Goal: Task Accomplishment & Management: Manage account settings

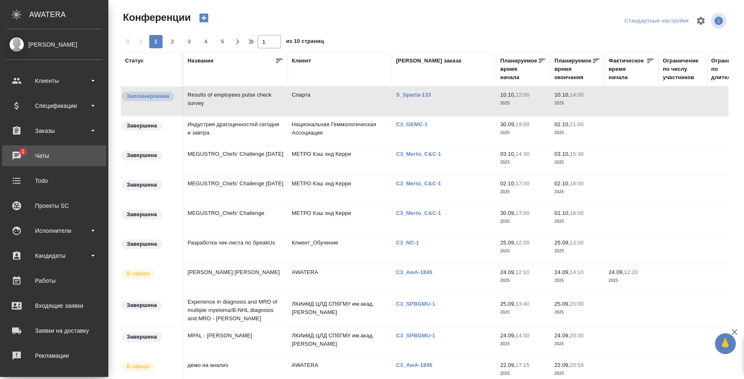
click at [22, 151] on div "Чаты" at bounding box center [54, 156] width 96 height 12
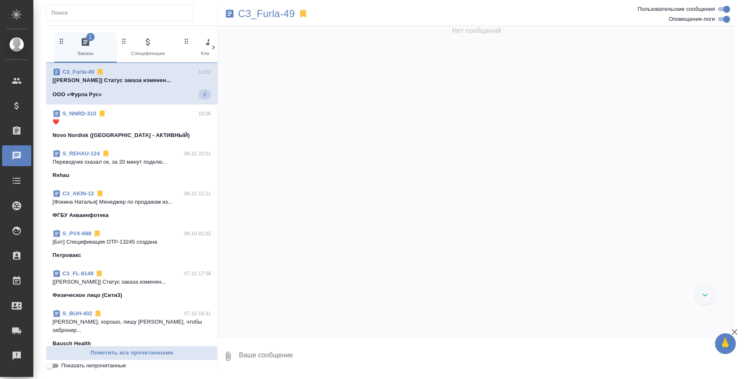
scroll to position [1277, 0]
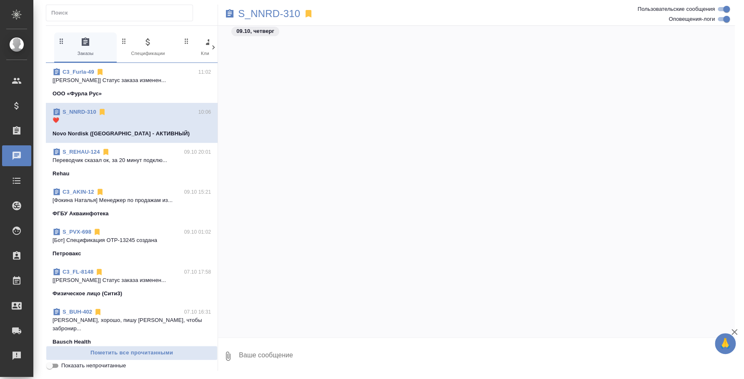
scroll to position [2427, 0]
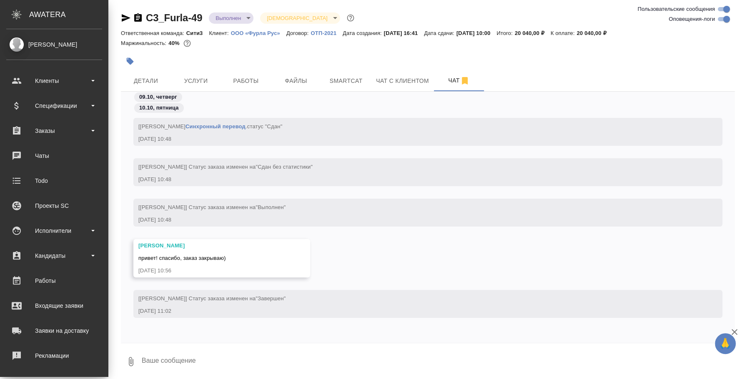
scroll to position [76, 0]
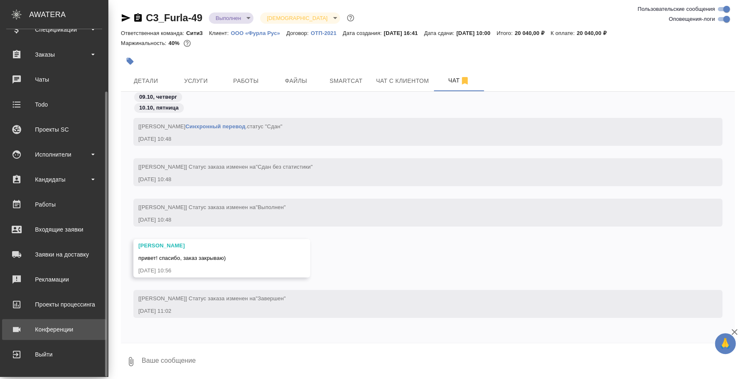
click at [56, 335] on div "Конференции" at bounding box center [54, 329] width 96 height 12
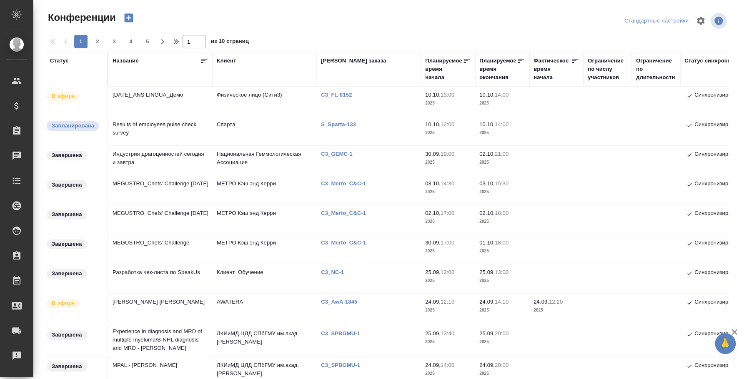
type input "[PERSON_NAME]"
click at [157, 130] on td "Results of employees pulse check survey" at bounding box center [160, 130] width 104 height 29
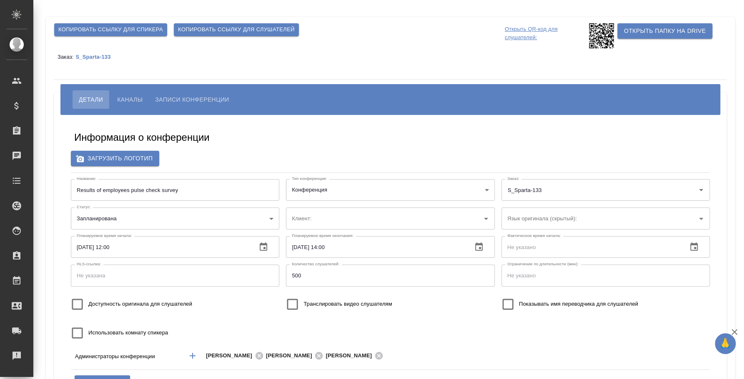
type input "Спарта"
click at [267, 220] on body "🙏 .cls-1 fill:#fff; AWATERA Fedotova Irina Клиенты Спецификации Заказы Чаты Tod…" at bounding box center [372, 189] width 744 height 379
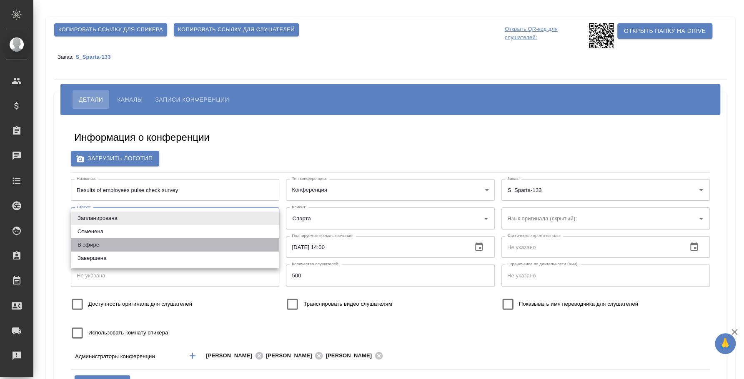
click at [233, 248] on li "В эфире" at bounding box center [175, 244] width 208 height 13
type input "online"
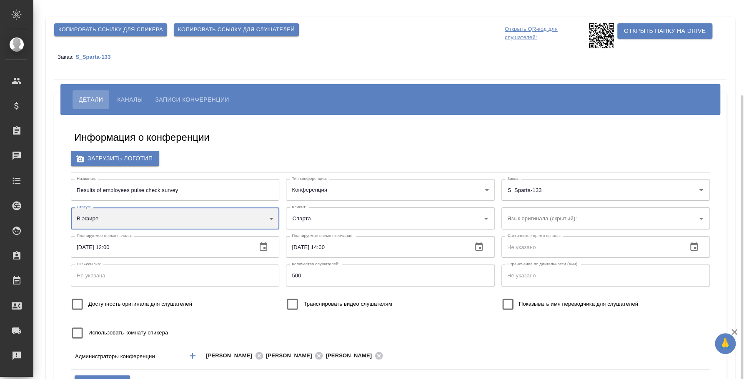
scroll to position [52, 0]
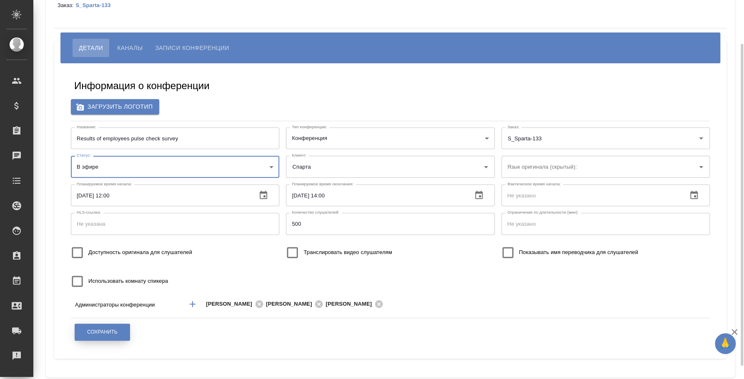
click at [120, 327] on button "Сохранить" at bounding box center [102, 332] width 55 height 17
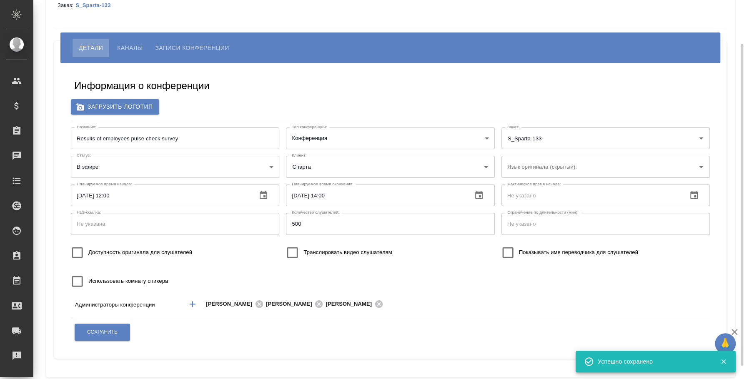
scroll to position [0, 0]
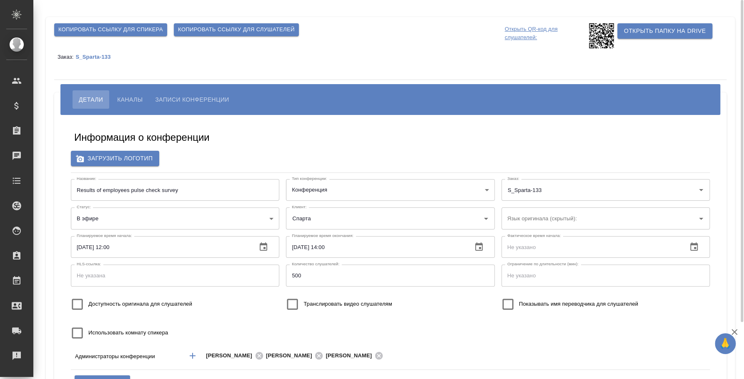
click at [237, 30] on span "Копировать ссылку для слушателей" at bounding box center [236, 30] width 117 height 10
click at [84, 54] on p "S_Sparta-133" at bounding box center [95, 57] width 41 height 6
click at [137, 95] on span "Каналы" at bounding box center [129, 100] width 25 height 10
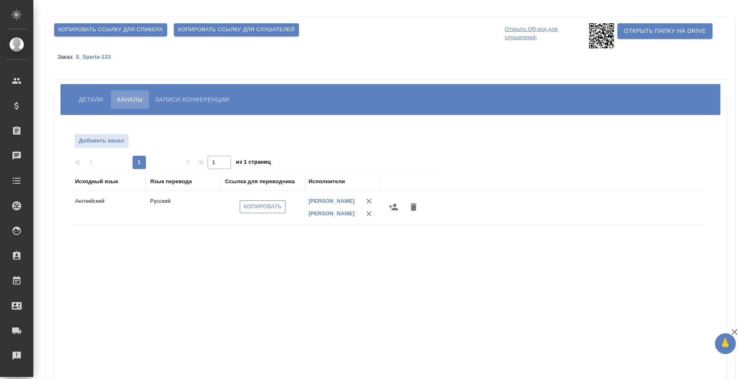
click at [267, 208] on span "Копировать" at bounding box center [263, 207] width 38 height 10
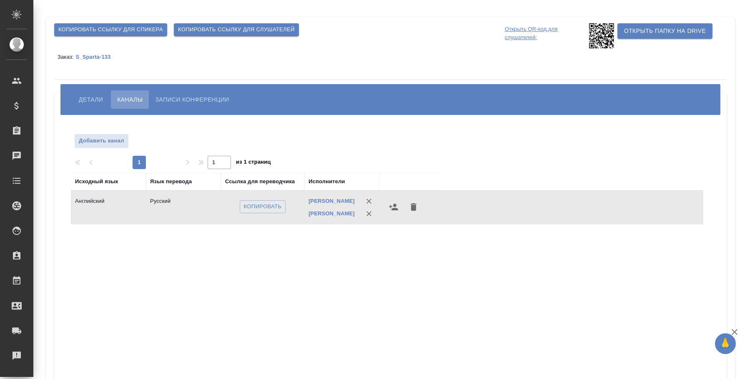
click at [602, 330] on div "Исходный язык Язык перевода Ссылка для переводчика Исполнители Английский Русск…" at bounding box center [387, 323] width 632 height 300
click at [31, 148] on link "0 Чаты" at bounding box center [16, 155] width 29 height 21
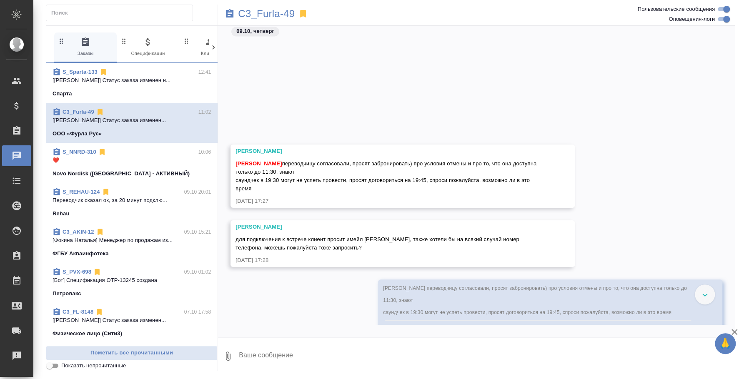
scroll to position [1041, 0]
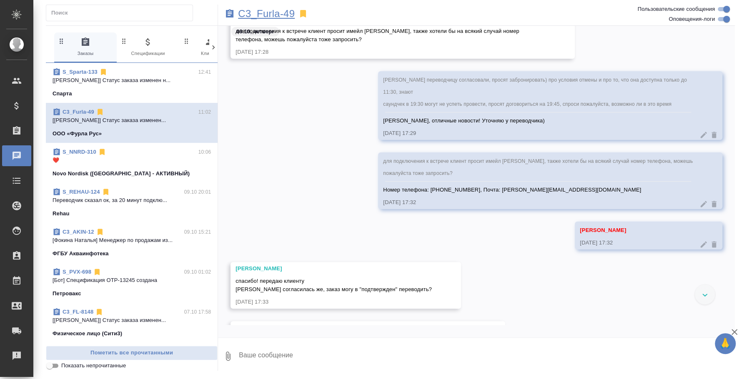
click at [265, 15] on p "C3_Furla-49" at bounding box center [266, 14] width 57 height 8
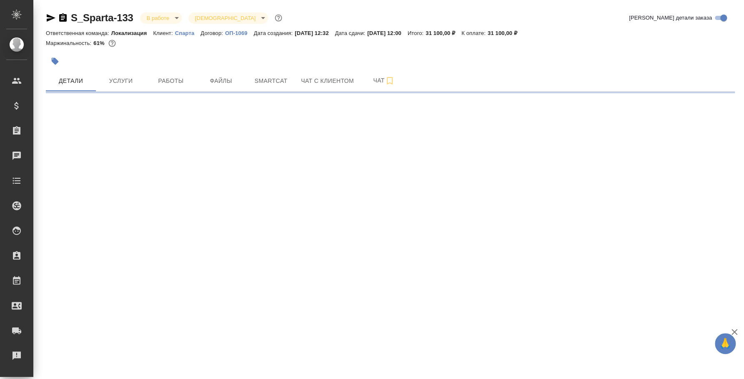
select select "RU"
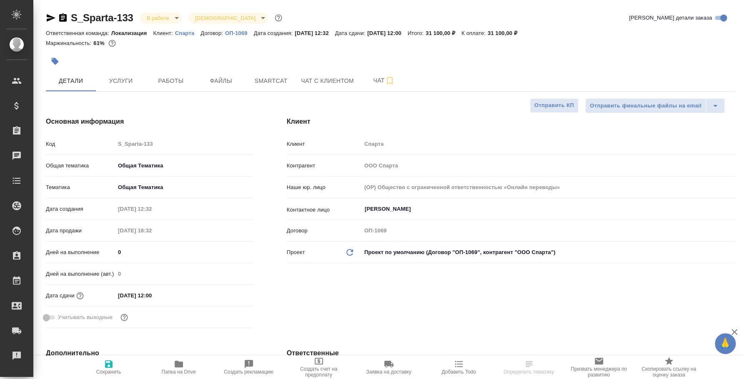
type textarea "x"
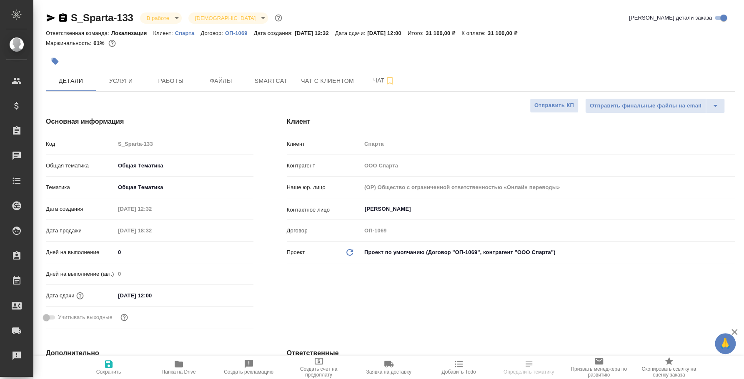
type textarea "x"
click at [387, 77] on icon "button" at bounding box center [390, 80] width 6 height 7
select select "RU"
click at [176, 85] on span "Работы" at bounding box center [171, 81] width 40 height 10
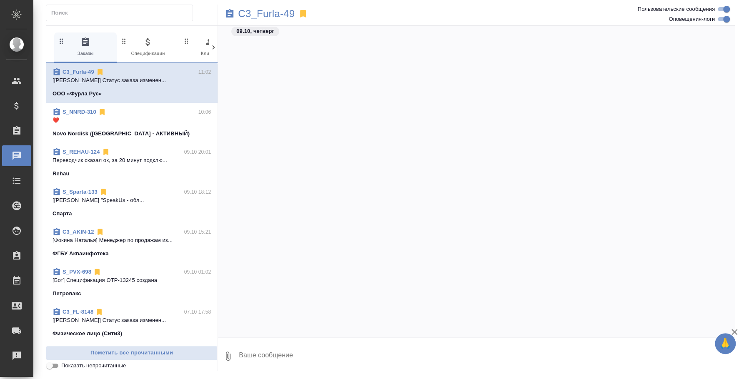
scroll to position [1277, 0]
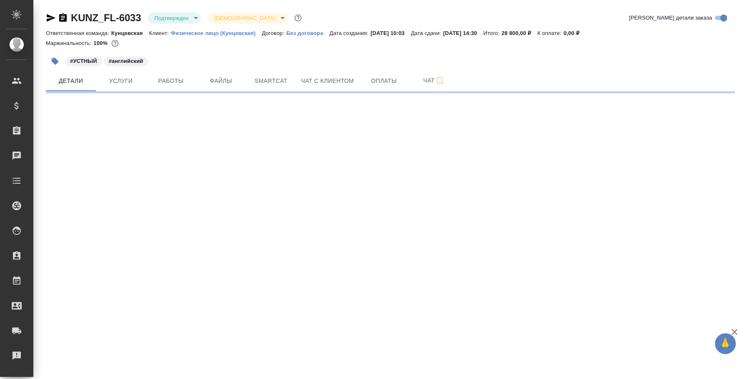
select select "RU"
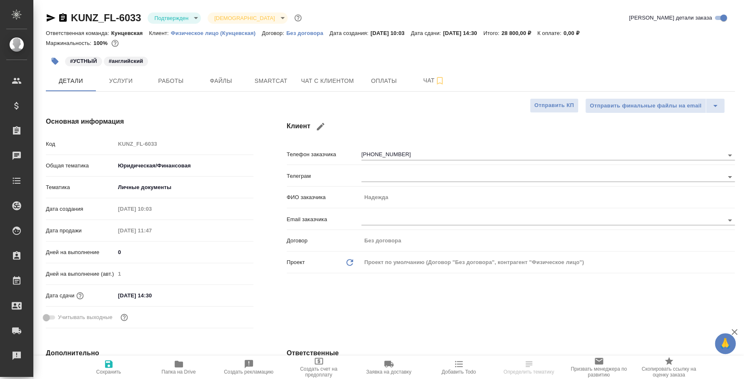
type textarea "x"
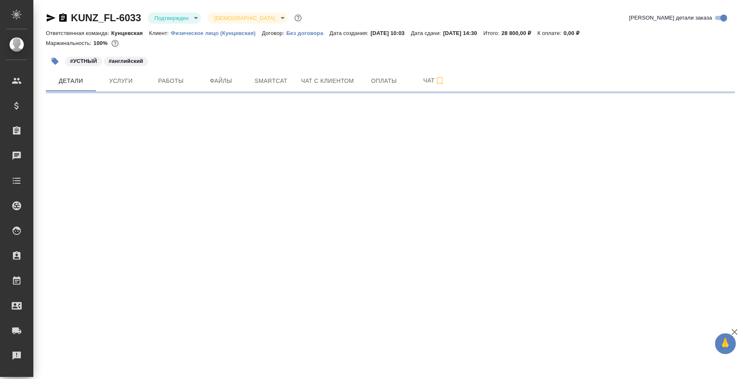
select select "RU"
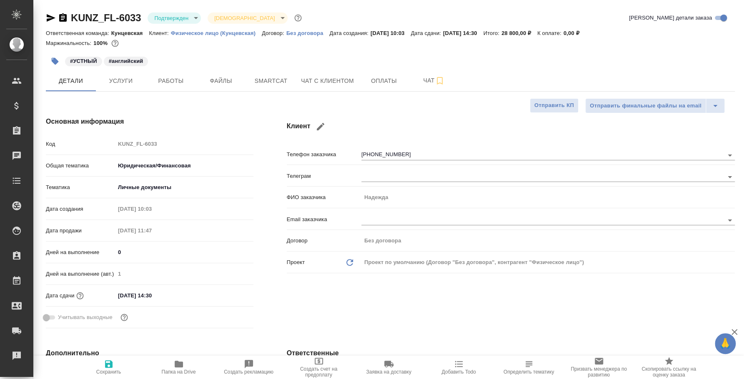
type textarea "x"
click at [175, 13] on body "🙏 .cls-1 fill:#fff; AWATERA Fedotova Irina Клиенты Спецификации Заказы 0 Чаты T…" at bounding box center [372, 189] width 744 height 379
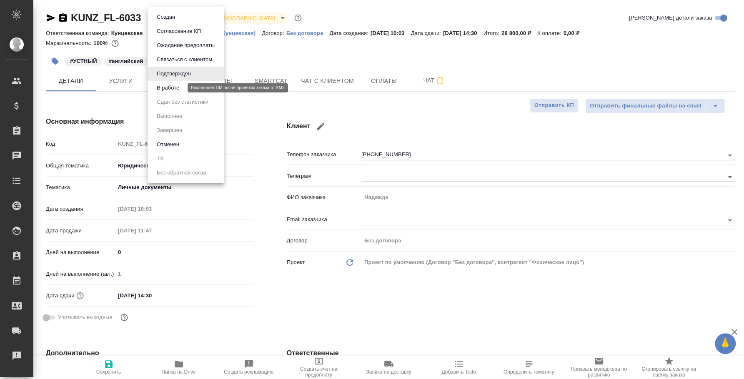
click at [177, 90] on button "В работе" at bounding box center [167, 87] width 27 height 9
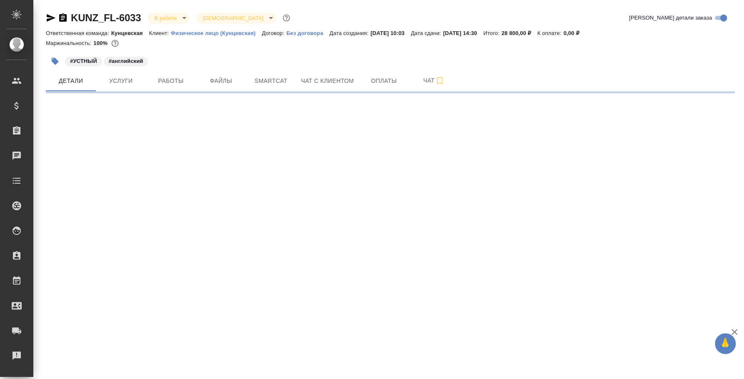
select select "RU"
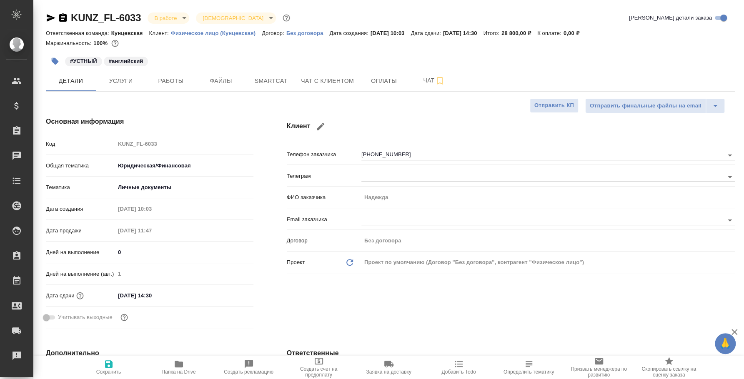
type textarea "x"
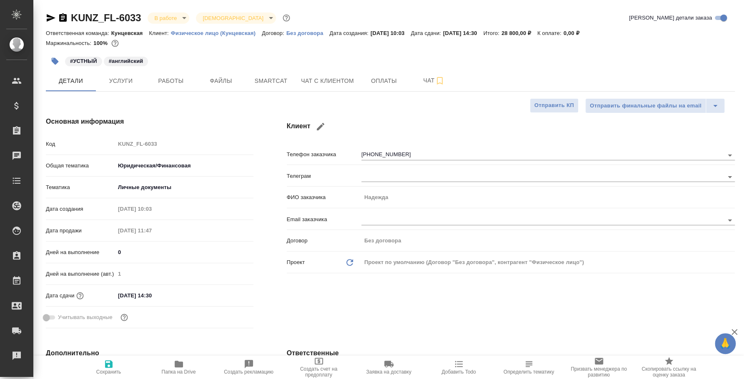
type textarea "x"
click at [127, 77] on span "Услуги" at bounding box center [121, 81] width 40 height 10
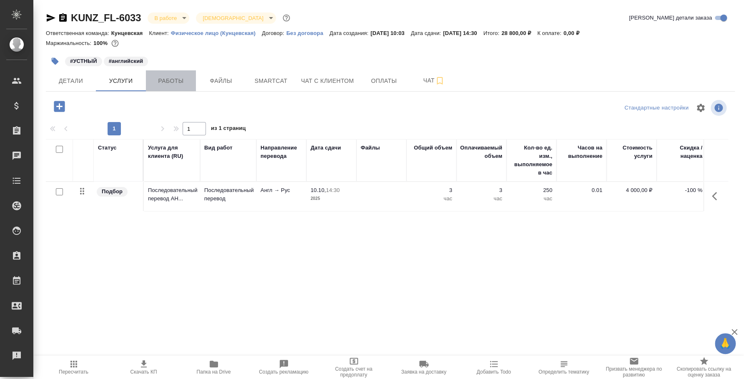
click at [163, 78] on span "Работы" at bounding box center [171, 81] width 40 height 10
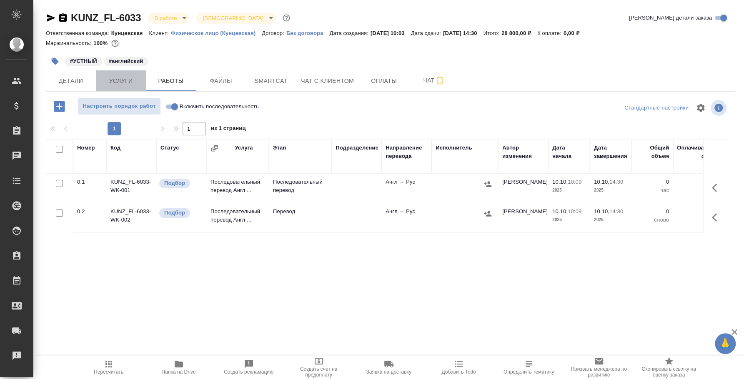
click at [128, 82] on span "Услуги" at bounding box center [121, 81] width 40 height 10
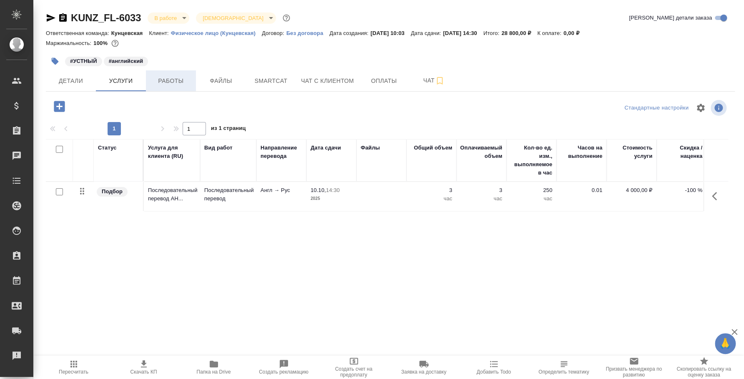
click at [170, 77] on span "Работы" at bounding box center [171, 81] width 40 height 10
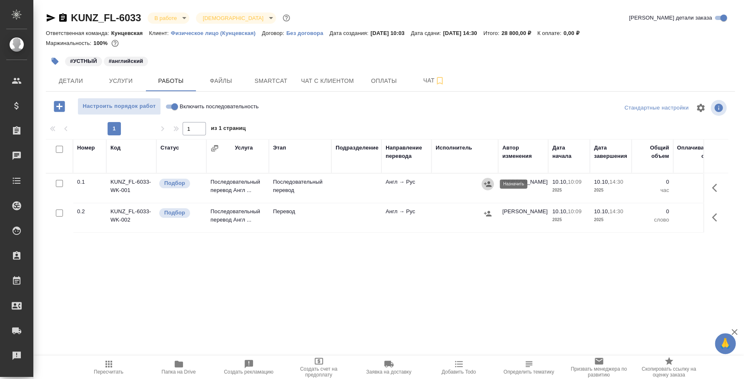
click at [492, 182] on button "button" at bounding box center [487, 184] width 12 height 12
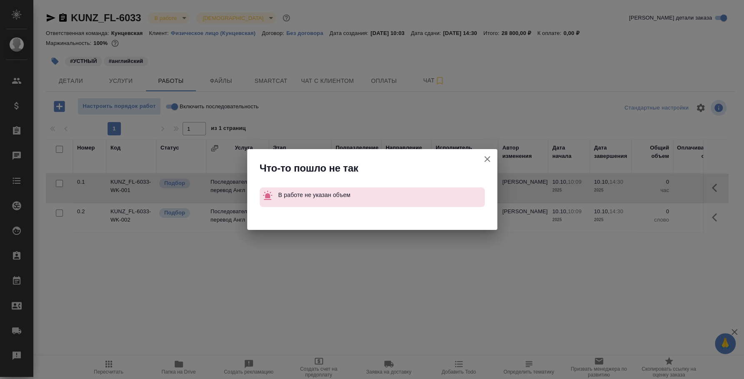
click at [484, 162] on icon "button" at bounding box center [487, 159] width 10 height 10
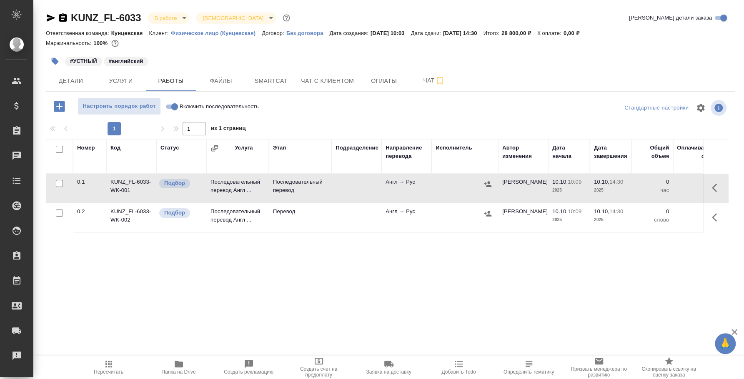
click at [711, 190] on button "button" at bounding box center [717, 188] width 20 height 20
click at [653, 188] on icon "button" at bounding box center [655, 187] width 7 height 7
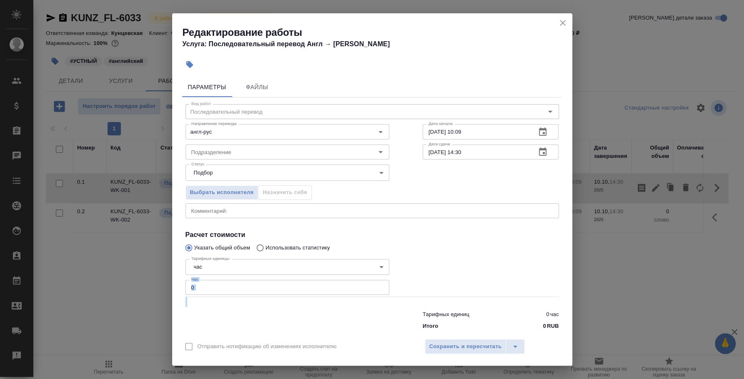
drag, startPoint x: 217, startPoint y: 296, endPoint x: 150, endPoint y: 272, distance: 71.4
click at [150, 272] on div "Редактирование работы Услуга: Последовательный перевод Англ → Рус Параметры Фай…" at bounding box center [372, 189] width 744 height 379
click at [200, 285] on input "0" at bounding box center [287, 287] width 204 height 15
drag, startPoint x: 200, startPoint y: 285, endPoint x: 152, endPoint y: 270, distance: 50.1
click at [152, 270] on div "Редактирование работы Услуга: Последовательный перевод Англ → Рус Параметры Фай…" at bounding box center [372, 189] width 744 height 379
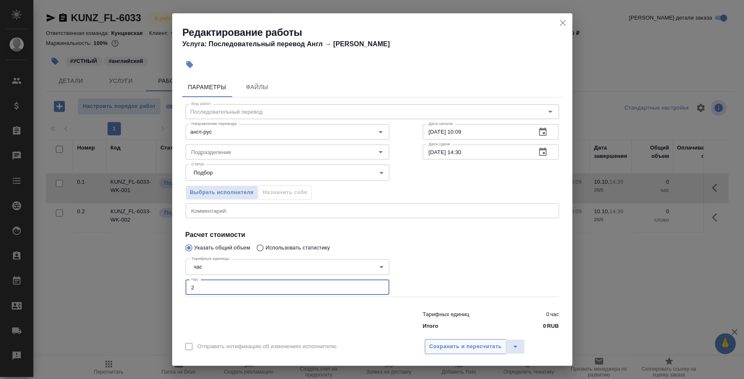
type input "2"
click at [433, 342] on span "Сохранить и пересчитать" at bounding box center [465, 347] width 72 height 10
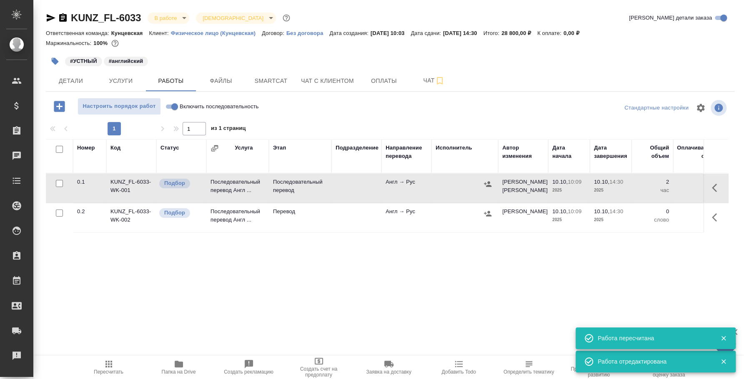
click at [484, 180] on icon "button" at bounding box center [487, 184] width 8 height 8
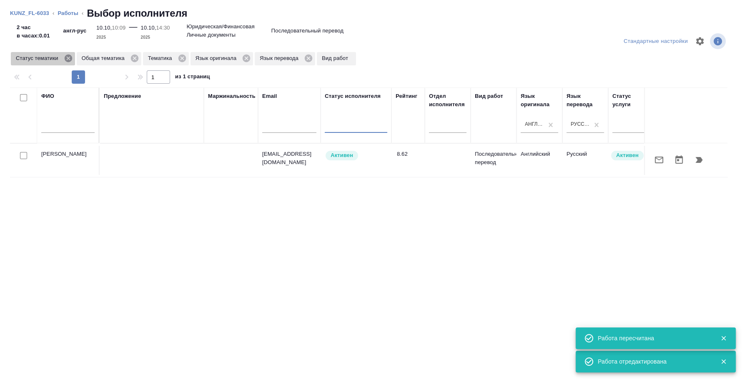
click at [70, 58] on icon at bounding box center [67, 58] width 7 height 7
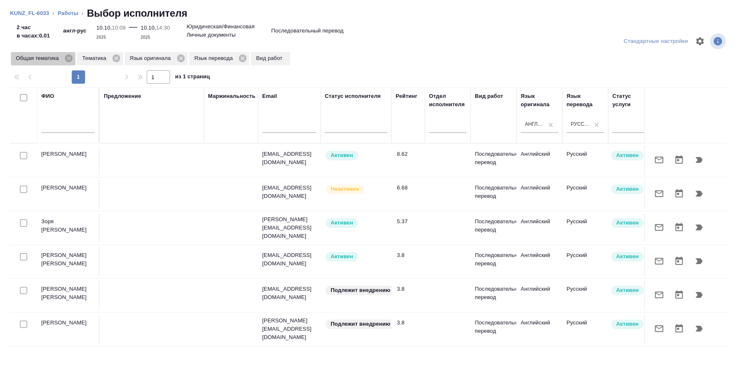
click at [70, 58] on icon at bounding box center [68, 58] width 7 height 7
click at [49, 58] on icon at bounding box center [49, 58] width 7 height 7
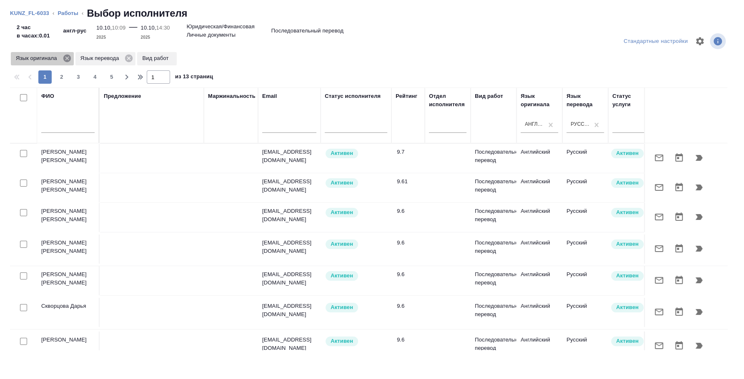
click at [66, 57] on icon at bounding box center [66, 58] width 7 height 7
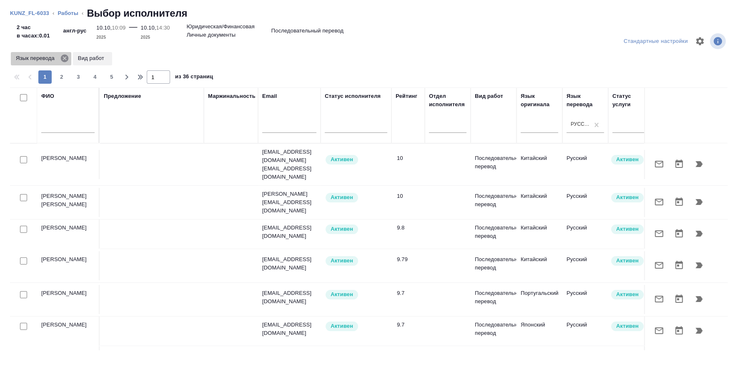
click at [65, 59] on icon at bounding box center [64, 58] width 7 height 7
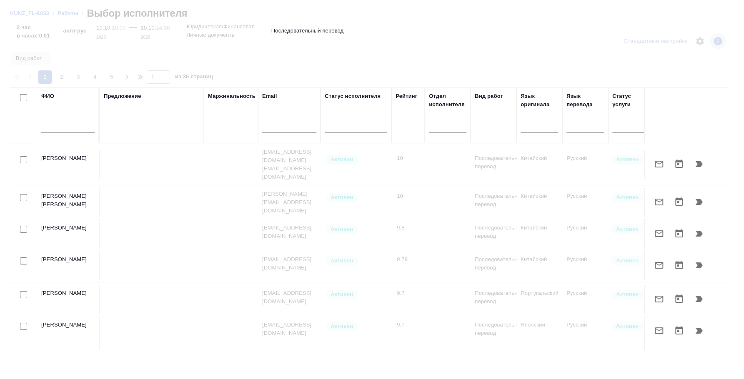
click at [70, 125] on input "text" at bounding box center [67, 127] width 53 height 10
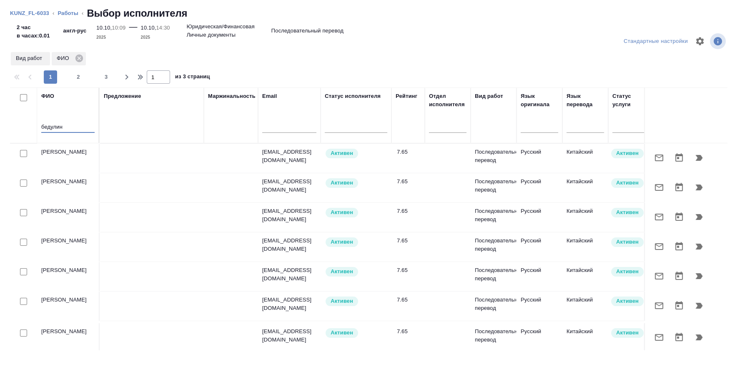
type input "бедулин"
click at [25, 152] on input "checkbox" at bounding box center [23, 153] width 7 height 7
checkbox input "true"
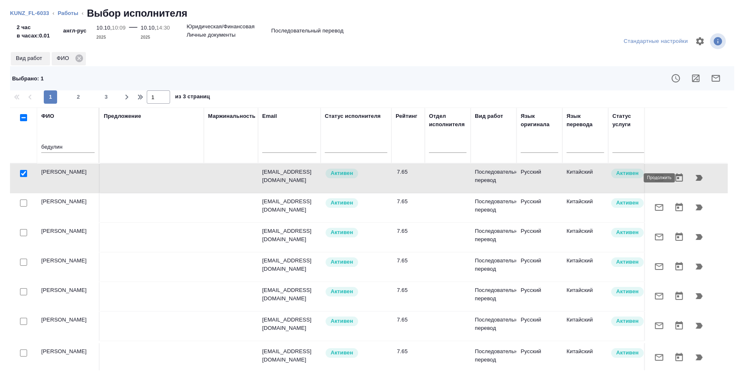
click at [695, 178] on icon "button" at bounding box center [698, 178] width 7 height 6
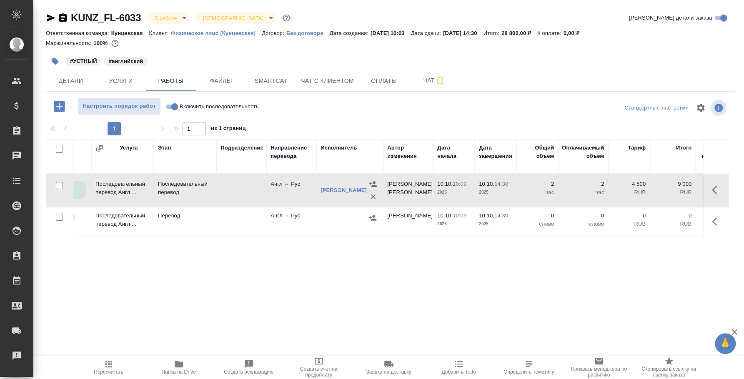
scroll to position [0, 295]
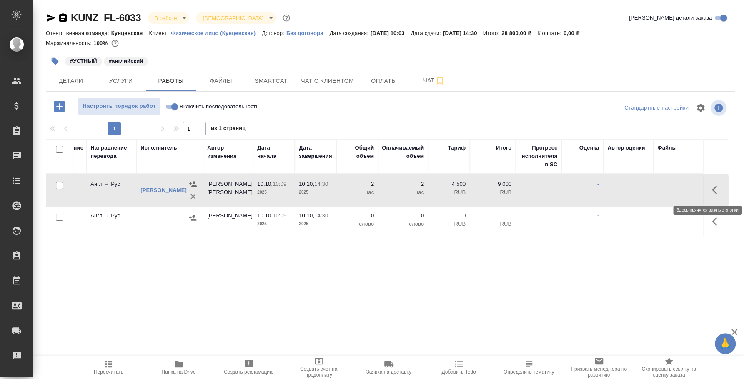
click at [716, 187] on icon "button" at bounding box center [717, 190] width 10 height 10
click at [659, 192] on icon "button" at bounding box center [655, 190] width 10 height 10
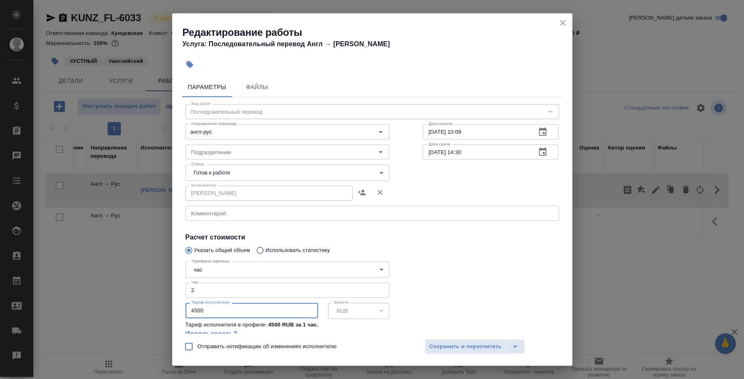
drag, startPoint x: 260, startPoint y: 313, endPoint x: 125, endPoint y: 300, distance: 136.4
click at [125, 300] on div "Редактирование работы Услуга: Последовательный перевод Англ → Рус Параметры Фай…" at bounding box center [372, 189] width 744 height 379
type input "8500"
click at [445, 345] on span "Сохранить и пересчитать" at bounding box center [465, 347] width 72 height 10
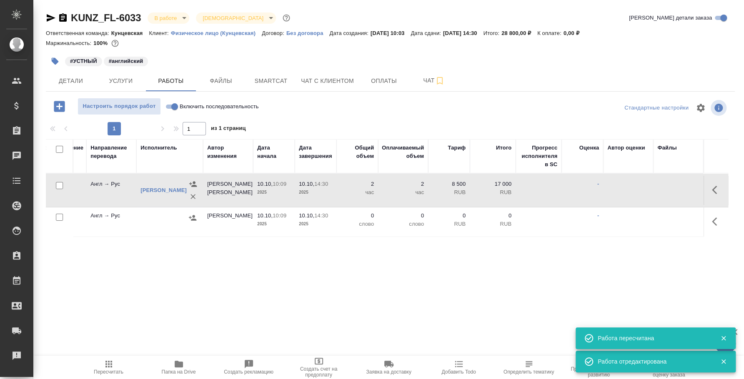
scroll to position [0, 0]
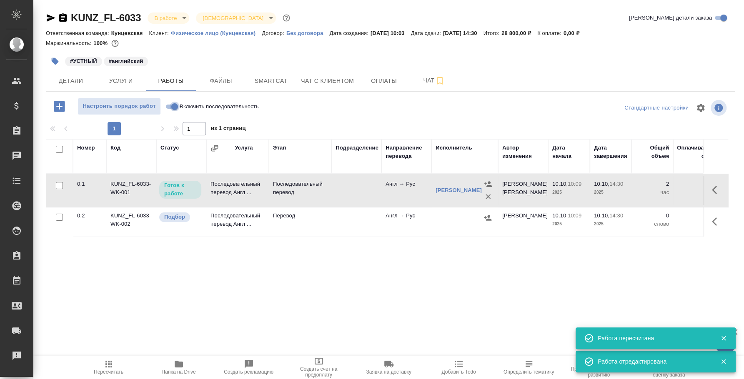
click at [167, 105] on input "Включить последовательность" at bounding box center [175, 107] width 30 height 10
checkbox input "true"
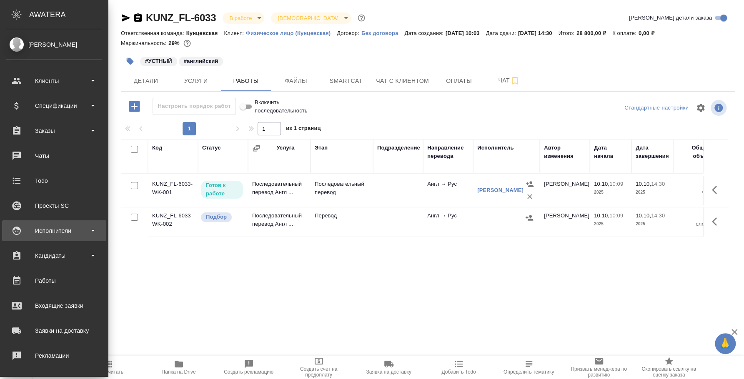
click at [42, 238] on div "Исполнители" at bounding box center [54, 230] width 104 height 21
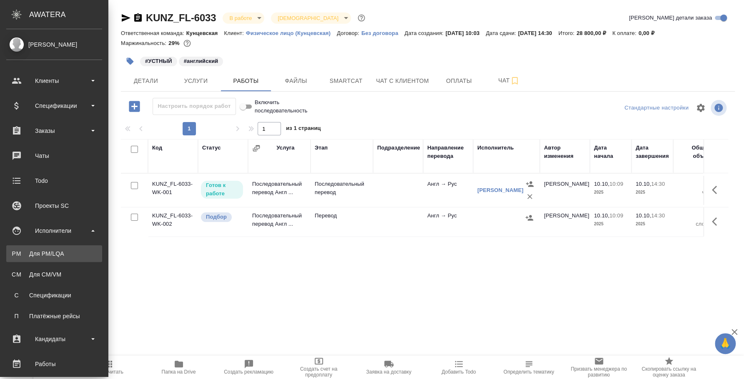
click at [45, 251] on div "Для PM/LQA" at bounding box center [53, 254] width 87 height 8
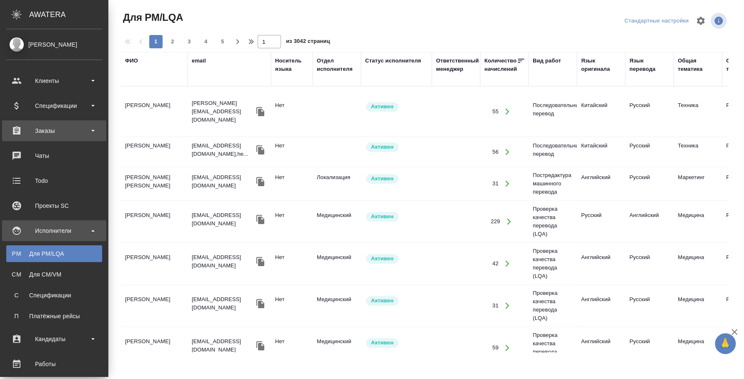
click at [55, 129] on div "Заказы" at bounding box center [54, 131] width 96 height 12
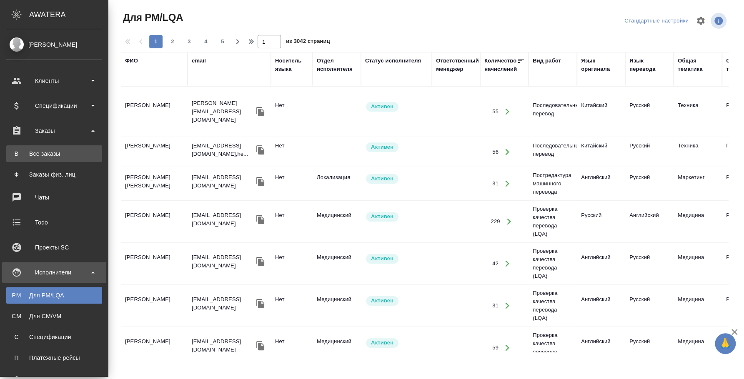
click at [52, 153] on div "Все заказы" at bounding box center [53, 154] width 87 height 8
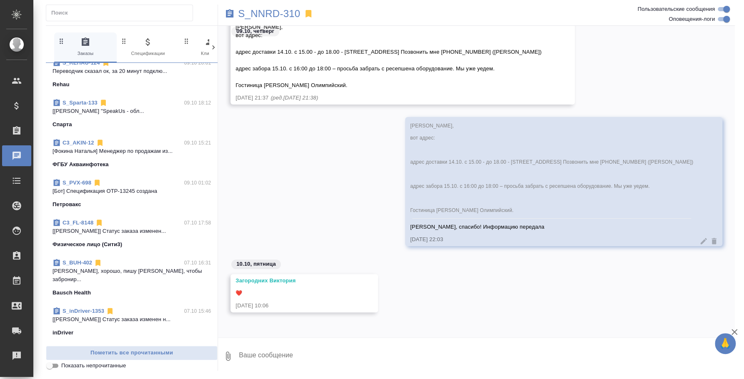
scroll to position [104, 0]
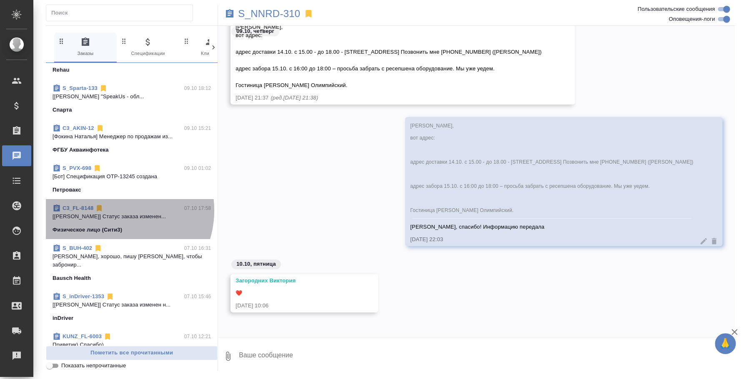
click at [114, 210] on div "C3_FL-8148 07.10 17:58" at bounding box center [131, 208] width 158 height 8
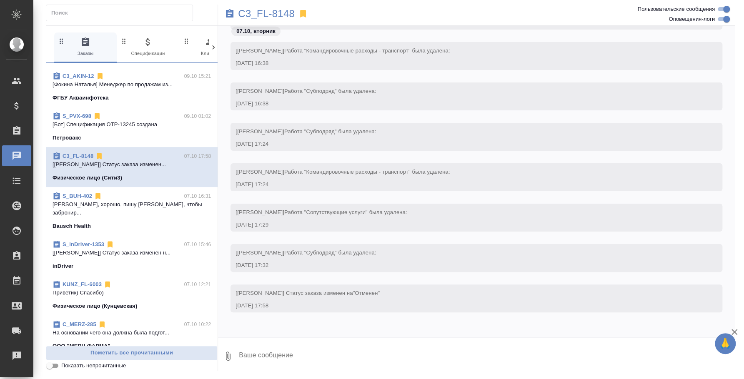
scroll to position [156, 0]
click at [130, 275] on div "KUNZ_FL-6003 07.10 12:21 Приветик) Спасибо) Физическое лицо (Кунцевская)" at bounding box center [132, 295] width 172 height 40
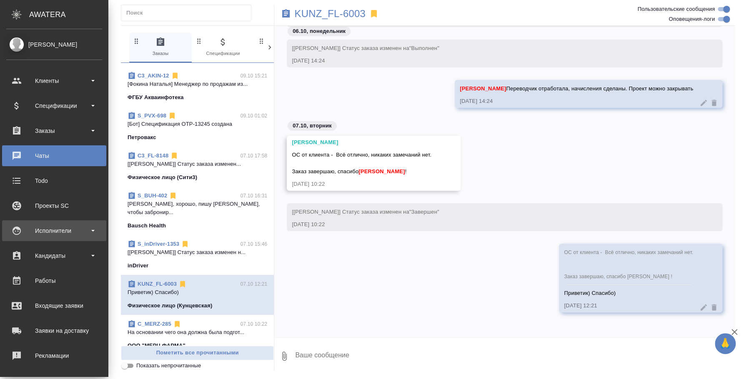
click at [57, 232] on div "Исполнители" at bounding box center [54, 231] width 96 height 12
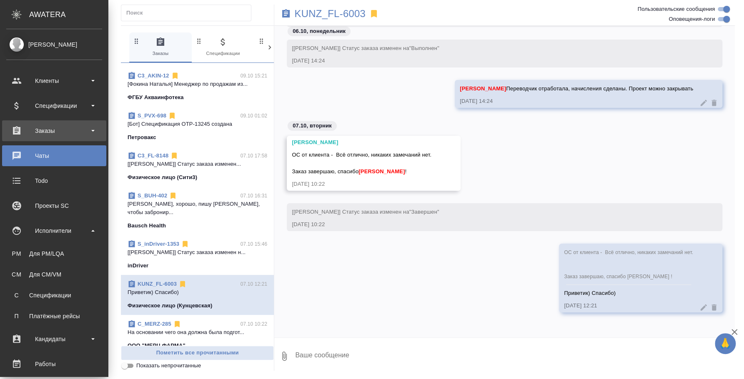
click at [56, 126] on div "Заказы" at bounding box center [54, 131] width 96 height 12
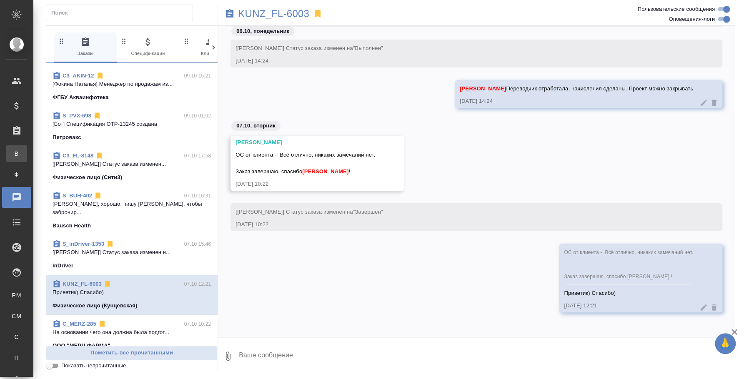
click at [12, 157] on div "Все заказы" at bounding box center [6, 154] width 12 height 8
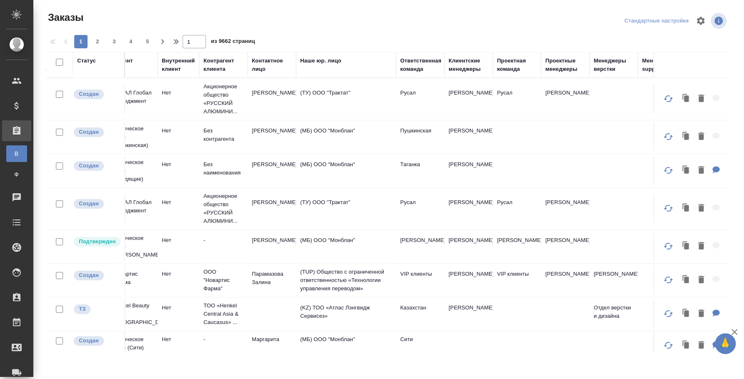
scroll to position [0, 390]
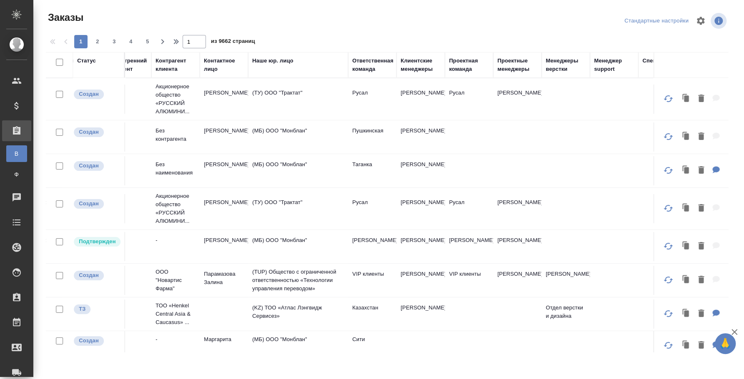
click at [515, 67] on div "Проектные менеджеры" at bounding box center [517, 65] width 40 height 17
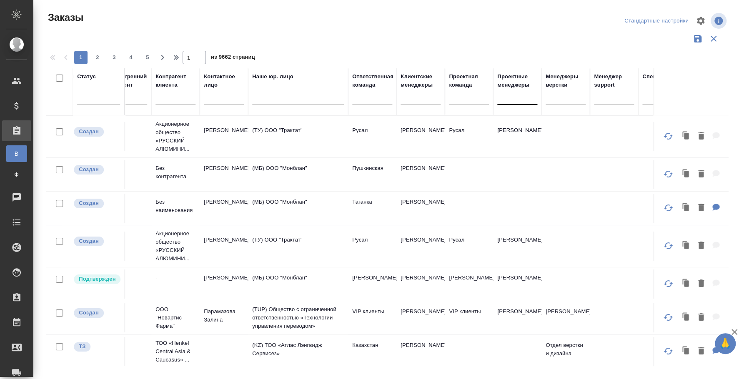
click at [510, 96] on div at bounding box center [517, 96] width 40 height 12
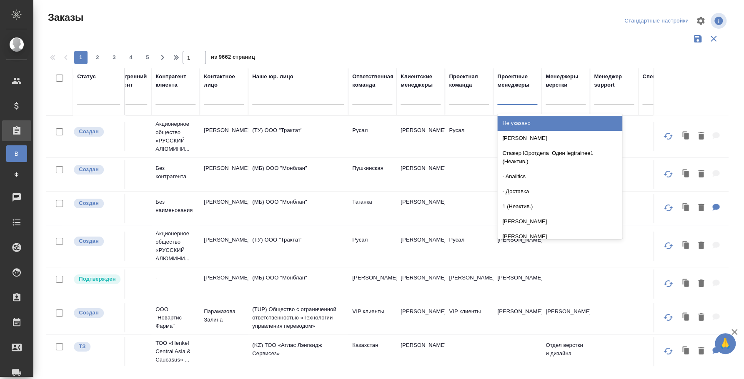
type input "п"
type input "федотов"
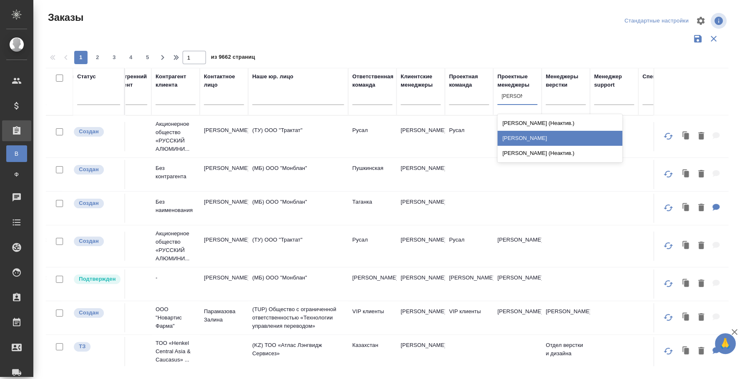
click at [514, 132] on div "[PERSON_NAME]" at bounding box center [559, 138] width 125 height 15
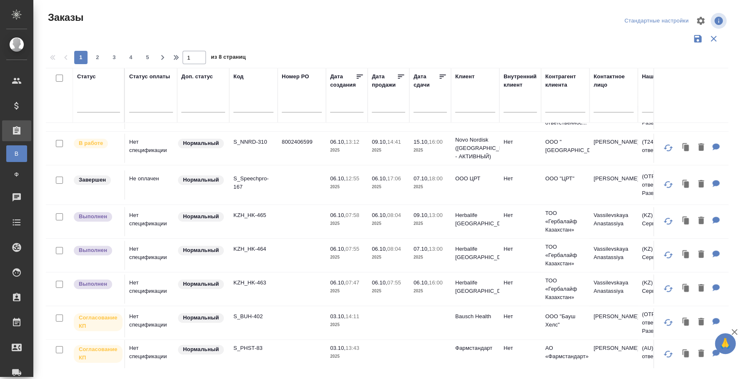
scroll to position [0, 0]
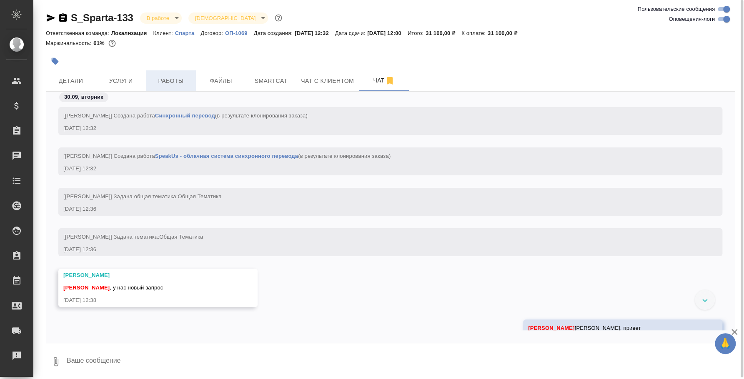
click at [173, 85] on span "Работы" at bounding box center [171, 81] width 40 height 10
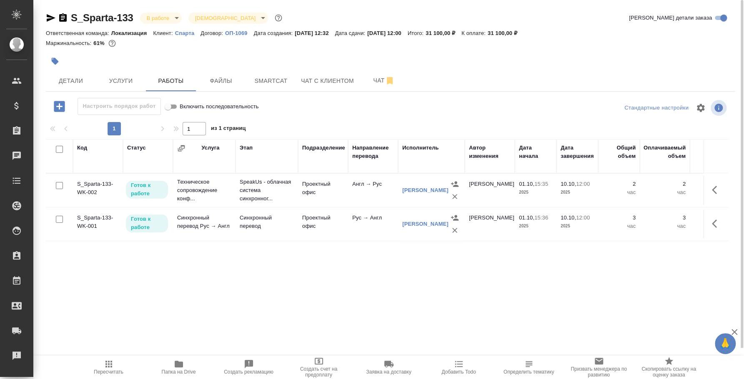
click at [159, 189] on p "Готов к работе" at bounding box center [147, 189] width 32 height 17
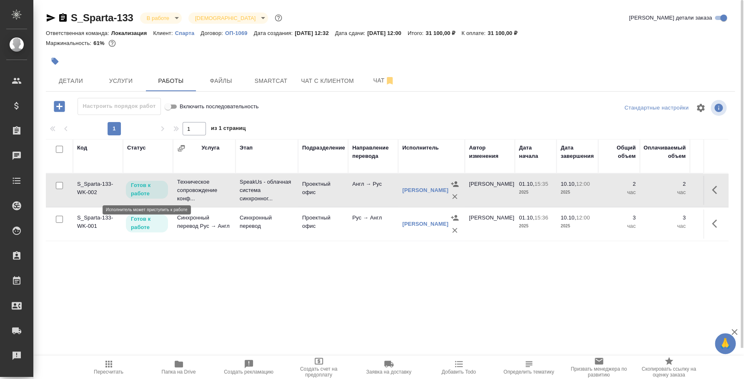
click at [157, 189] on p "Готов к работе" at bounding box center [147, 189] width 32 height 17
click at [145, 186] on p "Готов к работе" at bounding box center [147, 189] width 32 height 17
click at [714, 192] on icon "button" at bounding box center [714, 190] width 5 height 8
click at [659, 187] on button "button" at bounding box center [655, 190] width 14 height 20
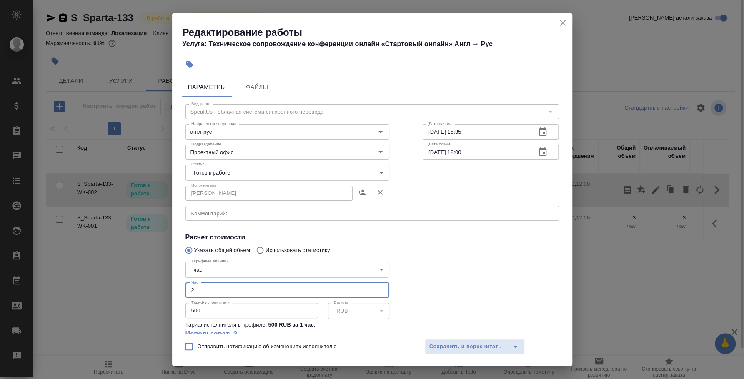
drag, startPoint x: 208, startPoint y: 292, endPoint x: 186, endPoint y: 290, distance: 22.2
click at [186, 290] on input "2" at bounding box center [287, 290] width 204 height 15
click at [559, 22] on icon "close" at bounding box center [562, 23] width 10 height 10
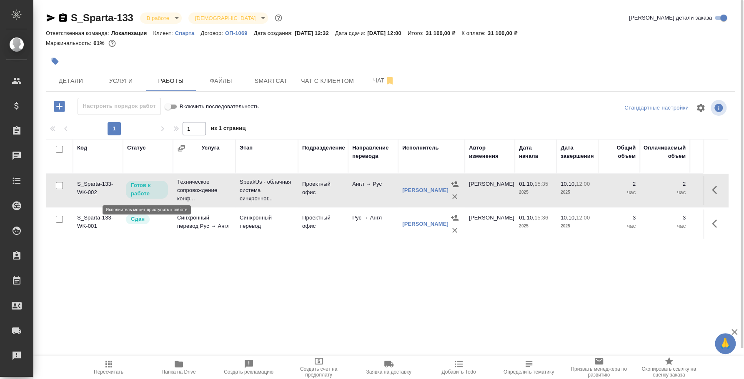
click at [143, 186] on p "Готов к работе" at bounding box center [147, 189] width 32 height 17
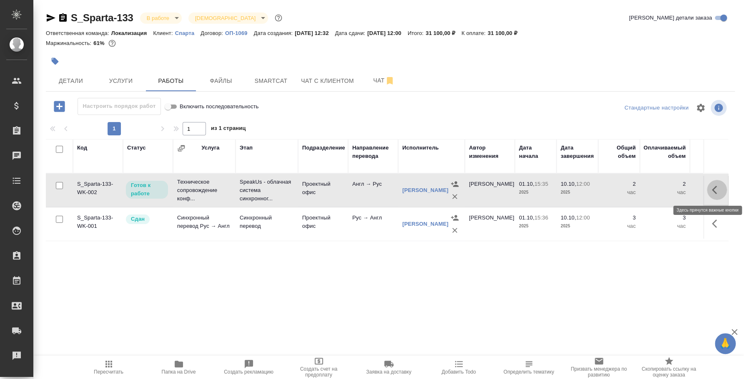
click at [714, 186] on icon "button" at bounding box center [717, 190] width 10 height 10
click at [654, 190] on icon "button" at bounding box center [655, 189] width 7 height 7
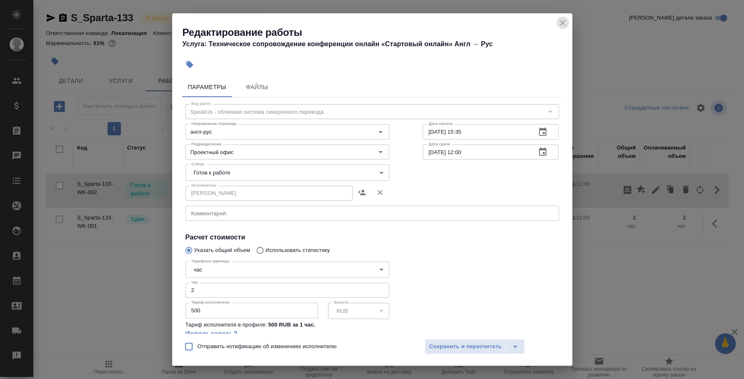
click at [562, 21] on icon "close" at bounding box center [562, 23] width 10 height 10
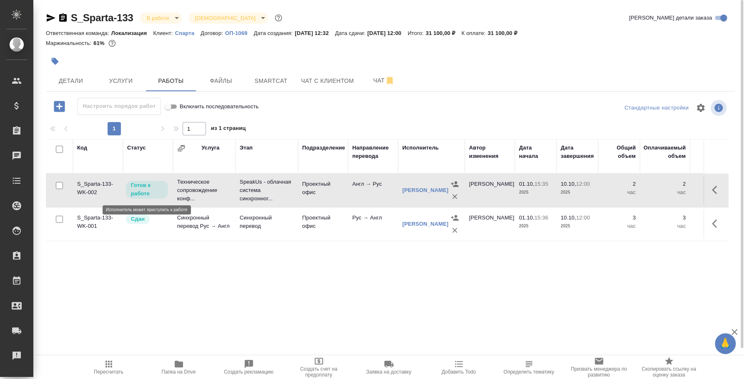
click at [145, 187] on p "Готов к работе" at bounding box center [147, 189] width 32 height 17
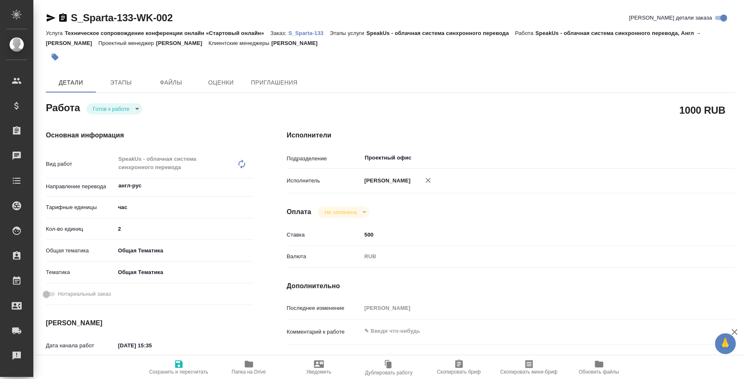
type textarea "x"
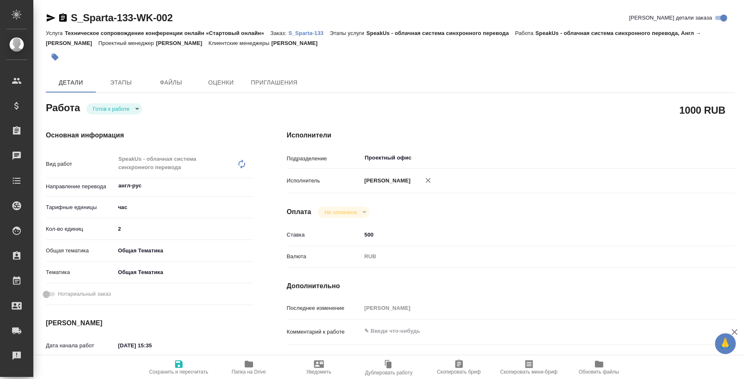
type textarea "x"
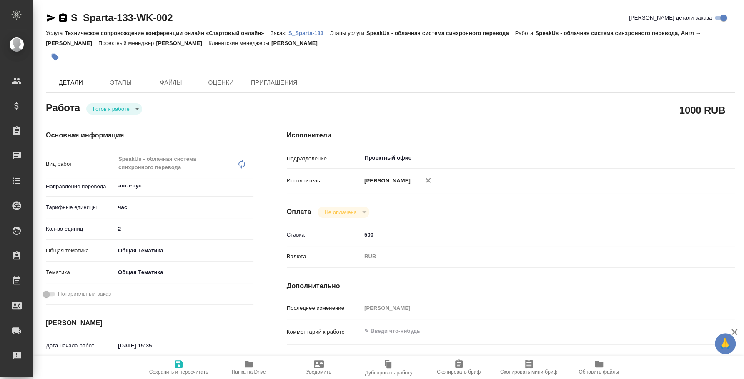
type textarea "x"
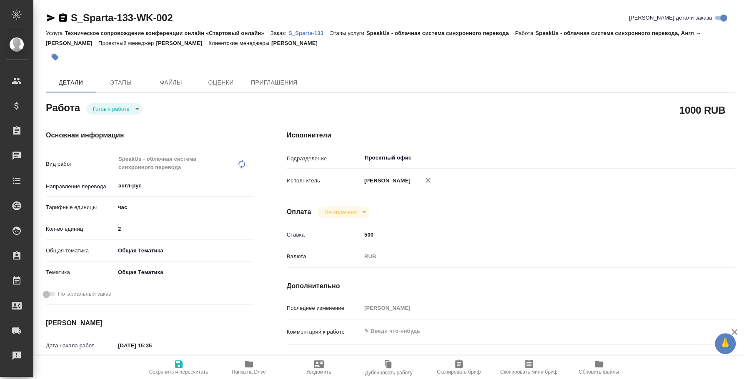
type textarea "x"
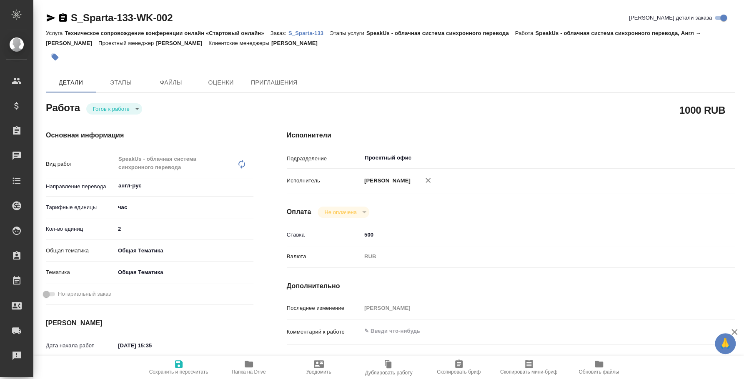
type textarea "x"
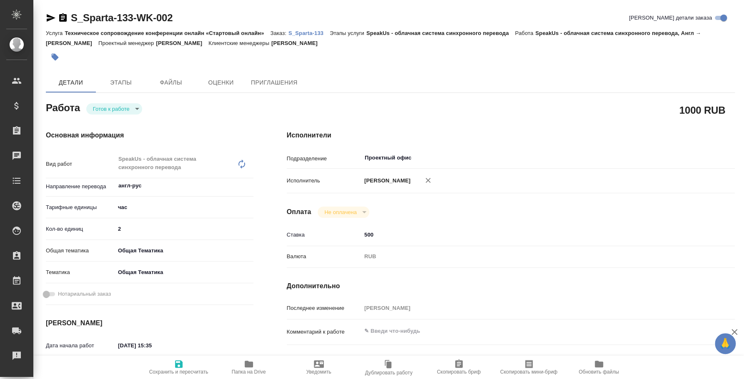
type textarea "x"
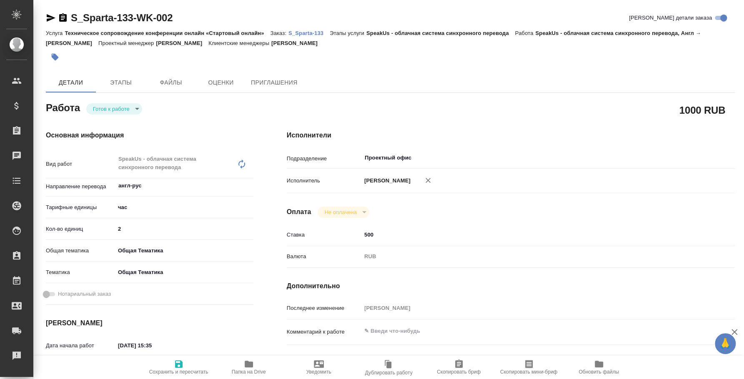
type textarea "x"
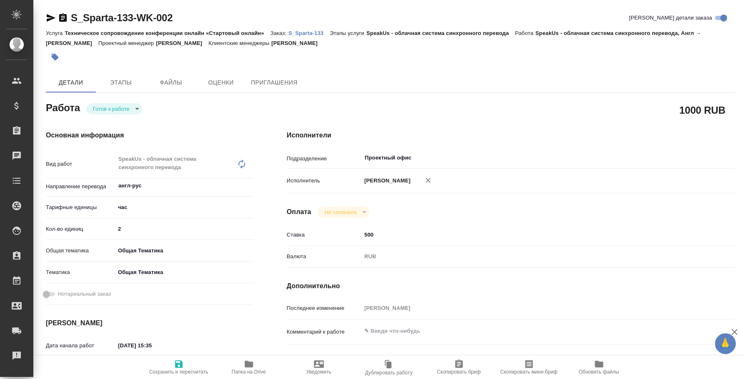
type textarea "x"
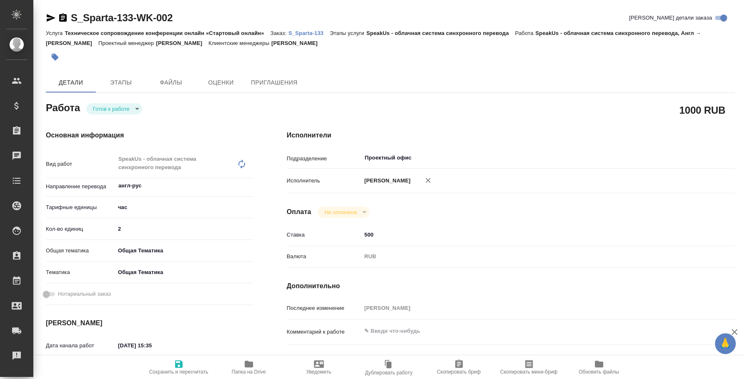
type textarea "x"
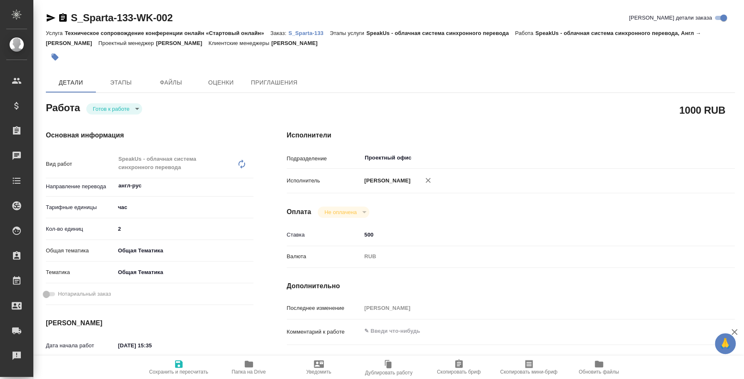
click at [317, 32] on p "S_Sparta-133" at bounding box center [308, 33] width 41 height 6
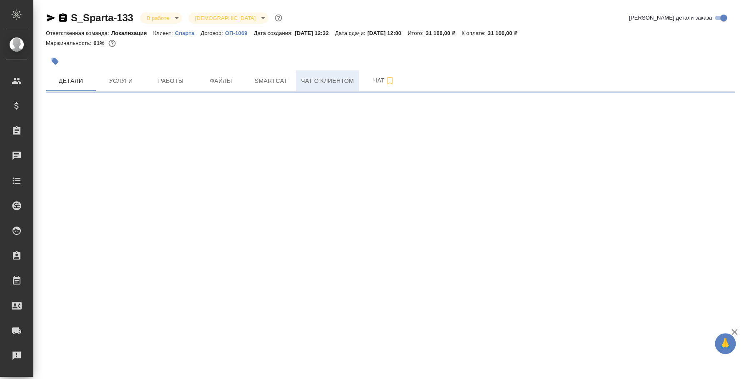
select select "RU"
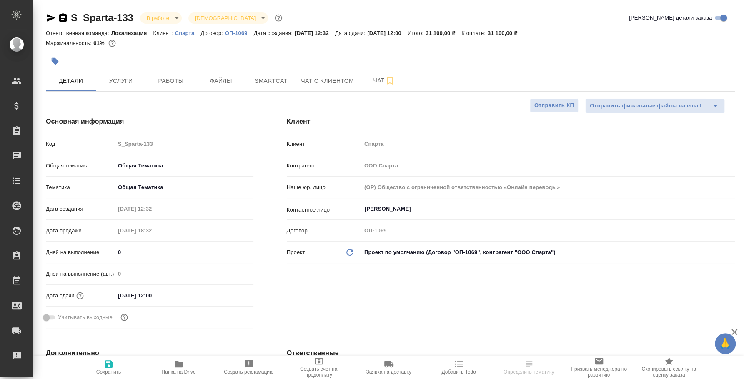
type textarea "x"
click at [155, 77] on span "Работы" at bounding box center [171, 81] width 40 height 10
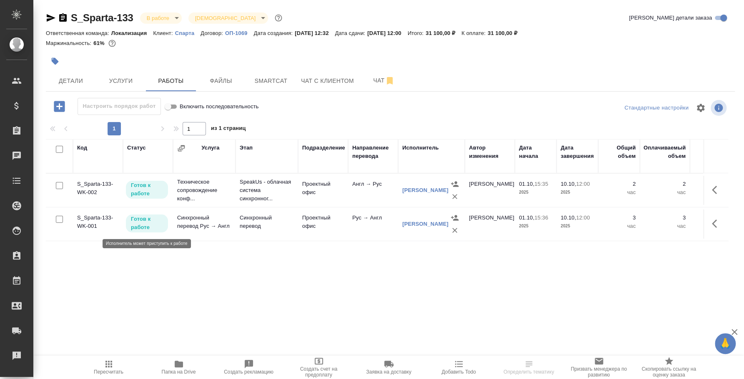
click at [144, 226] on p "Готов к работе" at bounding box center [147, 223] width 32 height 17
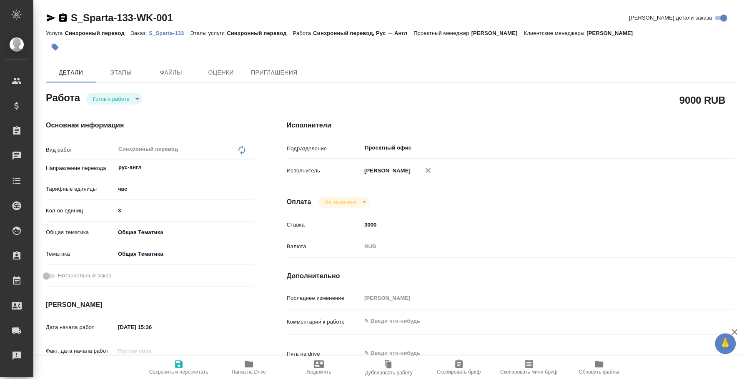
type textarea "x"
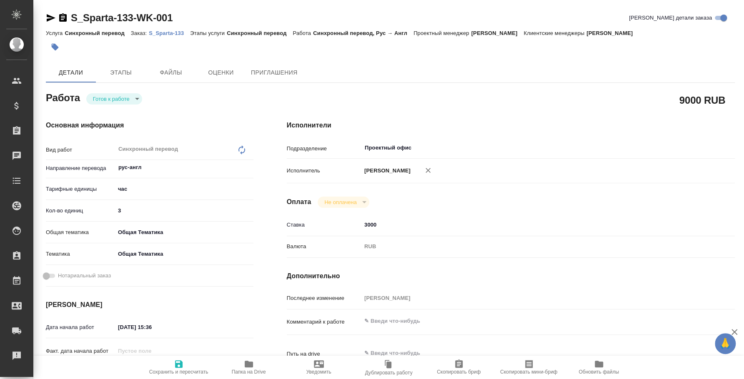
type textarea "x"
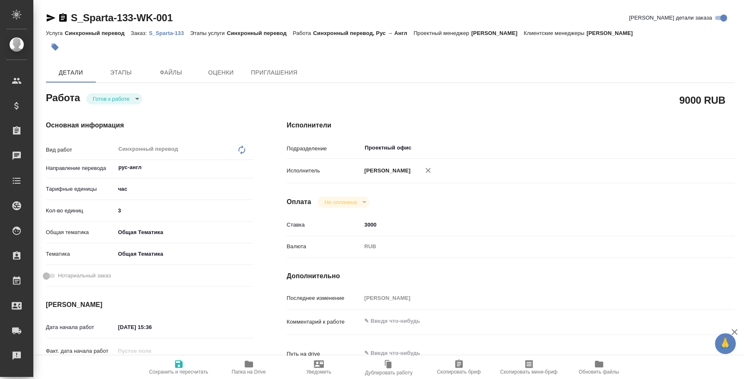
type textarea "x"
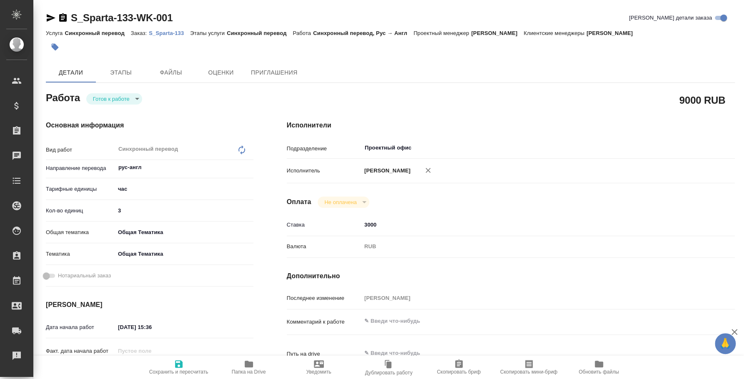
type textarea "x"
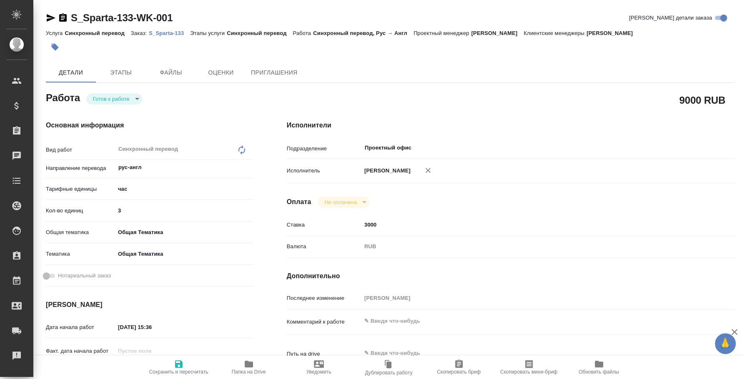
type textarea "x"
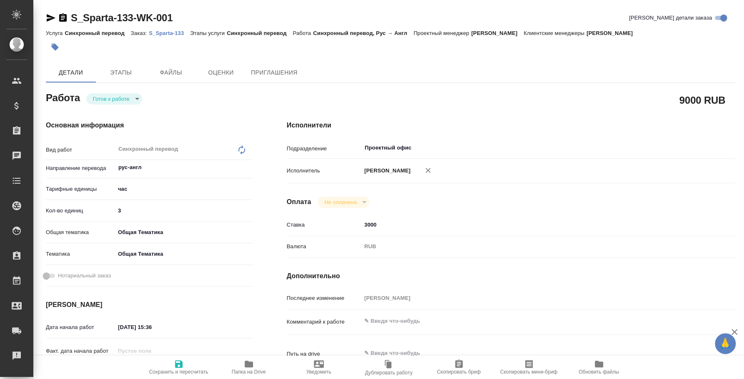
type textarea "x"
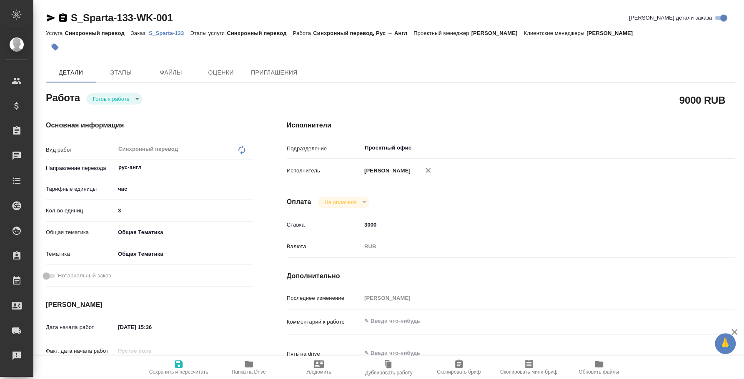
type textarea "x"
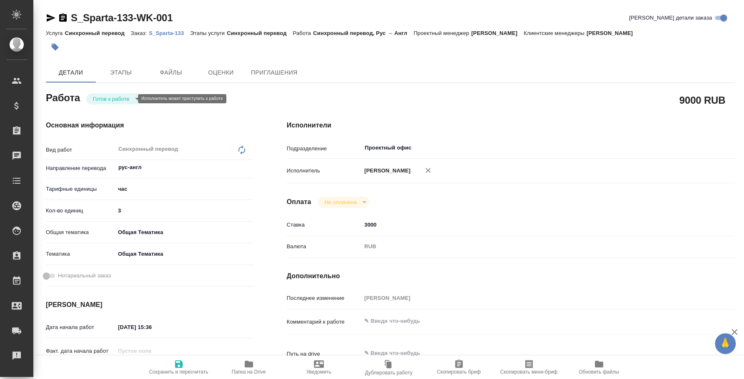
click at [128, 98] on body "🙏 .cls-1 fill:#fff; AWATERA Fedotova Irina Клиенты Спецификации Заказы Чаты Tod…" at bounding box center [372, 189] width 744 height 379
type textarea "x"
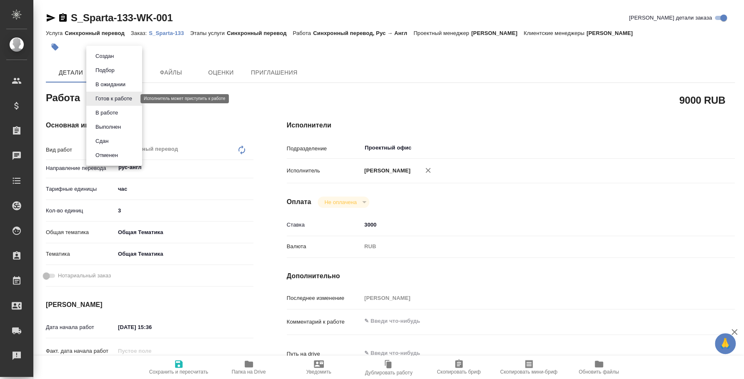
type textarea "x"
click at [131, 137] on li "Сдан" at bounding box center [114, 141] width 56 height 14
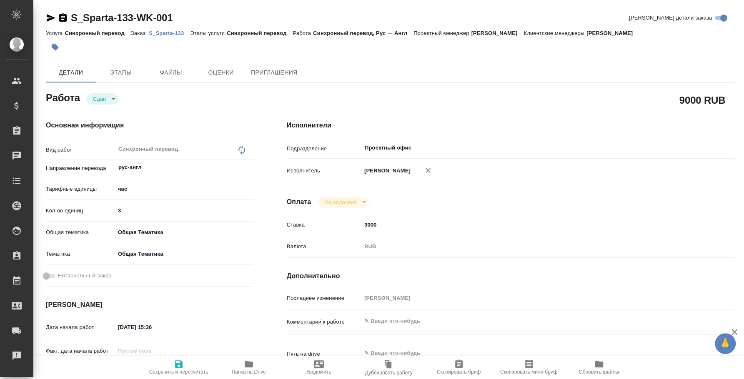
type textarea "x"
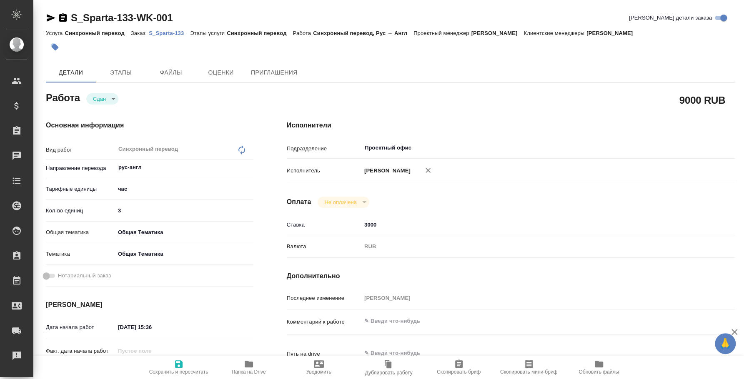
type textarea "x"
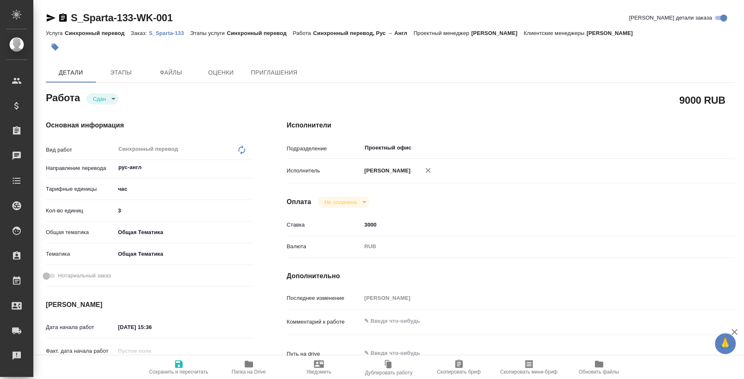
type textarea "x"
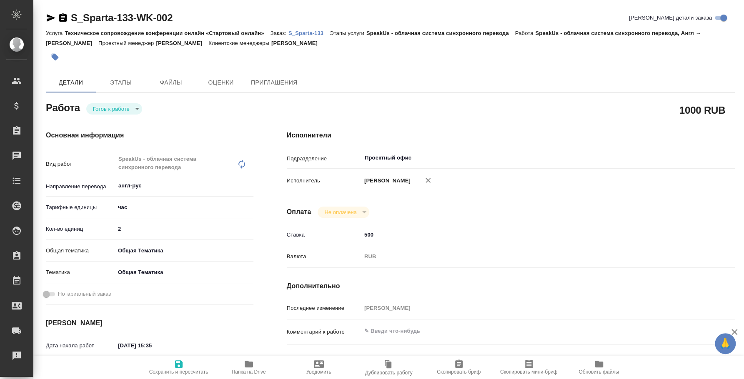
type textarea "x"
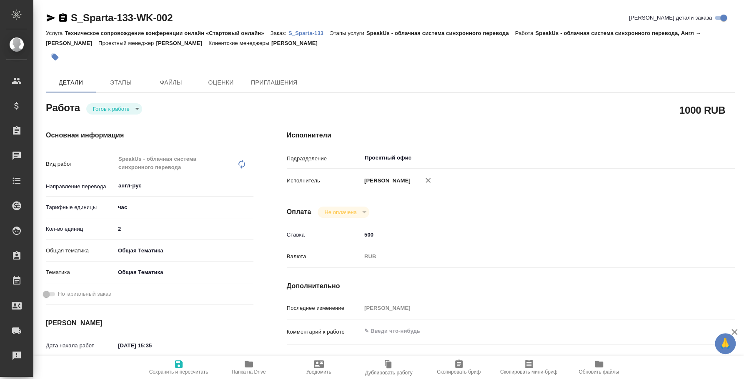
type textarea "x"
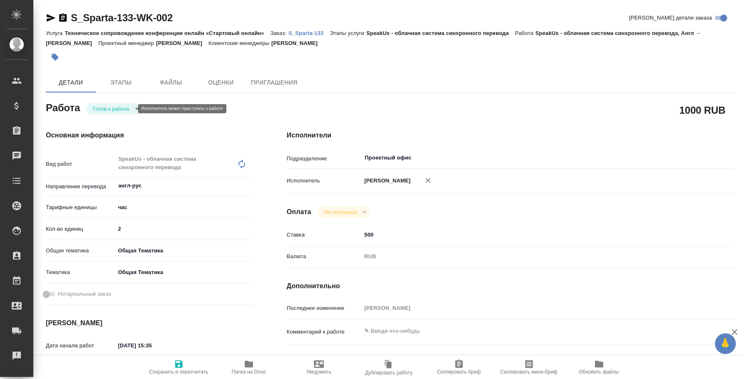
type textarea "x"
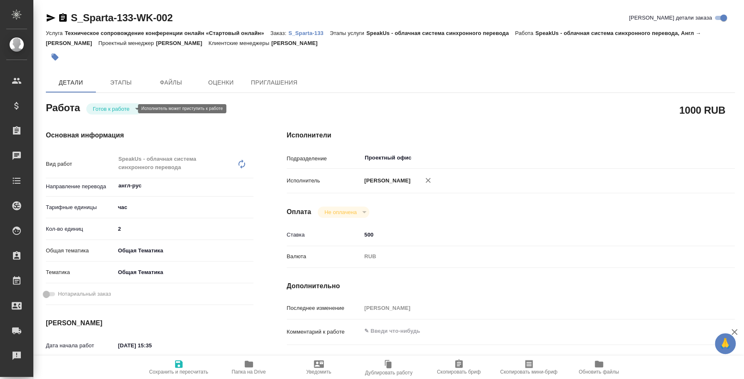
type textarea "x"
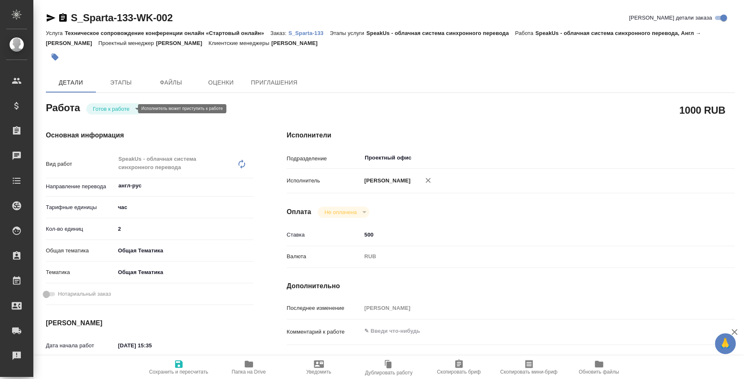
click at [118, 110] on body "🙏 .cls-1 fill:#fff; AWATERA [PERSON_NAME] Спецификации Заказы Чаты Todo Проекты…" at bounding box center [372, 189] width 744 height 379
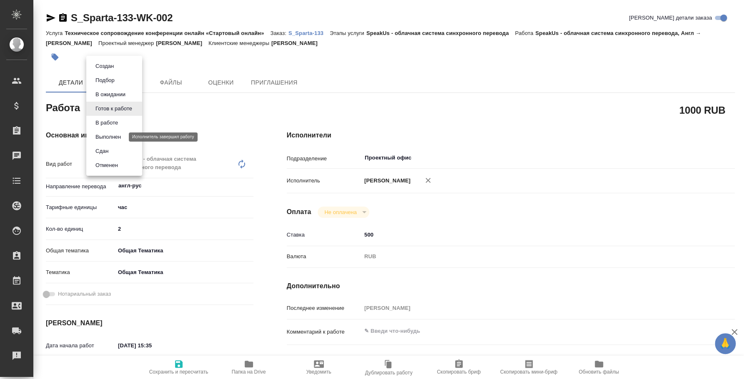
type textarea "x"
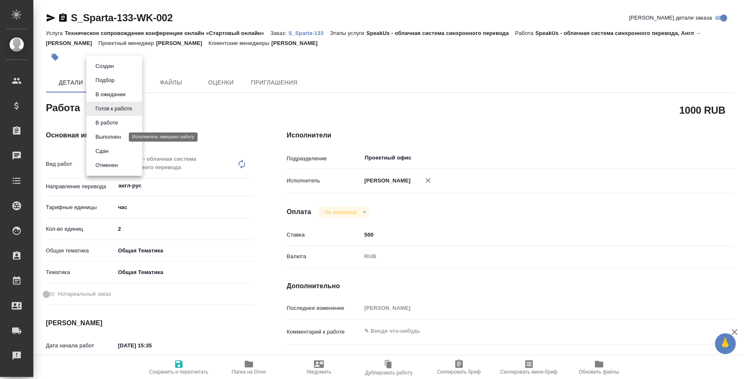
type textarea "x"
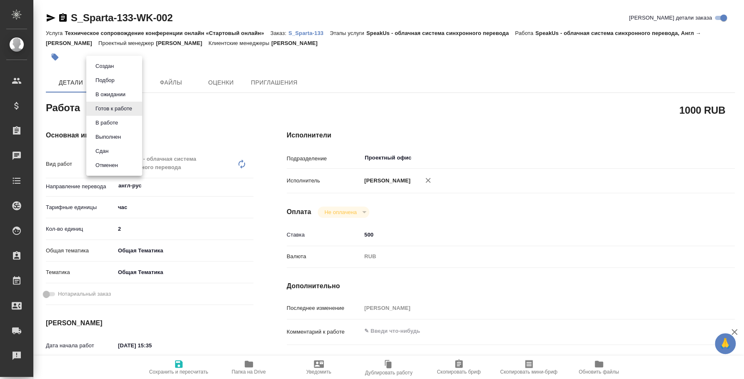
type textarea "x"
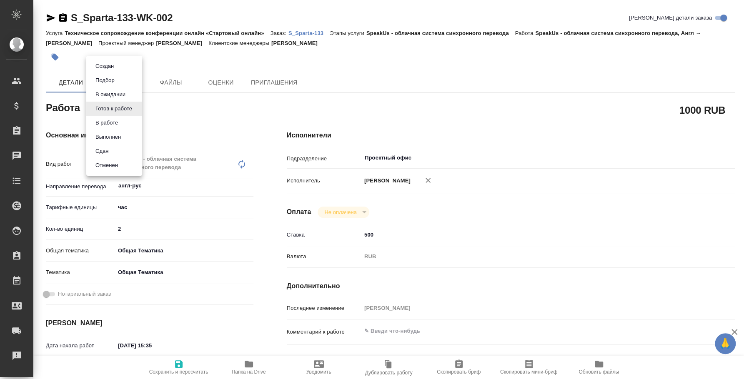
click at [343, 59] on div at bounding box center [372, 189] width 744 height 379
type textarea "x"
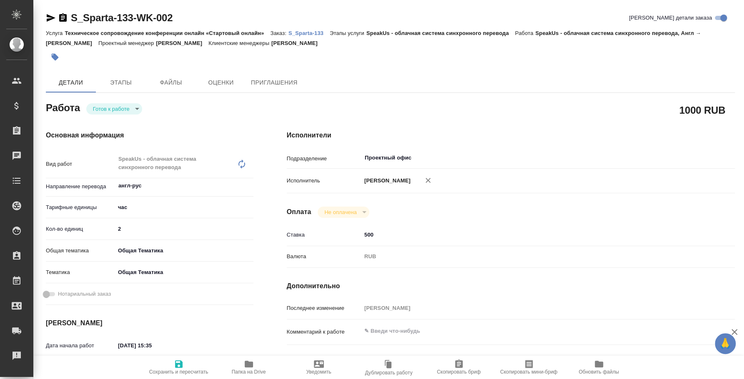
type textarea "x"
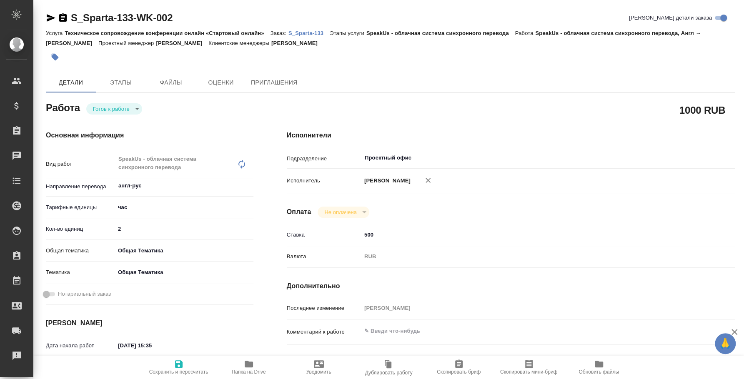
type textarea "x"
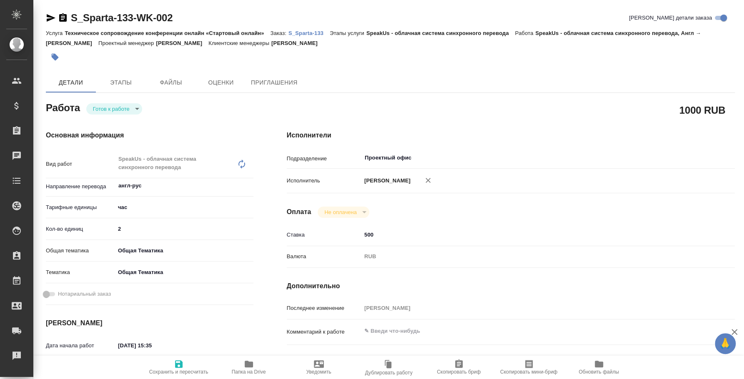
type textarea "x"
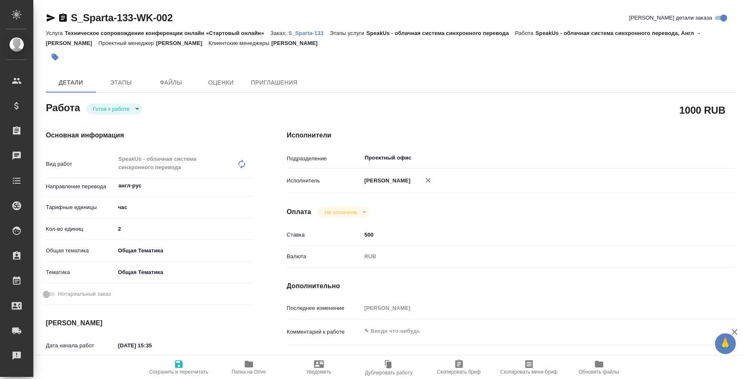
type textarea "x"
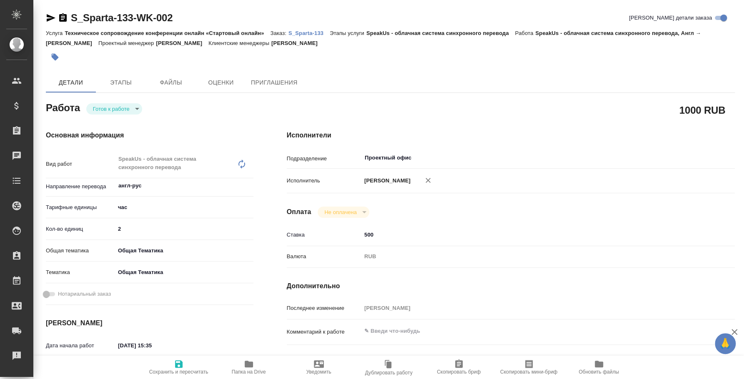
type textarea "x"
click at [134, 107] on body "🙏 .cls-1 fill:#fff; AWATERA [PERSON_NAME] Спецификации Заказы Чаты Todo Проекты…" at bounding box center [372, 189] width 744 height 379
click at [127, 147] on li "Сдан" at bounding box center [114, 151] width 56 height 14
type textarea "x"
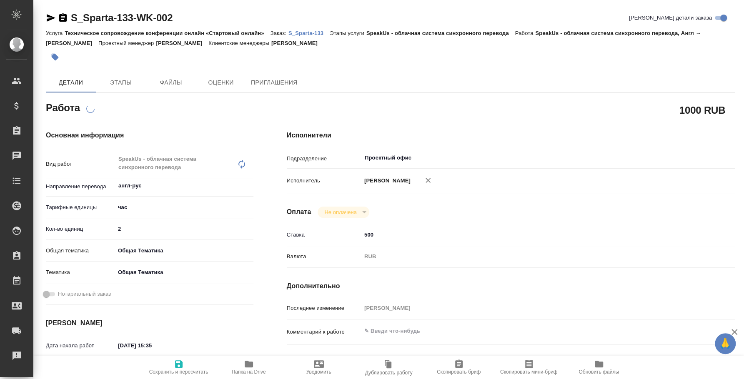
type textarea "x"
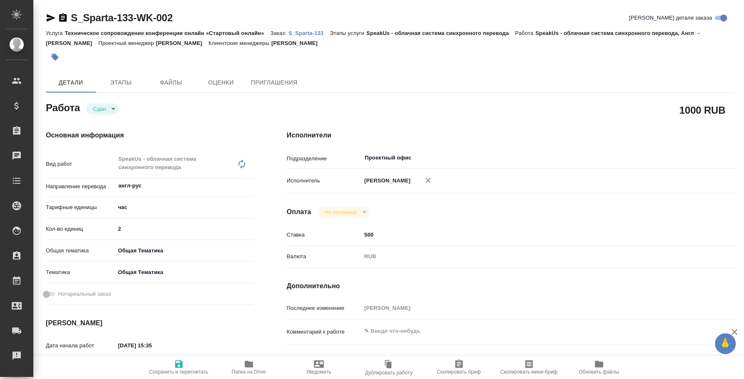
type textarea "x"
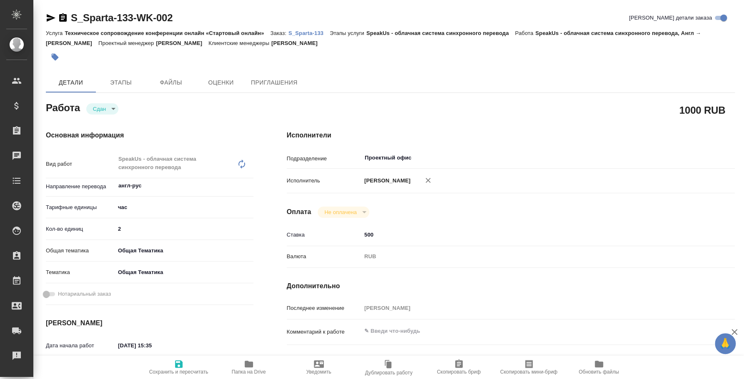
type textarea "x"
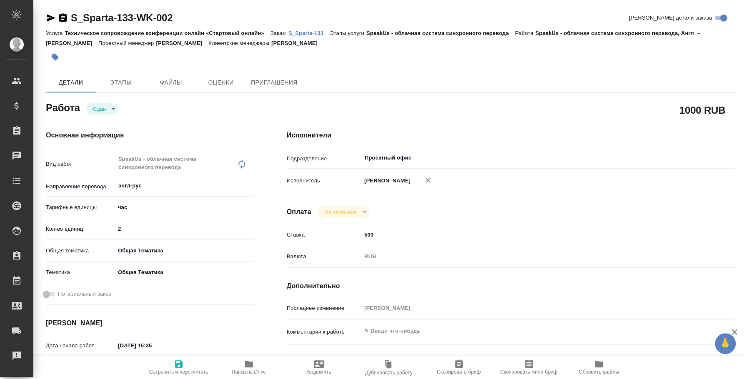
type textarea "x"
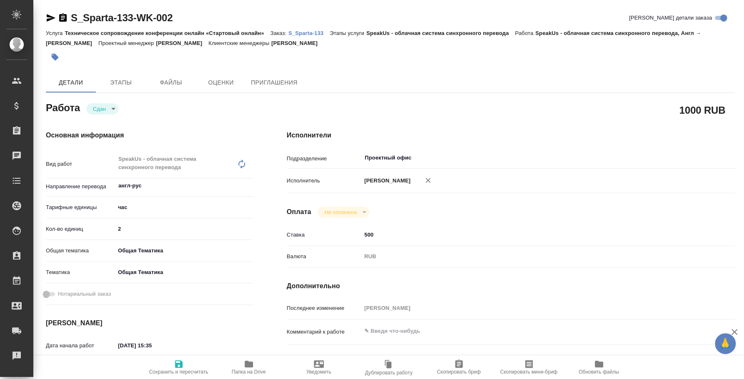
type textarea "x"
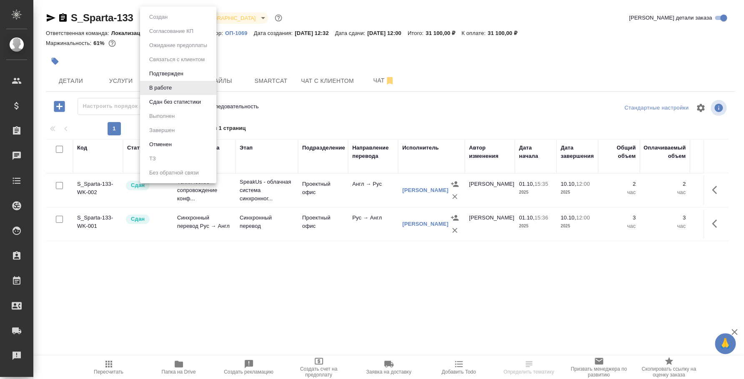
click at [175, 19] on body "🙏 .cls-1 fill:#fff; AWATERA [PERSON_NAME] Спецификации Заказы Чаты Todo Проекты…" at bounding box center [372, 189] width 744 height 379
click at [166, 100] on button "Сдан без статистики" at bounding box center [175, 101] width 57 height 9
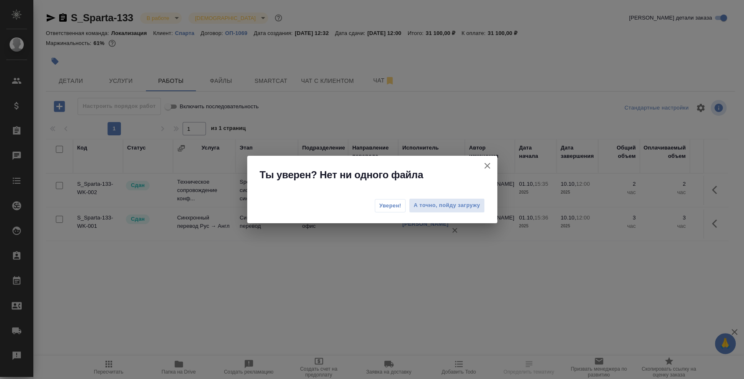
click at [388, 199] on button "Уверен!" at bounding box center [390, 205] width 31 height 13
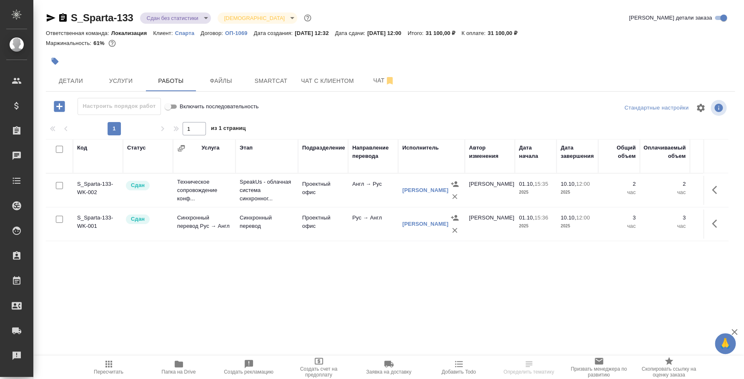
click at [194, 19] on body "🙏 .cls-1 fill:#fff; AWATERA [PERSON_NAME] Спецификации Заказы 0 Чаты Todo Проек…" at bounding box center [372, 189] width 744 height 379
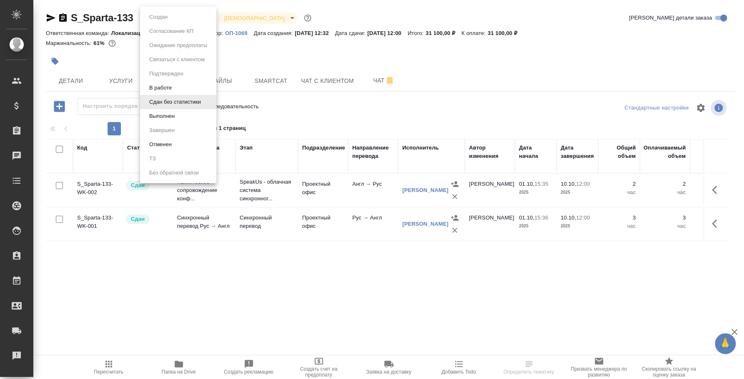
click at [178, 115] on li "Выполнен" at bounding box center [178, 116] width 76 height 14
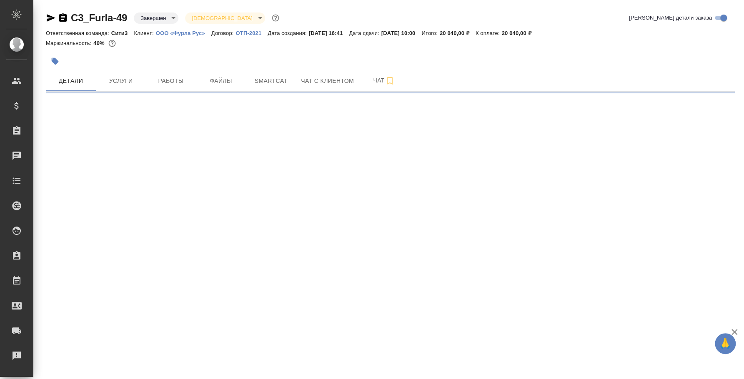
select select "RU"
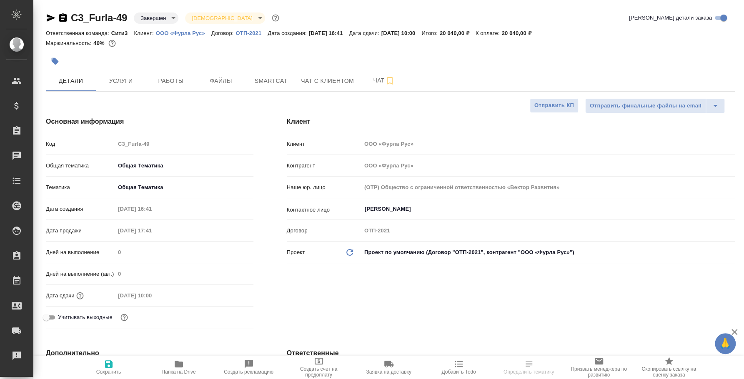
type textarea "x"
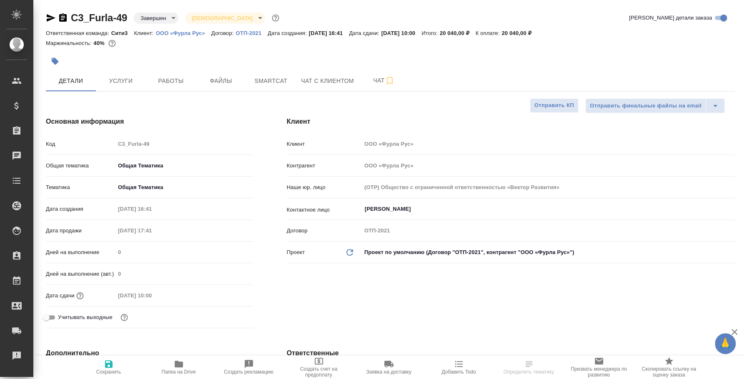
type textarea "x"
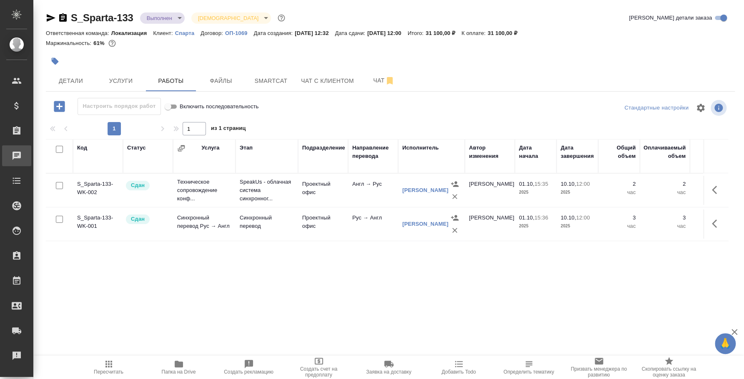
click at [17, 158] on div "Чаты" at bounding box center [6, 156] width 21 height 12
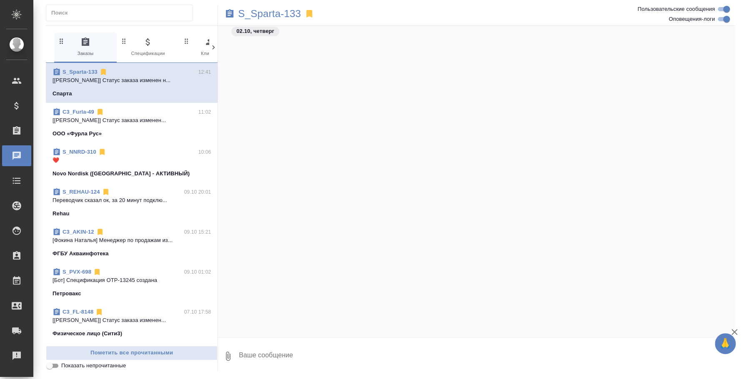
scroll to position [1660, 0]
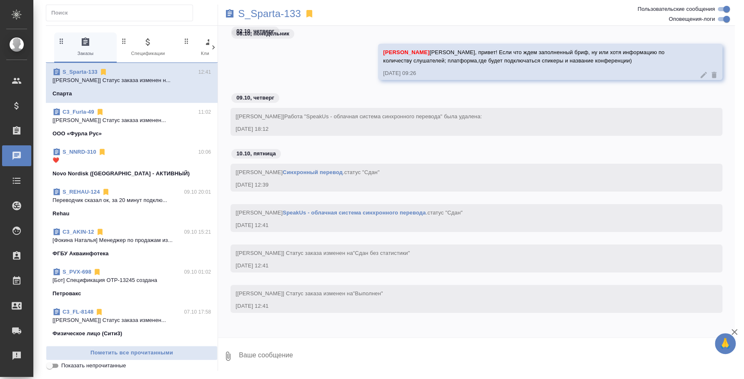
click at [123, 154] on div "S_NNRD-310 10:06" at bounding box center [131, 152] width 158 height 8
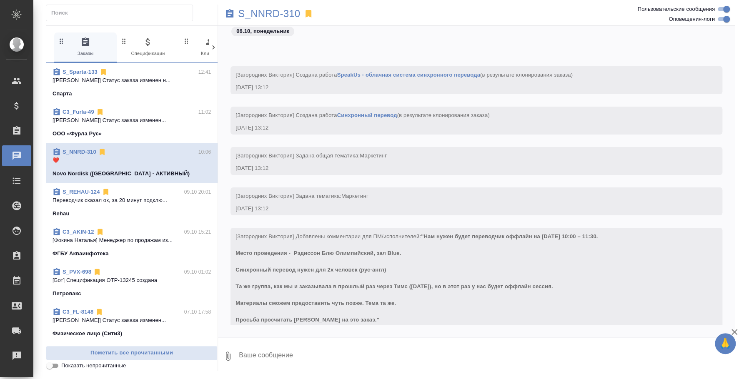
scroll to position [2427, 0]
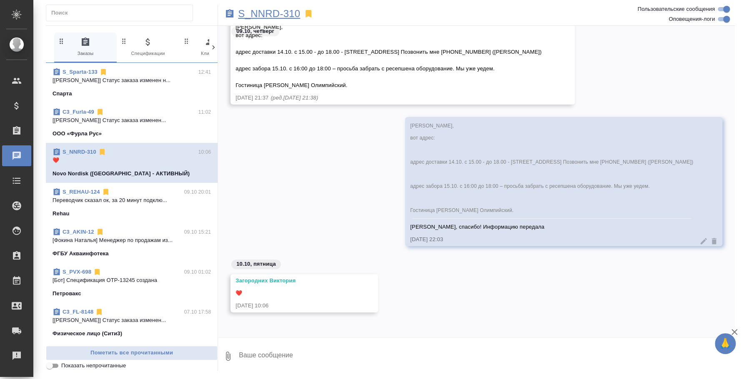
click at [288, 17] on p "S_NNRD-310" at bounding box center [269, 14] width 62 height 8
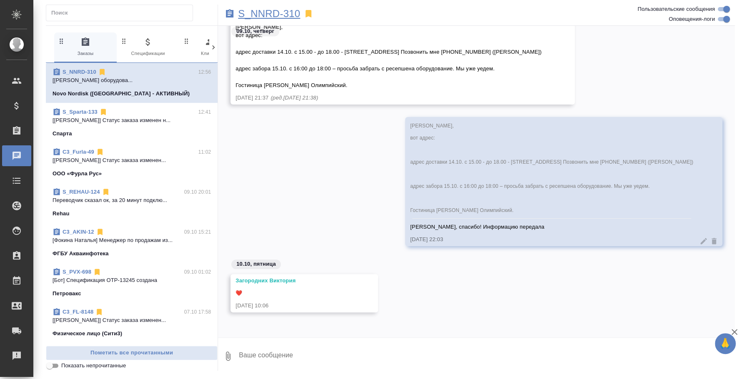
scroll to position [2416, 0]
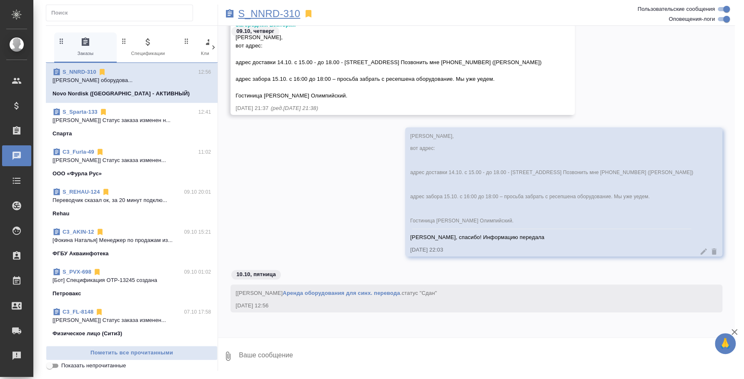
click at [260, 14] on p "S_NNRD-310" at bounding box center [269, 14] width 62 height 8
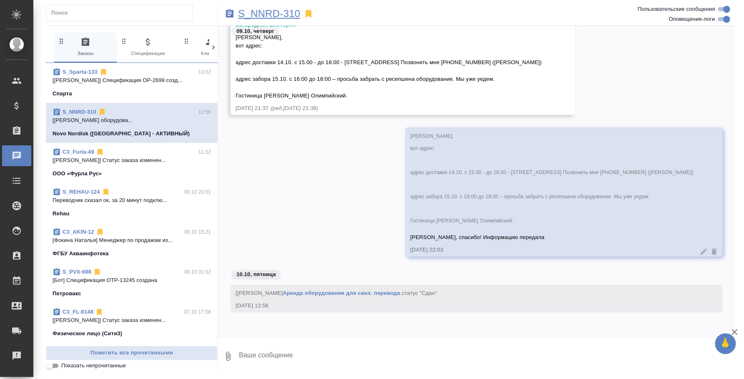
click at [265, 17] on p "S_NNRD-310" at bounding box center [269, 14] width 62 height 8
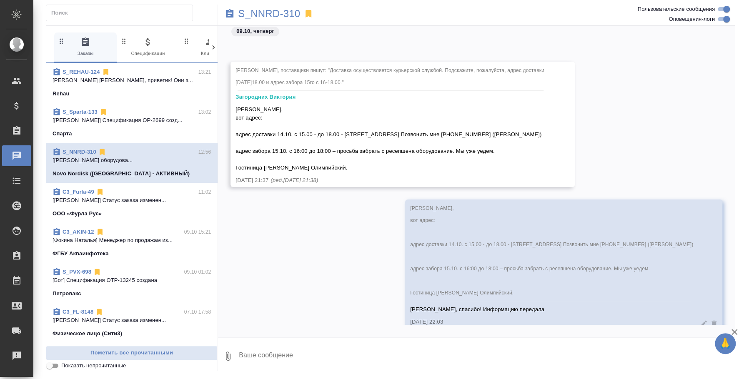
scroll to position [2705, 0]
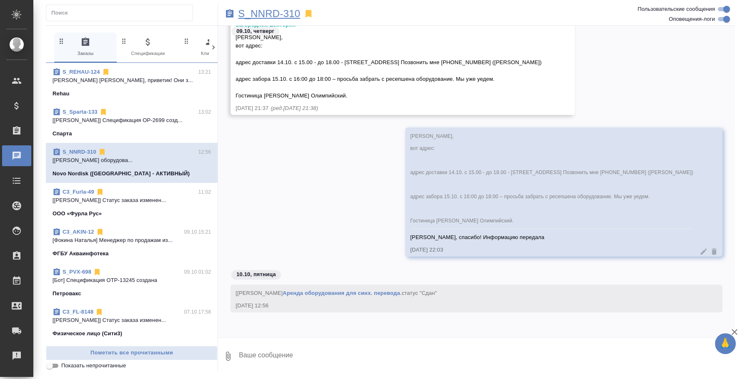
click at [267, 11] on p "S_NNRD-310" at bounding box center [269, 14] width 62 height 8
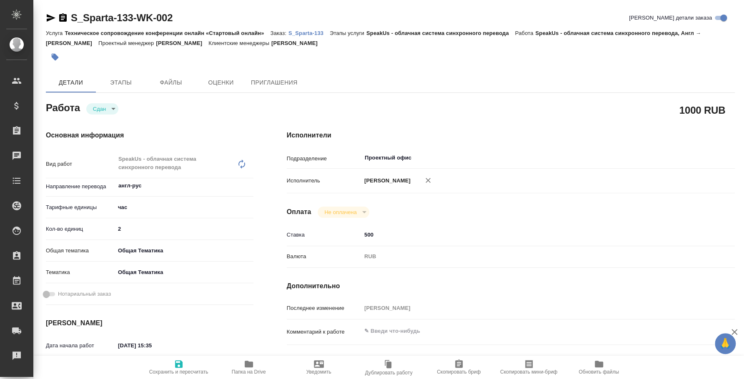
type textarea "x"
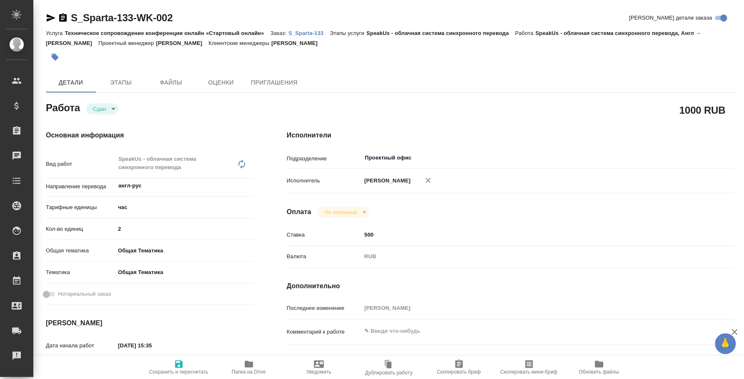
type textarea "x"
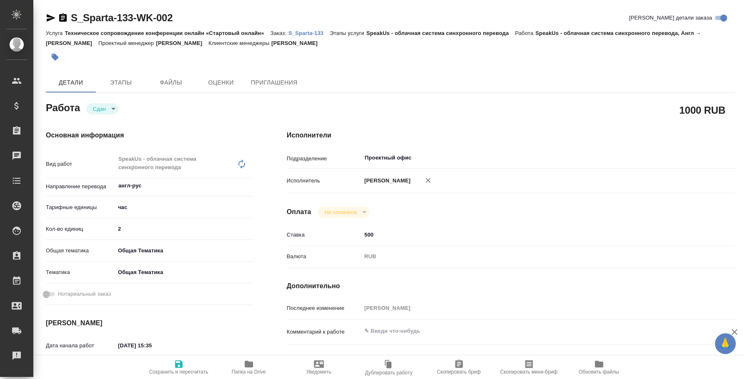
type textarea "x"
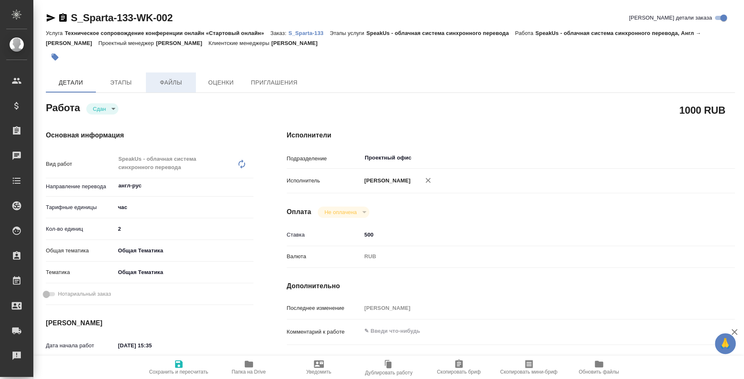
type textarea "x"
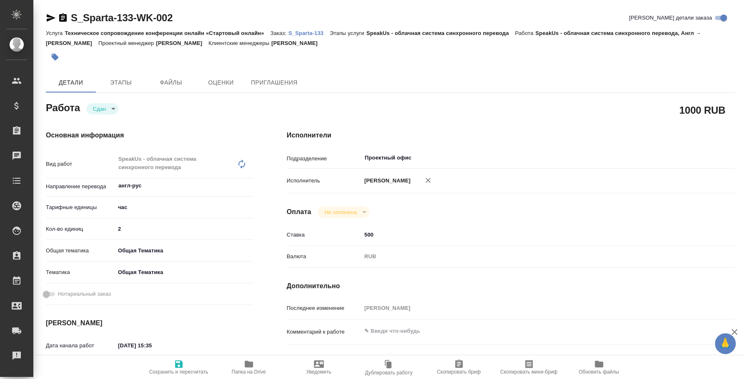
type textarea "x"
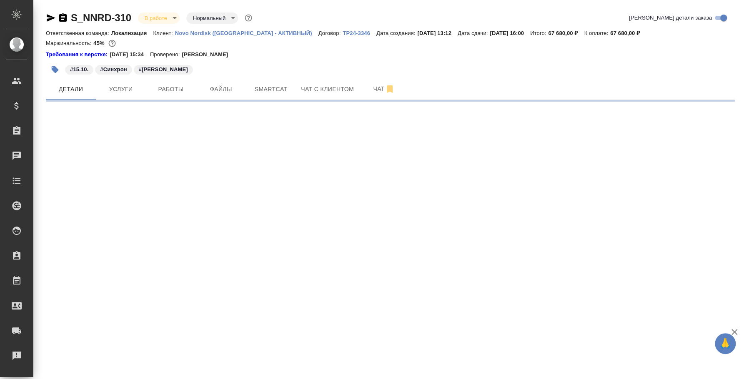
select select "RU"
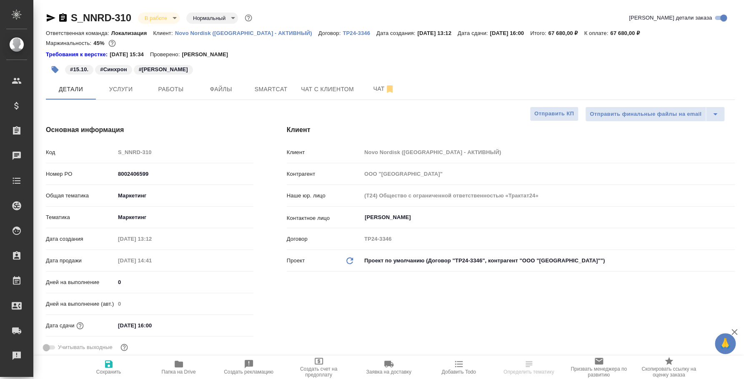
type textarea "x"
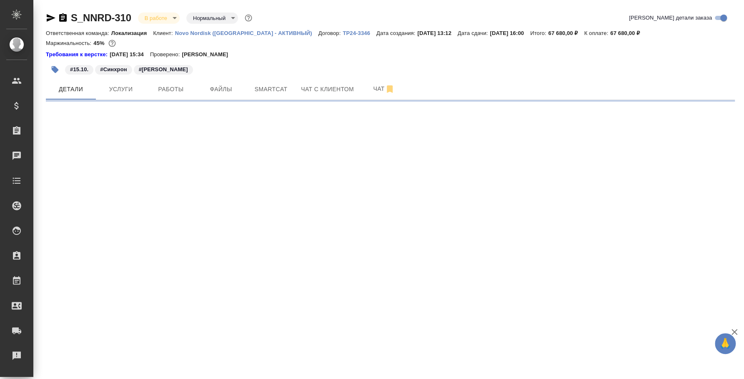
select select "RU"
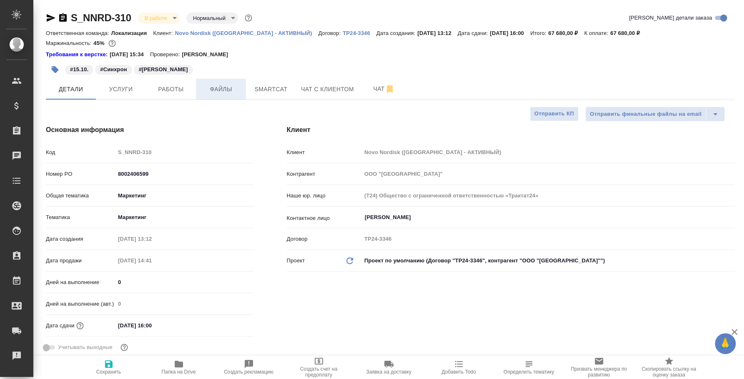
type textarea "x"
click at [178, 88] on span "Работы" at bounding box center [171, 89] width 40 height 10
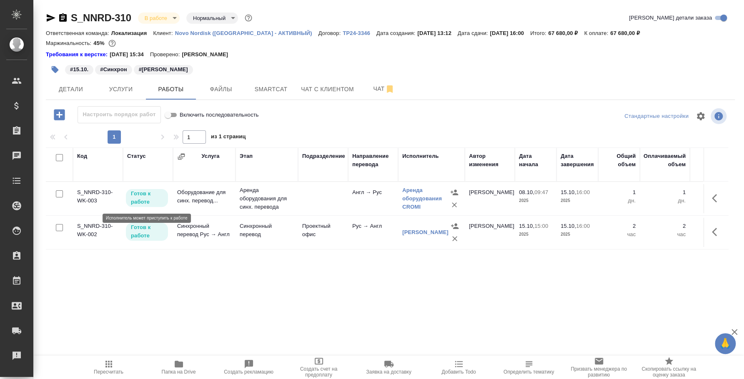
click at [138, 200] on p "Готов к работе" at bounding box center [147, 198] width 32 height 17
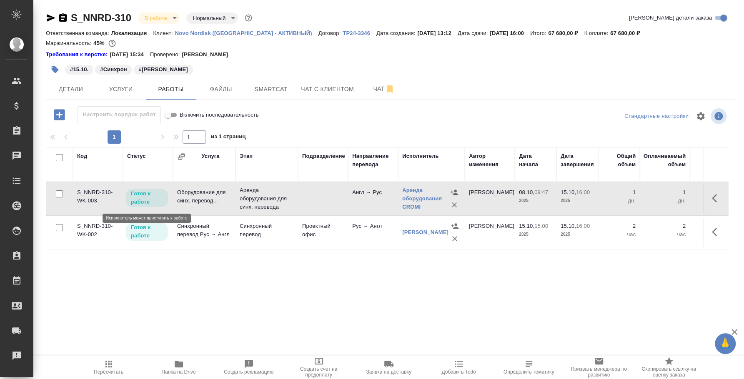
click at [138, 200] on p "Готов к работе" at bounding box center [147, 198] width 32 height 17
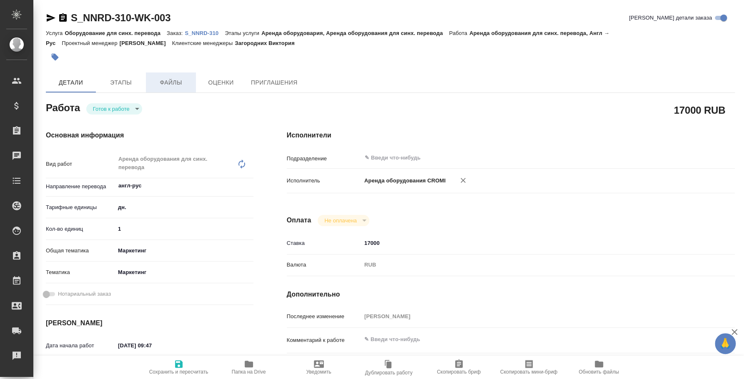
type textarea "x"
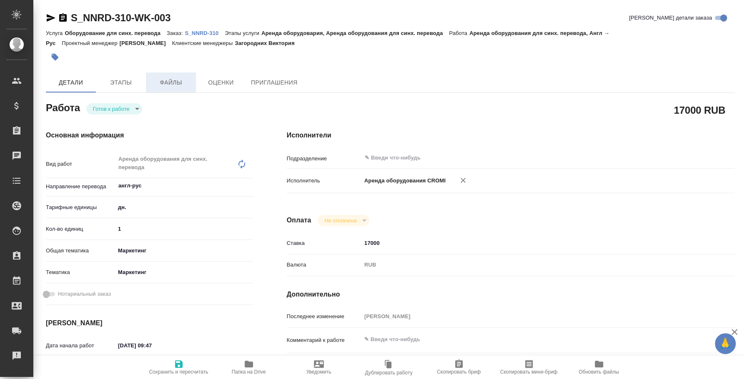
type textarea "x"
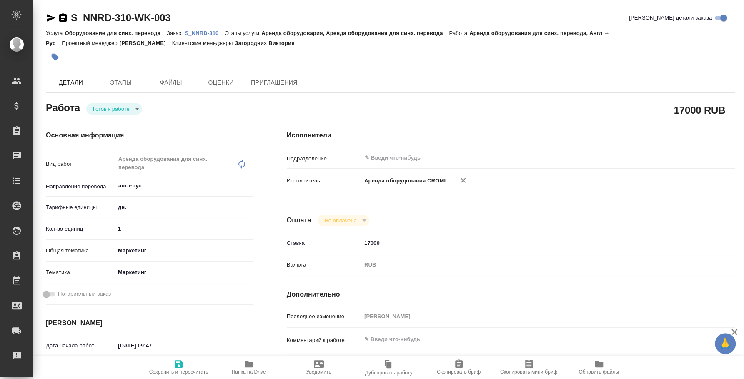
type textarea "x"
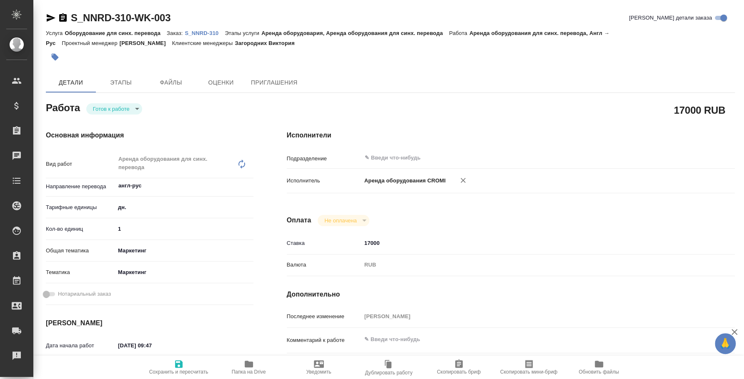
type textarea "x"
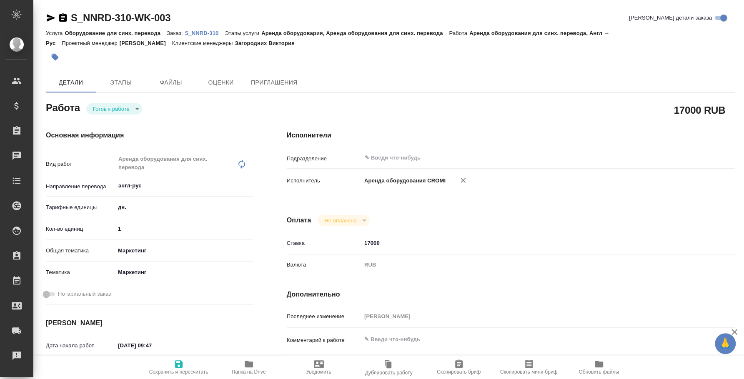
type textarea "x"
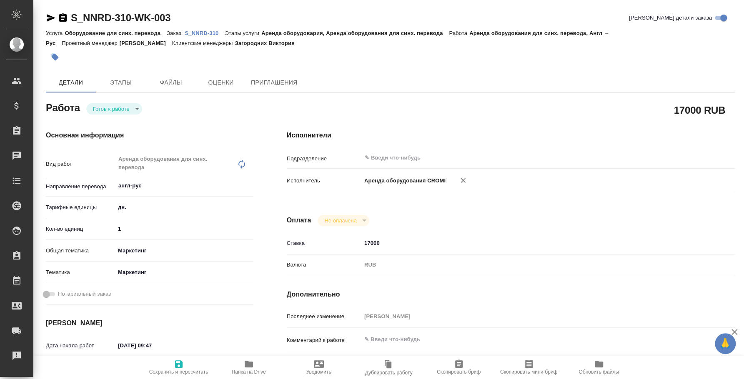
type textarea "x"
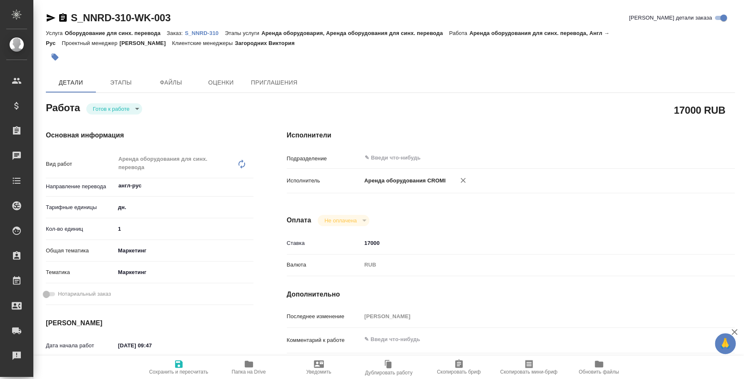
click at [134, 108] on body "🙏 .cls-1 fill:#fff; AWATERA Fedotova Irina Клиенты Спецификации Заказы Чаты Tod…" at bounding box center [372, 189] width 744 height 379
type textarea "x"
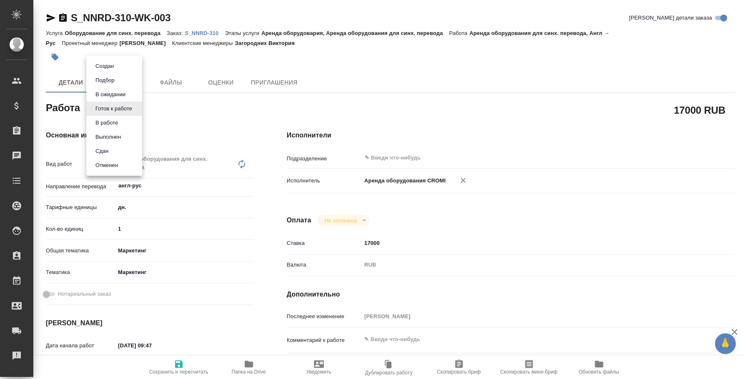
type textarea "x"
click at [123, 145] on li "Сдан" at bounding box center [114, 151] width 56 height 14
type textarea "x"
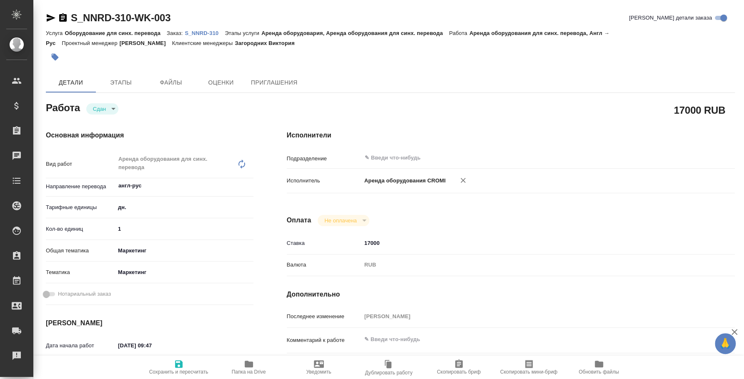
type textarea "x"
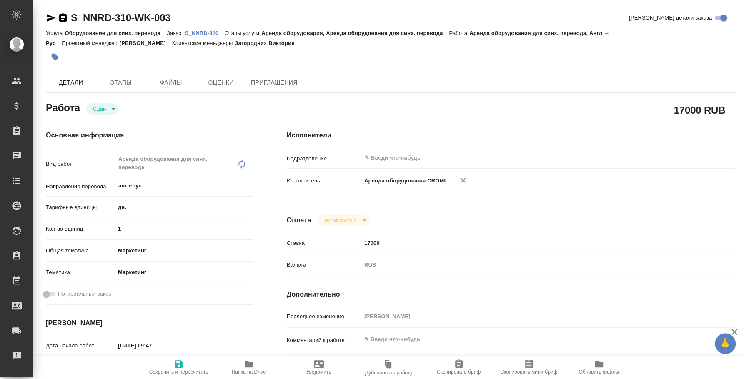
type textarea "x"
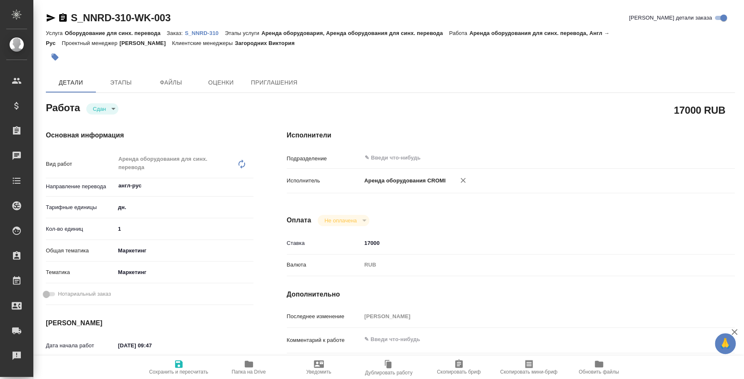
type textarea "x"
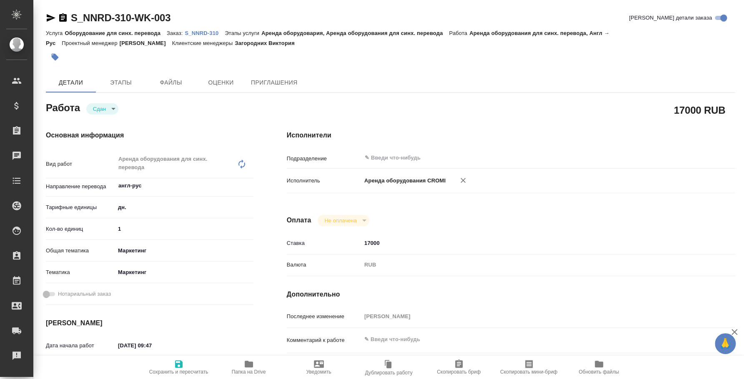
type textarea "x"
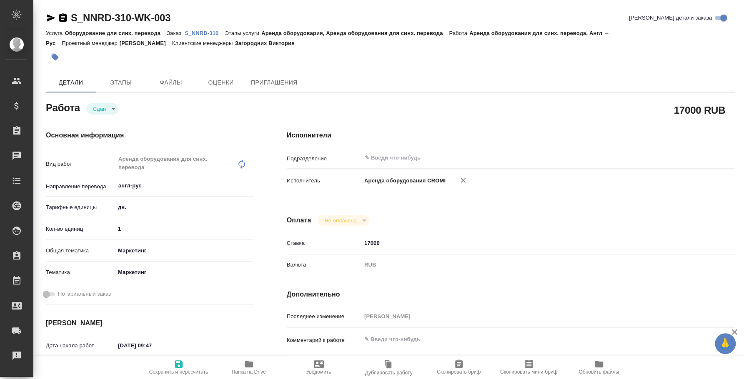
type textarea "x"
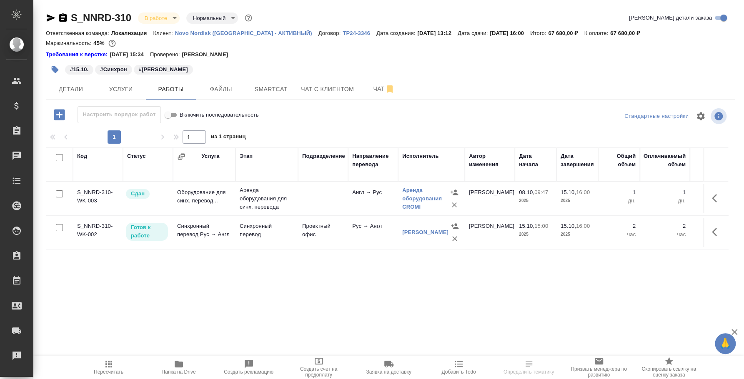
click at [50, 19] on icon "button" at bounding box center [51, 17] width 9 height 7
click at [376, 85] on span "Чат" at bounding box center [384, 89] width 40 height 10
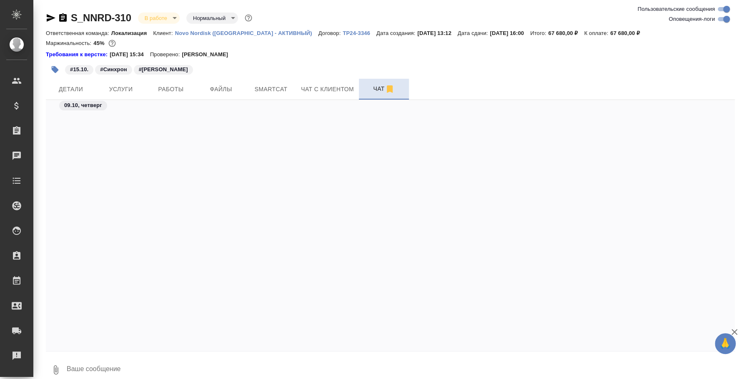
scroll to position [2152, 0]
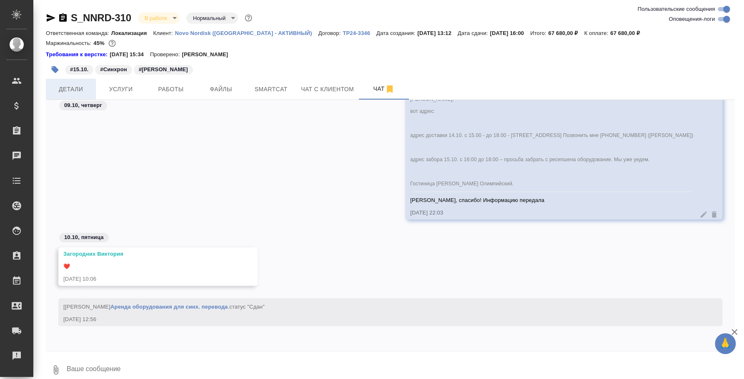
click at [69, 91] on span "Детали" at bounding box center [71, 89] width 40 height 10
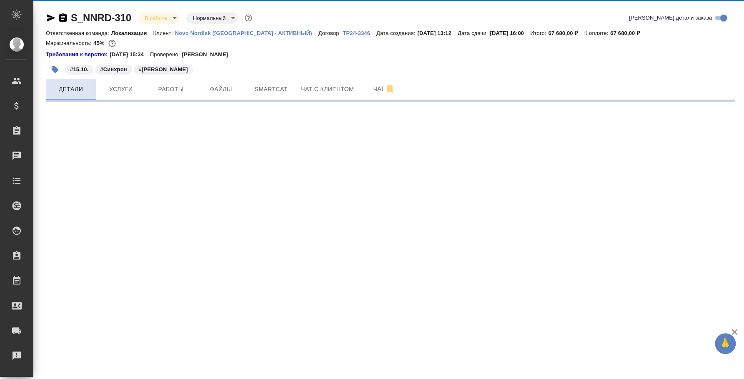
select select "RU"
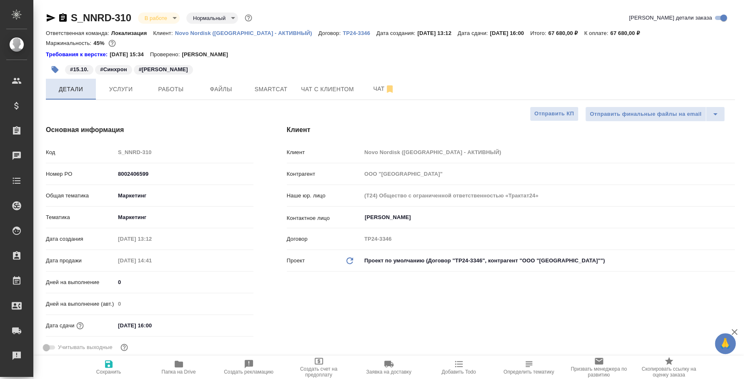
type textarea "x"
click at [46, 79] on button "Детали" at bounding box center [71, 89] width 50 height 21
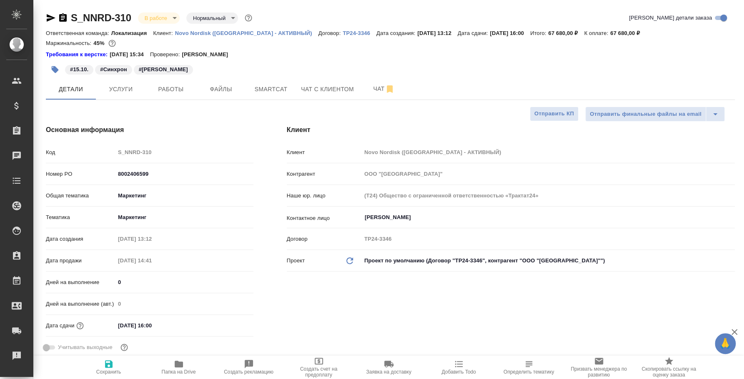
type textarea "x"
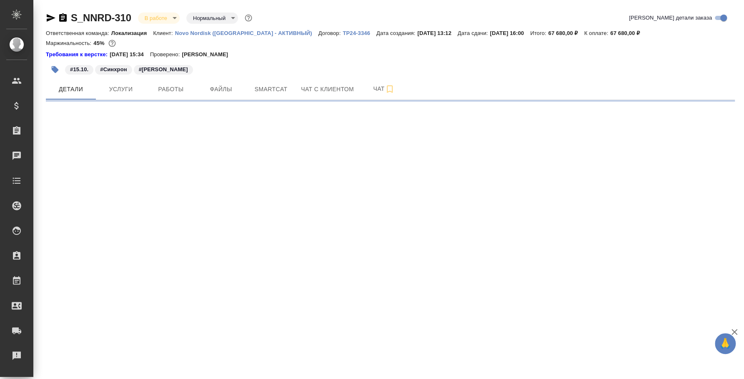
select select "RU"
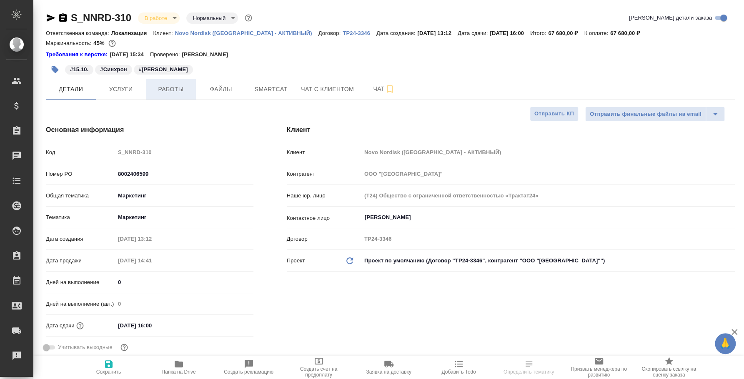
type textarea "x"
click at [171, 94] on button "Работы" at bounding box center [171, 89] width 50 height 21
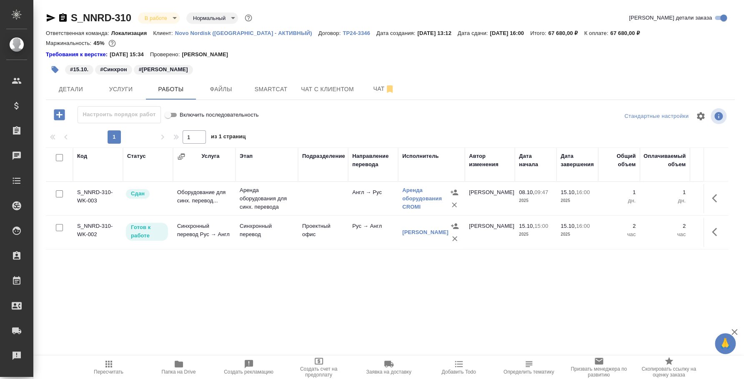
click at [340, 302] on div "Код Статус Услуга Этап Подразделение Направление перевода Исполнитель Автор изм…" at bounding box center [387, 240] width 682 height 187
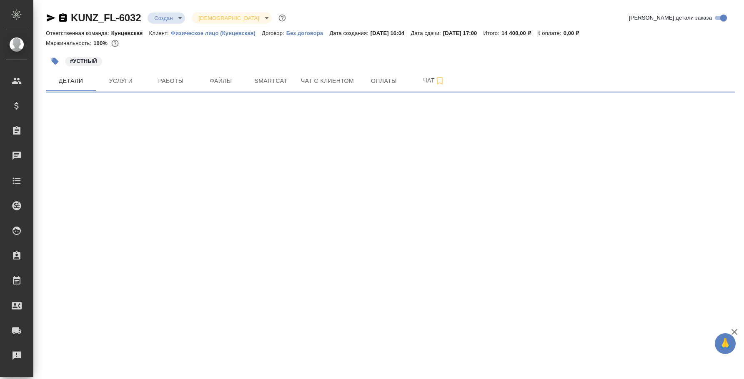
select select "RU"
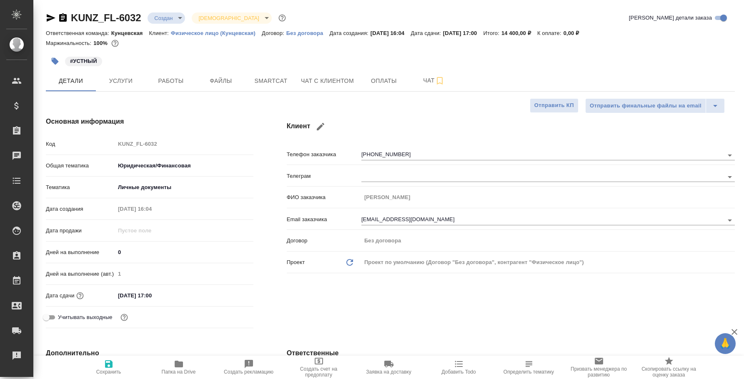
type textarea "x"
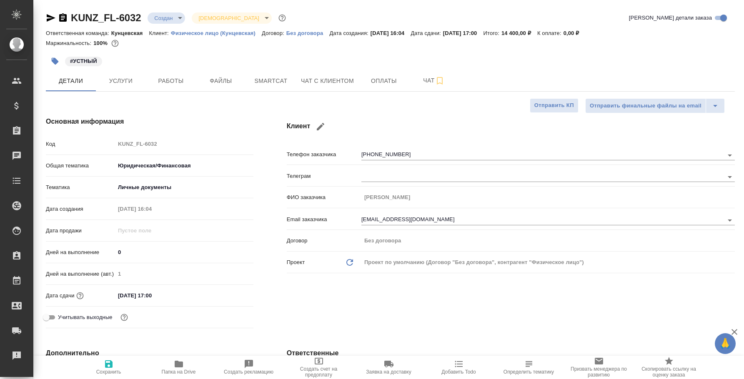
type textarea "x"
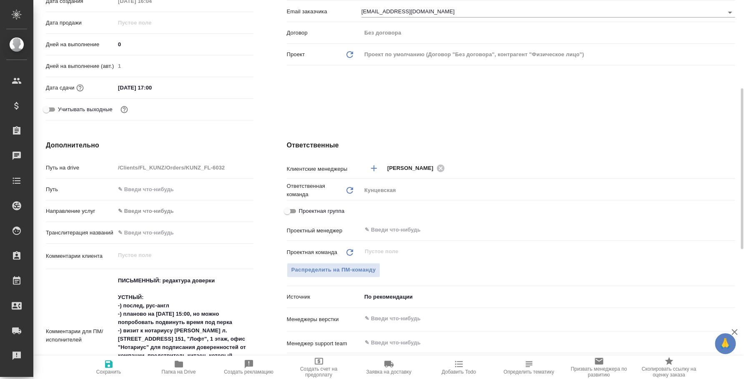
type textarea "x"
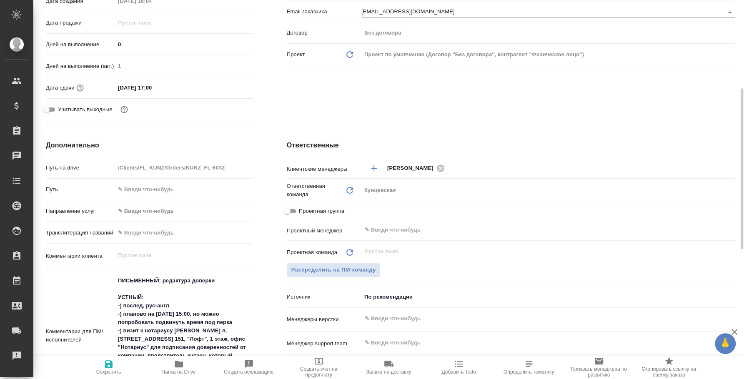
type textarea "x"
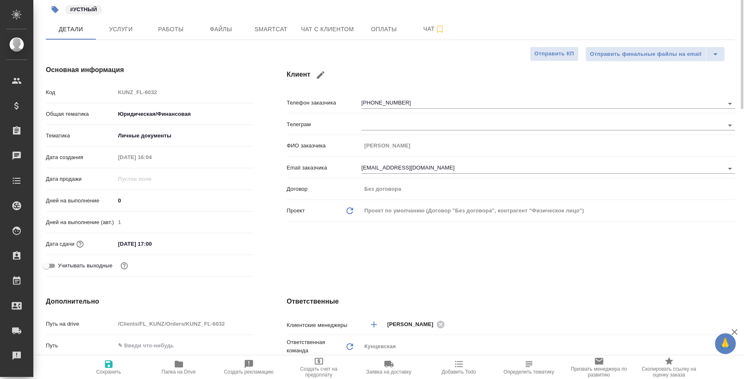
scroll to position [0, 0]
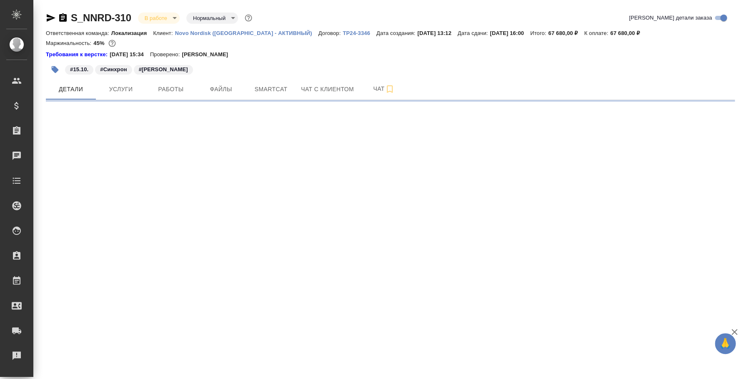
select select "RU"
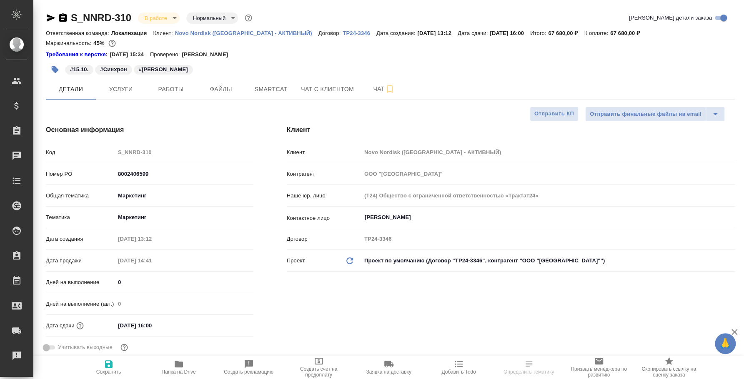
type textarea "x"
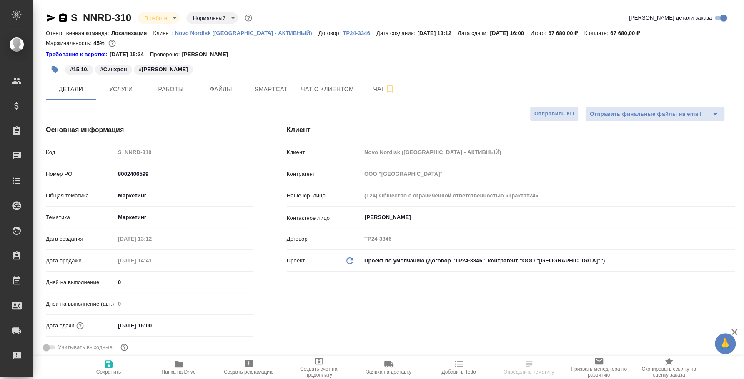
type textarea "x"
select select "RU"
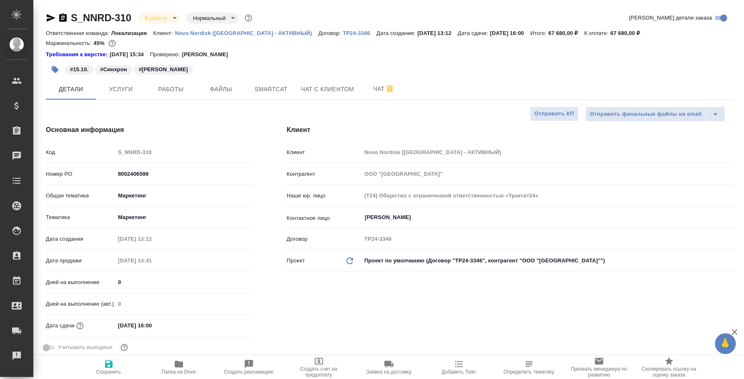
type textarea "x"
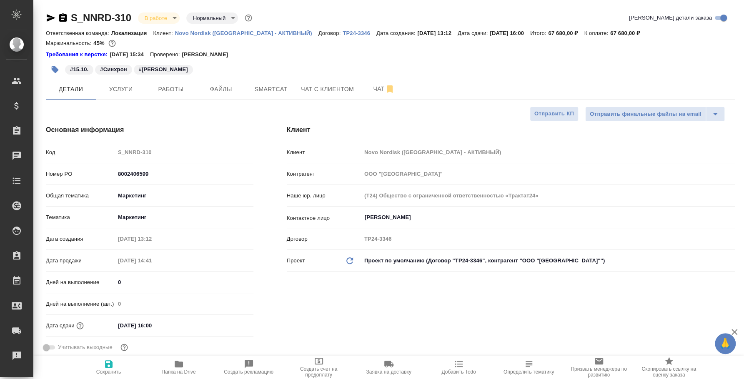
type textarea "x"
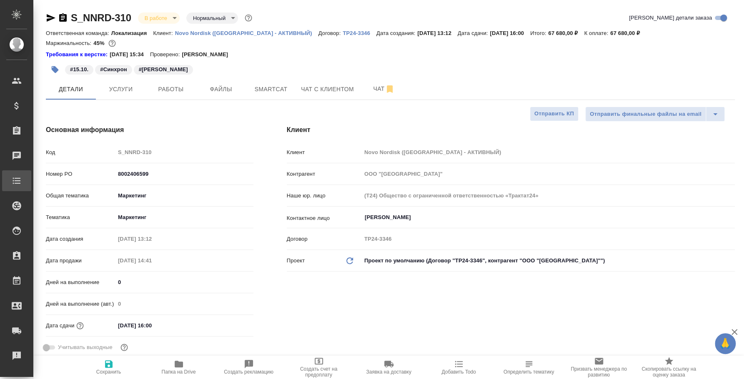
type textarea "x"
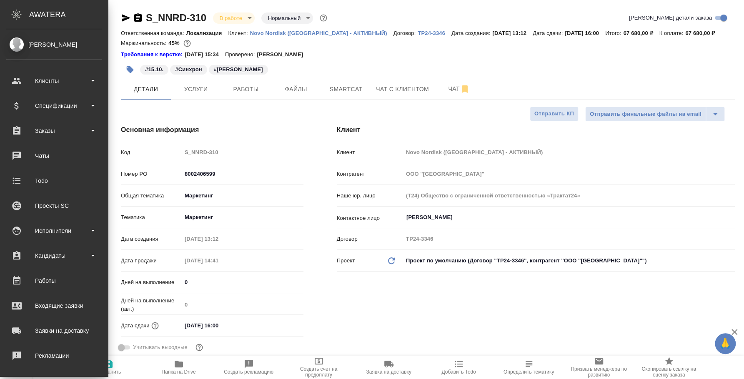
type textarea "x"
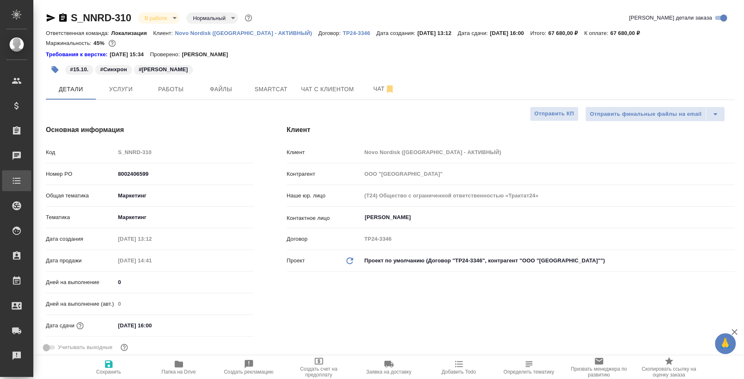
type textarea "x"
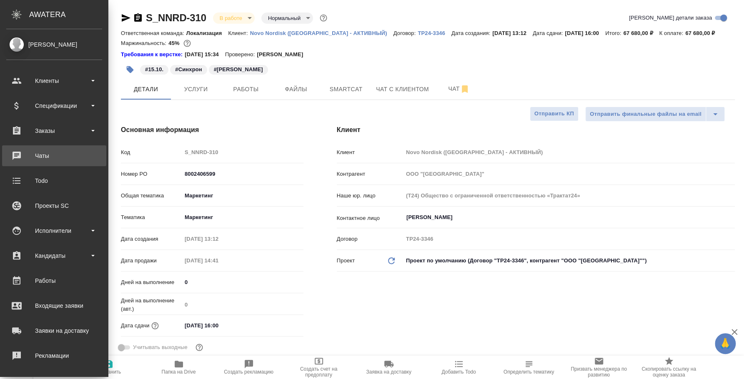
click at [60, 157] on div "Чаты" at bounding box center [54, 156] width 96 height 12
type textarea "x"
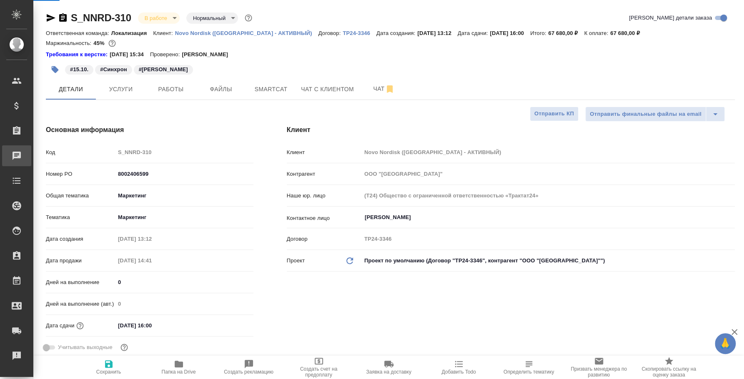
type textarea "x"
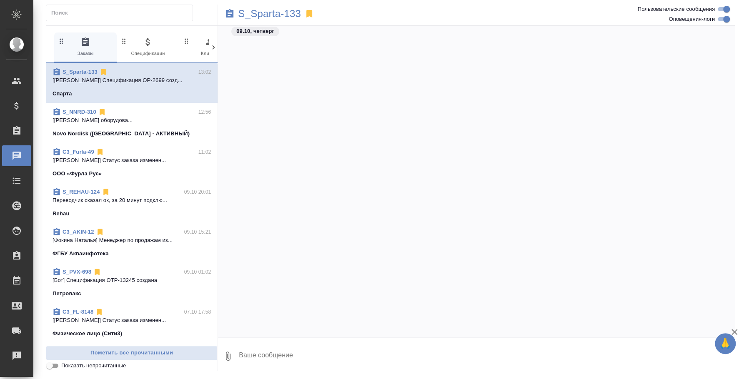
scroll to position [1733, 0]
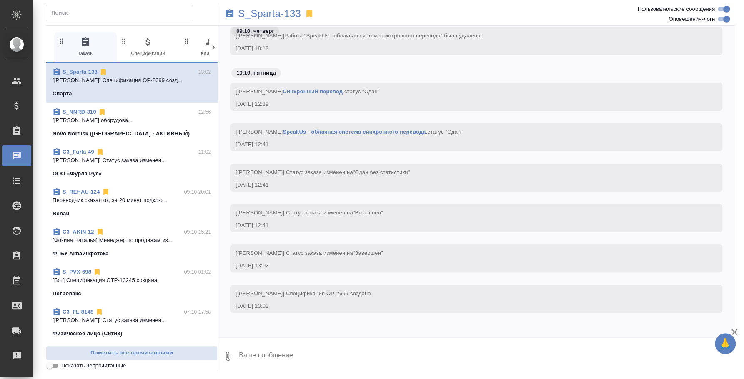
click at [133, 197] on p "Переводчик сказал ок, за 20 минут подклю..." at bounding box center [131, 200] width 158 height 8
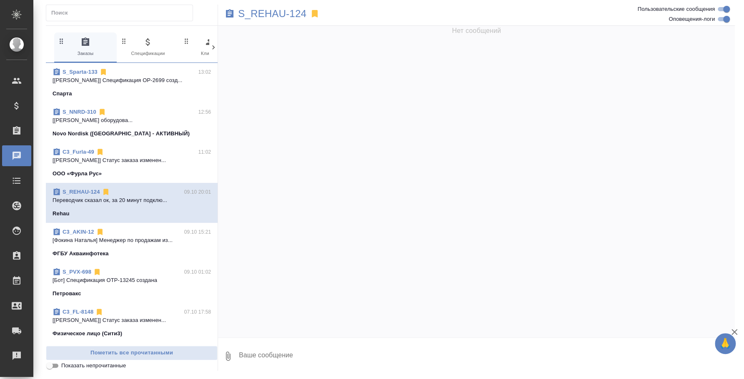
scroll to position [1958, 0]
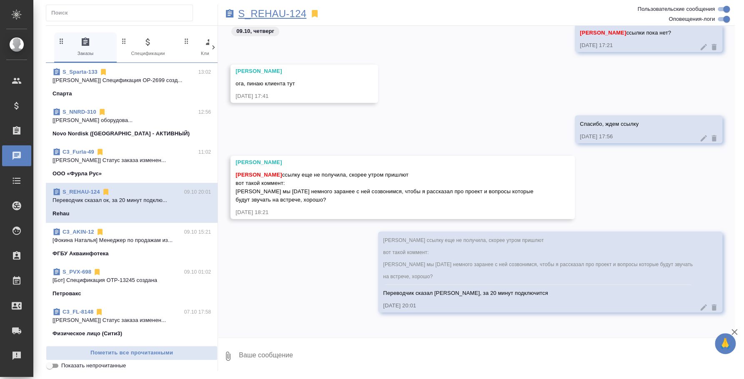
click at [292, 11] on p "S_REHAU-124" at bounding box center [272, 14] width 68 height 8
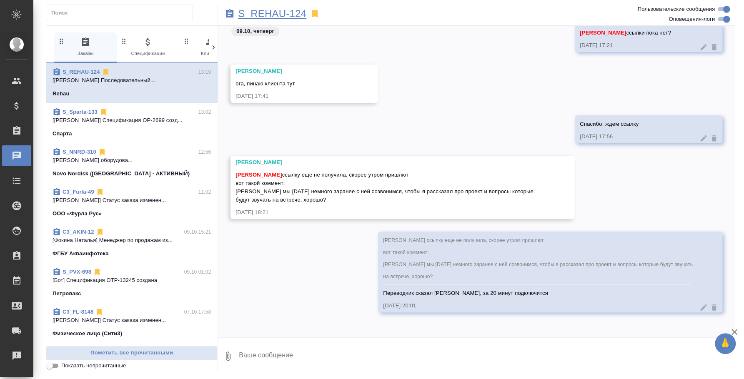
scroll to position [1878, 0]
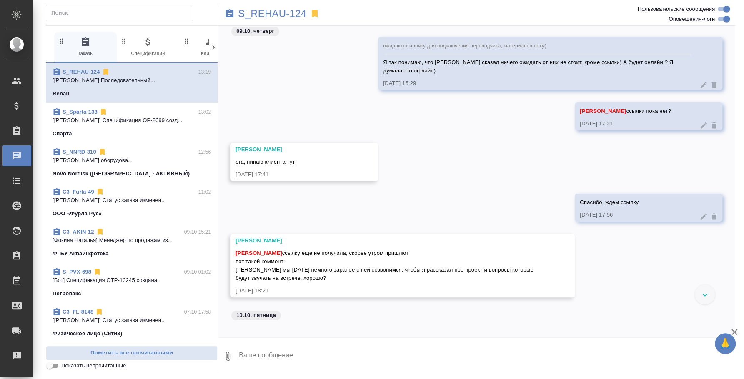
click at [262, 353] on textarea at bounding box center [486, 356] width 497 height 28
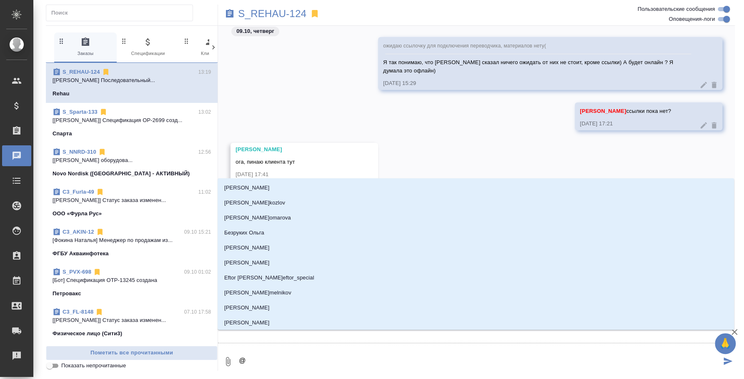
type textarea "@d"
type input "d"
type textarea "@df"
type input "df"
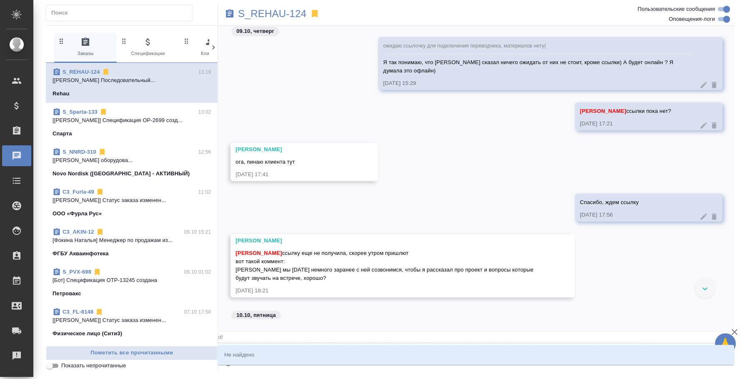
type textarea "@d"
type input "d"
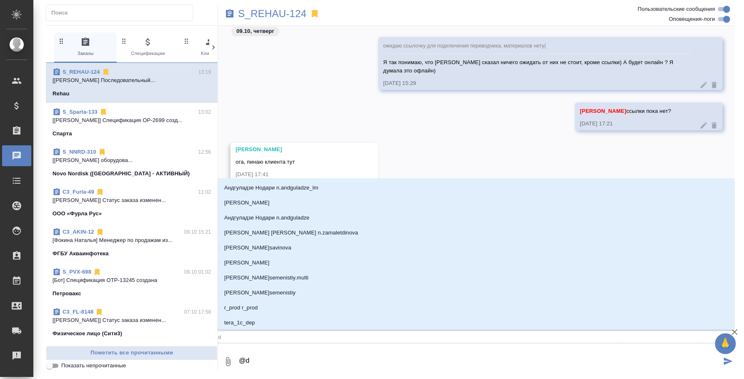
type textarea "@"
click at [293, 360] on textarea "@" at bounding box center [479, 361] width 483 height 28
type textarea "@н"
type input "н"
type textarea "@ни"
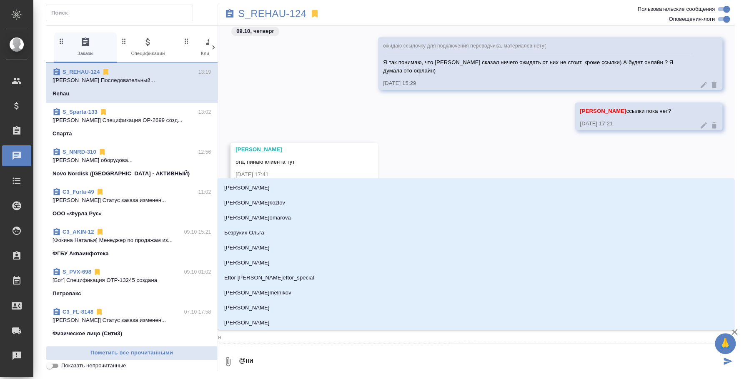
type input "ни"
type textarea "@ник"
type input "ник"
type textarea "@ники"
type input "ники"
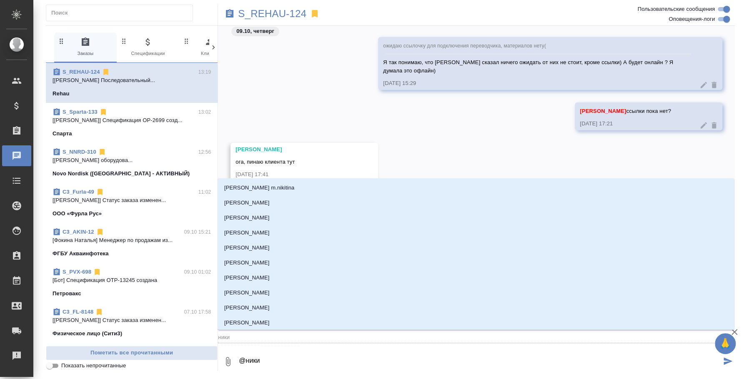
type textarea "@никиф"
type input "никиф"
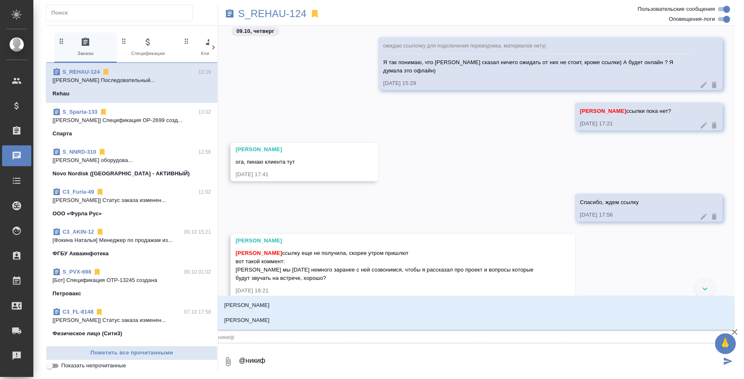
type textarea "@никифо"
type input "никифо"
type textarea "@никифор"
type input "никифор"
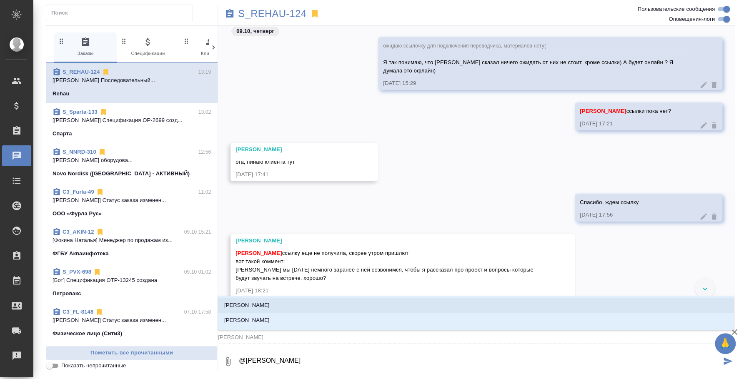
click at [270, 307] on p "[PERSON_NAME]" at bounding box center [246, 305] width 45 height 8
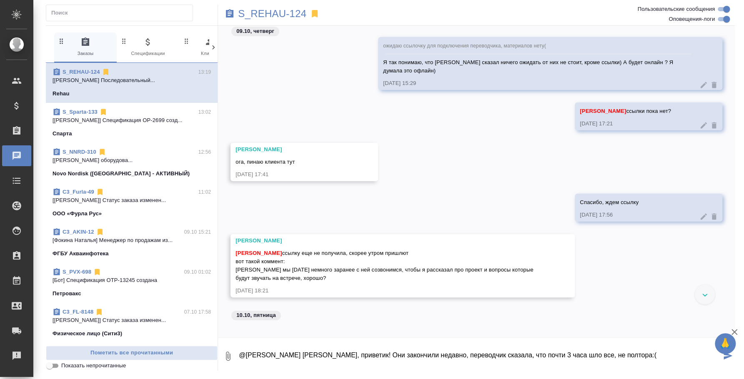
type textarea "@Никифорова Валерия Лера, приветик! Они закончили недавно, переводчик сказала, …"
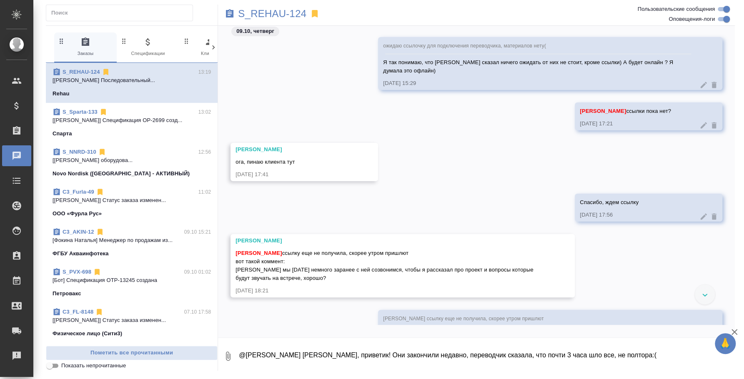
scroll to position [2062, 0]
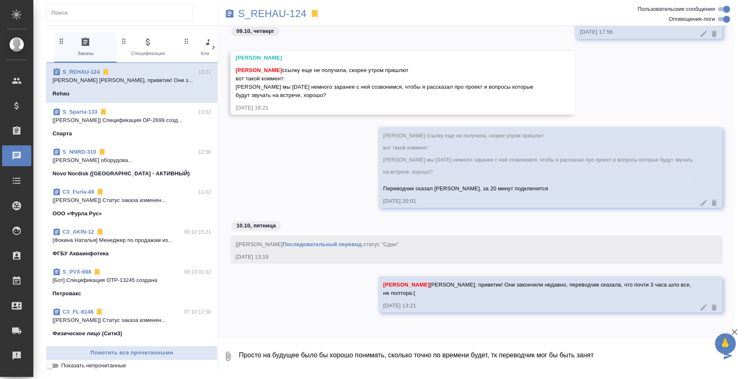
type textarea "Просто на будущее было бы хорошо понимать, сколько точно по времени будет, тк п…"
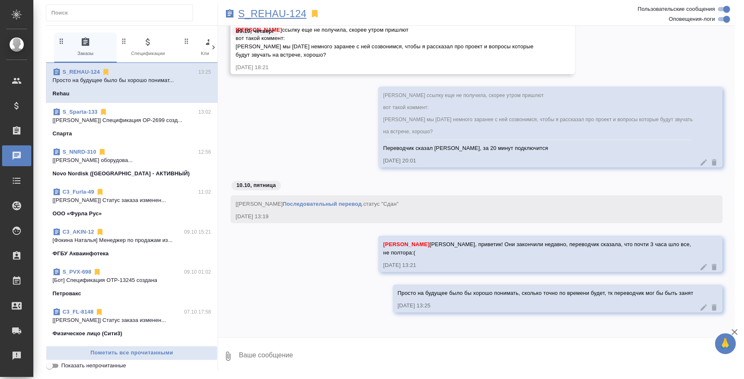
click at [266, 13] on p "S_REHAU-124" at bounding box center [272, 14] width 68 height 8
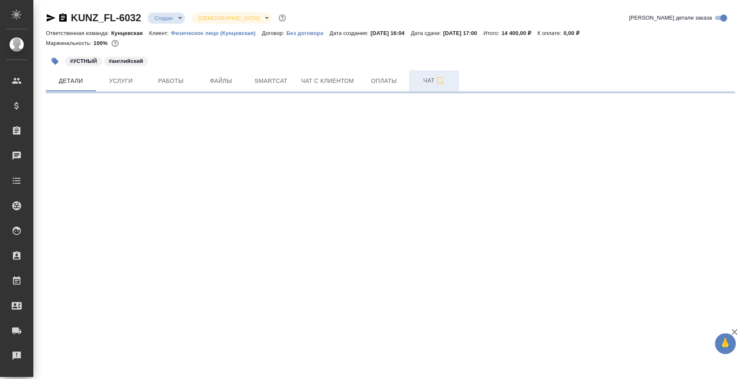
click at [425, 72] on button "Чат" at bounding box center [434, 80] width 50 height 21
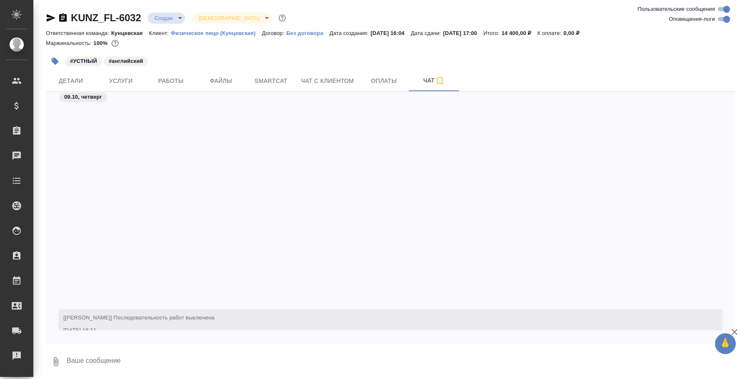
scroll to position [290, 0]
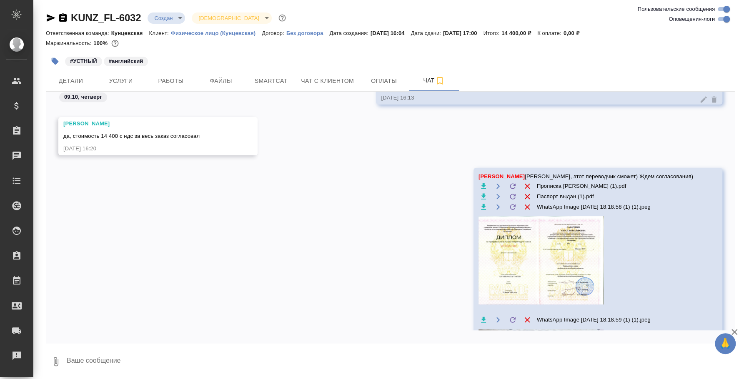
click at [60, 366] on icon "button" at bounding box center [56, 362] width 10 height 10
click at [52, 320] on span "С локального диска" at bounding box center [53, 317] width 57 height 10
click at [0, 0] on input "С локального диска" at bounding box center [0, 0] width 0 height 0
click at [163, 360] on textarea at bounding box center [393, 361] width 655 height 28
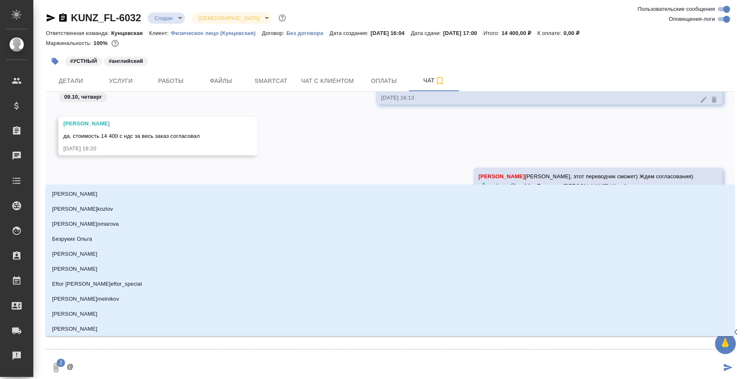
type textarea "@d"
type input "d"
type textarea "@dt"
type input "dt"
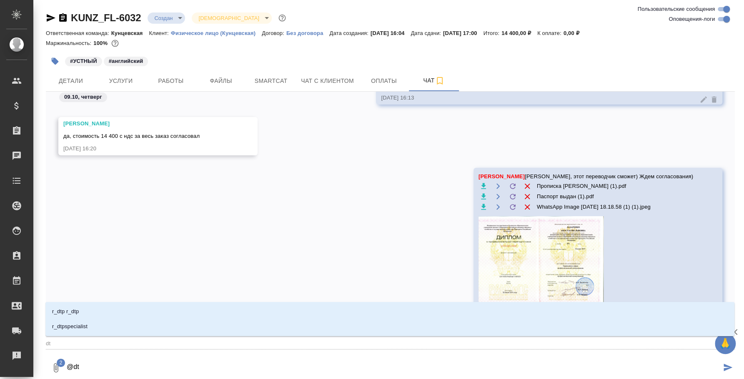
type textarea "@d"
type input "d"
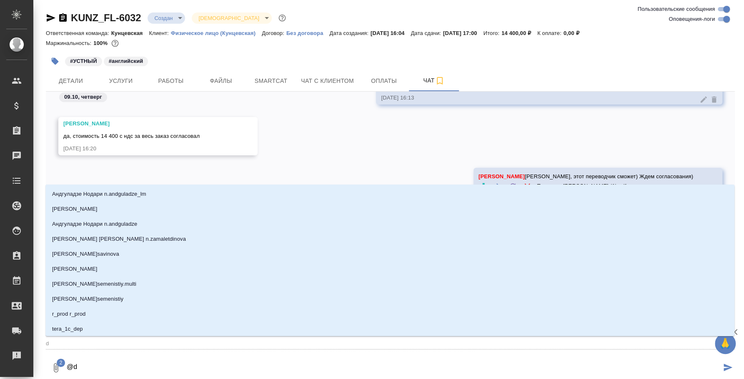
type textarea "@"
type textarea "@в"
type input "в"
type textarea "@ве"
type input "ве"
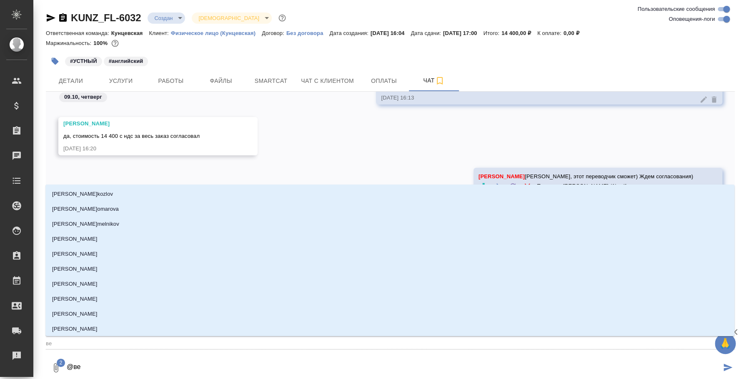
type textarea "@вес"
type input "вес"
type textarea "@весе"
type input "весе"
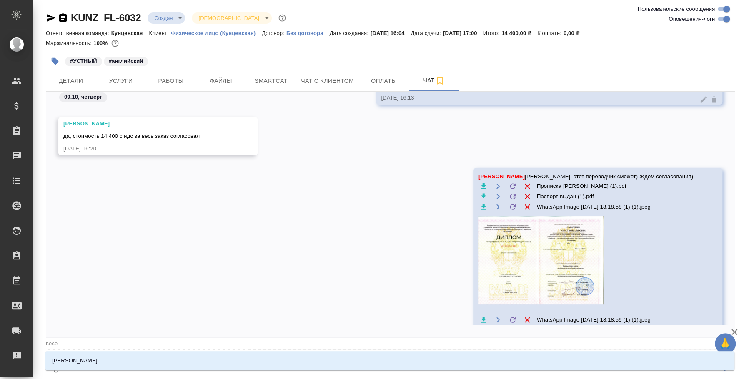
click at [163, 360] on li "Веселова Юлия" at bounding box center [389, 360] width 689 height 15
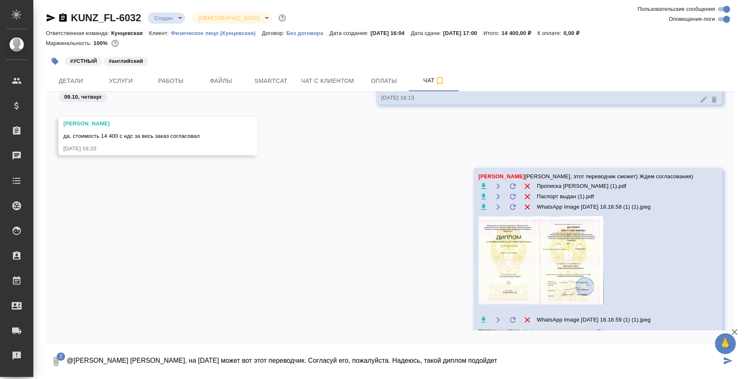
type textarea "@Веселова Юлия Юля, на среду может вот этот переводчик. Согласуй его, пожалуйст…"
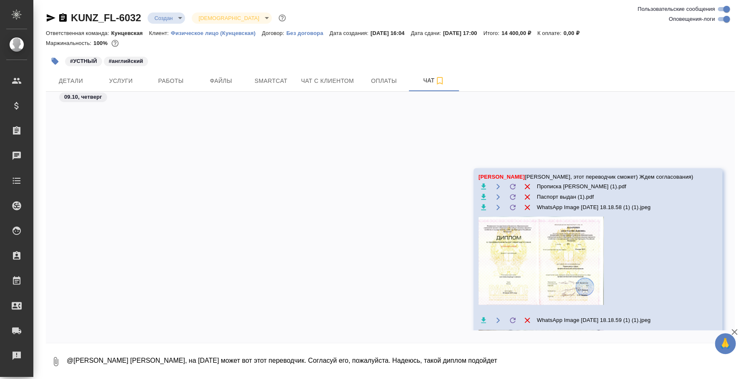
scroll to position [621, 0]
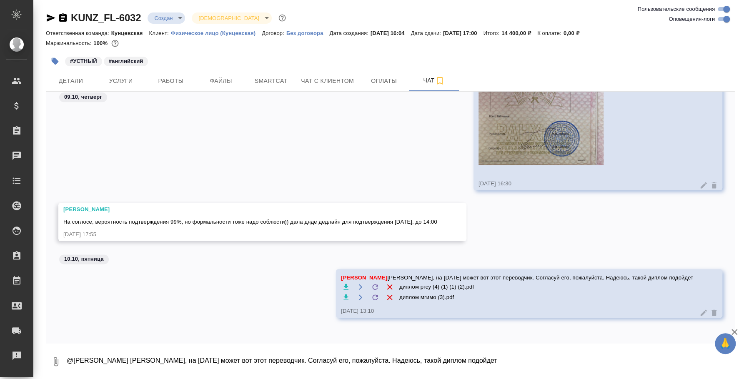
click at [711, 311] on icon at bounding box center [713, 313] width 5 height 6
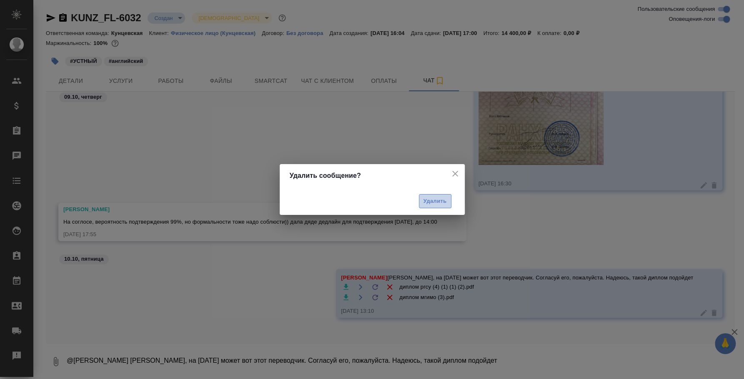
click at [437, 202] on span "Удалить" at bounding box center [434, 202] width 23 height 10
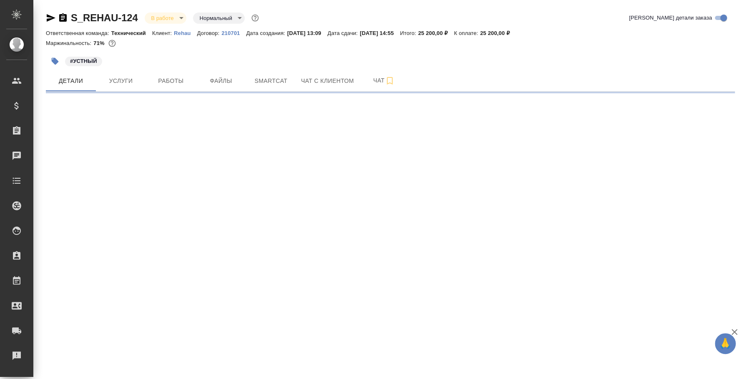
select select "RU"
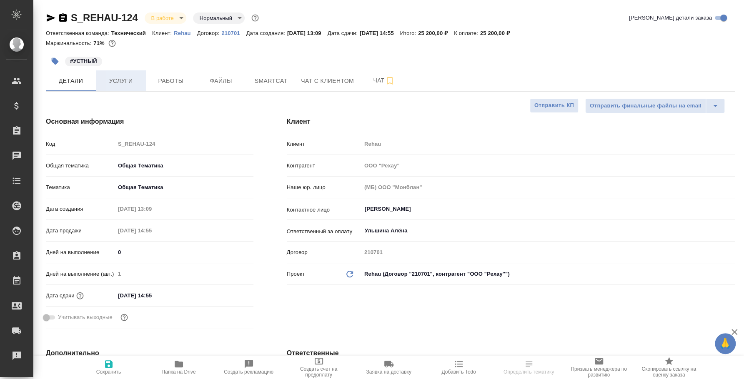
type textarea "x"
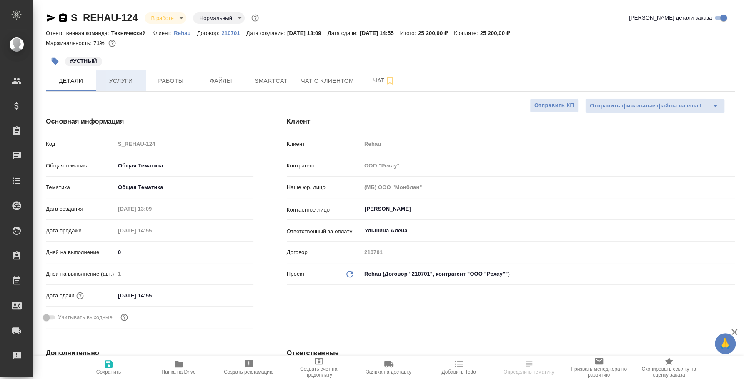
type textarea "x"
click at [172, 82] on span "Работы" at bounding box center [171, 81] width 40 height 10
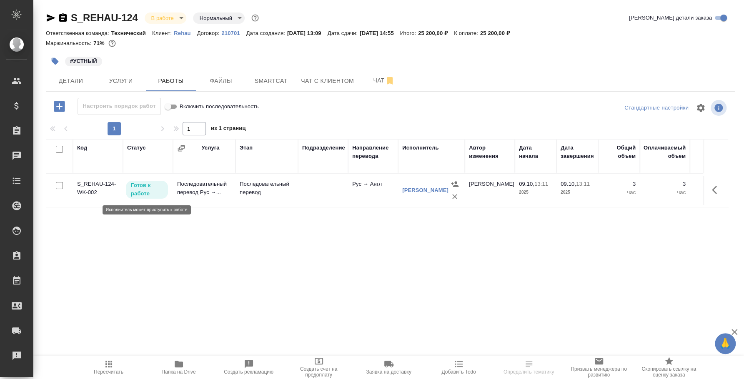
click at [161, 188] on p "Готов к работе" at bounding box center [147, 189] width 32 height 17
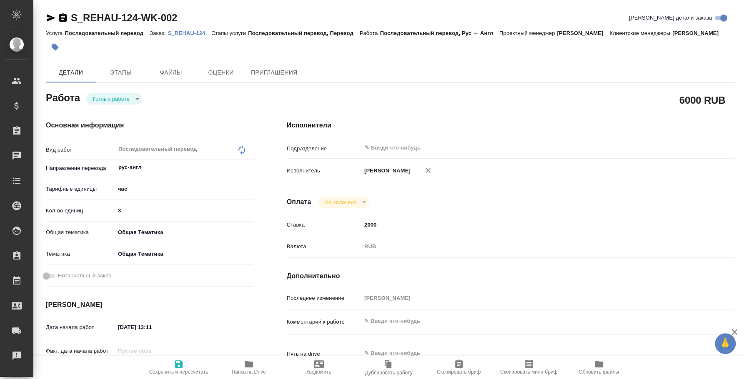
type textarea "x"
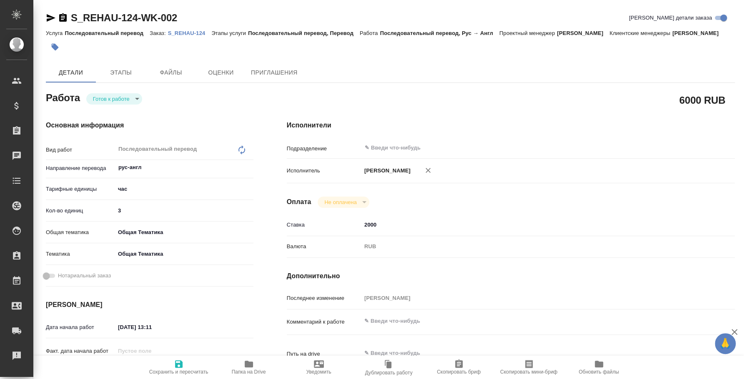
type textarea "x"
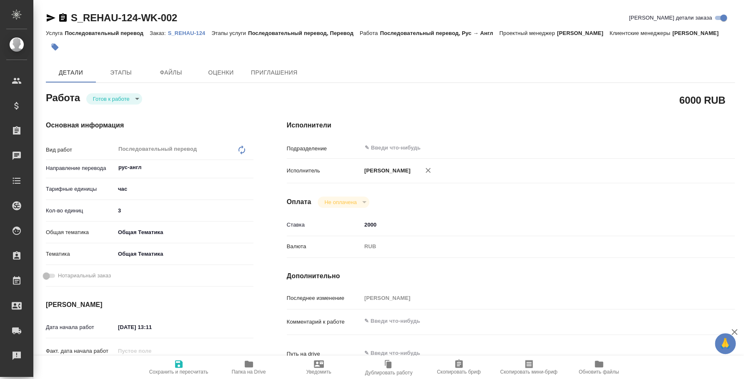
type textarea "x"
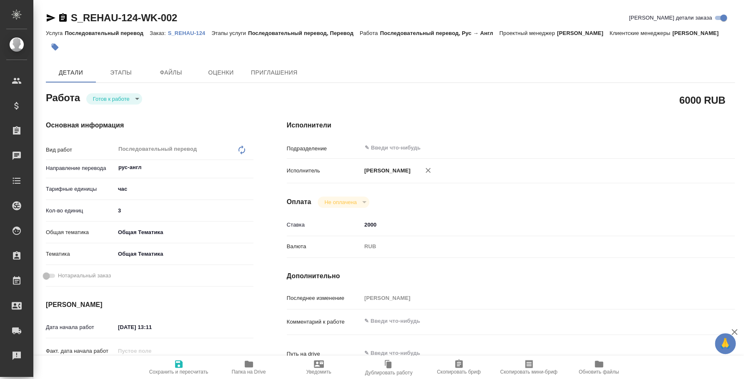
type textarea "x"
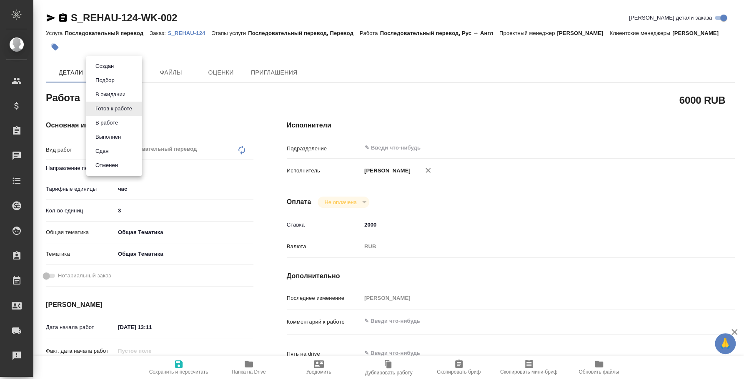
click at [132, 108] on body "🙏 .cls-1 fill:#fff; AWATERA [PERSON_NAME] Спецификации Заказы Чаты Todo Проекты…" at bounding box center [372, 189] width 744 height 379
type textarea "x"
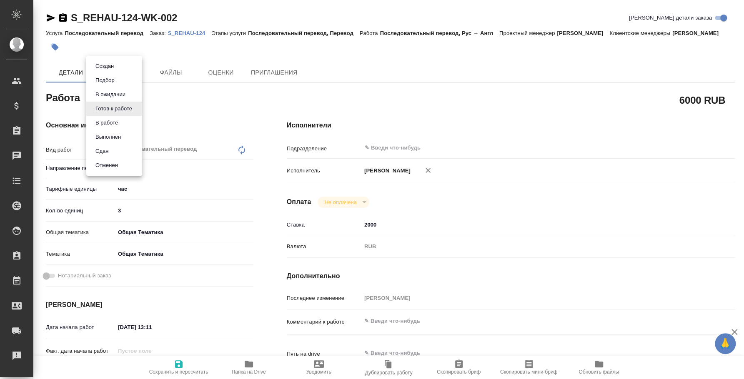
type textarea "x"
click at [112, 154] on li "Сдан" at bounding box center [114, 151] width 56 height 14
type textarea "x"
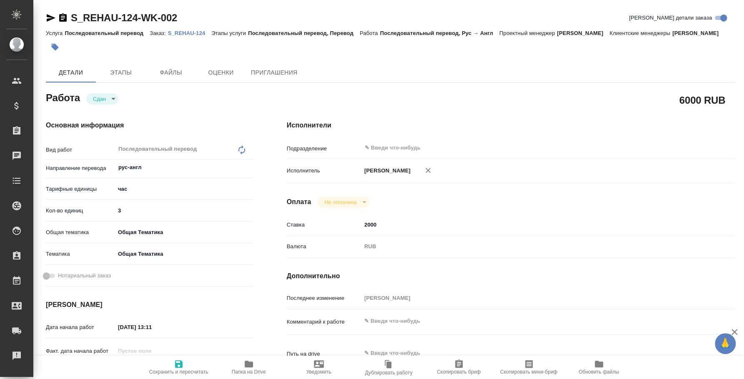
type textarea "x"
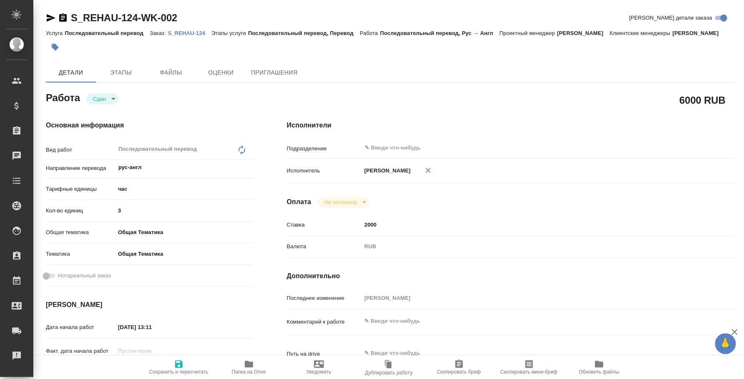
type textarea "x"
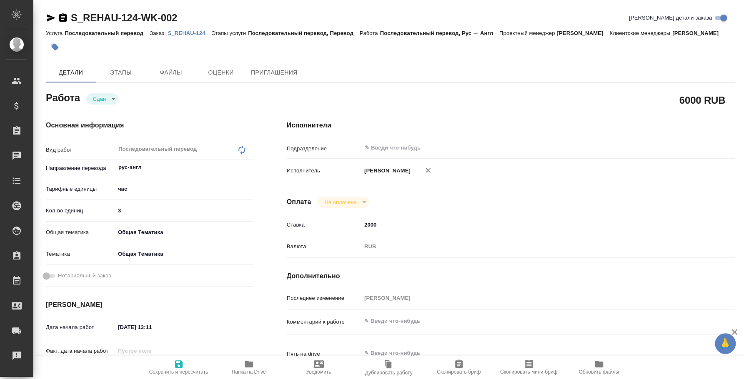
type textarea "x"
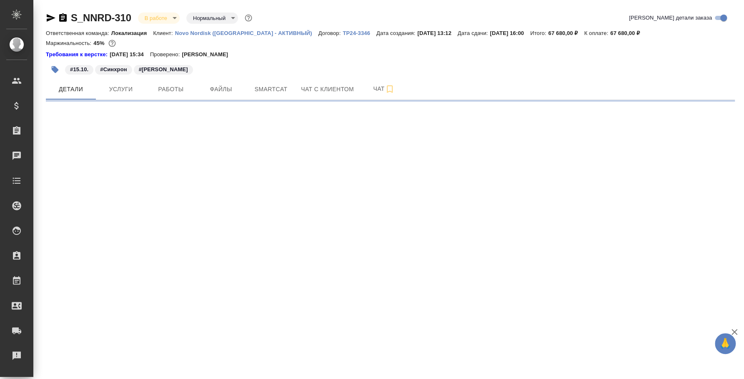
select select "RU"
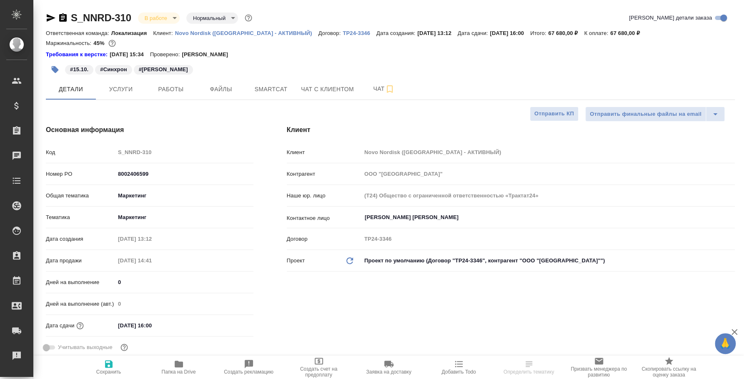
type textarea "x"
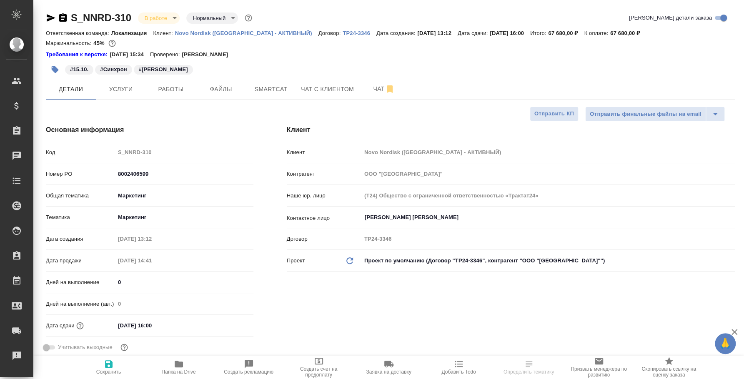
type textarea "x"
select select "RU"
type textarea "x"
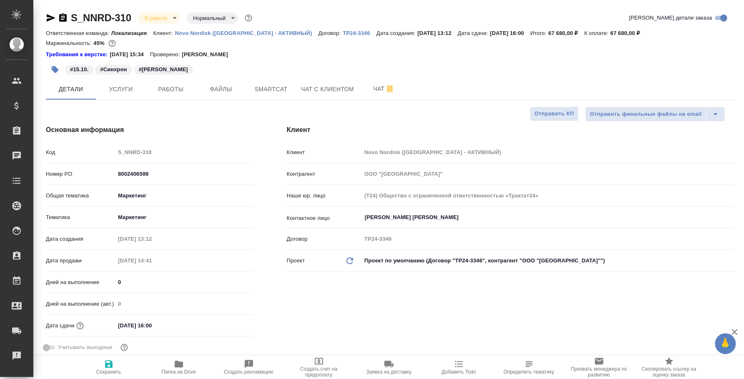
type textarea "x"
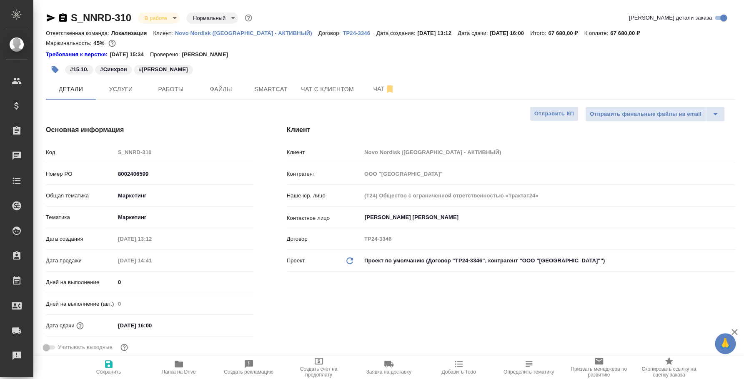
type textarea "x"
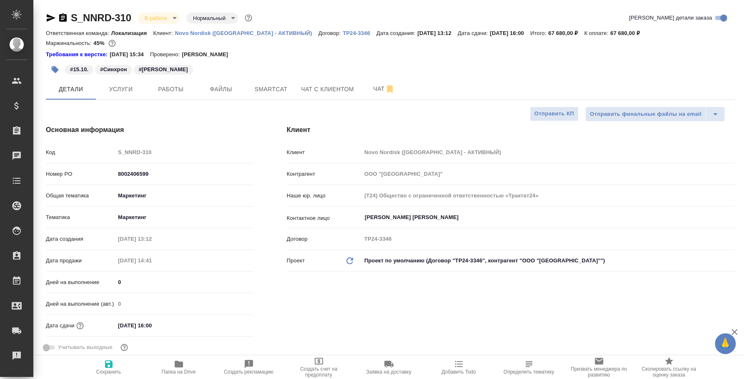
type textarea "x"
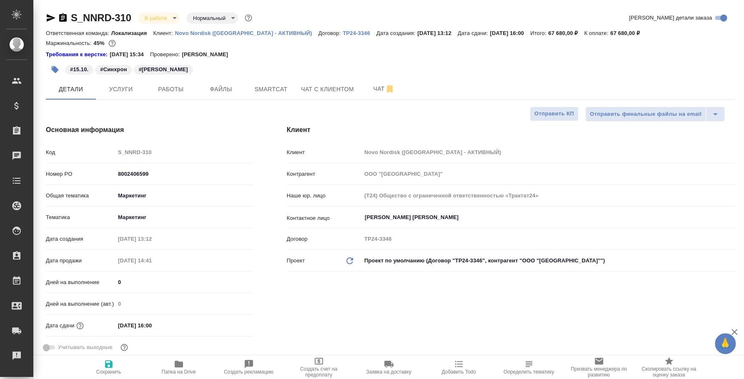
type textarea "x"
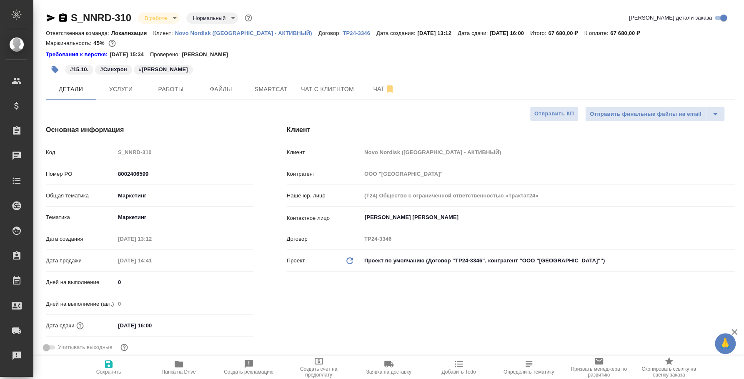
type textarea "x"
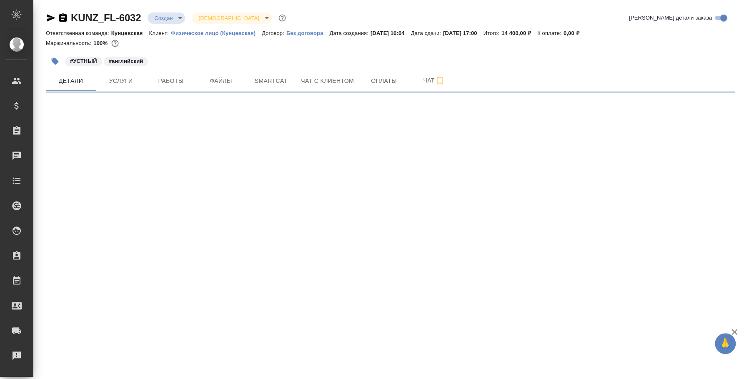
select select "RU"
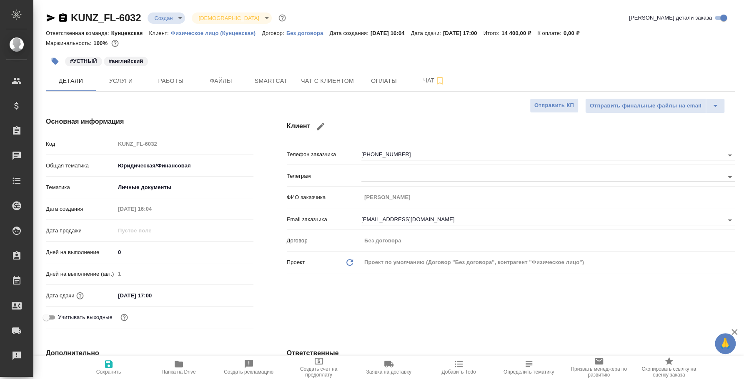
type textarea "x"
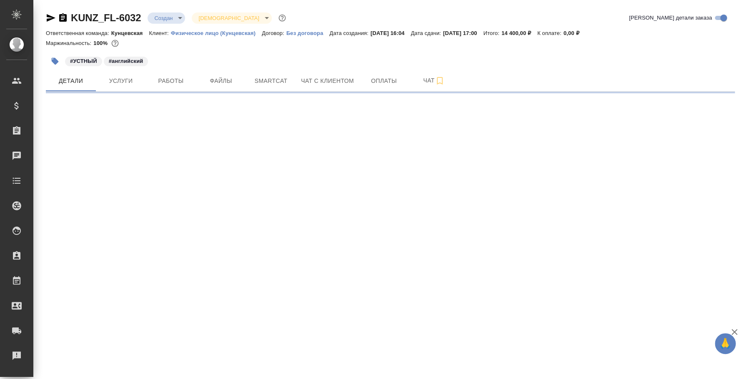
select select "RU"
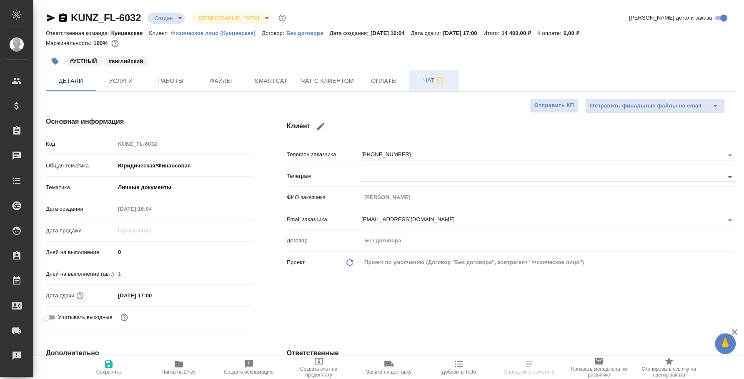
type textarea "x"
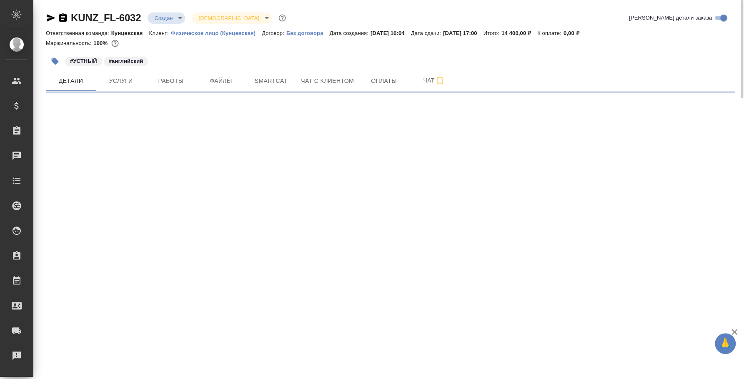
select select "RU"
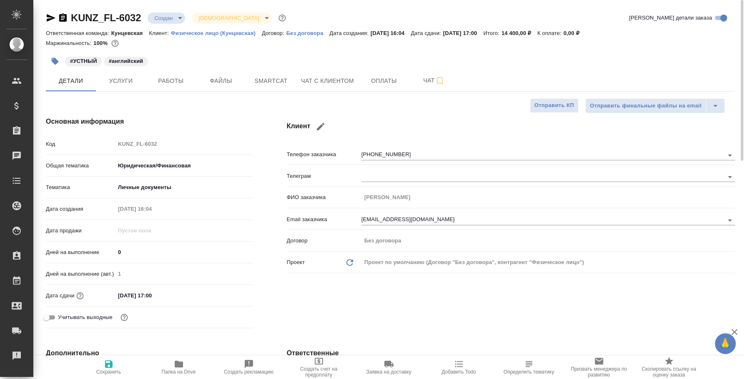
type textarea "x"
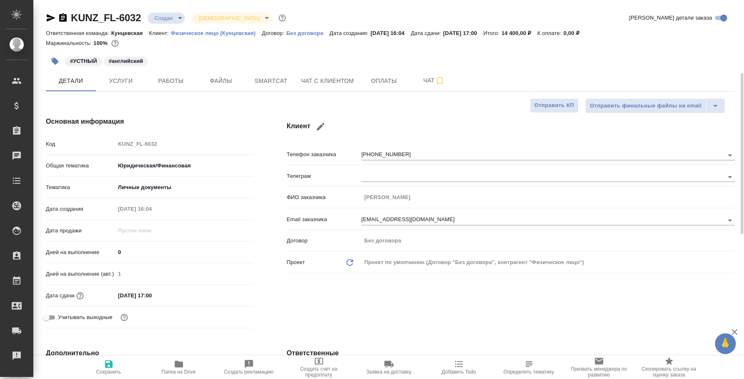
type textarea "x"
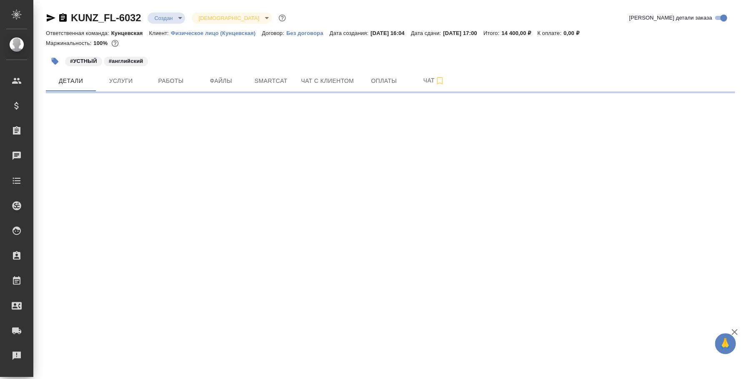
select select "RU"
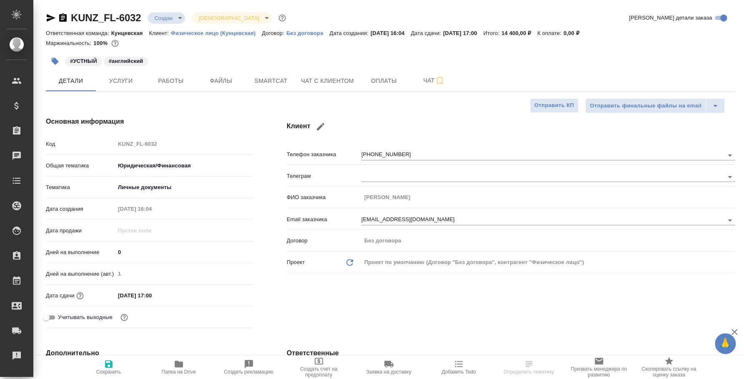
type textarea "x"
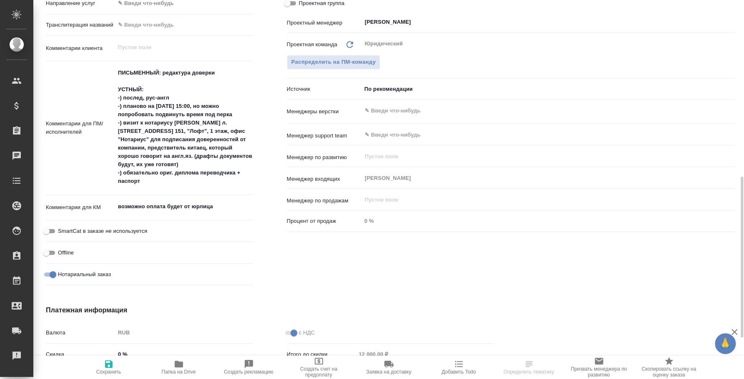
scroll to position [260, 0]
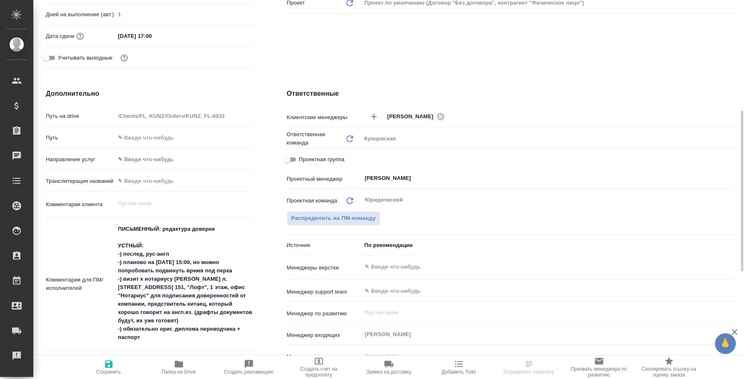
type textarea "x"
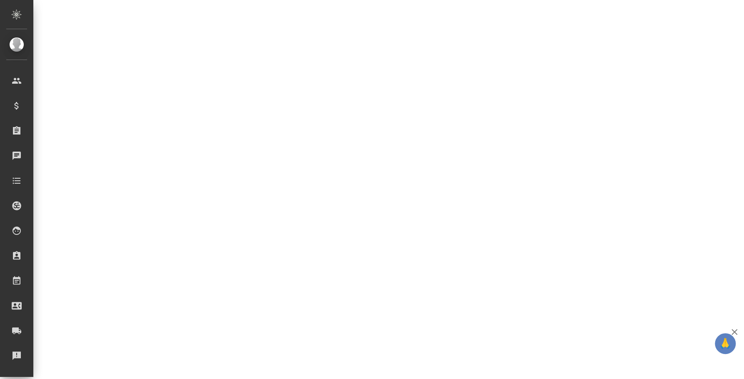
select select "RU"
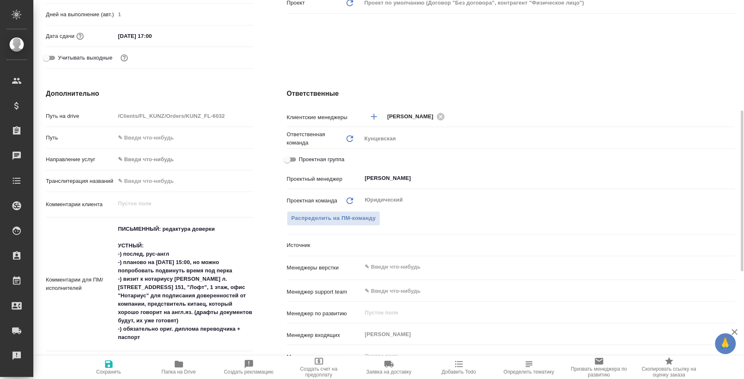
type textarea "x"
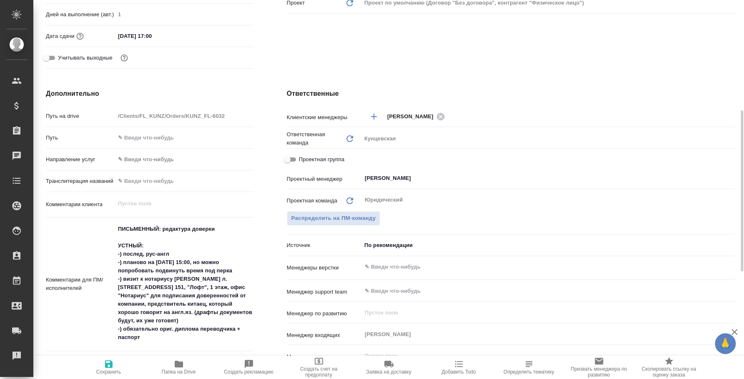
type textarea "x"
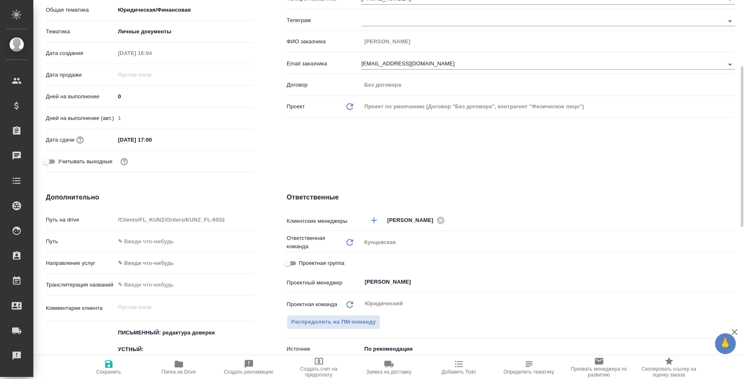
scroll to position [0, 0]
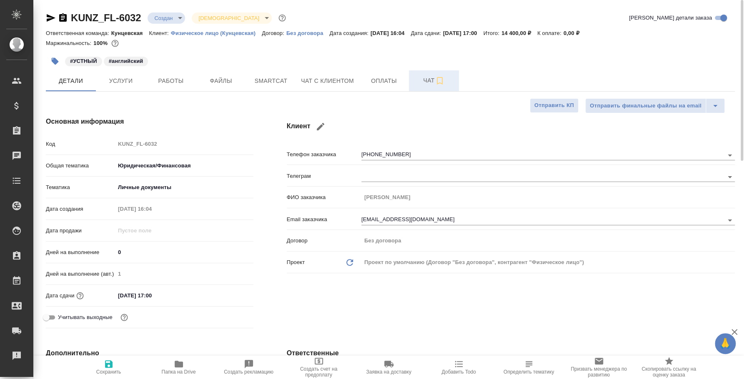
click at [424, 77] on span "Чат" at bounding box center [434, 80] width 40 height 10
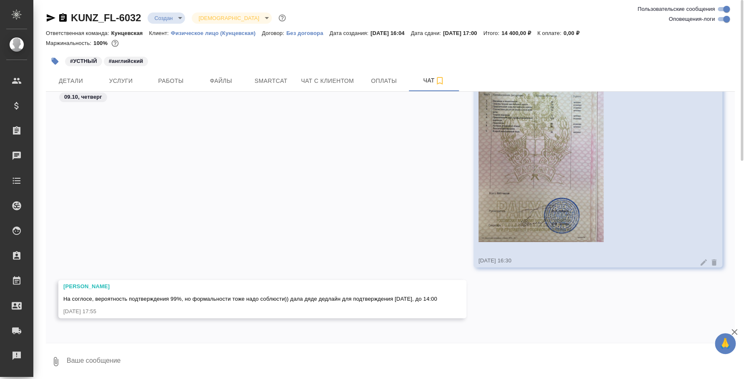
scroll to position [1, 0]
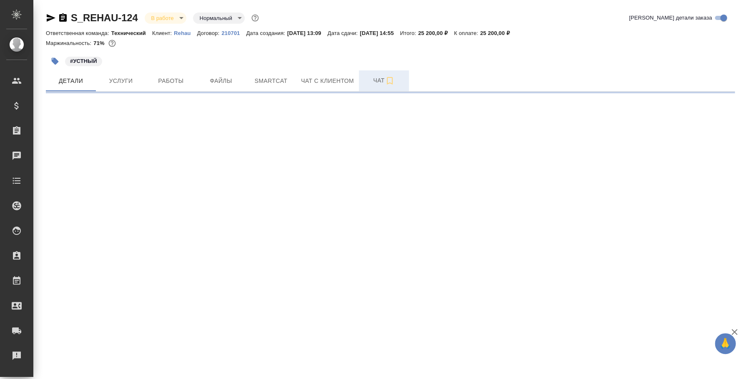
select select "RU"
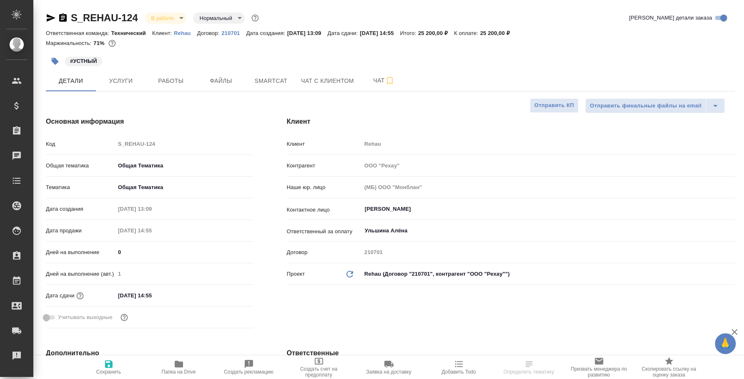
type textarea "x"
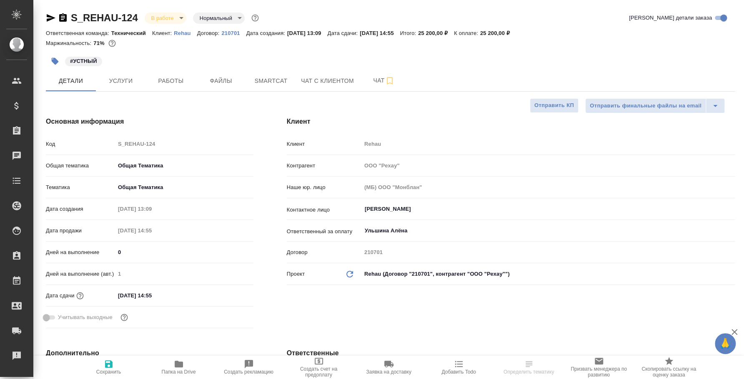
type textarea "x"
click at [371, 87] on button "Чат" at bounding box center [384, 80] width 50 height 21
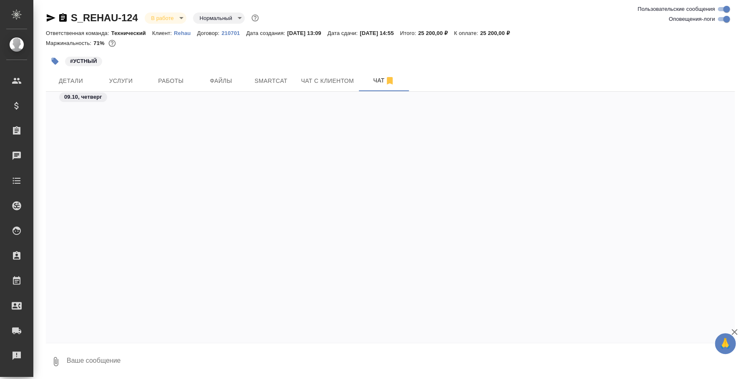
scroll to position [7709, 0]
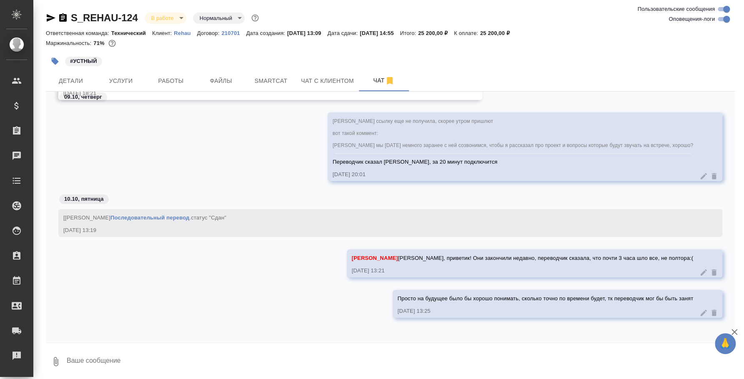
click at [50, 19] on icon "button" at bounding box center [51, 17] width 9 height 7
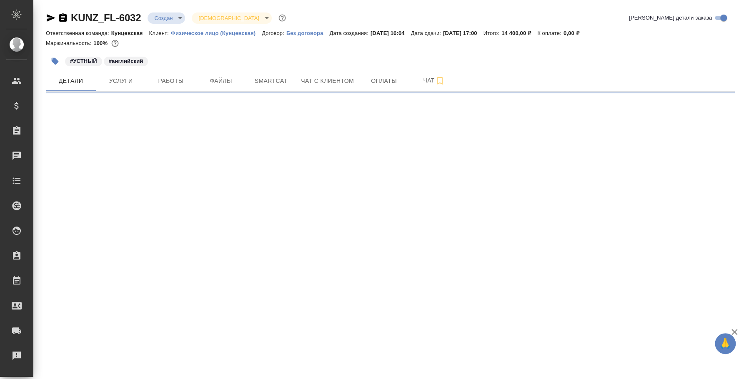
select select "RU"
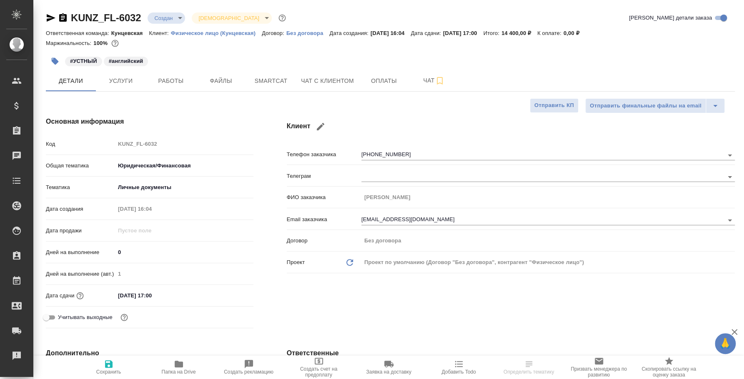
type textarea "x"
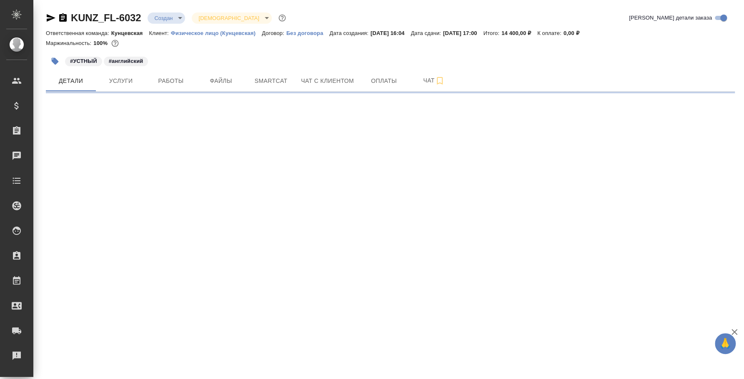
select select "RU"
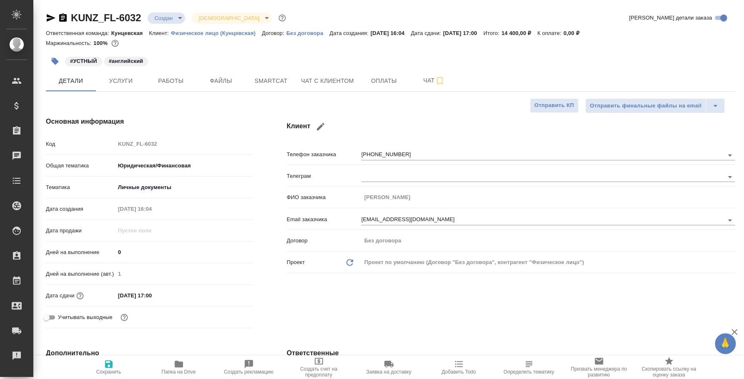
type textarea "x"
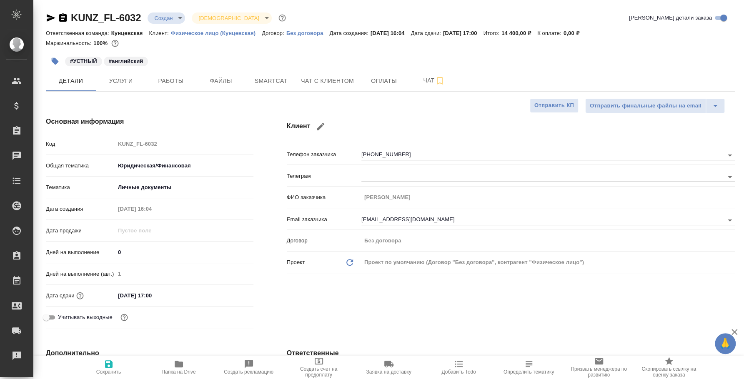
type textarea "x"
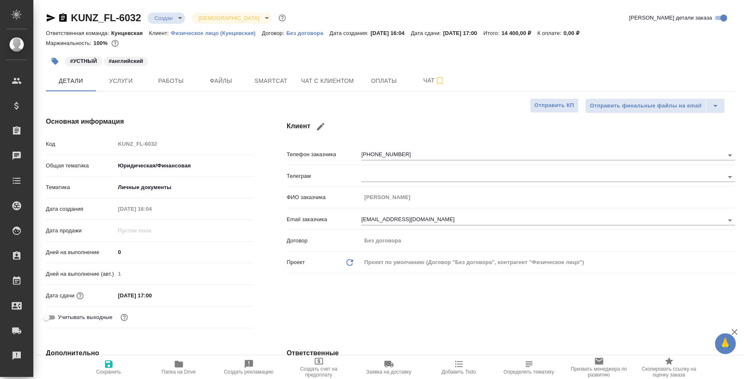
type textarea "x"
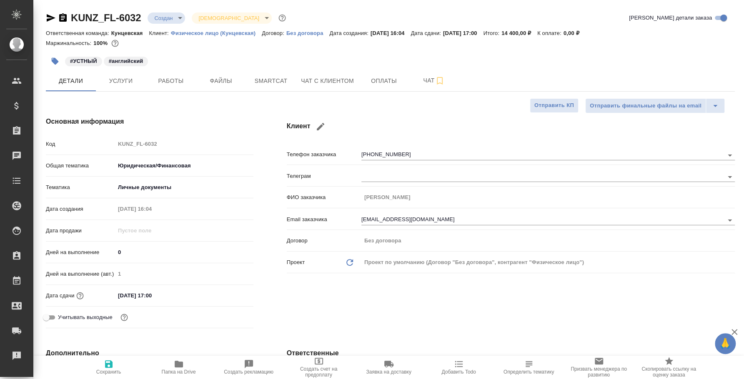
type textarea "x"
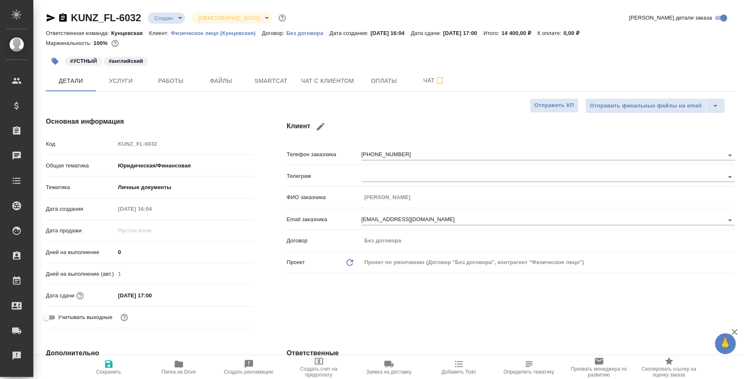
type textarea "x"
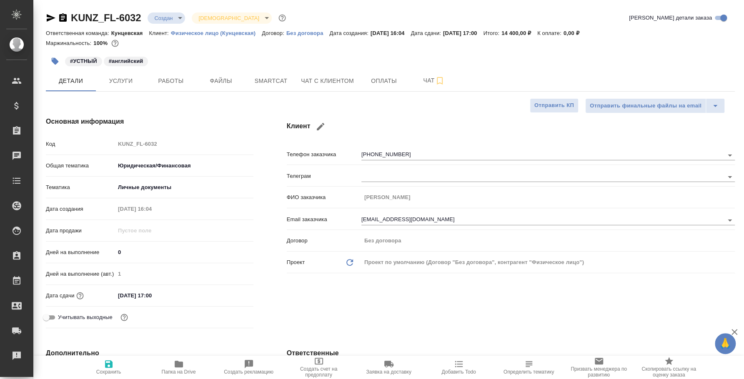
type textarea "x"
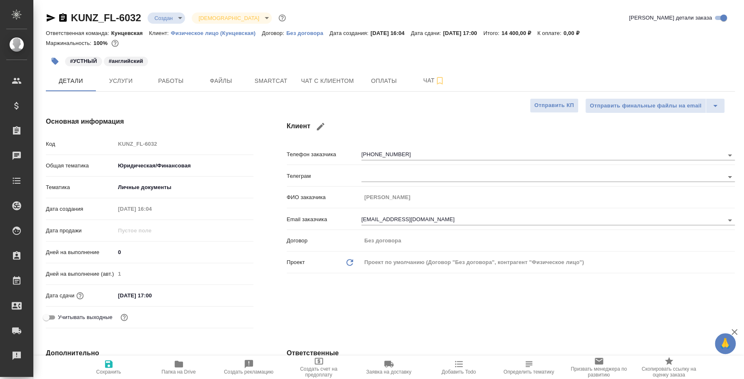
type textarea "x"
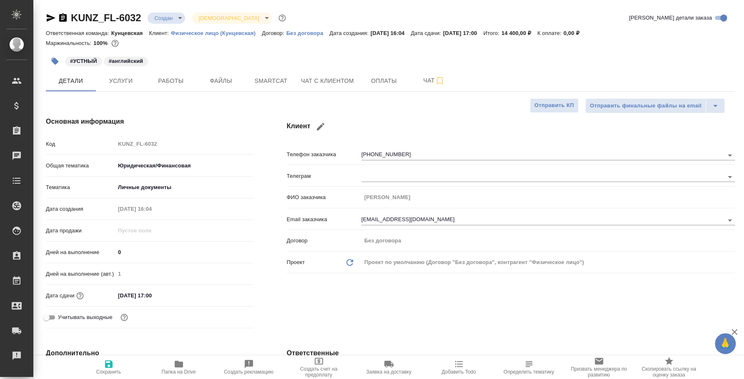
type textarea "x"
click at [164, 84] on span "Работы" at bounding box center [171, 81] width 40 height 10
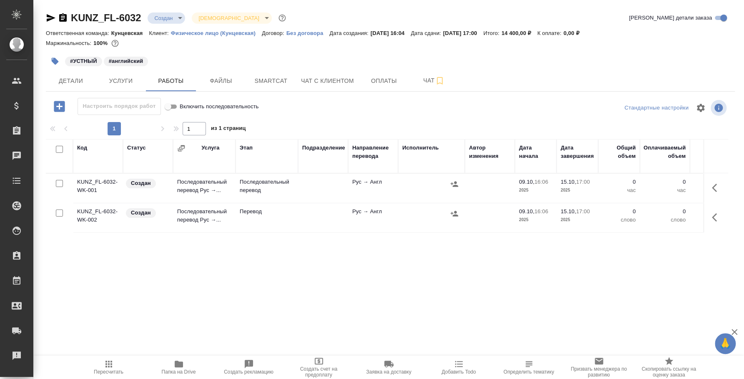
scroll to position [0, 261]
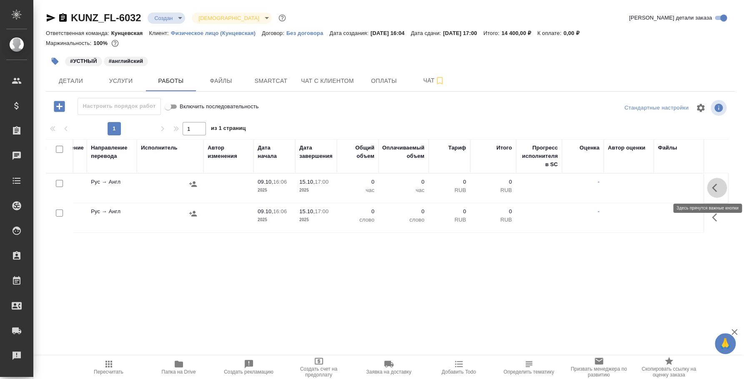
click at [714, 192] on icon "button" at bounding box center [717, 188] width 10 height 10
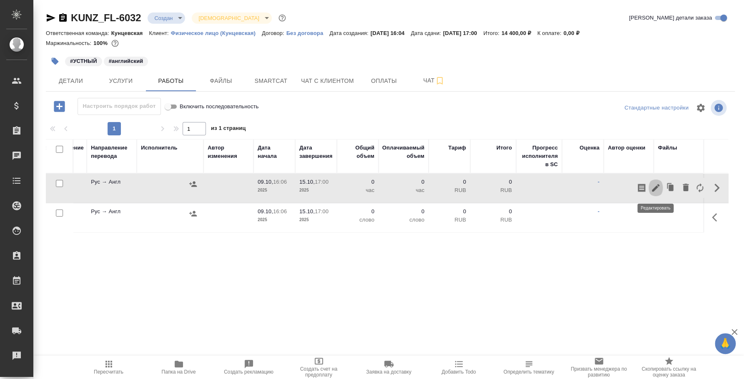
click at [658, 190] on icon "button" at bounding box center [655, 188] width 10 height 10
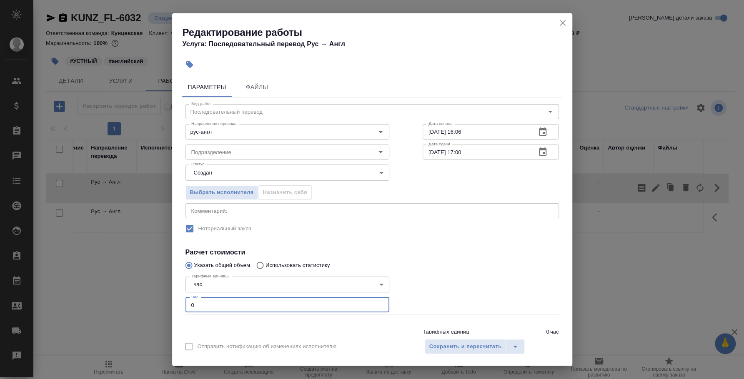
drag, startPoint x: 217, startPoint y: 301, endPoint x: 143, endPoint y: 297, distance: 73.8
click at [143, 297] on div "Редактирование работы Услуга: Последовательный перевод Рус → Англ Параметры Фай…" at bounding box center [372, 189] width 744 height 379
type input "3"
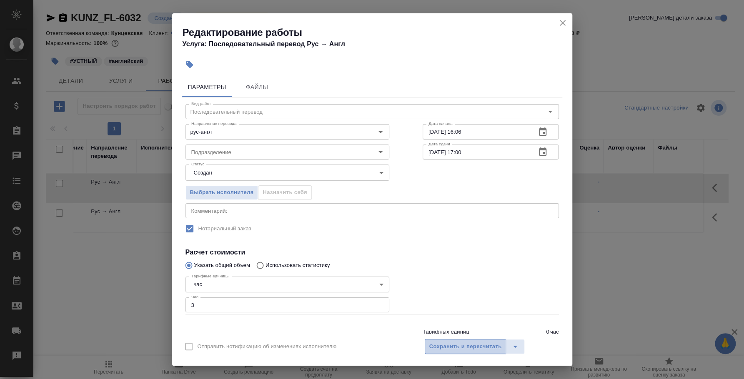
click at [444, 346] on span "Сохранить и пересчитать" at bounding box center [465, 347] width 72 height 10
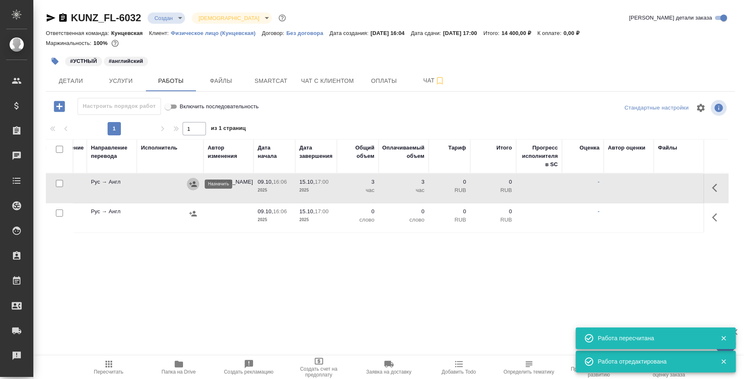
click at [189, 186] on icon "button" at bounding box center [193, 184] width 8 height 8
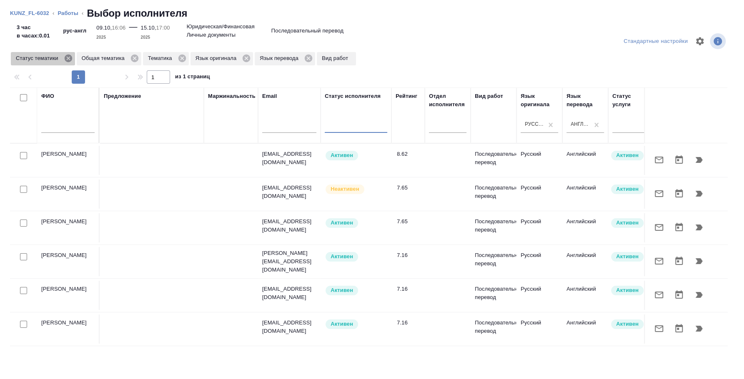
click at [68, 57] on icon at bounding box center [68, 58] width 9 height 9
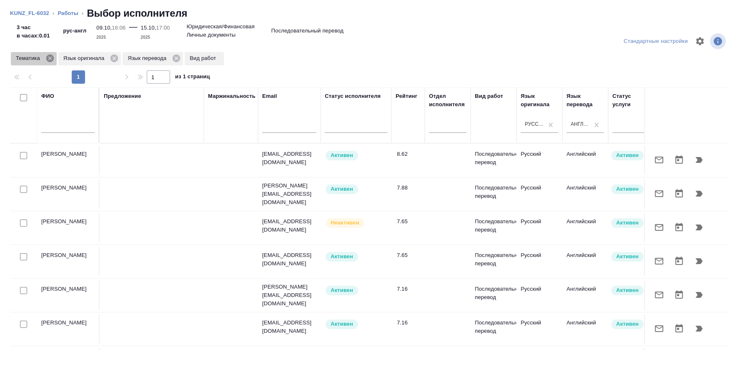
click at [50, 57] on icon at bounding box center [49, 58] width 9 height 9
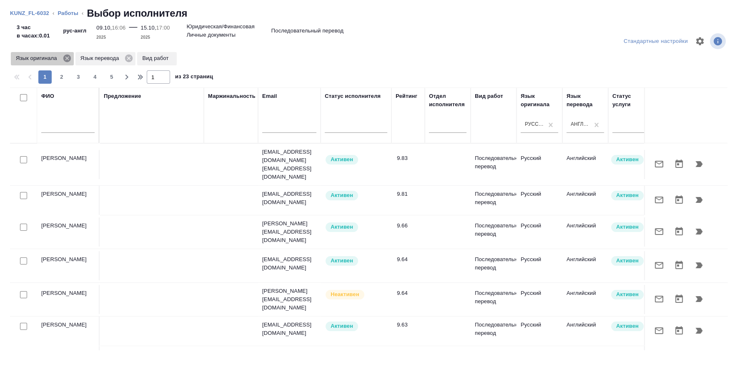
click at [65, 62] on icon at bounding box center [66, 58] width 9 height 9
click at [66, 58] on icon at bounding box center [64, 58] width 7 height 7
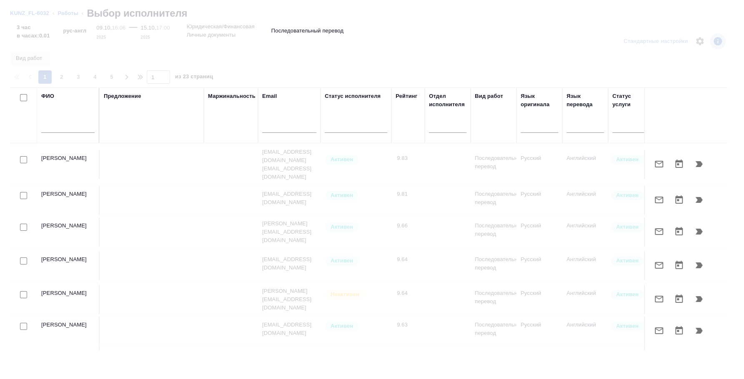
click at [64, 127] on input "text" at bounding box center [67, 127] width 53 height 10
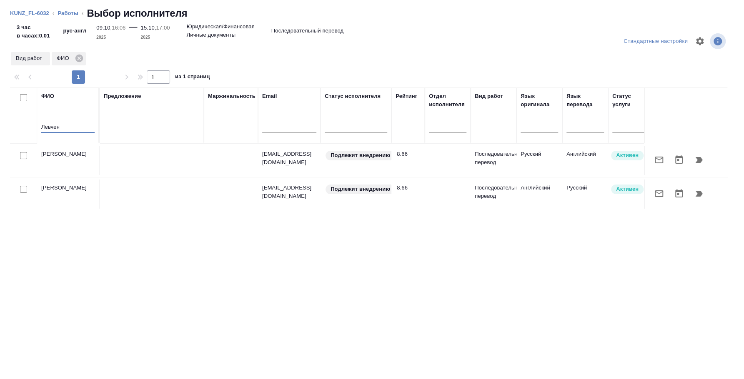
type input "Левчен"
click at [25, 151] on div at bounding box center [23, 156] width 19 height 12
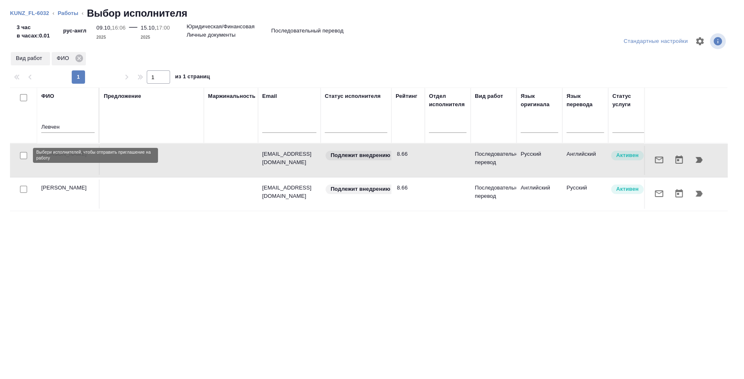
click at [25, 157] on input "checkbox" at bounding box center [23, 155] width 7 height 7
checkbox input "true"
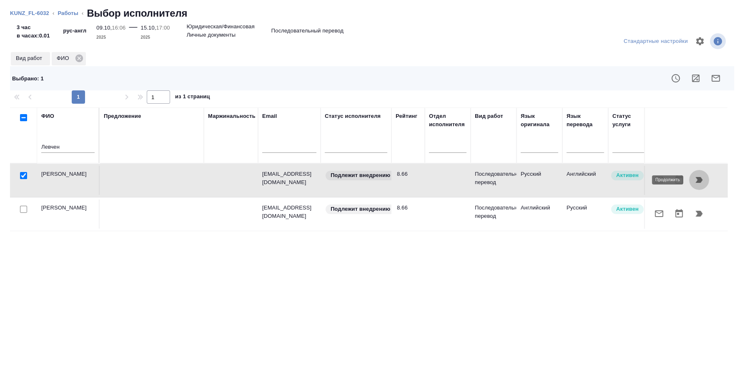
click at [700, 175] on icon "button" at bounding box center [699, 180] width 10 height 10
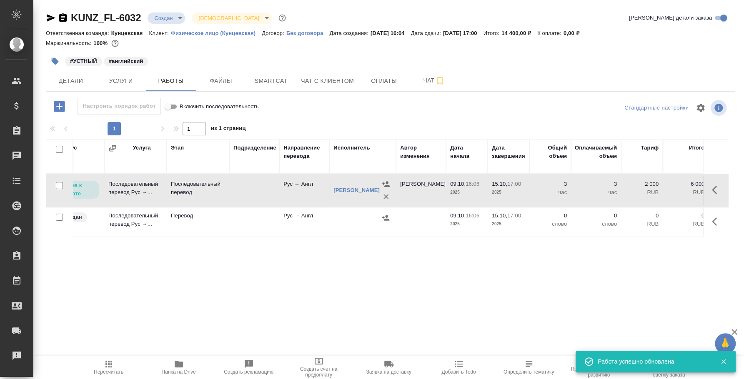
scroll to position [0, 0]
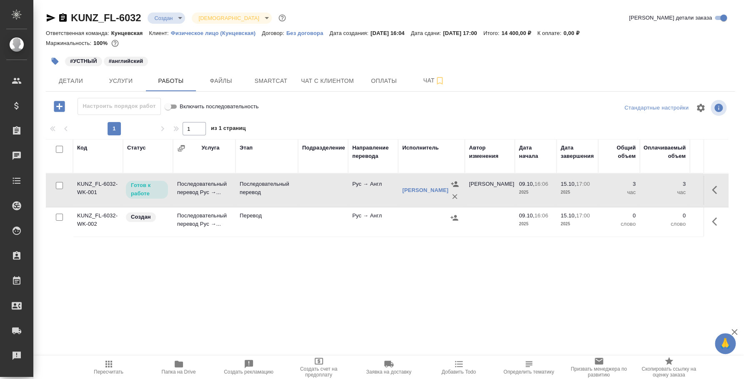
click at [61, 217] on input "checkbox" at bounding box center [59, 217] width 7 height 7
checkbox input "true"
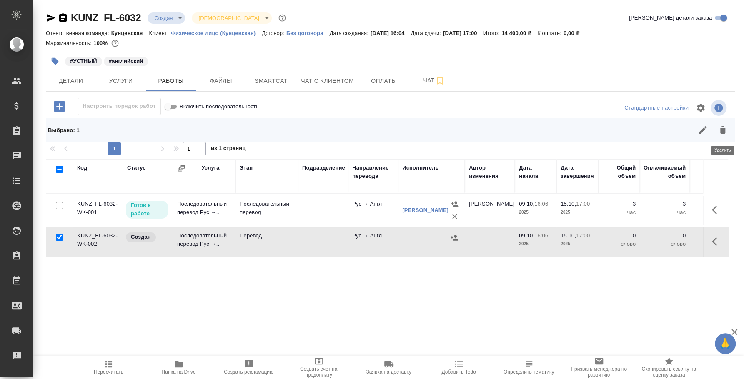
click at [725, 128] on icon "button" at bounding box center [722, 130] width 10 height 10
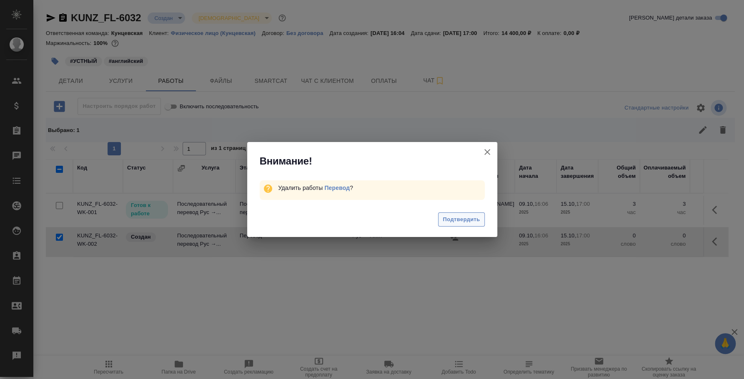
click at [445, 217] on span "Подтвердить" at bounding box center [460, 220] width 37 height 10
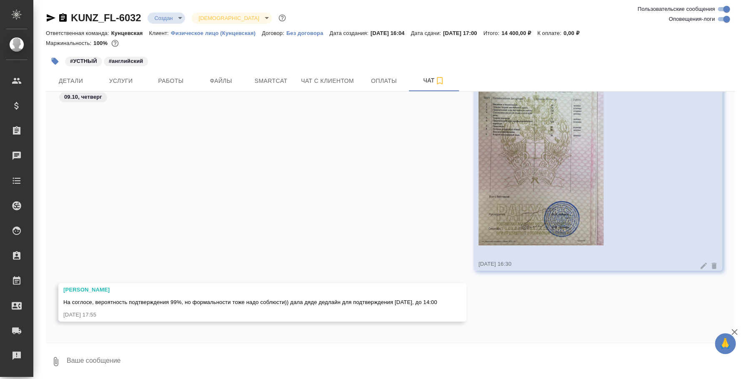
scroll to position [544, 0]
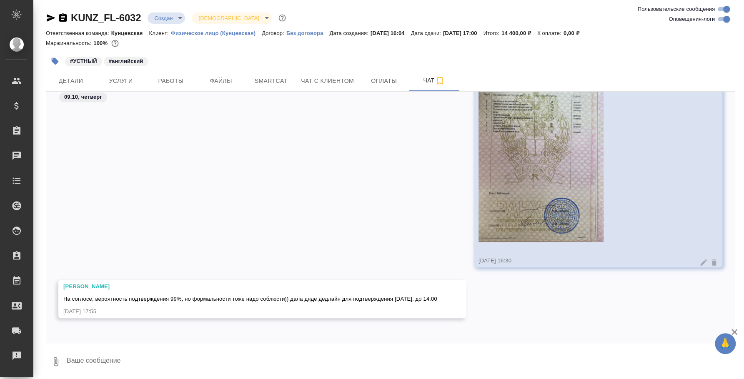
click at [53, 365] on icon "button" at bounding box center [56, 362] width 10 height 10
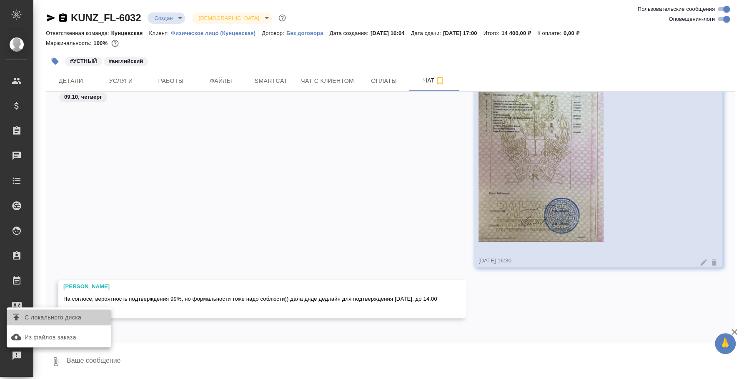
click at [57, 321] on span "С локального диска" at bounding box center [53, 317] width 57 height 10
click at [0, 0] on input "С локального диска" at bounding box center [0, 0] width 0 height 0
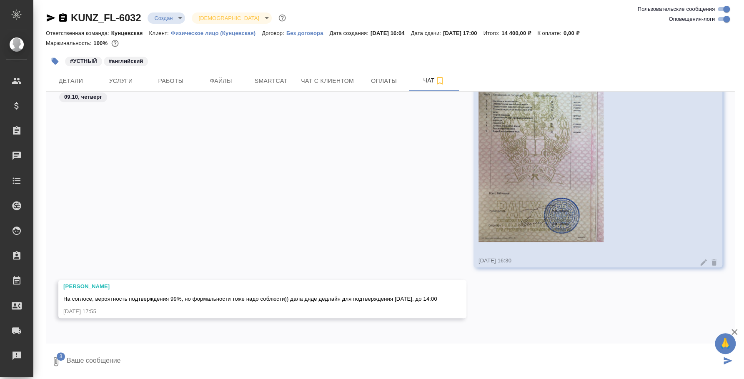
click at [104, 357] on textarea at bounding box center [393, 361] width 655 height 28
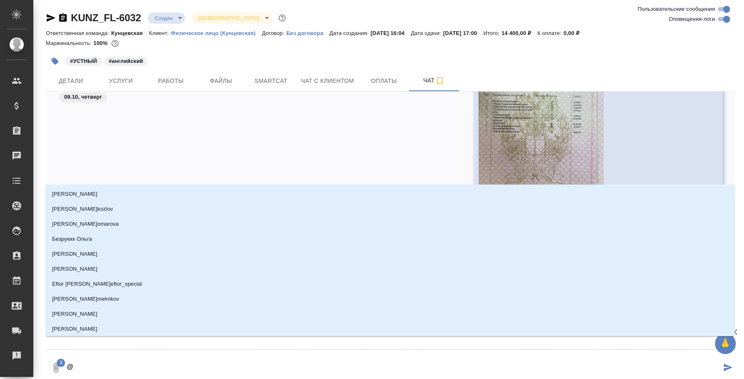
type textarea "@d"
type input "d"
type textarea "@dt"
type input "dt"
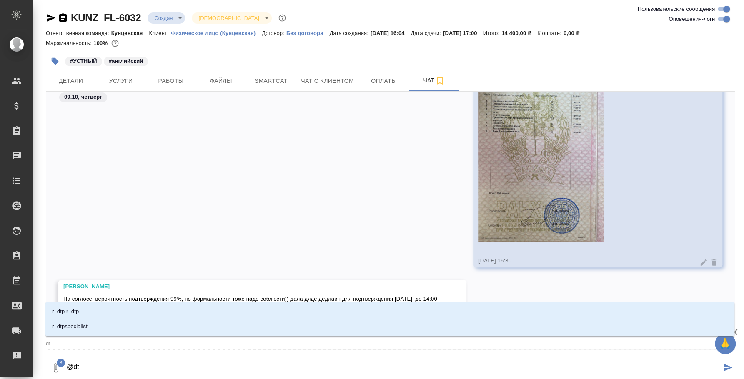
type textarea "@dtd"
type input "dtd"
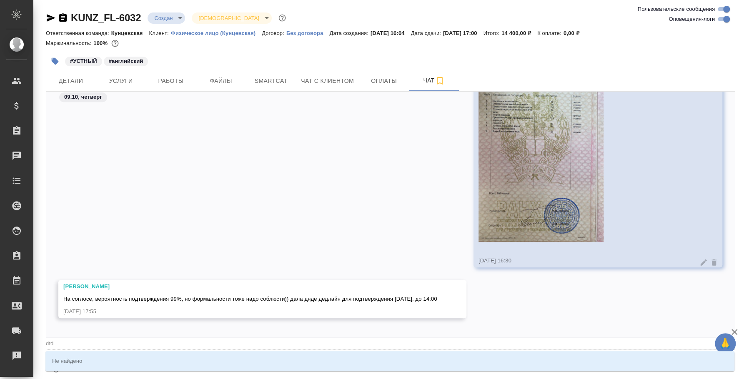
type textarea "@dt"
type input "dt"
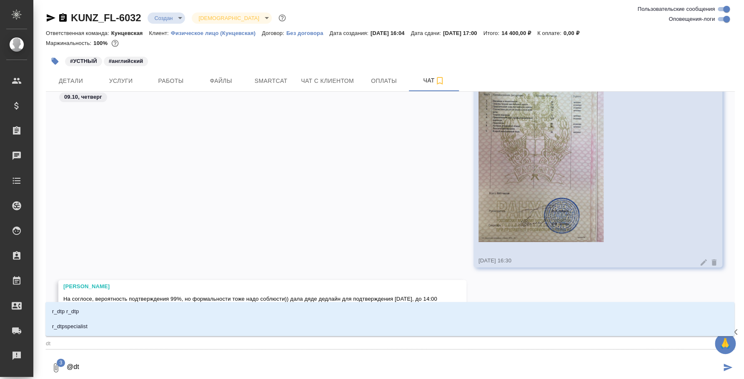
type textarea "@d"
type input "d"
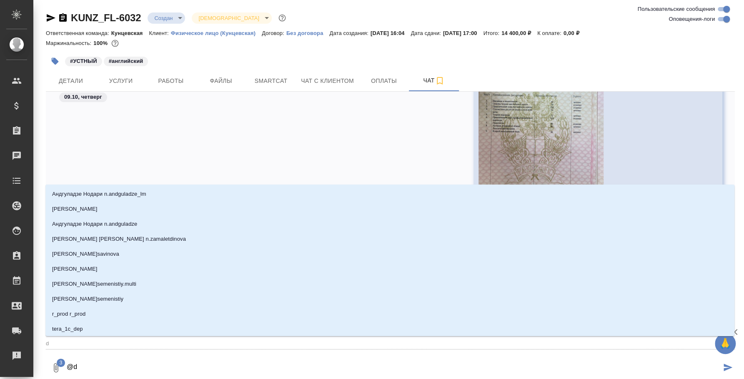
type textarea "@"
type textarea "@в"
type input "в"
type textarea "@ве"
type input "ве"
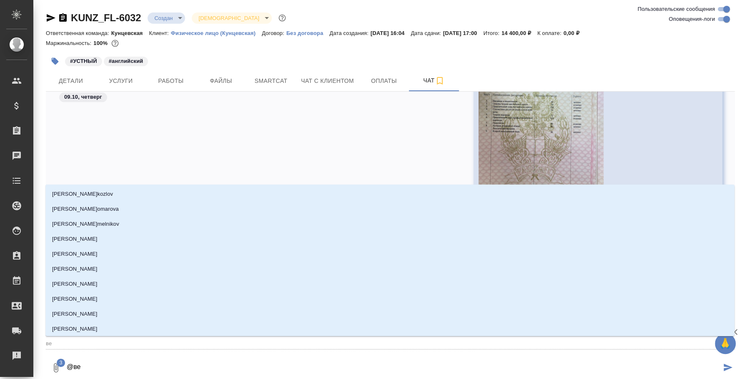
type textarea "@вес"
type input "вес"
type textarea "@весе"
type input "весе"
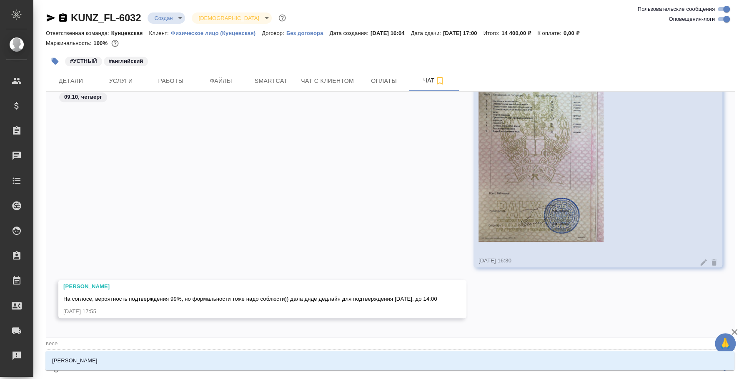
click at [112, 361] on li "Веселова Юлия" at bounding box center [389, 360] width 689 height 15
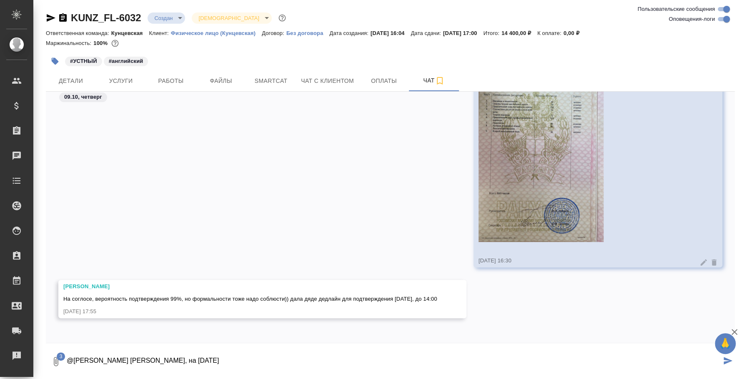
paste textarea "15 октября (Среда), начало в 15:00, длительно 2 часа максимум по плану"
drag, startPoint x: 220, startPoint y: 357, endPoint x: 189, endPoint y: 360, distance: 31.3
click at [189, 360] on textarea "@Веселова Юлия Юля, на 15 октября 15 октября (Среда), начало в 15:00, длительно…" at bounding box center [393, 361] width 655 height 28
click at [407, 361] on textarea "@Веселова Юлия Юля, на 15 октября (Среда), начало в 15:00, длительно 2 часа мак…" at bounding box center [393, 361] width 655 height 28
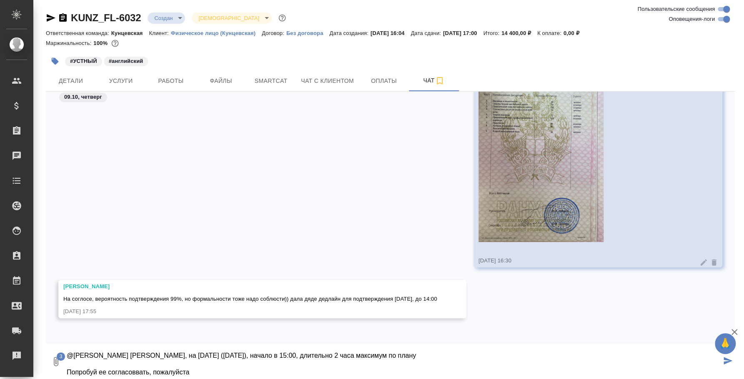
click at [134, 370] on textarea "@Веселова Юлия Юля, на 15 октября (Среда), начало в 15:00, длительно 2 часа мак…" at bounding box center [393, 361] width 655 height 28
type textarea "@Веселова Юлия Юля, на 15 октября (Среда), начало в 15:00, длительно 2 часа мак…"
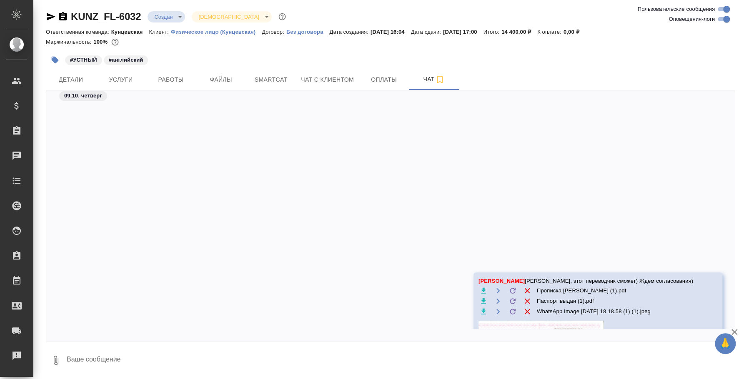
scroll to position [729, 0]
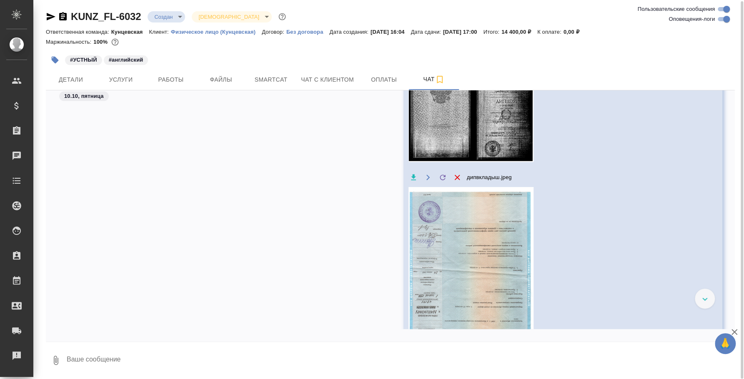
scroll to position [982, 0]
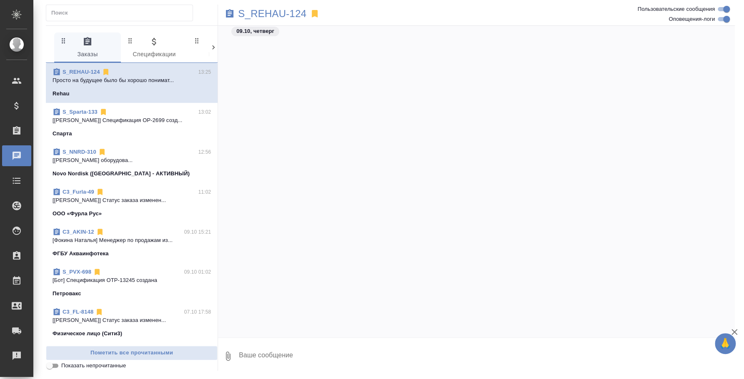
scroll to position [7678, 0]
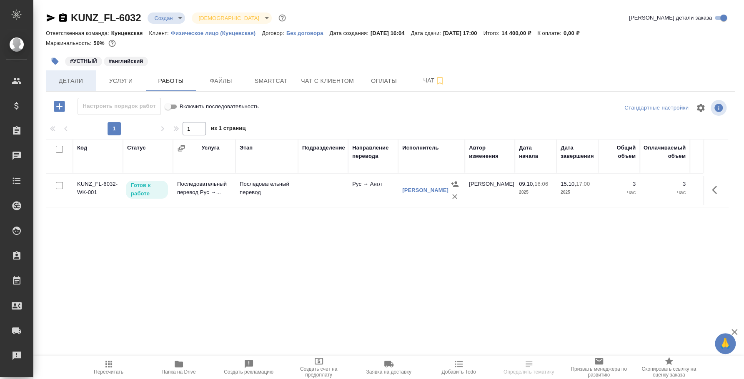
click at [60, 83] on span "Детали" at bounding box center [71, 81] width 40 height 10
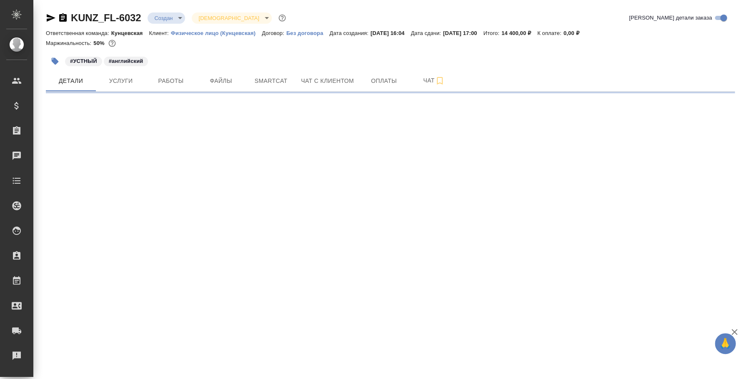
select select "RU"
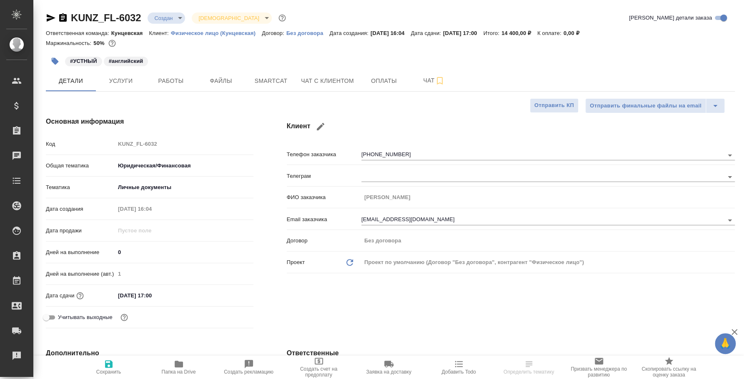
type textarea "x"
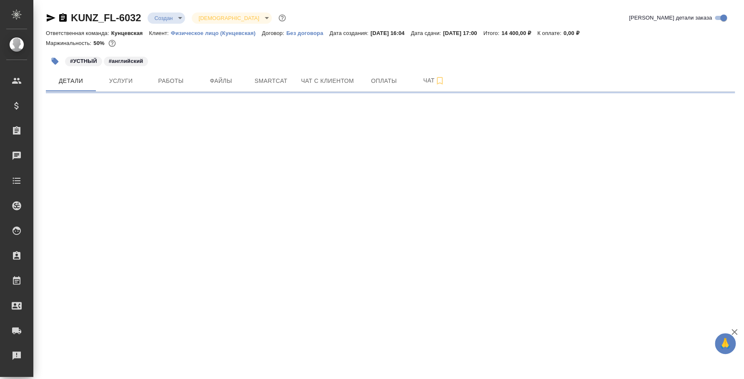
select select "RU"
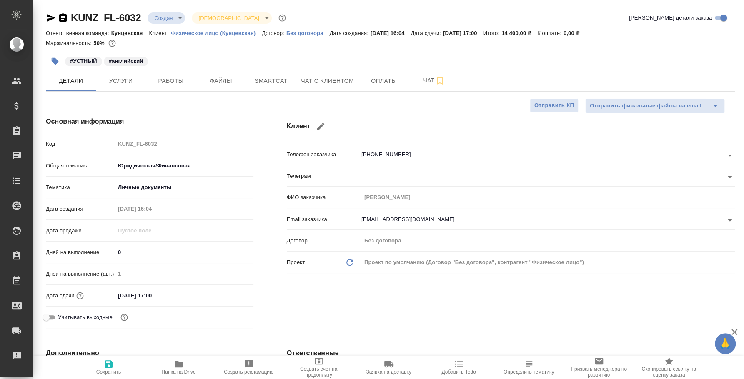
type textarea "x"
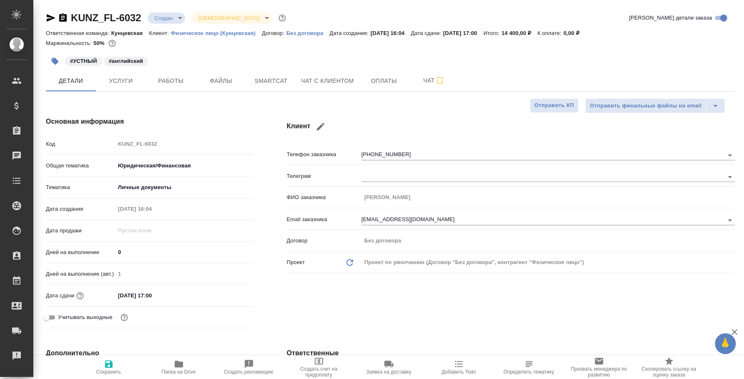
type textarea "x"
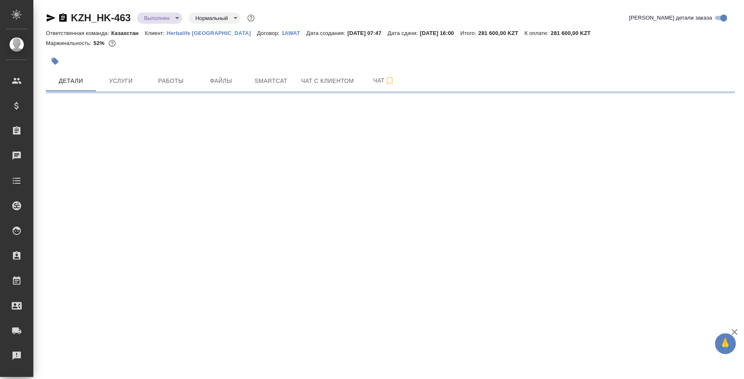
select select "RU"
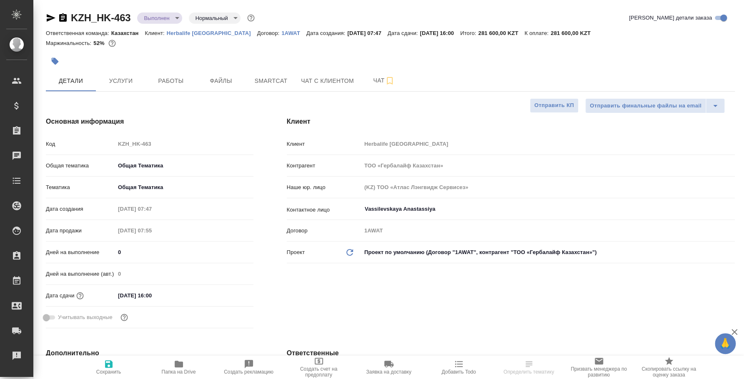
type textarea "x"
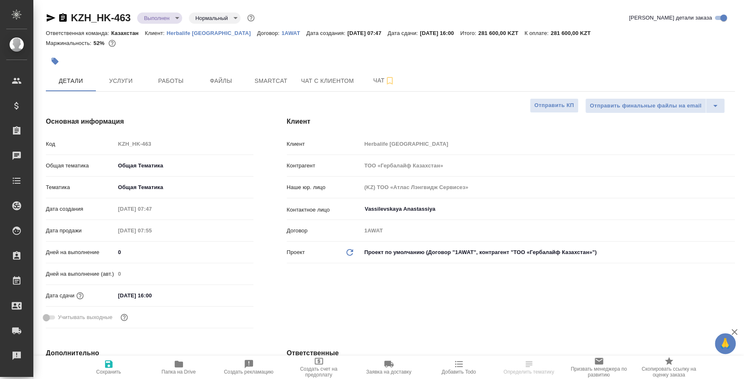
type textarea "x"
select select "RU"
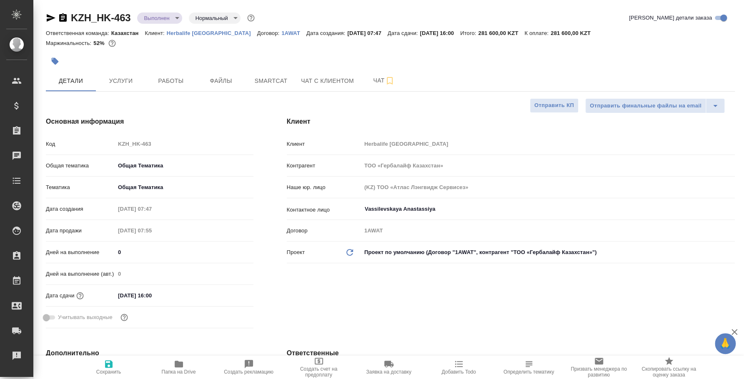
type textarea "x"
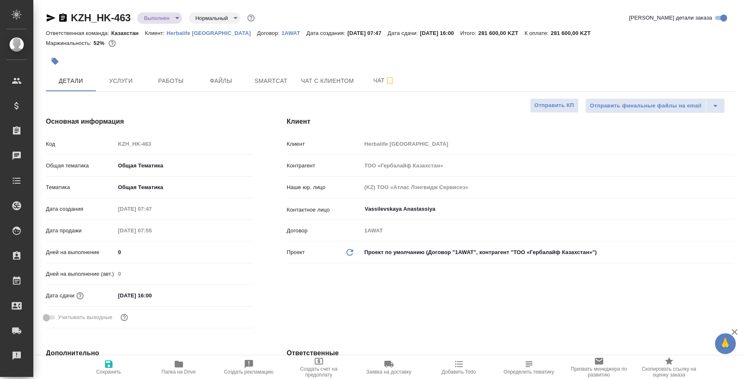
type textarea "x"
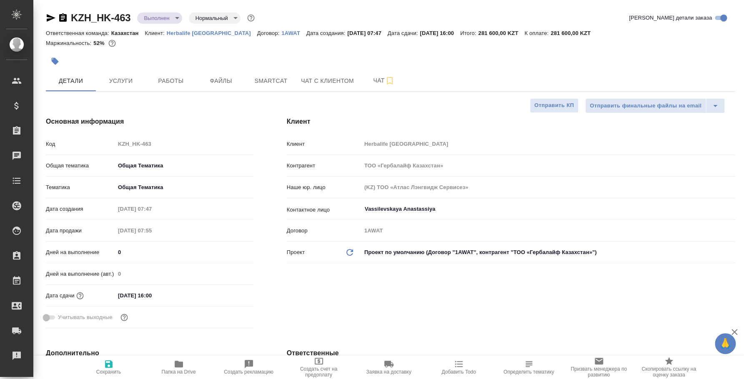
type textarea "x"
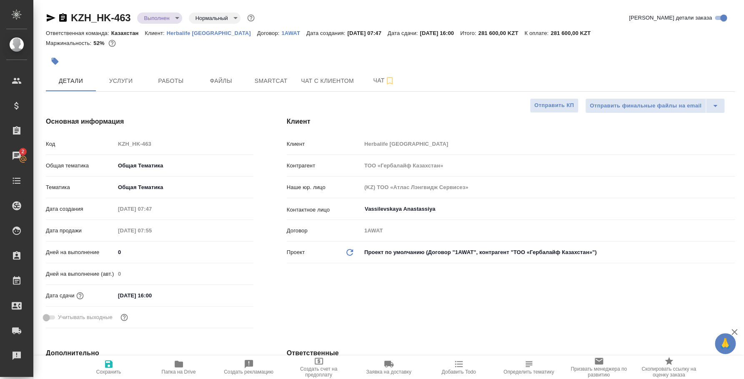
type textarea "x"
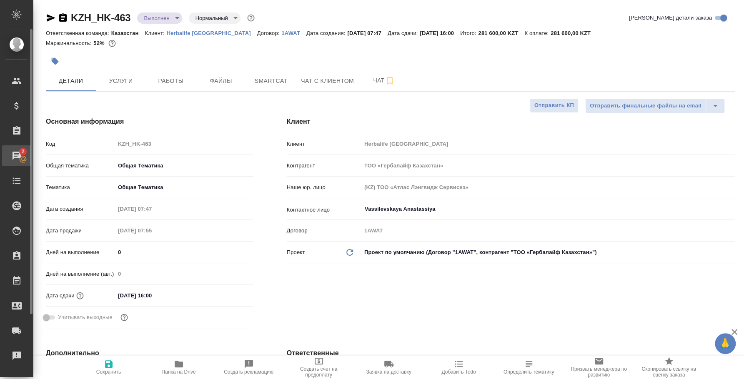
type textarea "x"
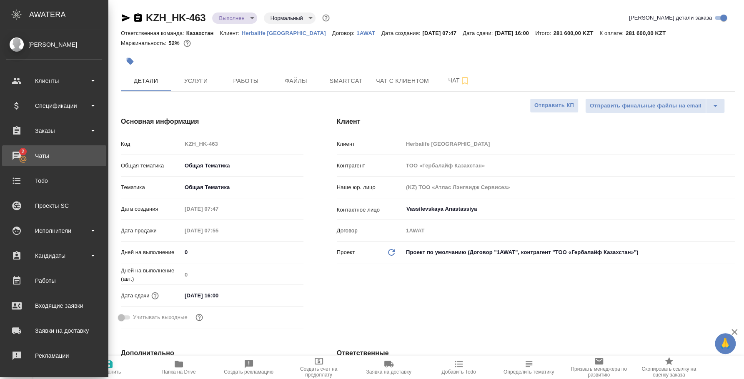
type textarea "x"
click at [20, 161] on div "Чаты" at bounding box center [54, 156] width 96 height 12
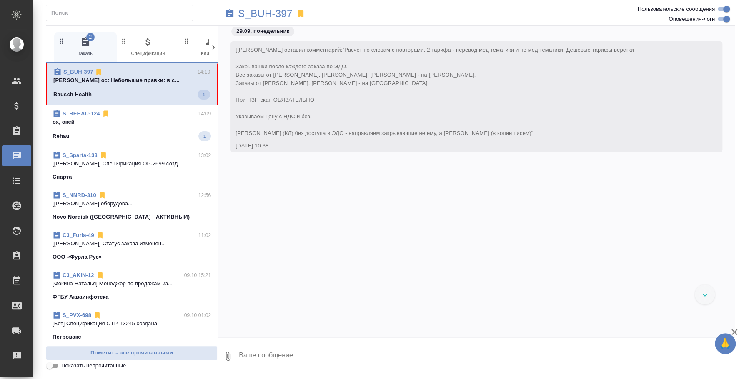
scroll to position [3672, 0]
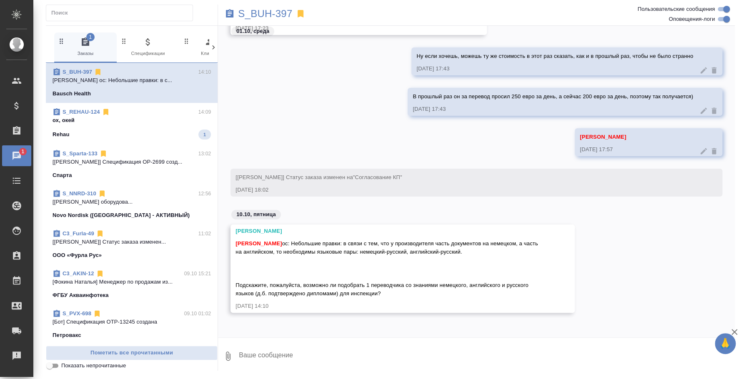
click at [395, 357] on textarea at bounding box center [486, 356] width 497 height 28
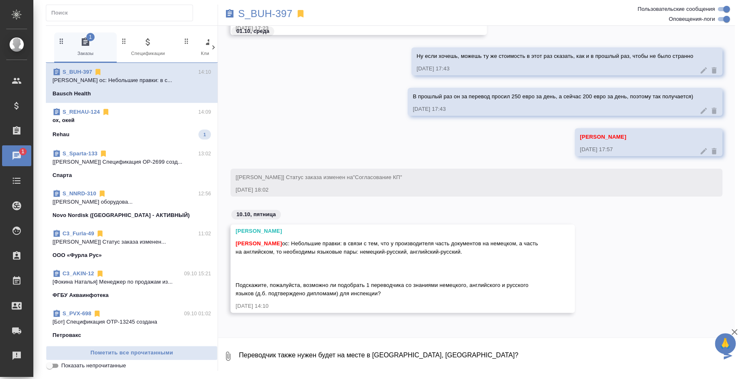
type textarea "Переводчик также нужен будет на месте в Германии, верно?"
click at [241, 352] on textarea "Переводчик также нужен будет на месте в Германии, верно?" at bounding box center [479, 356] width 483 height 28
drag, startPoint x: 241, startPoint y: 352, endPoint x: 564, endPoint y: 377, distance: 324.6
click at [564, 377] on div ".cls-1 fill:#fff; AWATERA Fedotova Irina Клиенты Спецификации Заказы 1 Чаты Tod…" at bounding box center [372, 189] width 744 height 379
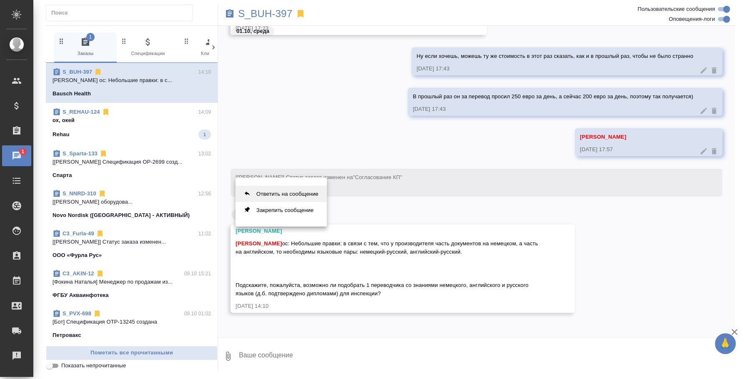
click at [305, 190] on button "Ответить на сообщение" at bounding box center [280, 194] width 91 height 16
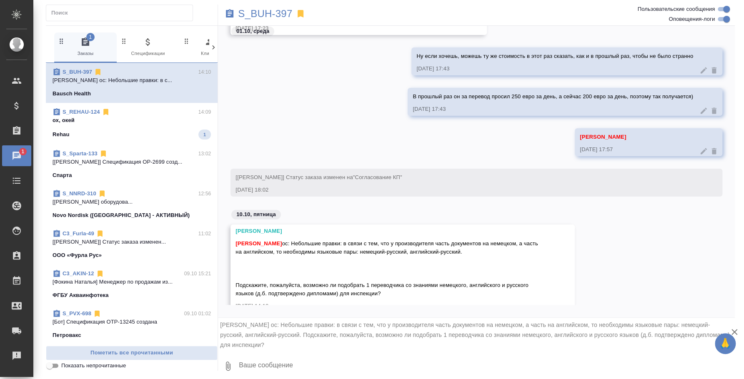
click at [304, 363] on textarea at bounding box center [486, 366] width 497 height 28
type textarea "Лера, буду у вендоров спрашивать, смогут ли они такого универсала найти"
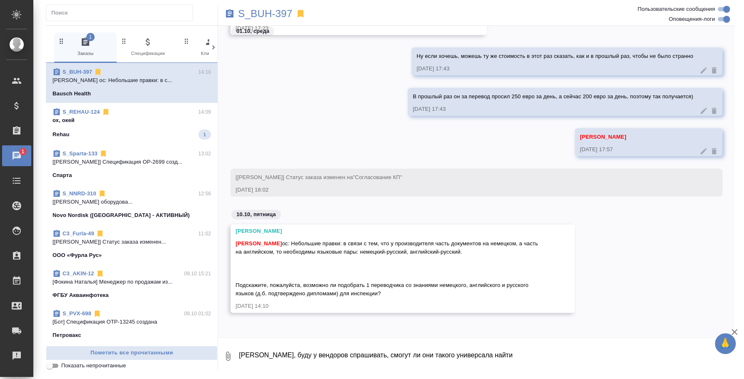
scroll to position [3804, 0]
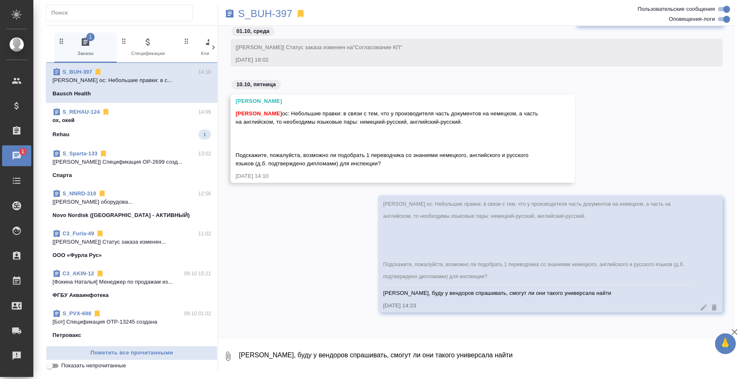
click at [97, 125] on span "S_REHAU-124 14:09 ох, окей Rehau 1" at bounding box center [131, 124] width 158 height 32
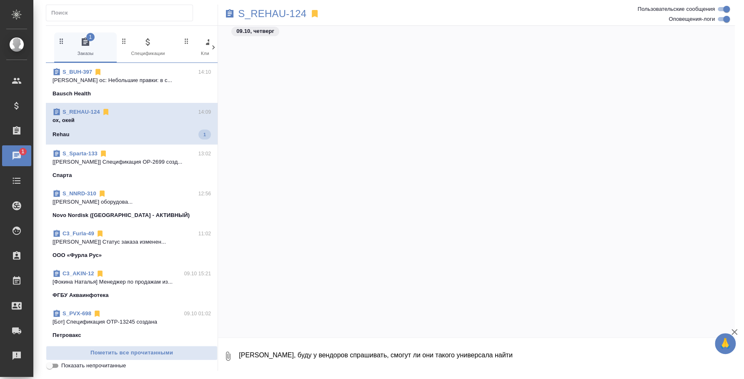
scroll to position [5302, 0]
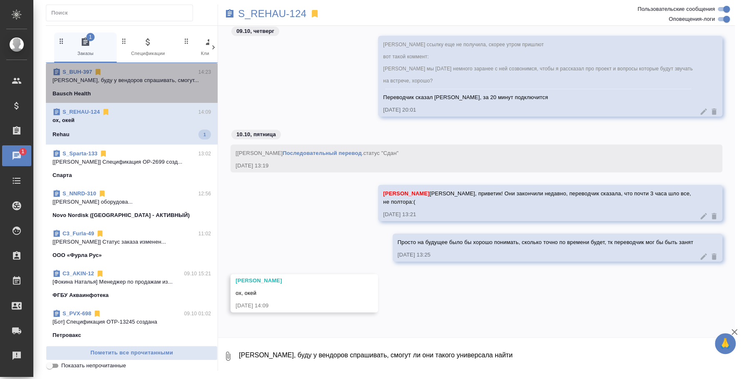
click at [158, 85] on span "S_BUH-397 14:23 Лера, буду у вендоров спрашивать, смогут... Bausch Health" at bounding box center [131, 83] width 158 height 30
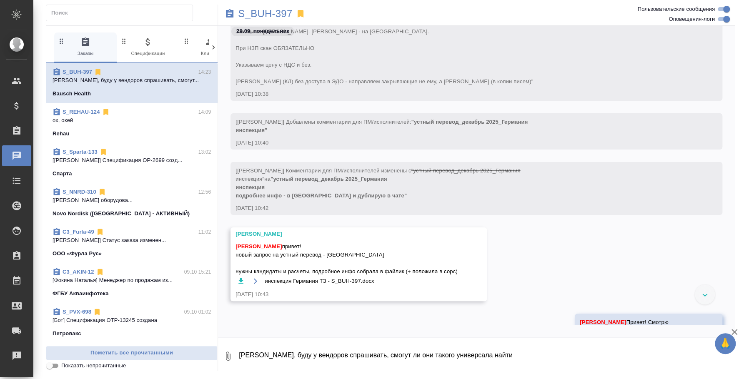
scroll to position [0, 0]
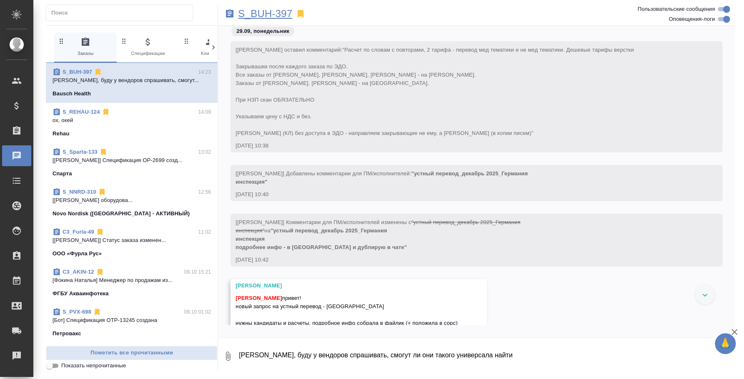
click at [284, 15] on p "S_BUH-397" at bounding box center [265, 14] width 54 height 8
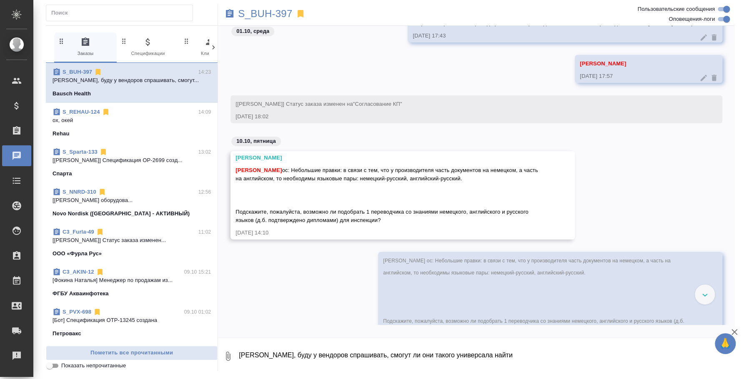
scroll to position [1985, 0]
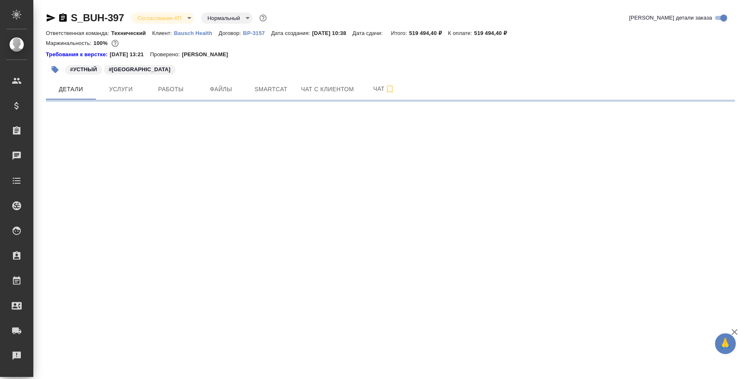
select select "RU"
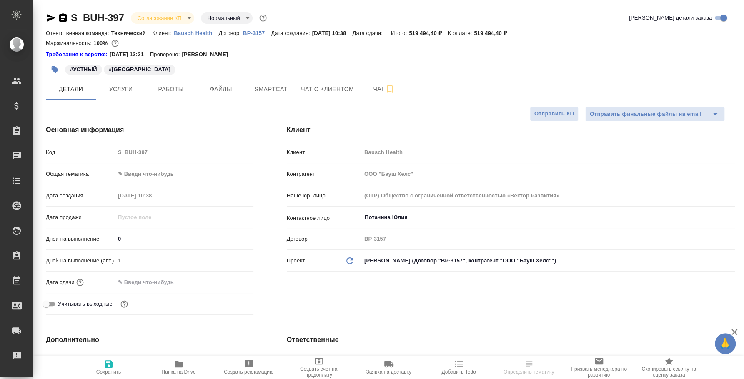
type textarea "x"
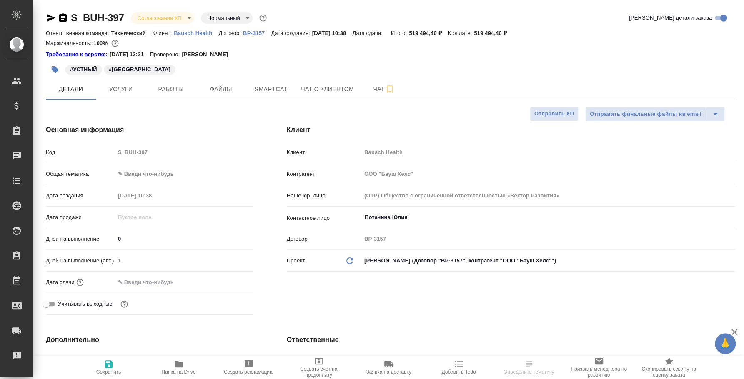
type textarea "x"
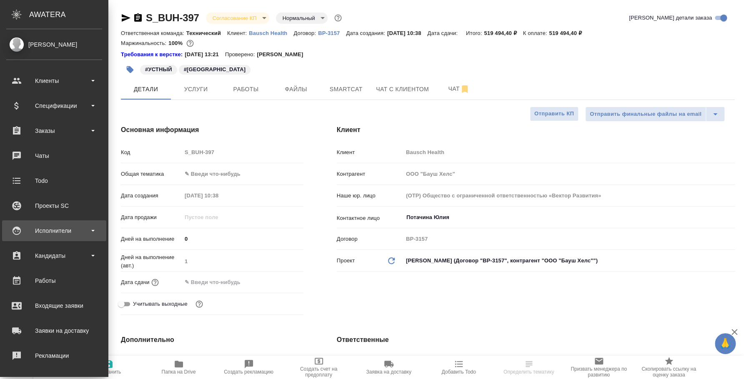
click at [50, 235] on div "Исполнители" at bounding box center [54, 231] width 96 height 12
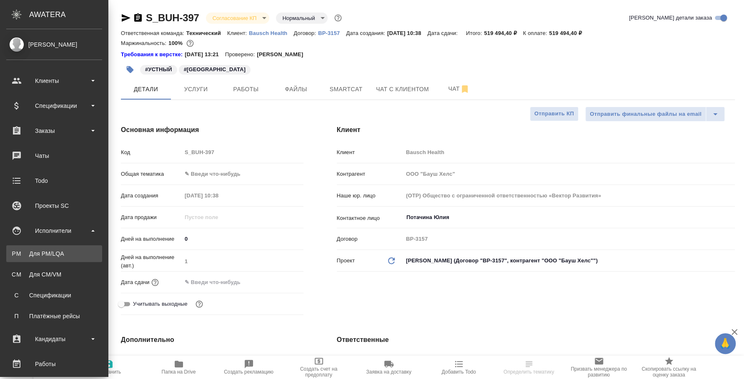
click at [44, 252] on div "Для PM/LQA" at bounding box center [53, 254] width 87 height 8
type textarea "x"
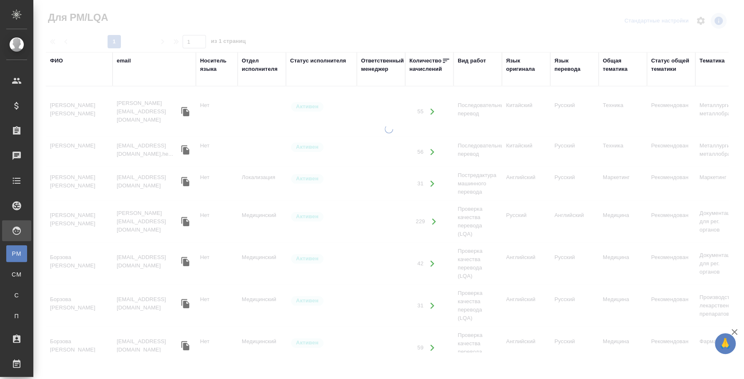
click at [58, 59] on div "ФИО" at bounding box center [56, 61] width 13 height 8
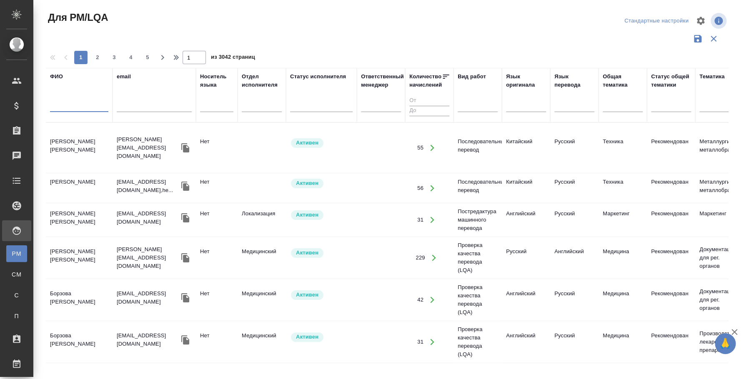
click at [59, 107] on input "text" at bounding box center [79, 107] width 58 height 10
type input "[PERSON_NAME]"
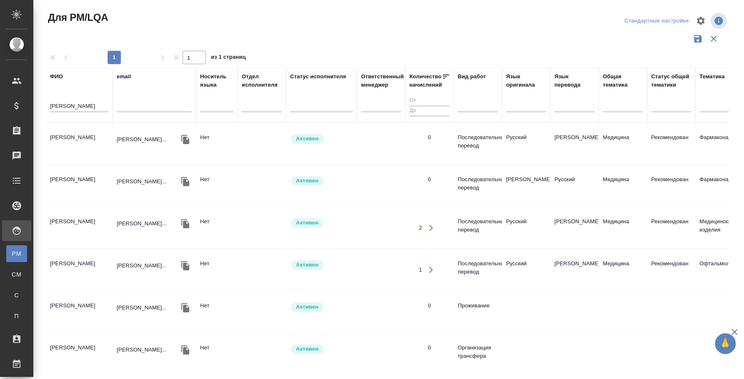
click at [97, 136] on td "[PERSON_NAME]" at bounding box center [79, 143] width 67 height 29
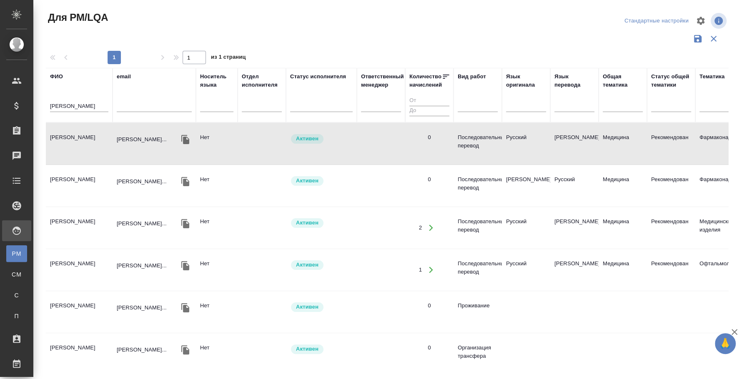
click at [97, 136] on td "[PERSON_NAME]" at bounding box center [79, 143] width 67 height 29
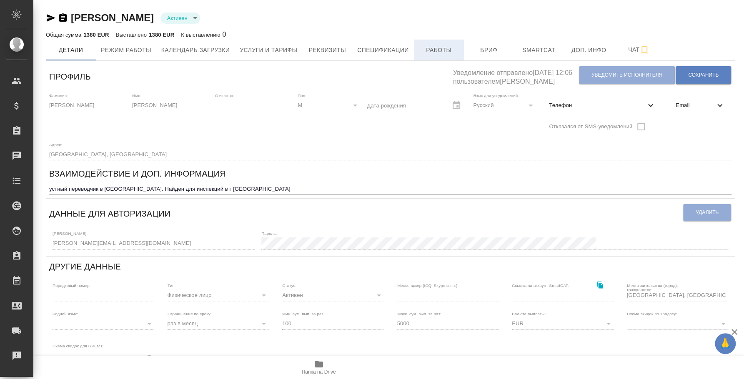
click at [463, 52] on button "Работы" at bounding box center [439, 50] width 50 height 21
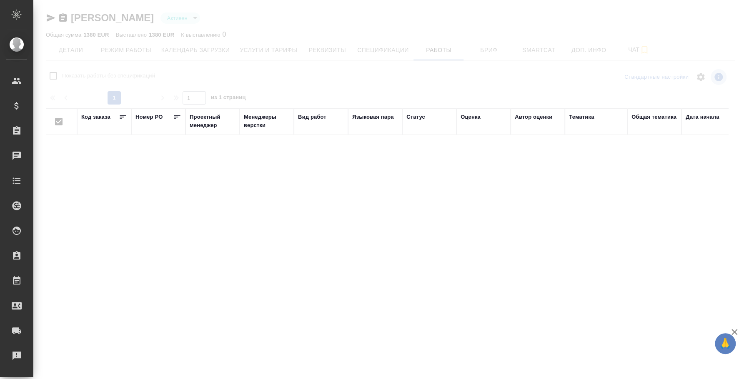
checkbox input "false"
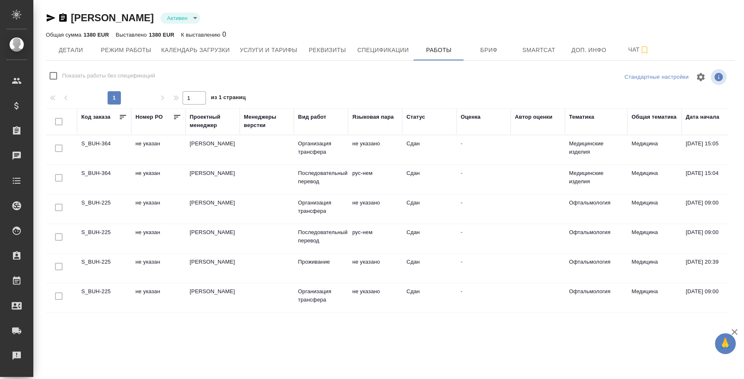
click at [137, 261] on td "не указан" at bounding box center [158, 268] width 54 height 29
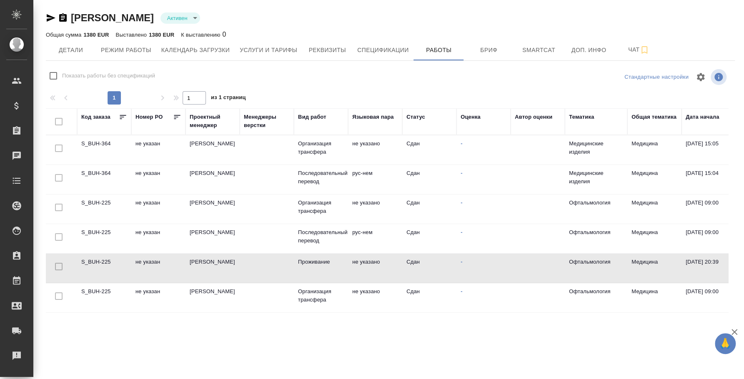
click at [206, 266] on td "[PERSON_NAME]" at bounding box center [212, 268] width 54 height 29
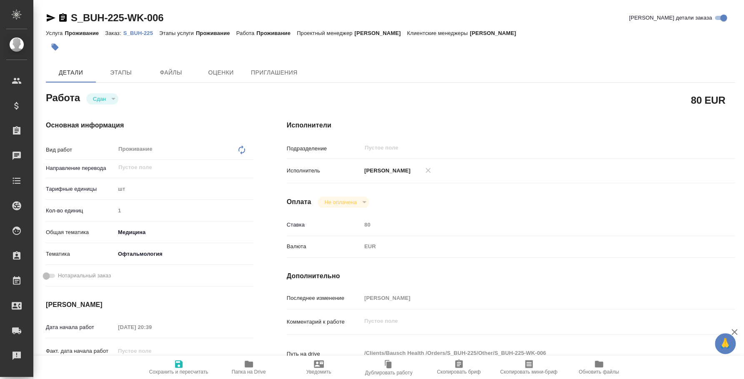
type textarea "x"
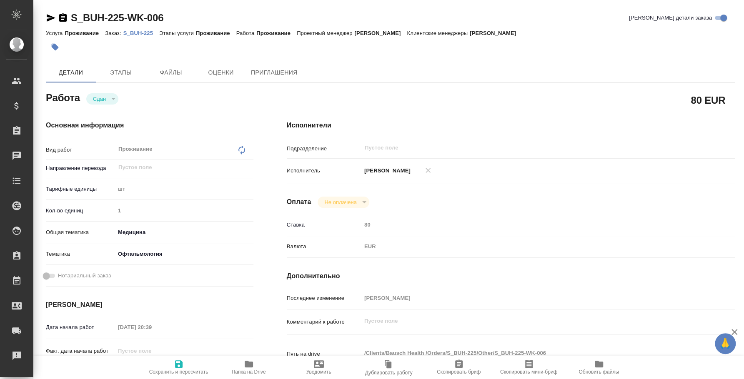
type textarea "x"
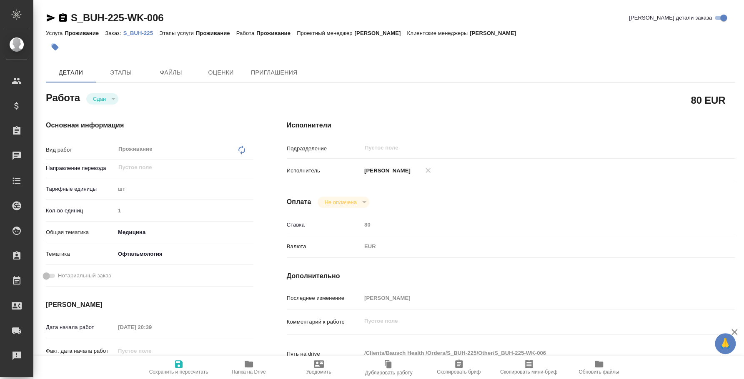
type textarea "x"
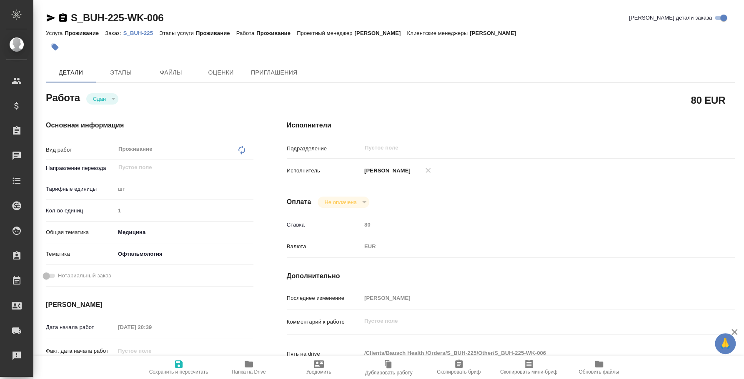
type textarea "x"
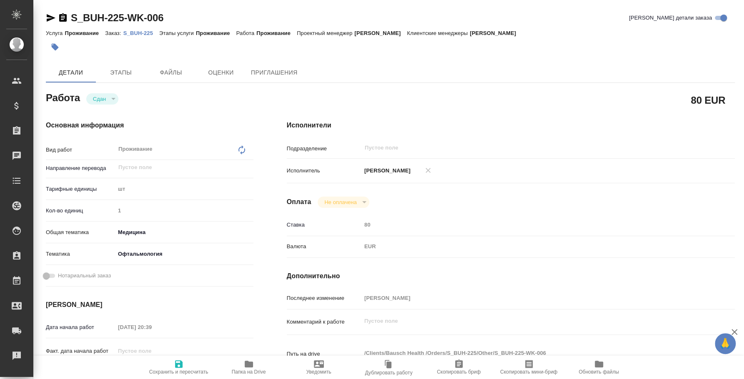
type textarea "x"
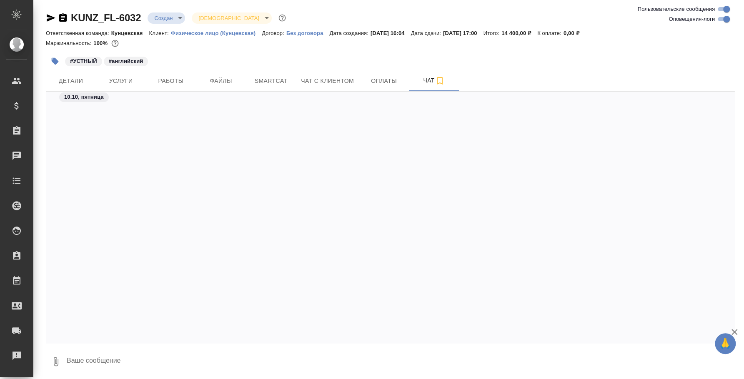
scroll to position [1363, 0]
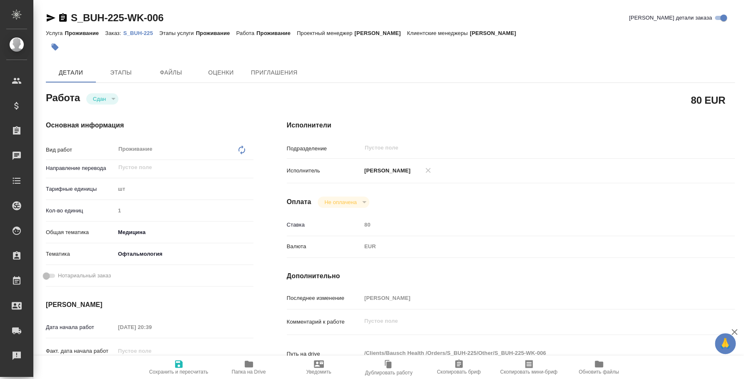
type textarea "x"
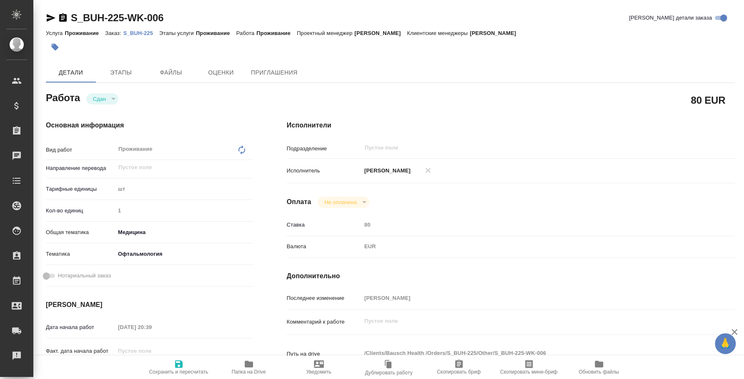
type textarea "x"
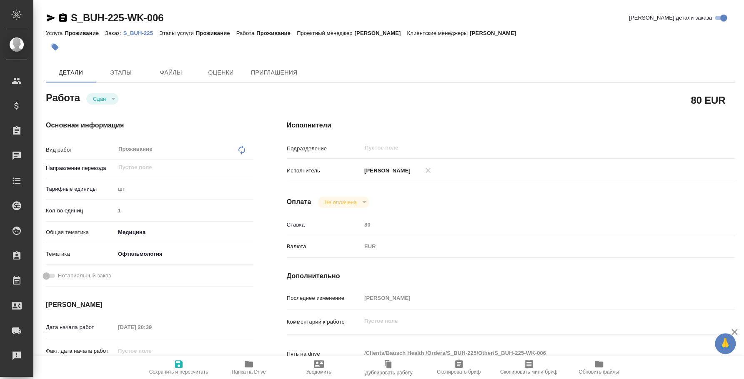
type textarea "x"
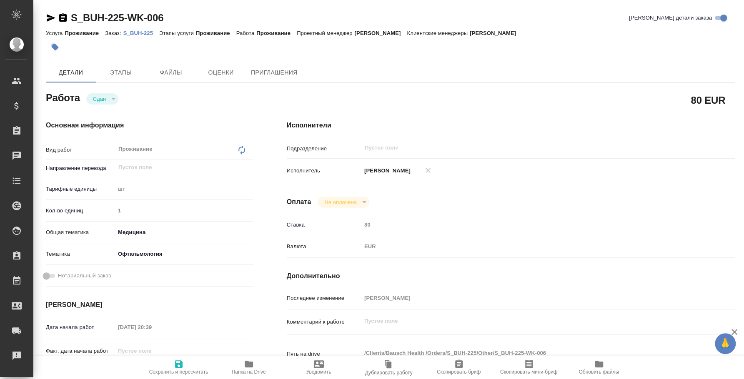
type textarea "x"
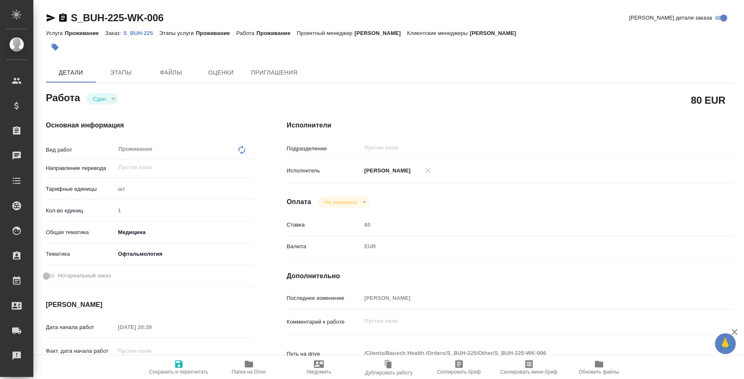
type textarea "x"
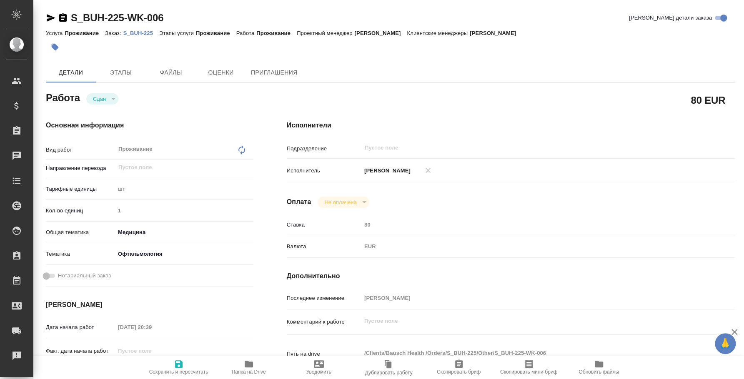
type textarea "x"
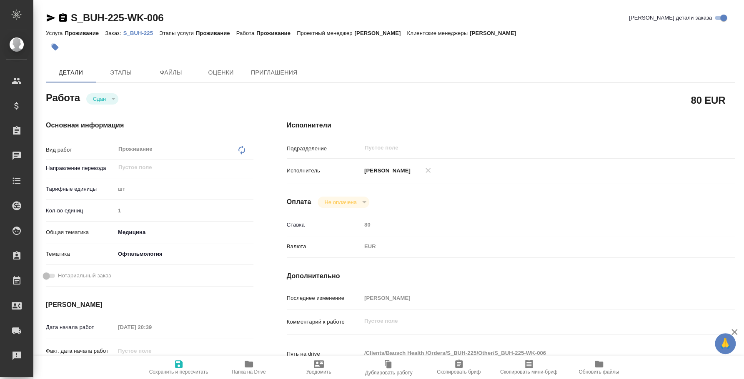
click at [138, 32] on p "S_BUH-225" at bounding box center [141, 33] width 36 height 6
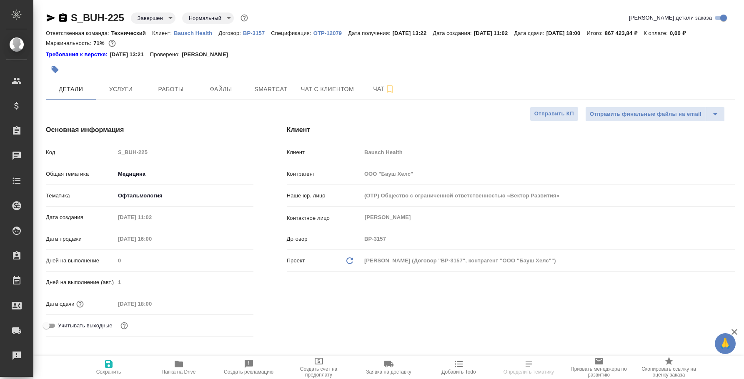
select select "RU"
type textarea "x"
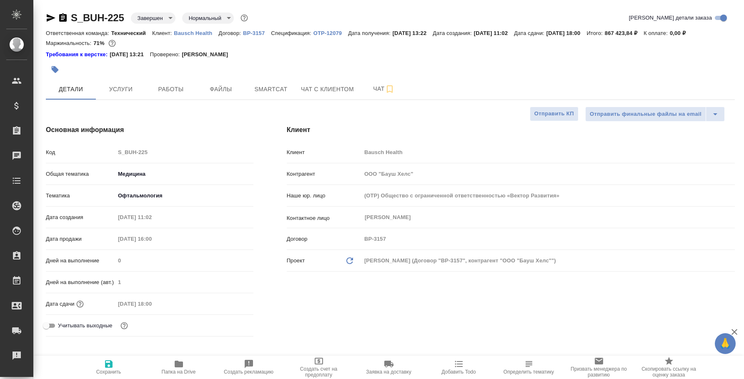
type textarea "x"
click at [154, 93] on span "Работы" at bounding box center [171, 89] width 40 height 10
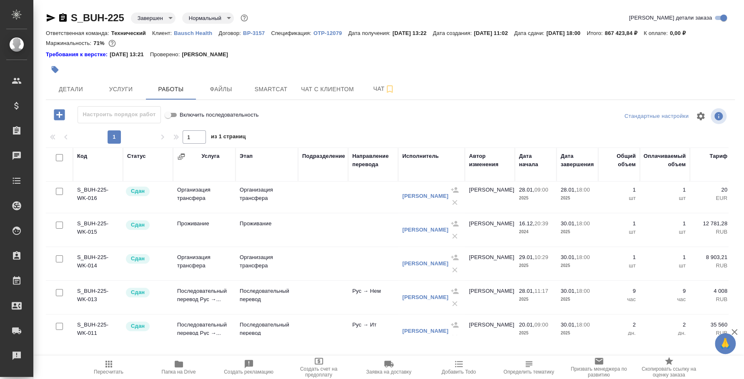
scroll to position [52, 0]
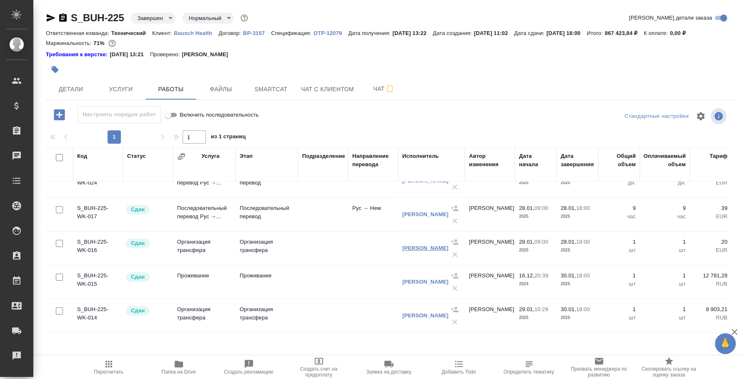
click at [418, 245] on link "[PERSON_NAME]" at bounding box center [425, 248] width 46 height 6
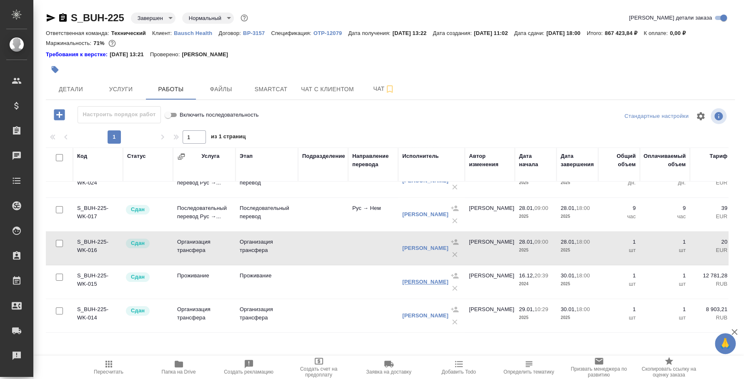
click at [412, 283] on link "[PERSON_NAME]" at bounding box center [425, 282] width 46 height 6
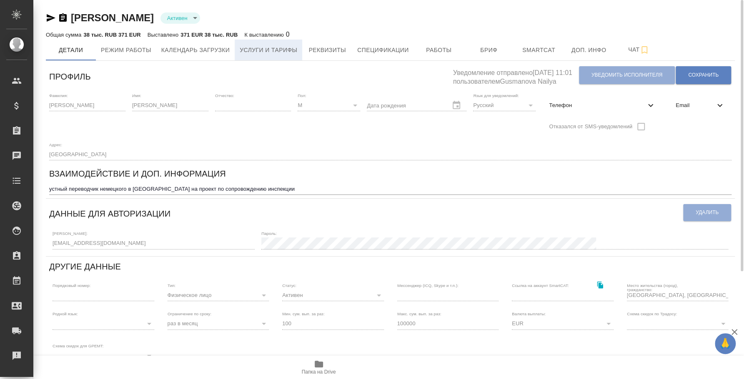
click at [280, 51] on span "Услуги и тарифы" at bounding box center [268, 50] width 57 height 10
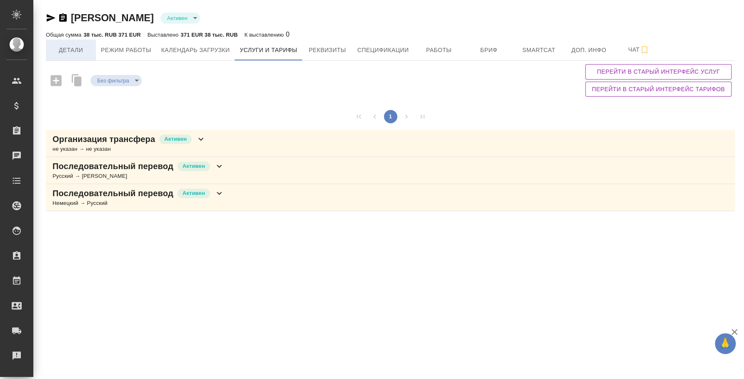
click at [72, 48] on span "Детали" at bounding box center [71, 50] width 40 height 10
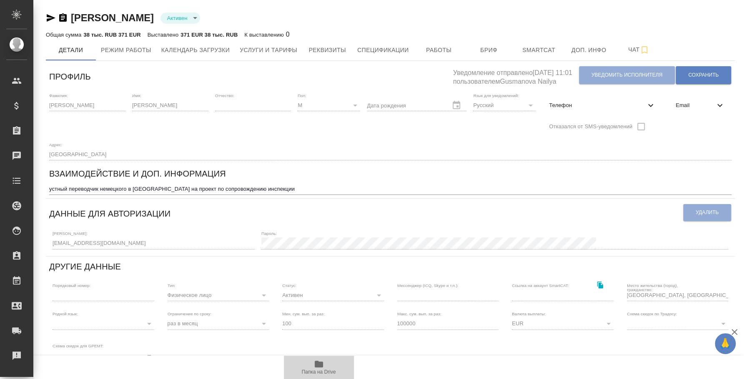
click at [322, 362] on icon "button" at bounding box center [319, 364] width 10 height 10
click at [43, 243] on div "Скорняков Артур Активен active Общая сумма 38 тыс. RUB 371 EUR Выставлено 371 E…" at bounding box center [390, 265] width 698 height 530
click at [53, 17] on icon "button" at bounding box center [51, 17] width 9 height 7
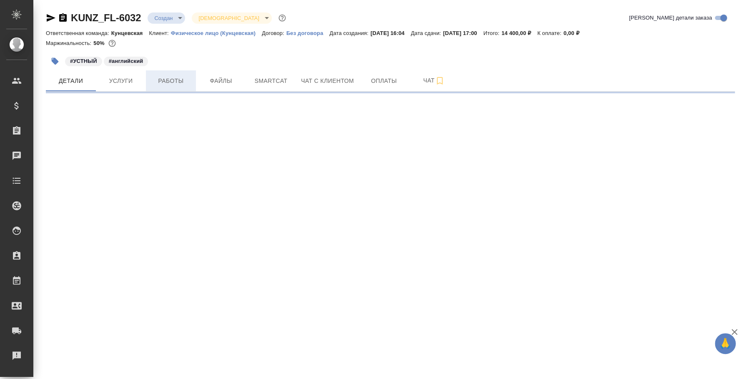
click at [185, 81] on span "Работы" at bounding box center [171, 81] width 40 height 10
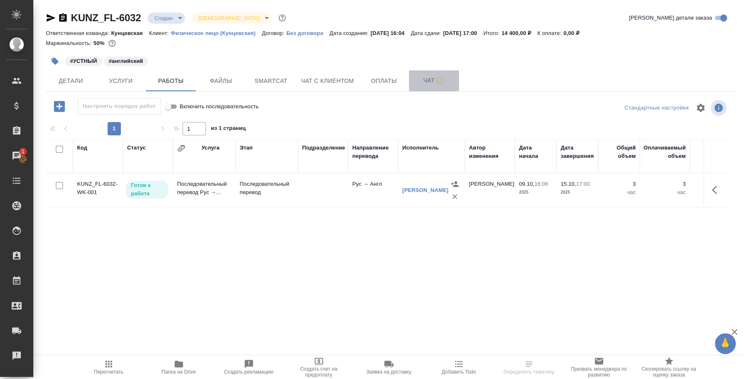
click at [429, 78] on span "Чат" at bounding box center [434, 80] width 40 height 10
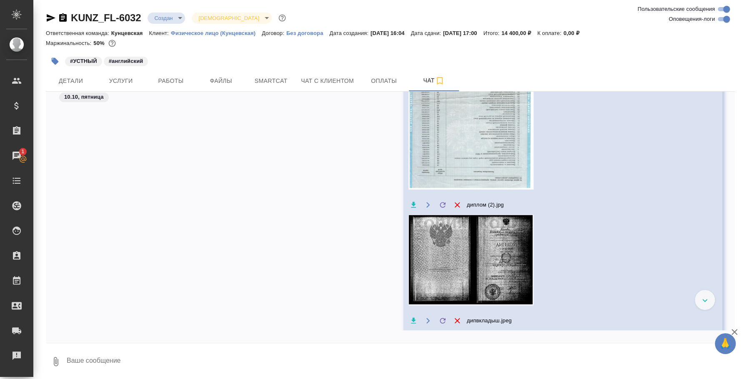
scroll to position [572, 0]
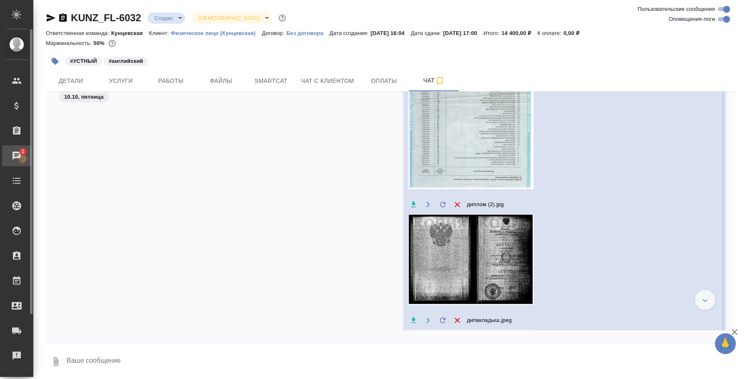
click at [17, 158] on div "Чаты" at bounding box center [6, 156] width 21 height 12
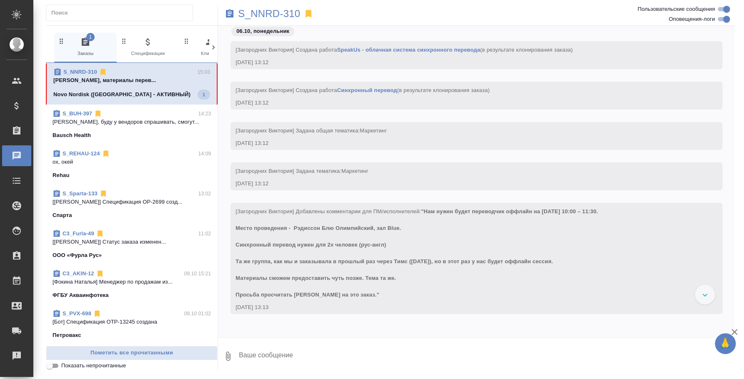
scroll to position [2197, 0]
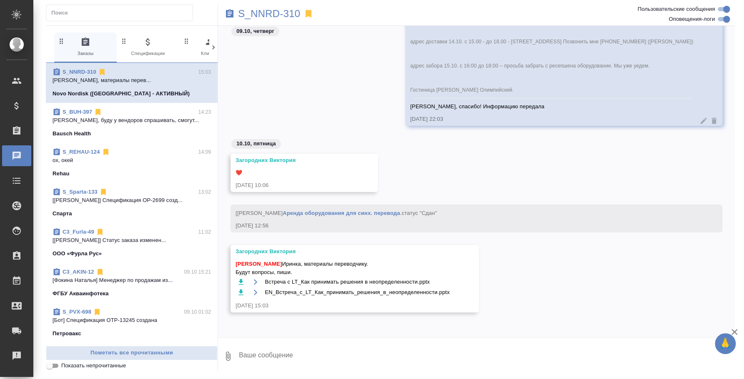
click at [241, 282] on icon "button" at bounding box center [241, 282] width 8 height 8
click at [240, 293] on icon "button" at bounding box center [241, 292] width 8 height 8
click at [575, 290] on div "Загородних Виктория Федотова Ирина Иринка, материалы переводчику. Будут вопросы…" at bounding box center [476, 285] width 517 height 80
click at [295, 200] on button "Ответить на сообщение" at bounding box center [280, 206] width 91 height 16
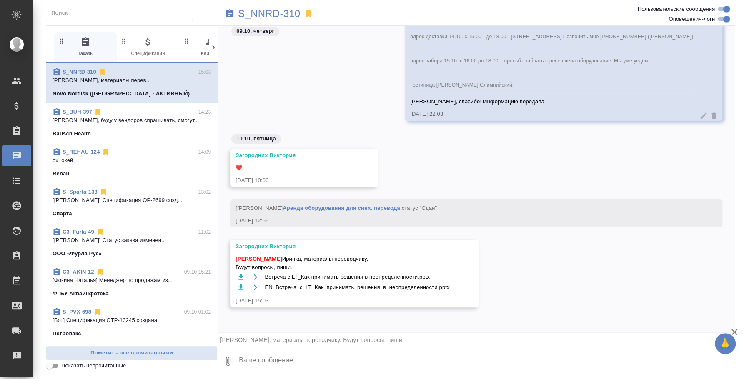
click at [324, 356] on textarea at bounding box center [486, 361] width 497 height 28
type textarea "D"
type textarea "Вика, спасибо большое) Переводчику направила)"
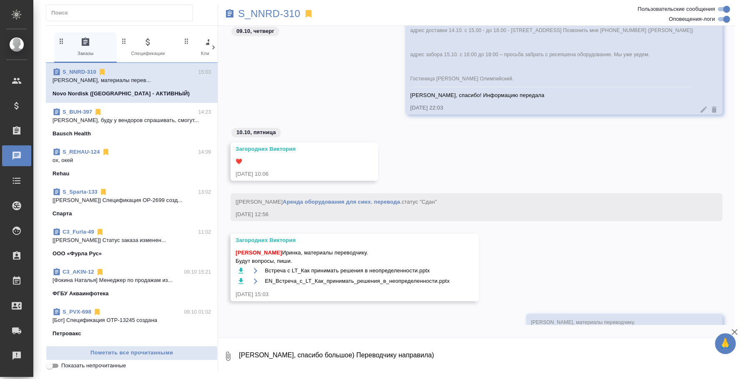
scroll to position [2279, 0]
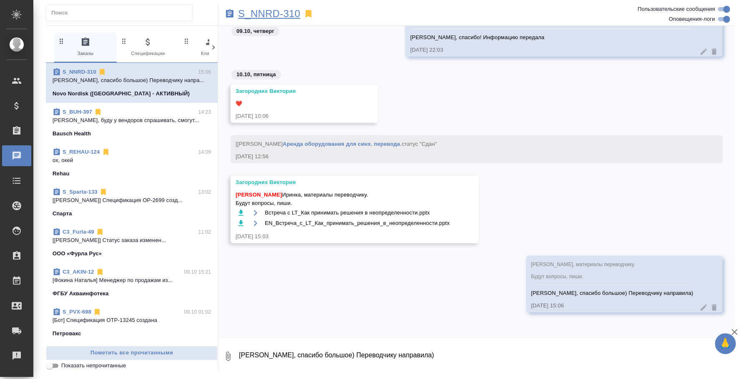
click at [263, 13] on p "S_NNRD-310" at bounding box center [269, 14] width 62 height 8
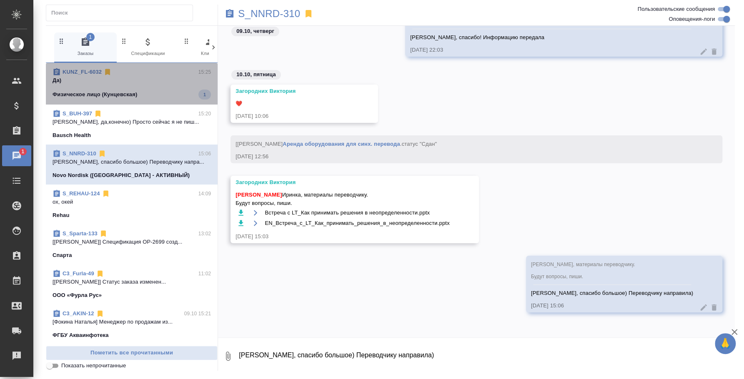
click at [143, 83] on p "Да)" at bounding box center [131, 80] width 158 height 8
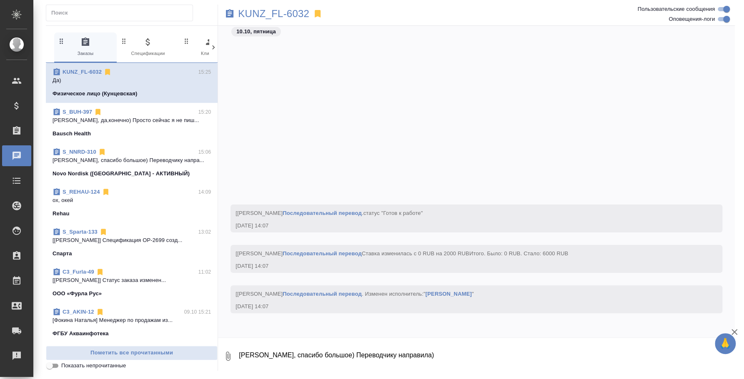
scroll to position [1233, 0]
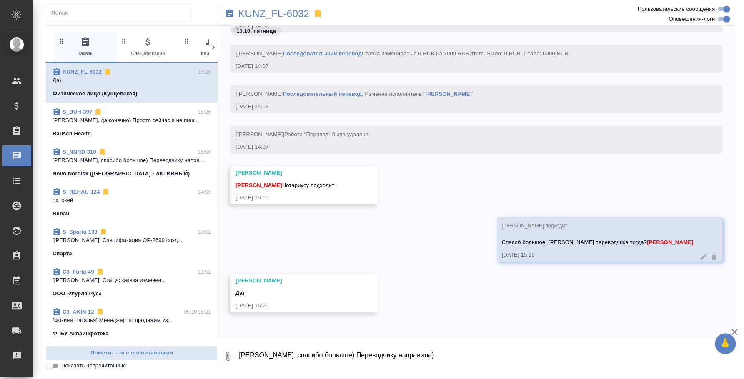
click at [352, 358] on textarea "Вика, спасибо большое) Переводчику направила)" at bounding box center [486, 356] width 497 height 28
type textarea "Оки, написала переводчику)"
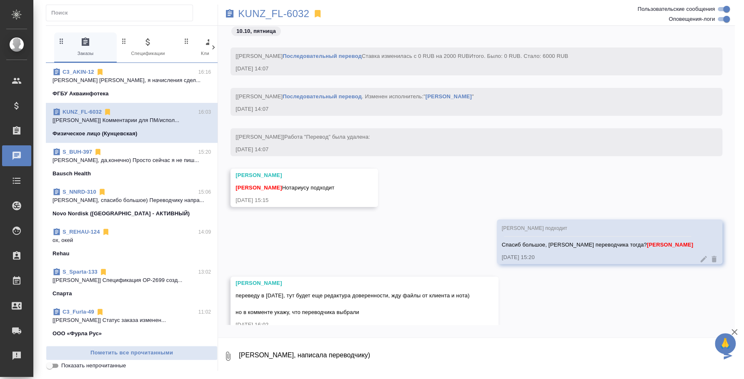
scroll to position [1415, 0]
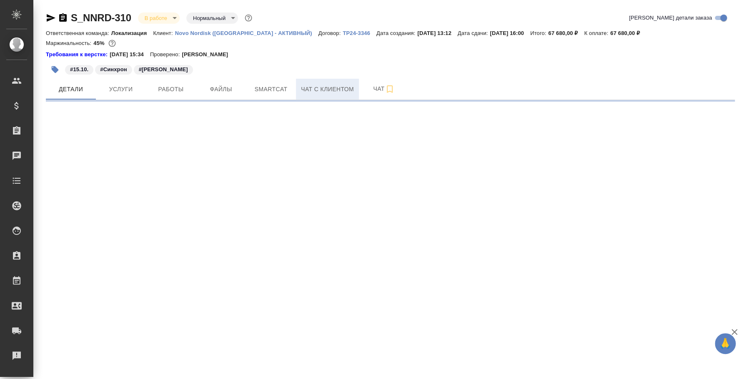
select select "RU"
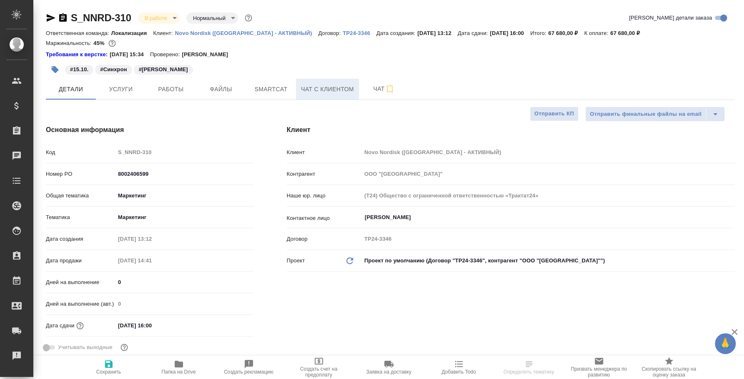
type textarea "x"
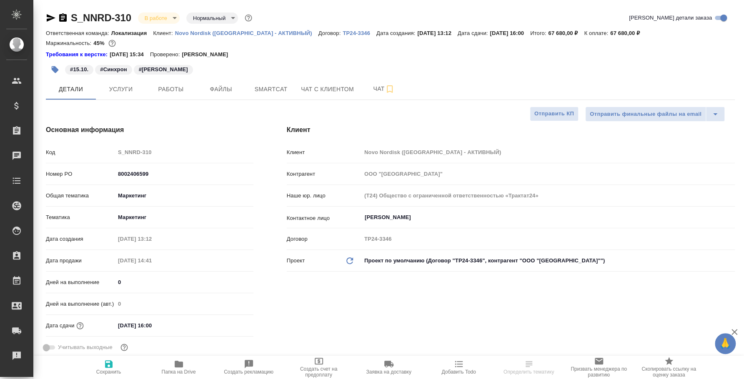
type textarea "x"
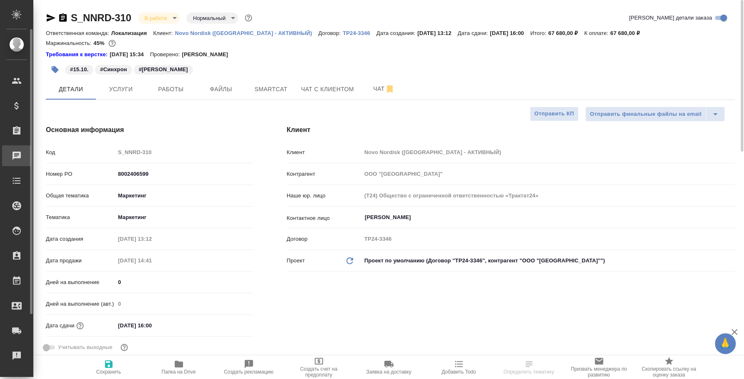
type textarea "x"
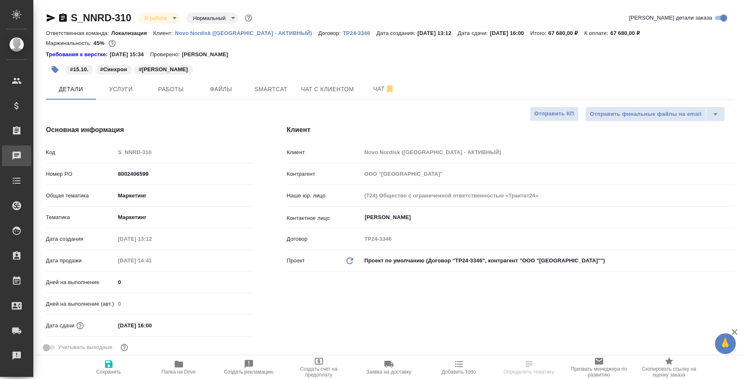
type textarea "x"
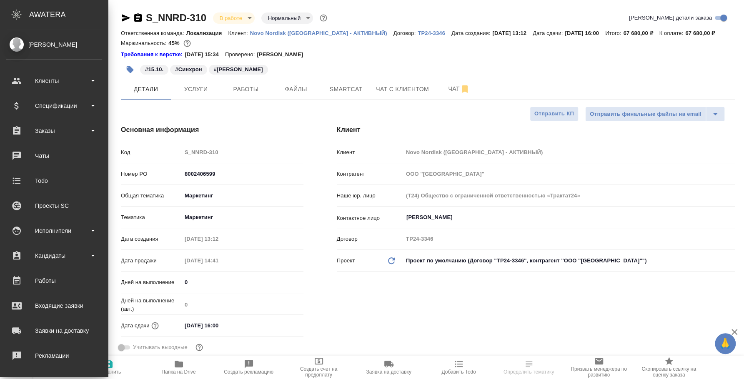
type textarea "x"
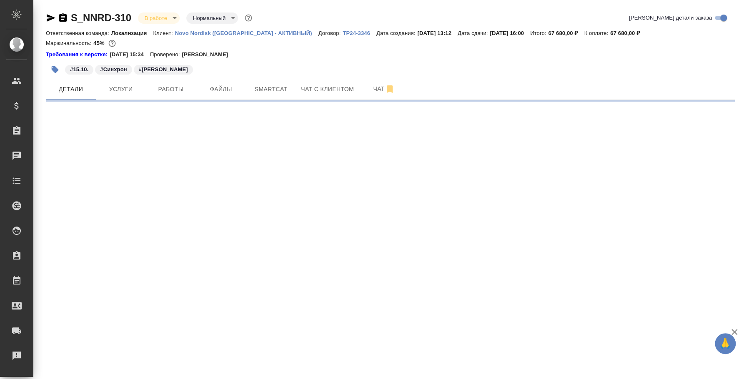
select select "RU"
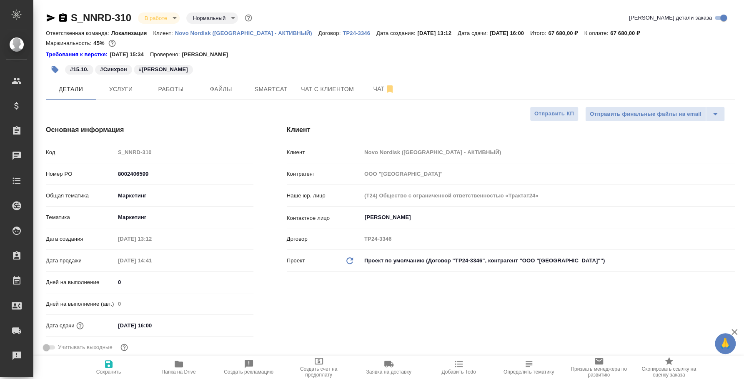
type textarea "x"
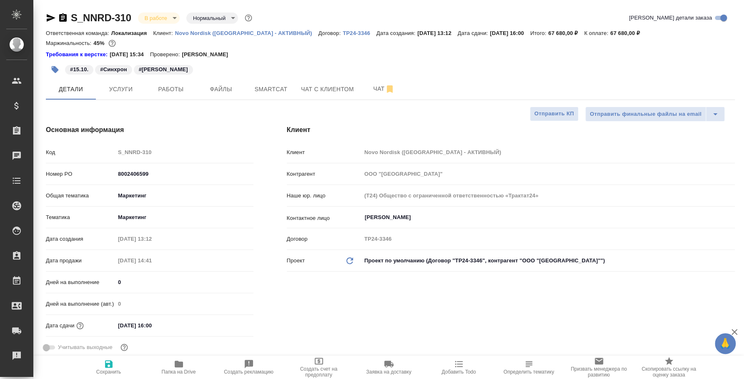
type textarea "x"
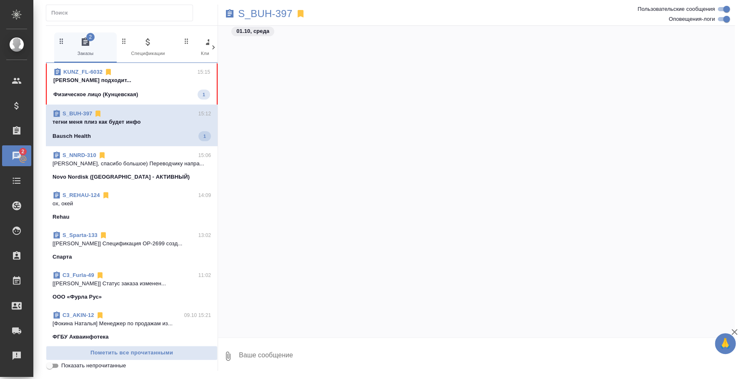
scroll to position [1904, 0]
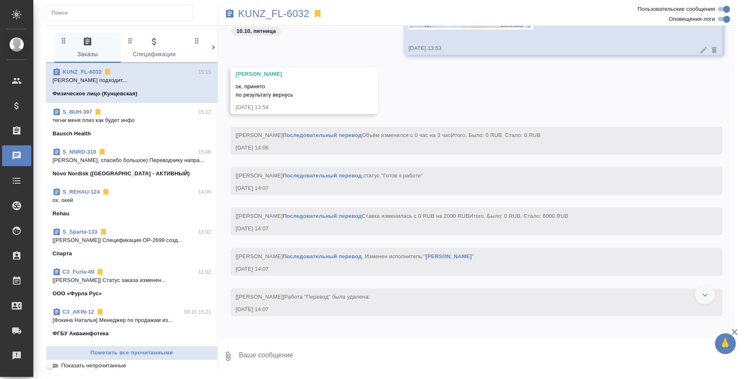
scroll to position [1129, 0]
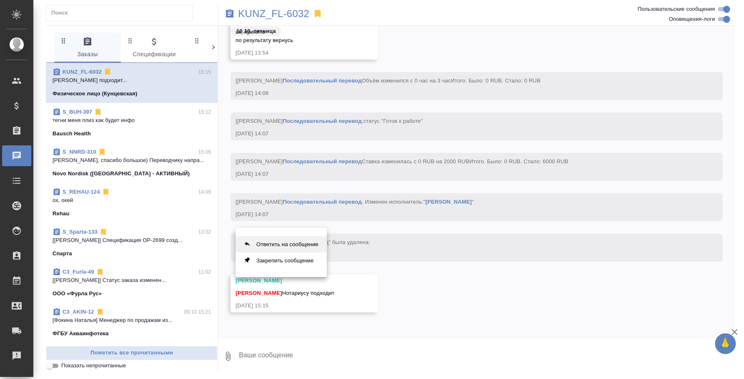
click at [269, 238] on button "Ответить на сообщение" at bounding box center [280, 244] width 91 height 16
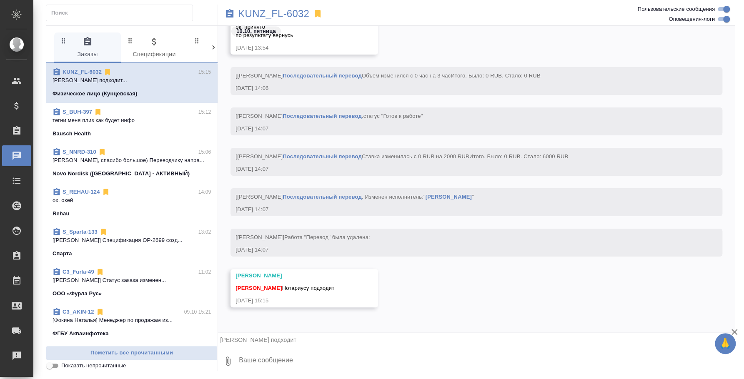
click at [285, 354] on textarea at bounding box center [486, 361] width 497 height 28
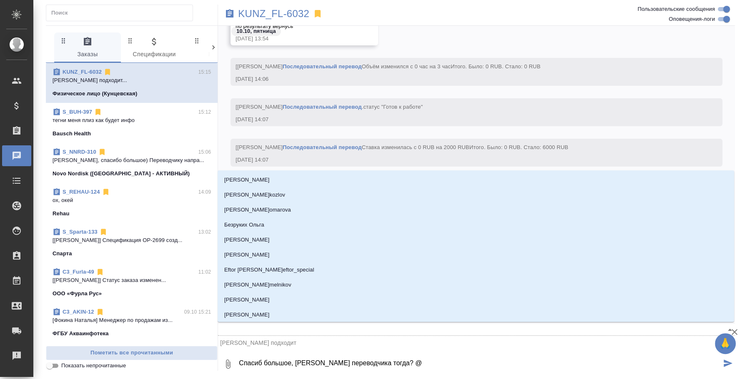
type textarea "Спасиб большое, [PERSON_NAME] переводчика тогда? @d"
type input "d"
type textarea "Спасиб большое, [PERSON_NAME] переводчика тогда? @dt"
type input "dt"
type textarea "Спасиб большое, [PERSON_NAME] переводчика тогда? @dtc"
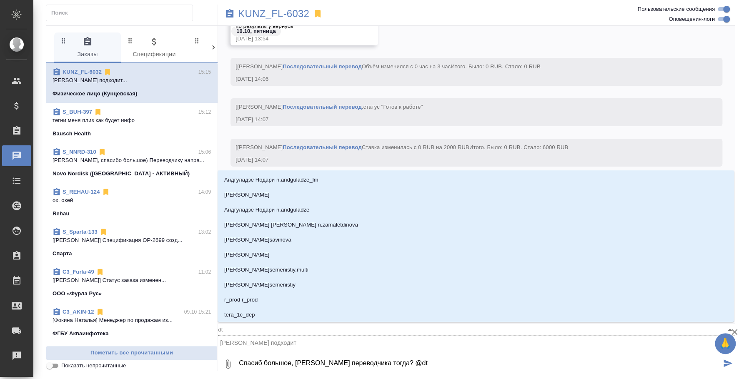
type input "dtc"
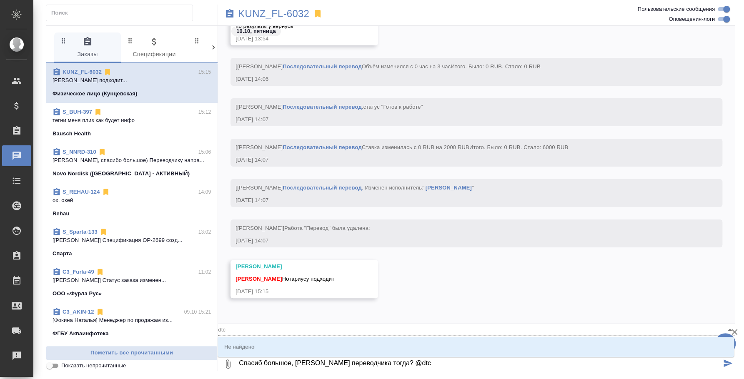
type textarea "Спасиб большое, [PERSON_NAME] переводчика тогда? @dtct"
type input "dtct"
type textarea "Спасиб большое, [PERSON_NAME] переводчика тогда? @dtc"
type input "dtc"
type textarea "Спасиб большое, [PERSON_NAME] переводчика тогда? @dt"
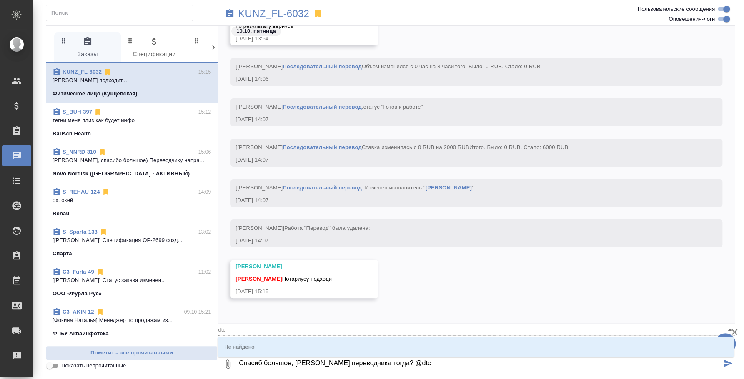
type input "dt"
type textarea "Спасиб большое, [PERSON_NAME] переводчика тогда? @d"
type input "d"
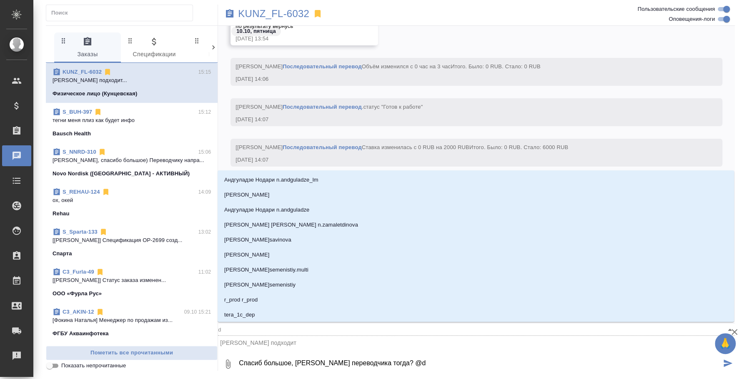
type textarea "Спасиб большое, бронирую переводчика тогда? @"
type textarea "Спасиб большое, бронирую переводчика тогда? @в"
type input "в"
type textarea "Спасиб большое, бронирую переводчика тогда? @ве"
type input "ве"
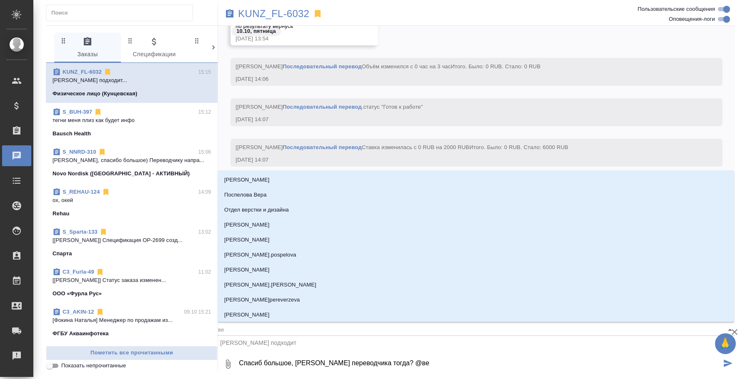
type textarea "Спасиб большое, бронирую переводчика тогда? @вес"
type input "вес"
type textarea "Спасиб большое, бронирую переводчика тогда? @весе"
type input "весе"
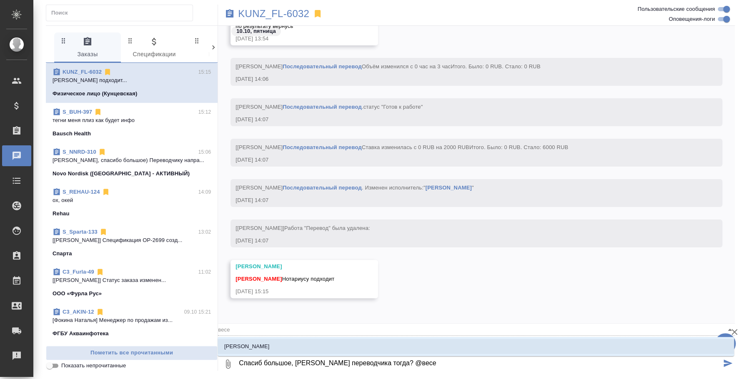
click at [433, 341] on li "Веселова Юлия" at bounding box center [475, 346] width 516 height 15
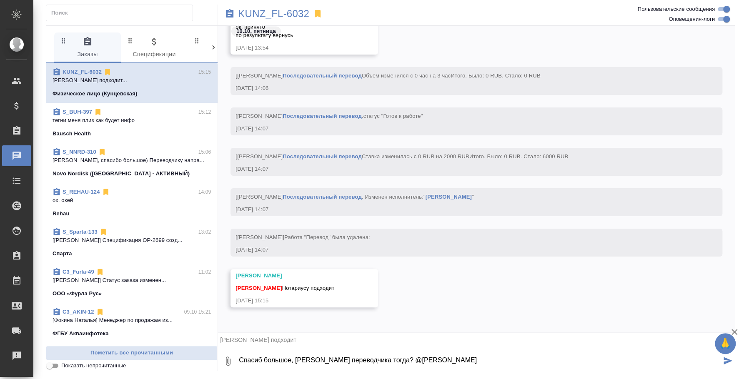
type textarea "Спасиб большое, бронирую переводчика тогда? @Веселова Юлия"
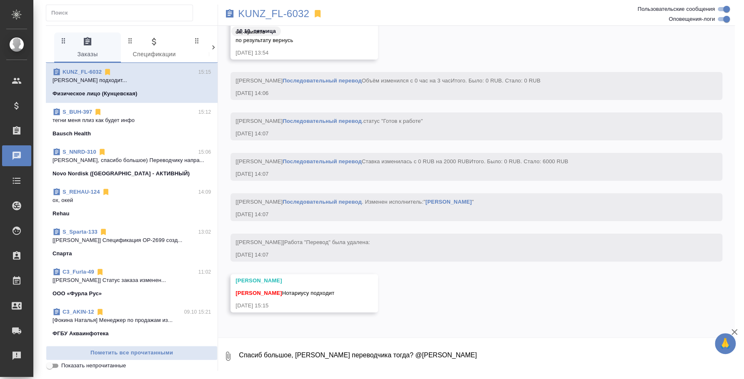
scroll to position [1186, 0]
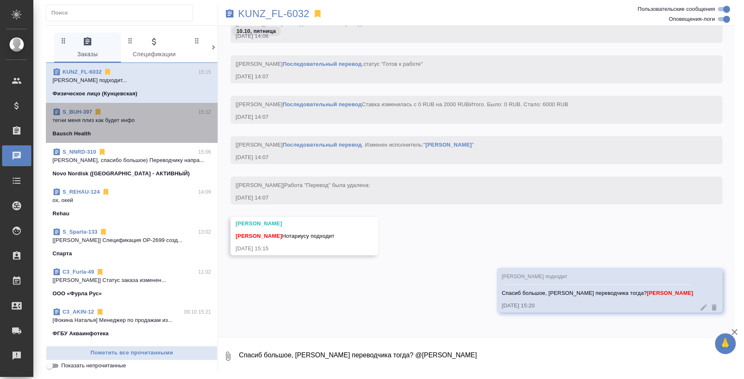
click at [156, 120] on p "тегни меня плиз как будет инфо" at bounding box center [131, 120] width 158 height 8
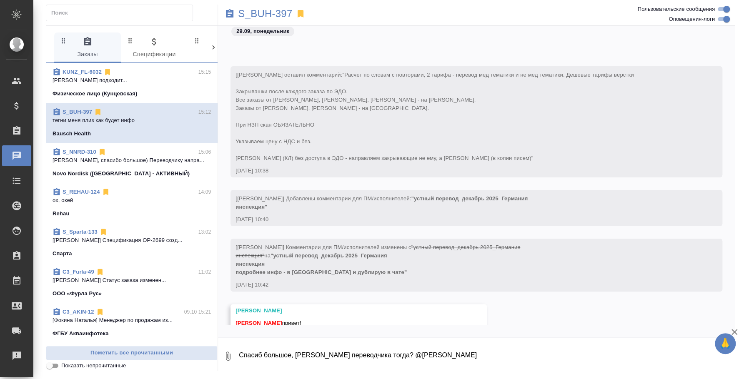
scroll to position [1632, 0]
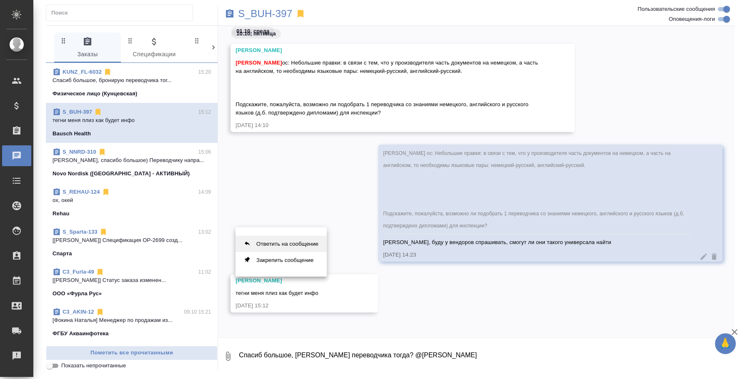
click at [287, 247] on button "Ответить на сообщение" at bounding box center [280, 244] width 91 height 16
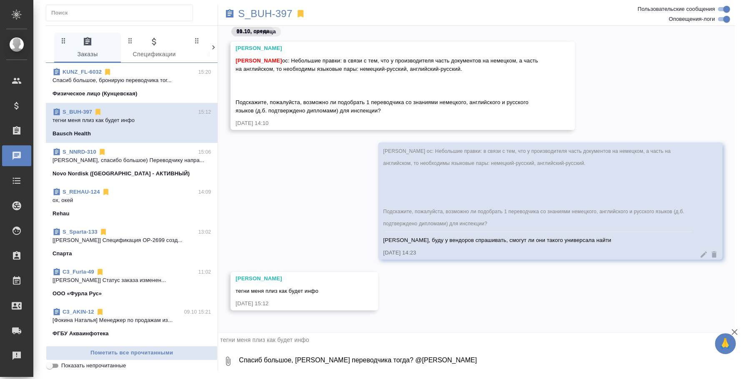
click at [320, 361] on textarea "Спасиб большое, бронирую переводчика тогда? @Веселова Юлия" at bounding box center [486, 361] width 497 height 28
type textarea "K"
type textarea "Лера, да,конечно) Просто сейчас я не пишу важную инфу, поэтому не тегую)"
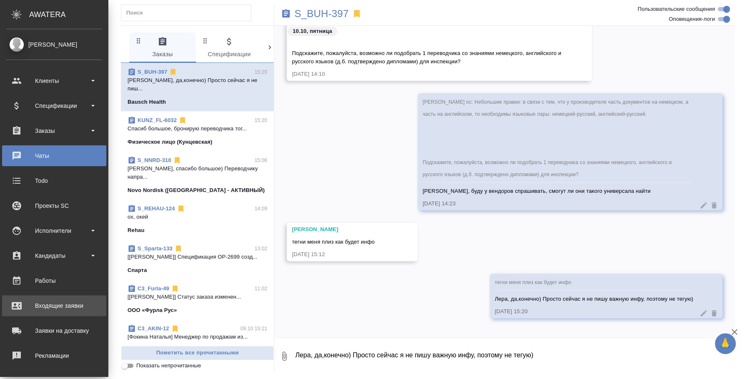
scroll to position [76, 0]
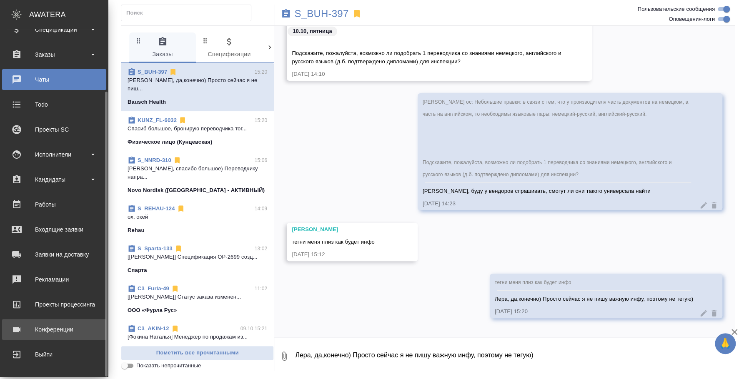
click at [43, 328] on div "Конференции" at bounding box center [54, 329] width 96 height 12
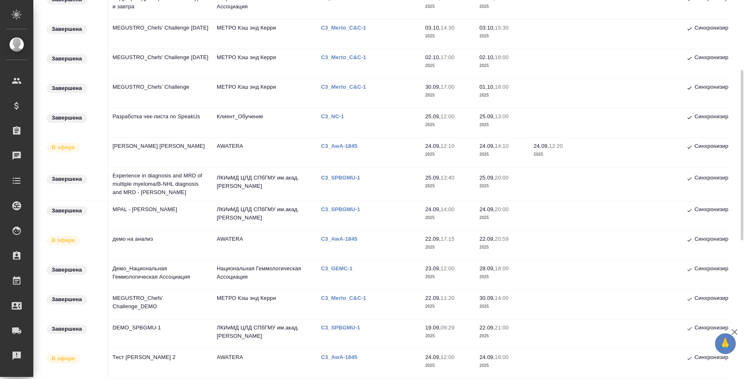
scroll to position [312, 0]
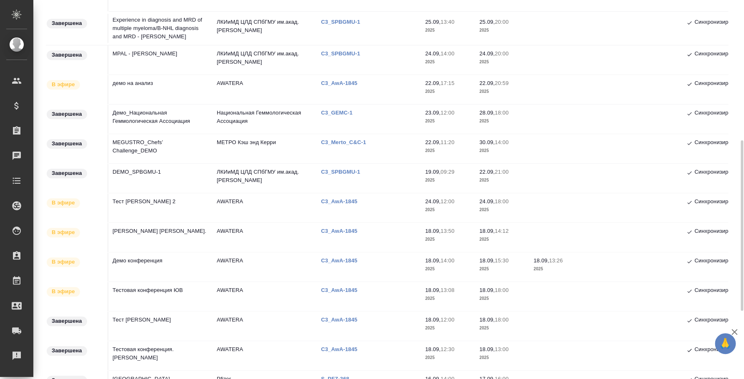
click at [149, 77] on td "демо на анализ" at bounding box center [160, 89] width 104 height 29
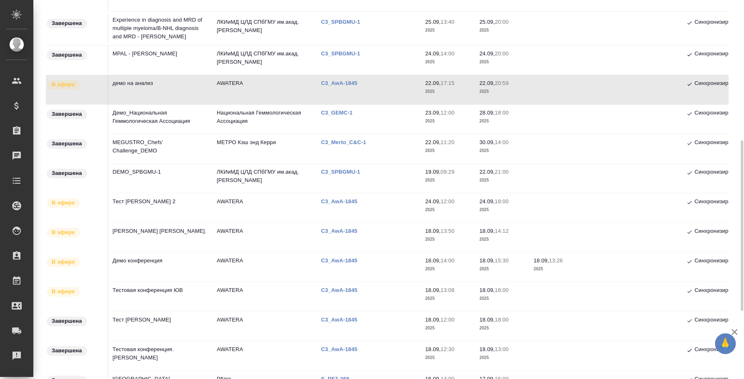
click at [132, 77] on td "демо на анализ" at bounding box center [160, 89] width 104 height 29
click at [132, 85] on td "демо на анализ" at bounding box center [160, 89] width 104 height 29
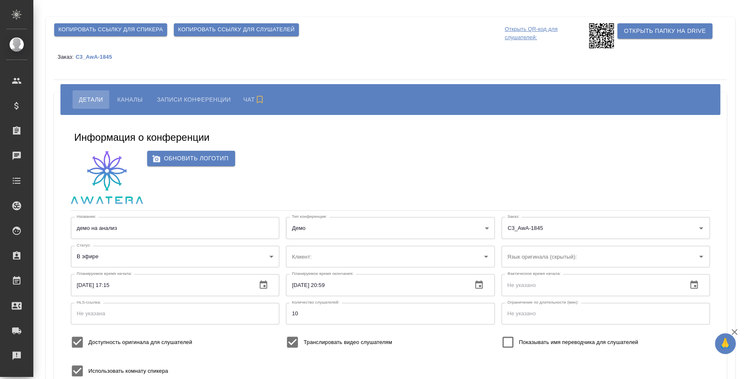
type input "AWATERA"
type input "[EMAIL_ADDRESS][DOMAIN_NAME]"
click at [131, 98] on span "Каналы" at bounding box center [129, 100] width 25 height 10
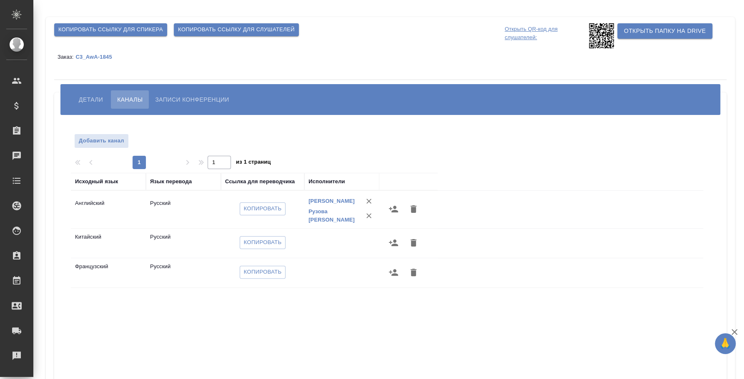
click at [79, 100] on span "Детали" at bounding box center [91, 100] width 24 height 10
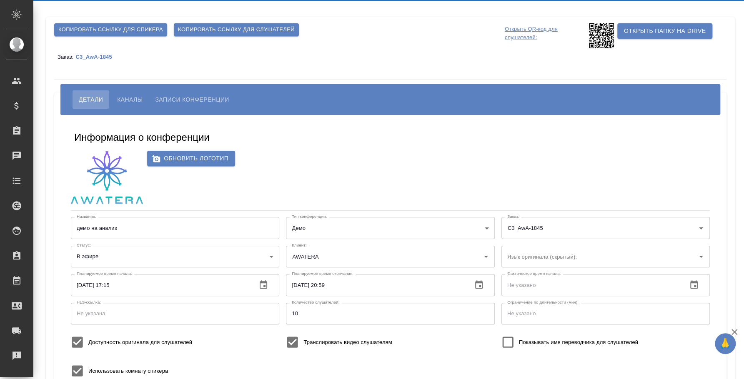
type input "[EMAIL_ADDRESS][DOMAIN_NAME]"
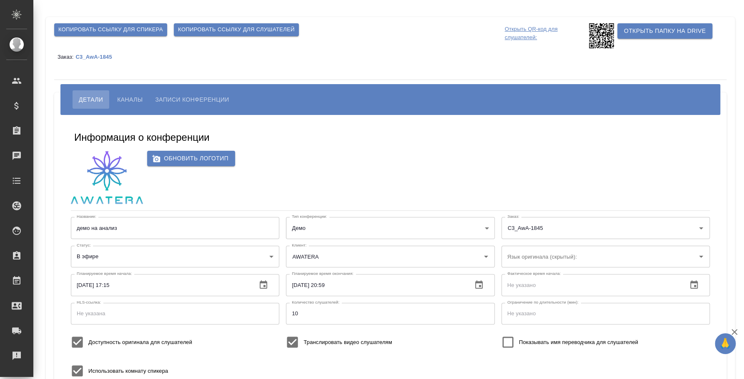
click at [190, 97] on span "Записи конференции" at bounding box center [192, 100] width 74 height 10
type input "[EMAIL_ADDRESS][DOMAIN_NAME]"
click at [131, 104] on span "Каналы" at bounding box center [129, 100] width 25 height 10
type input "AWATERA"
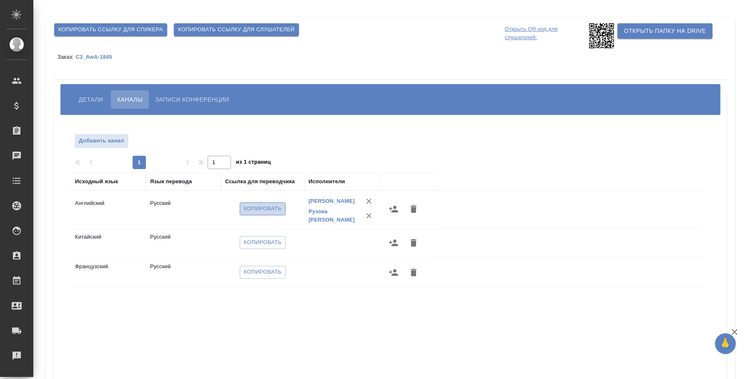
click at [260, 214] on span "Копировать" at bounding box center [263, 209] width 38 height 10
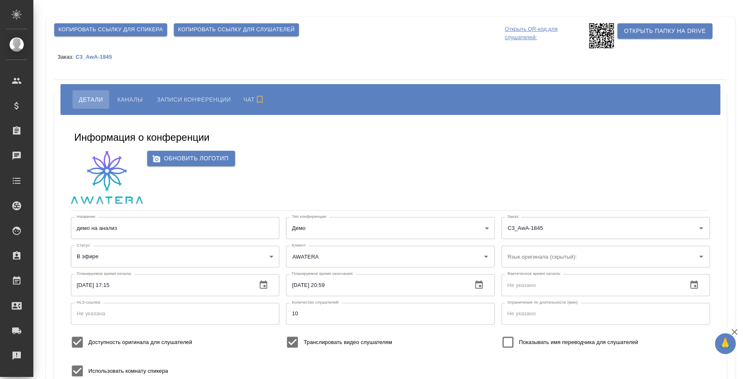
type input "AWATERA"
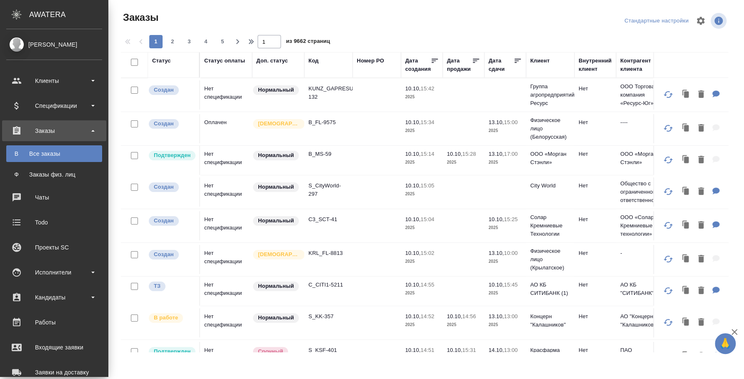
click at [55, 126] on div "Заказы" at bounding box center [54, 131] width 96 height 12
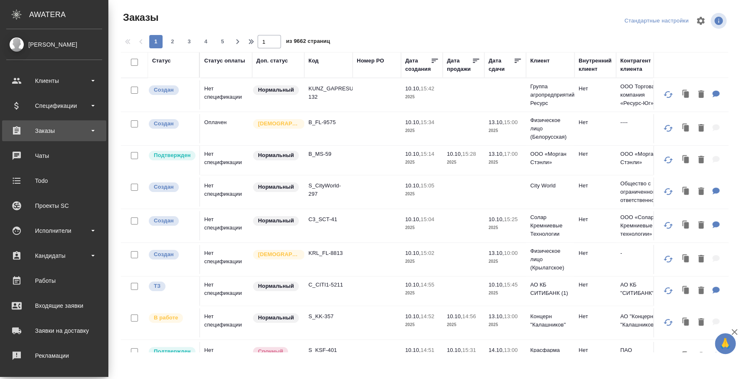
click at [55, 126] on div "Заказы" at bounding box center [54, 131] width 96 height 12
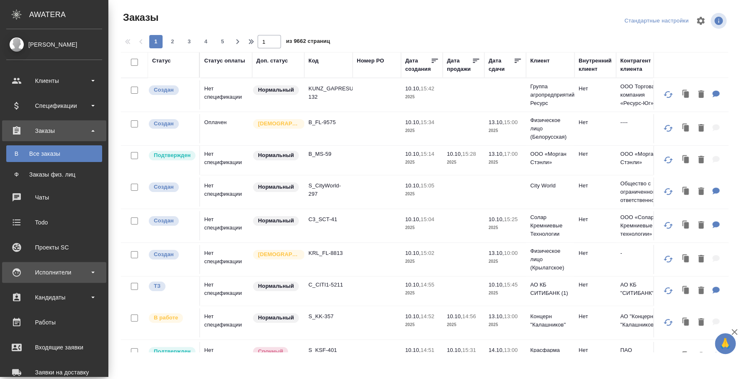
click at [62, 275] on div "Исполнители" at bounding box center [54, 272] width 96 height 12
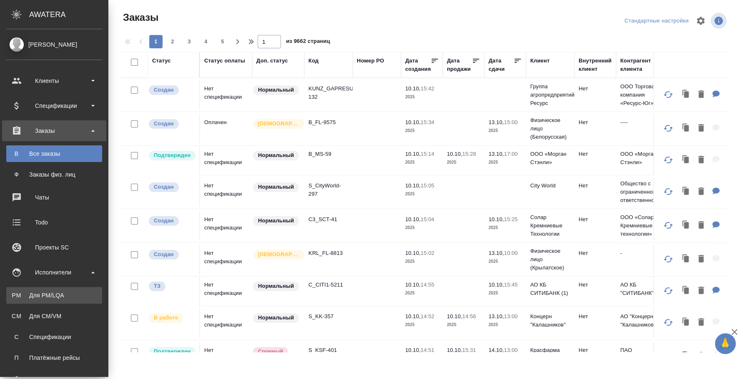
click at [65, 292] on div "Для PM/LQA" at bounding box center [53, 295] width 87 height 8
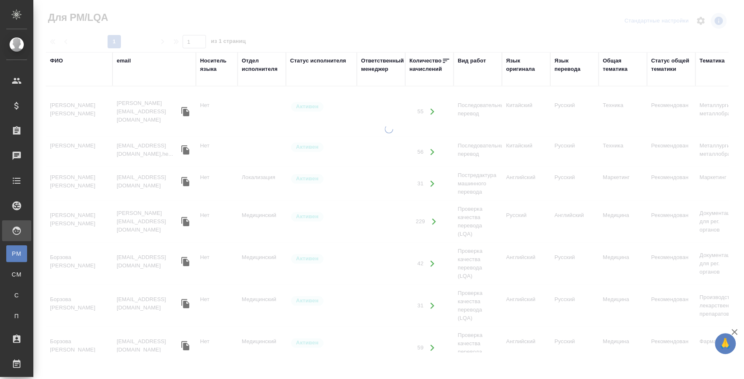
click at [61, 60] on div "ФИО" at bounding box center [56, 61] width 13 height 8
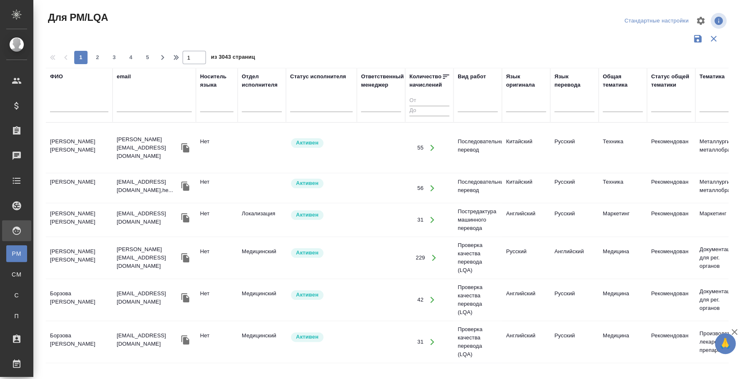
click at [68, 105] on input "text" at bounding box center [79, 107] width 58 height 10
type input "е"
type input "ь"
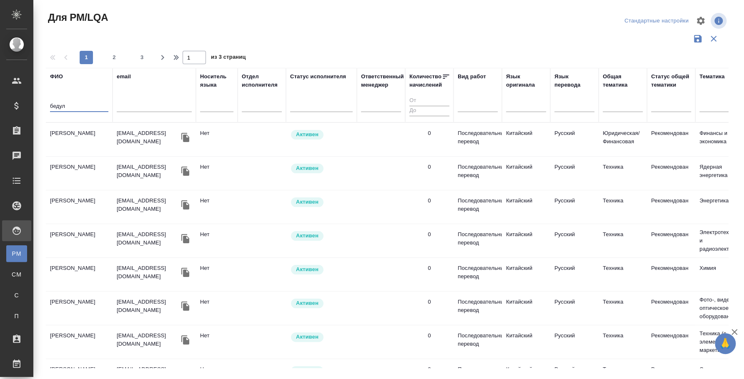
type input "бедул"
click at [91, 140] on td "[PERSON_NAME]" at bounding box center [79, 139] width 67 height 29
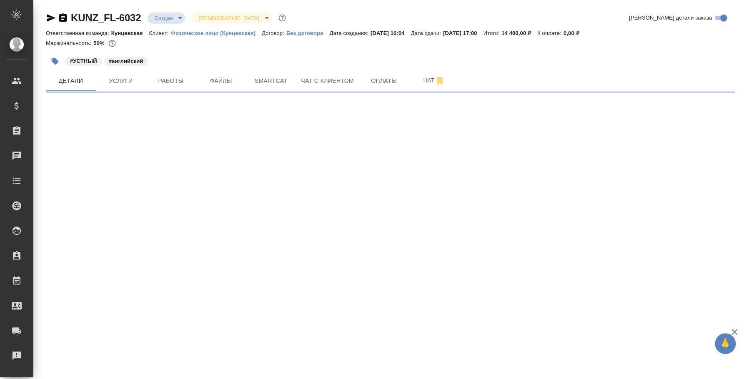
select select "RU"
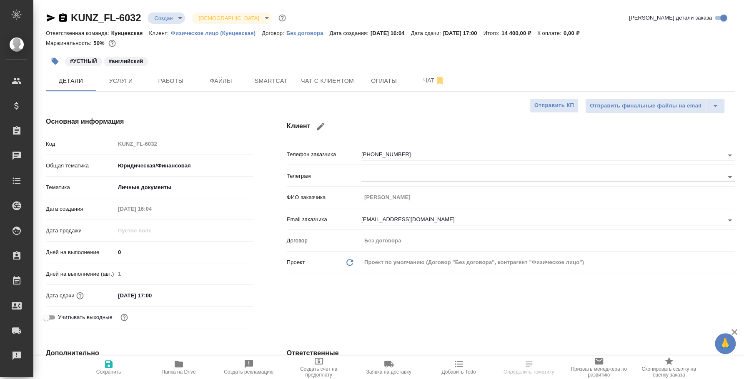
type textarea "x"
click at [179, 79] on span "Работы" at bounding box center [171, 81] width 40 height 10
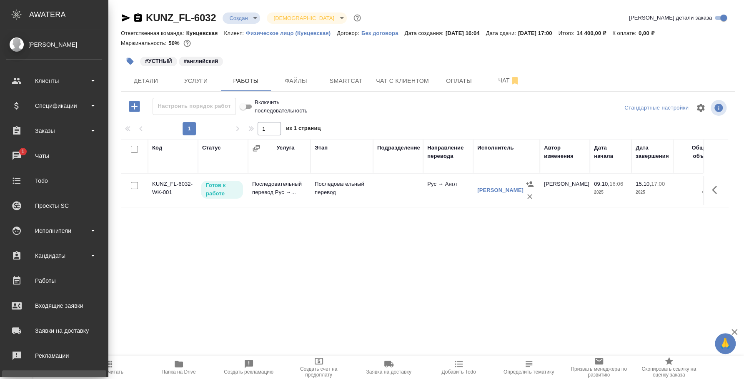
scroll to position [76, 0]
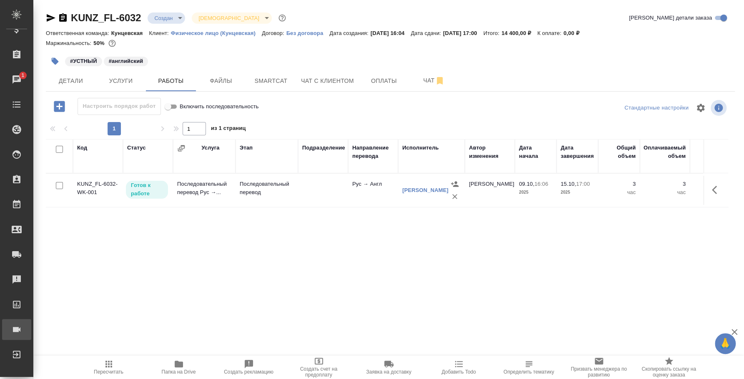
click at [17, 330] on div "Конференции" at bounding box center [6, 329] width 21 height 12
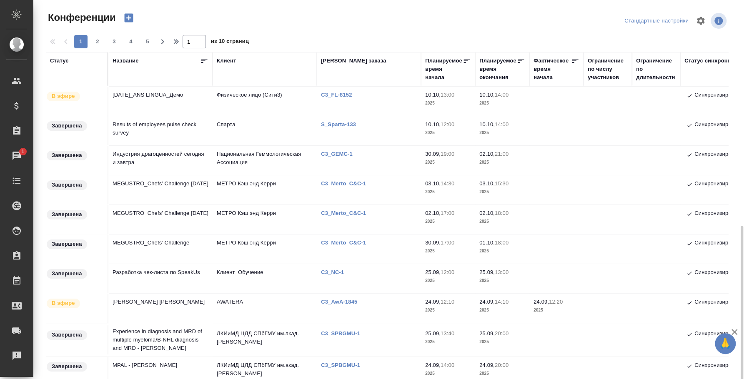
scroll to position [208, 0]
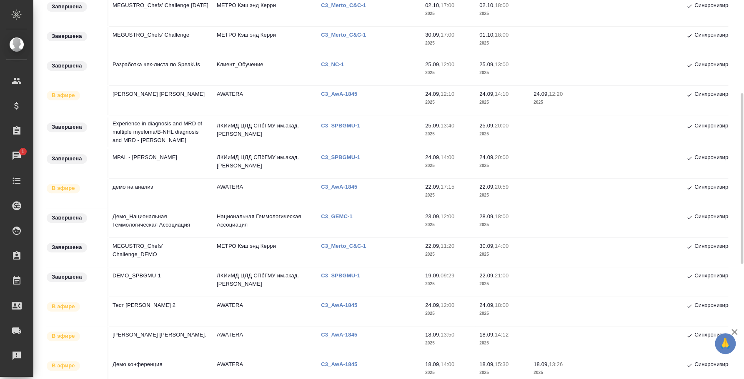
click at [132, 182] on td "демо на анализ" at bounding box center [160, 193] width 104 height 29
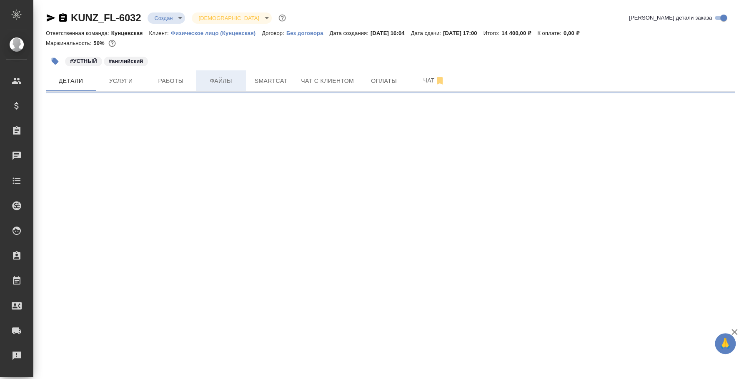
select select "RU"
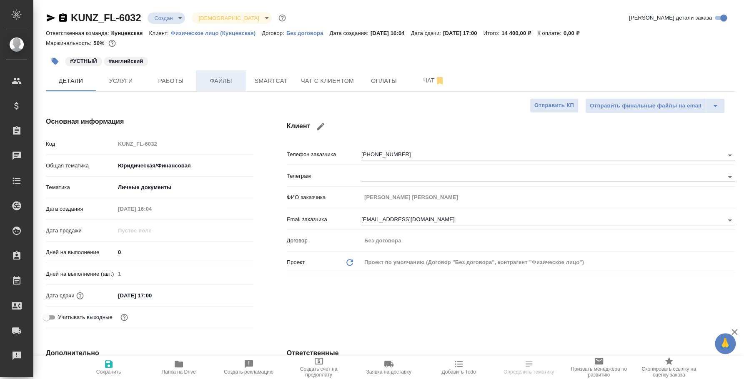
type textarea "x"
click at [181, 74] on button "Работы" at bounding box center [171, 80] width 50 height 21
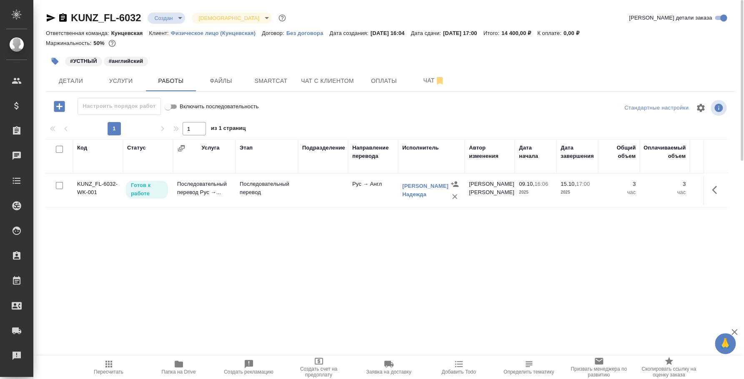
click at [445, 61] on div "#УСТНЫЙ #английский" at bounding box center [275, 61] width 459 height 18
click at [433, 77] on span "Чат" at bounding box center [434, 80] width 40 height 10
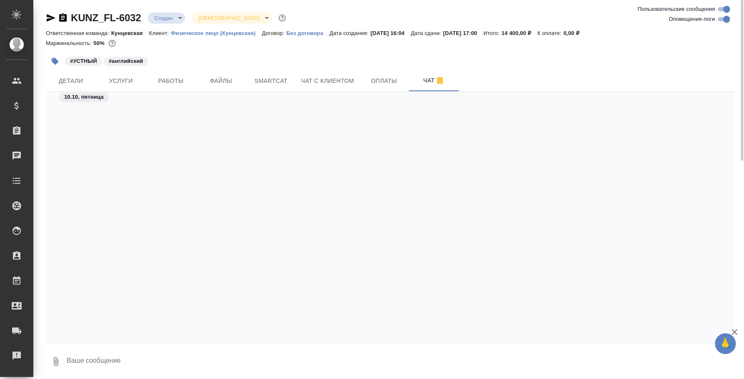
scroll to position [638, 0]
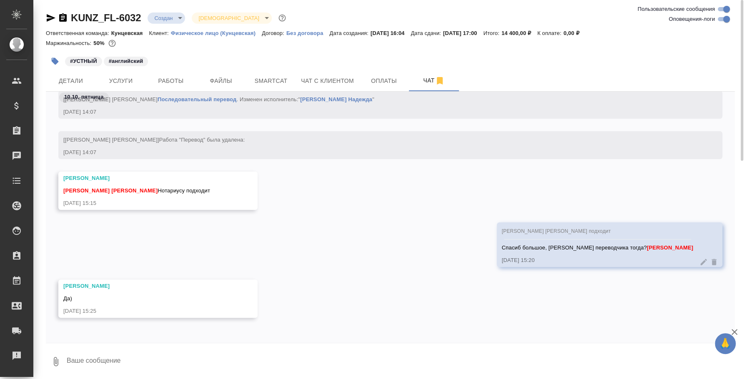
click at [188, 354] on textarea at bounding box center [400, 361] width 669 height 28
type textarea "Б"
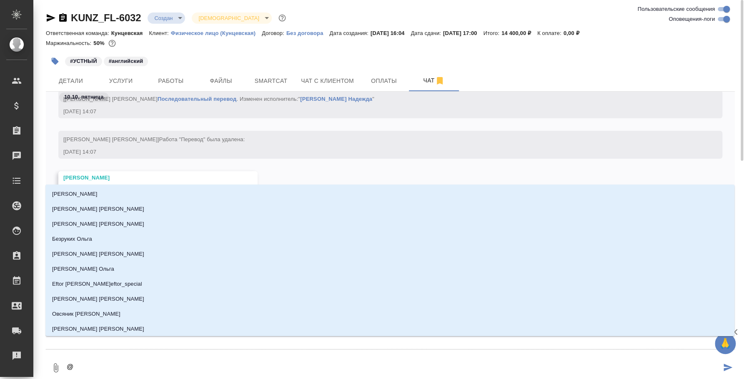
type textarea "@d"
type input "d"
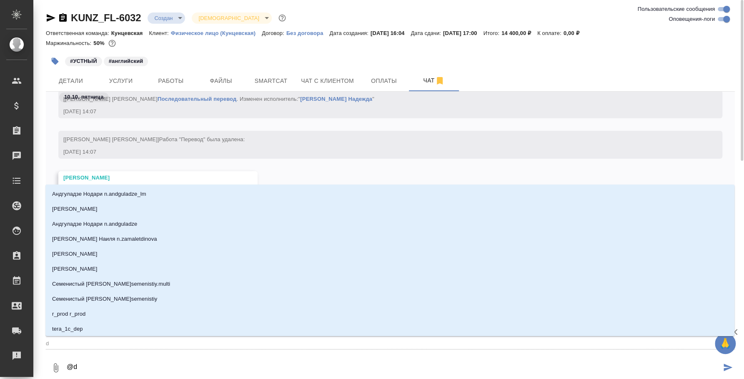
type textarea "@dt"
type input "dt"
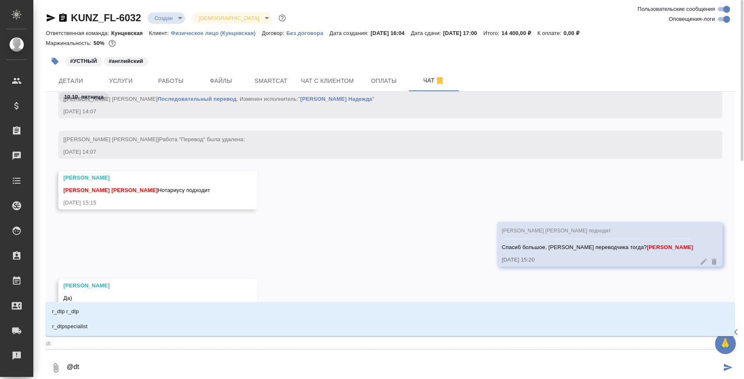
type textarea "@d"
type input "d"
type textarea "@"
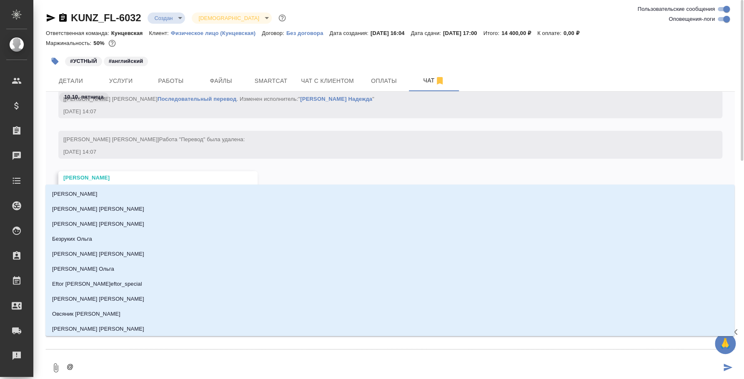
type textarea "@в"
type input "в"
type textarea "@ве"
type input "ве"
type textarea "@вес"
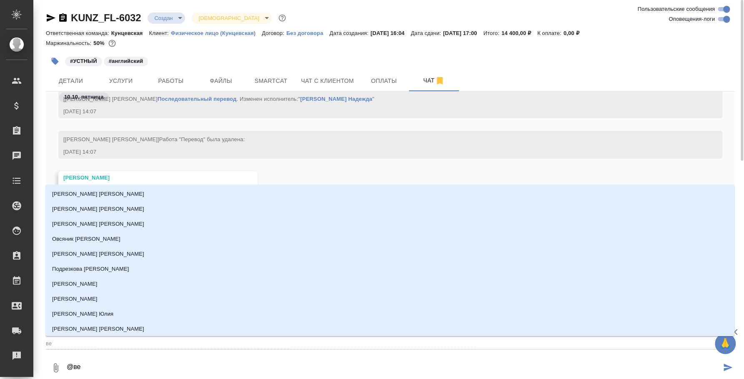
type input "вес"
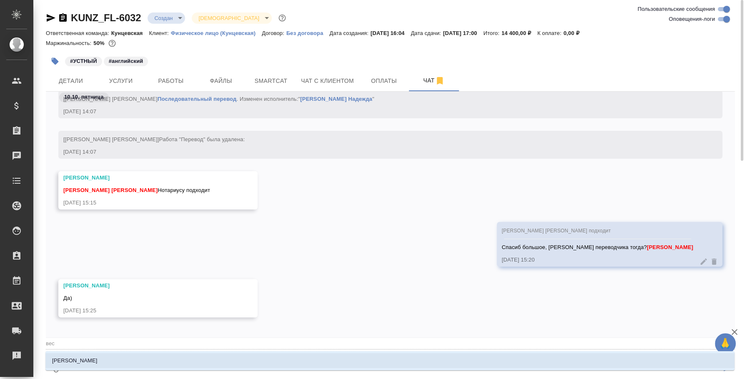
type textarea "@весе"
type input "весе"
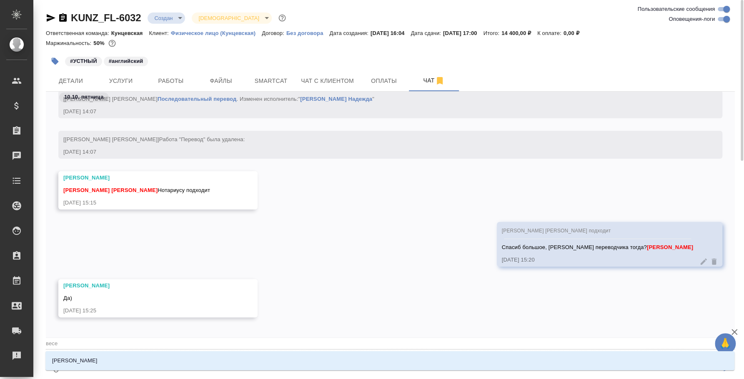
click at [188, 354] on li "Веселова Юлия" at bounding box center [389, 360] width 689 height 15
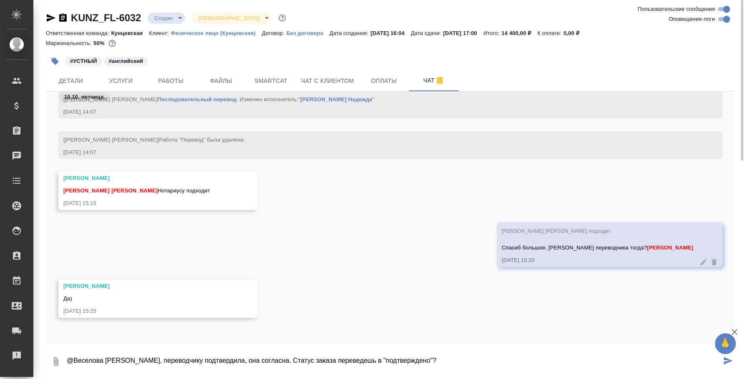
type textarea "@Веселова Юлия Юля, переводчику подтвердила, она согласна. Статус заказа переве…"
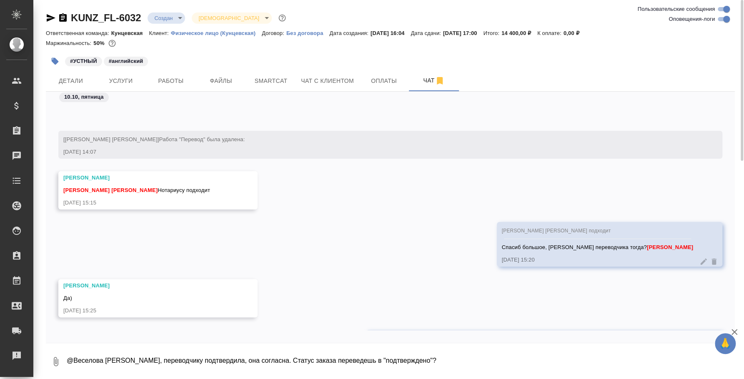
scroll to position [679, 0]
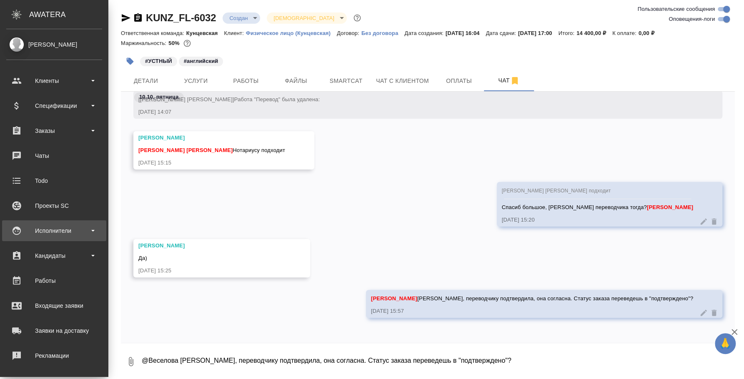
click at [82, 227] on div "Исполнители" at bounding box center [54, 231] width 96 height 12
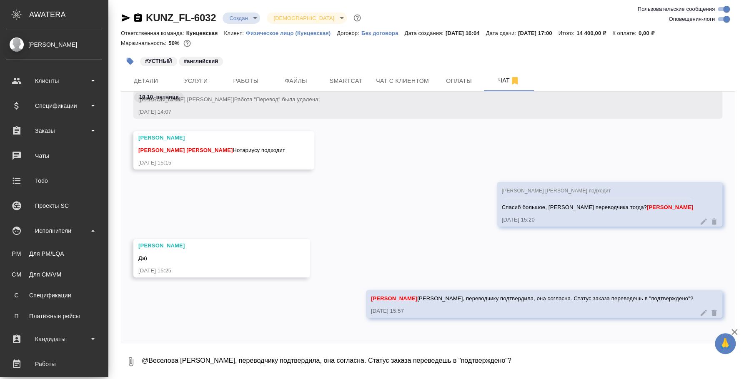
click at [60, 262] on ul "PM Для PM/LQA CM Для CM/VM С Спецификации П Платёжные рейсы" at bounding box center [54, 282] width 108 height 83
click at [59, 255] on div "Для PM/LQA" at bounding box center [53, 254] width 87 height 8
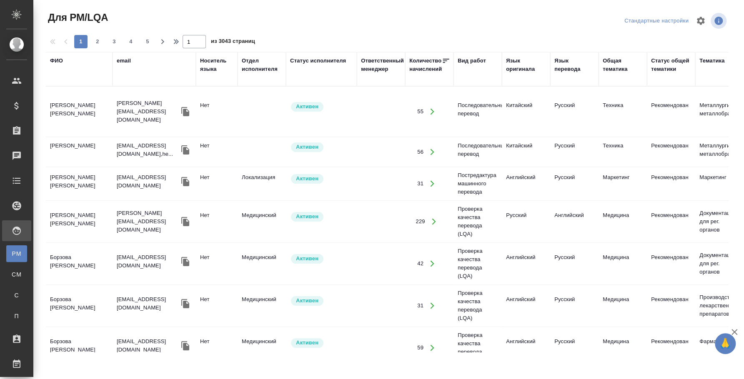
click at [56, 61] on div "ФИО" at bounding box center [56, 61] width 13 height 8
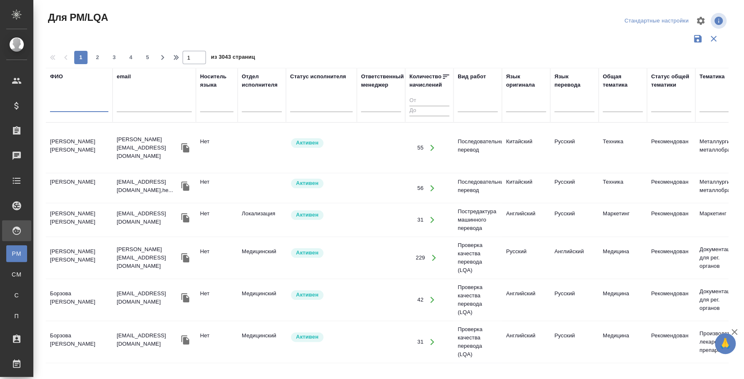
click at [66, 107] on input "text" at bounding box center [79, 107] width 58 height 10
type input "скорняков артур"
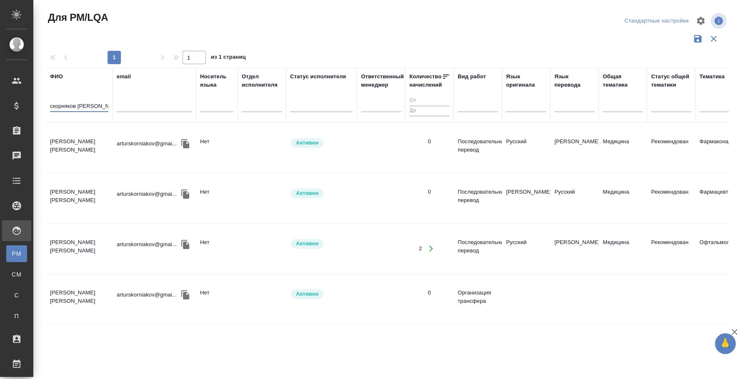
click at [75, 133] on td "Скорняков Артур" at bounding box center [79, 147] width 67 height 29
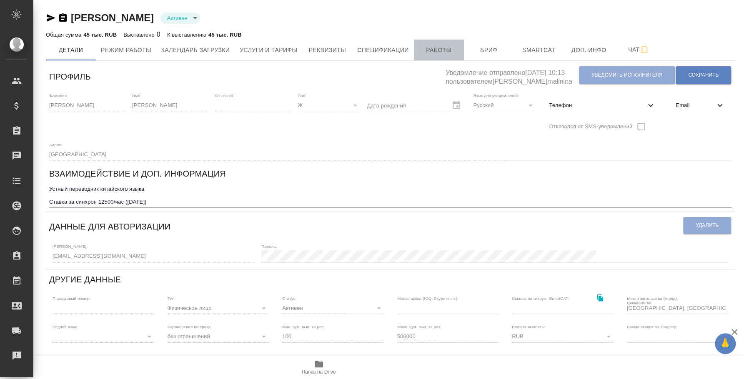
click at [438, 51] on span "Работы" at bounding box center [439, 50] width 40 height 10
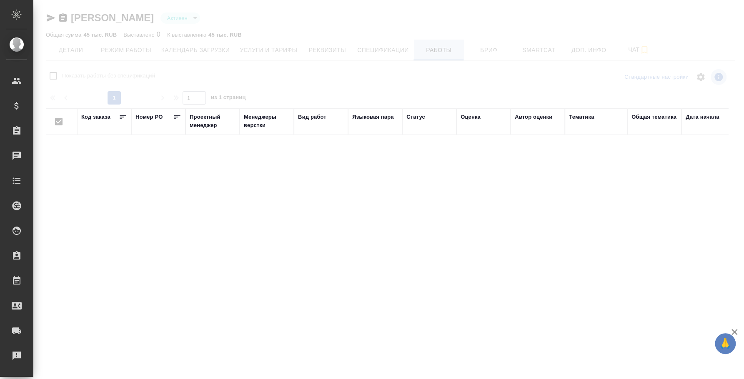
checkbox input "false"
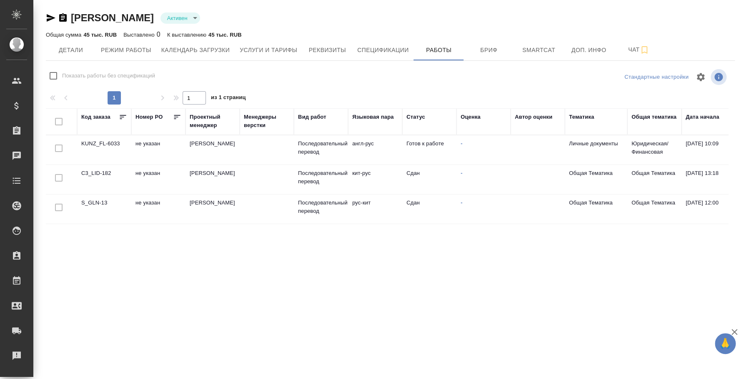
click at [219, 142] on td "[PERSON_NAME]" at bounding box center [212, 149] width 54 height 29
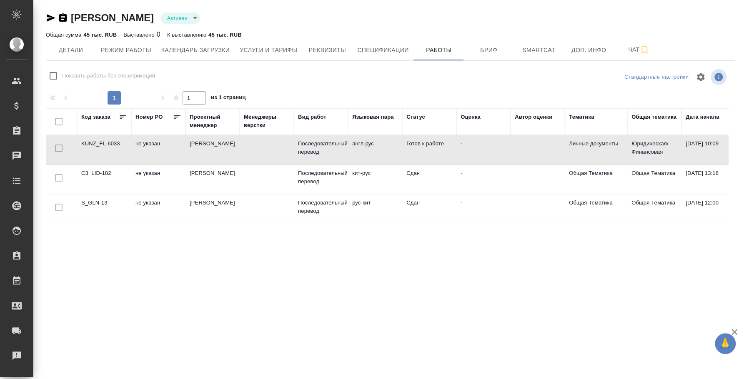
click at [219, 142] on td "[PERSON_NAME]" at bounding box center [212, 149] width 54 height 29
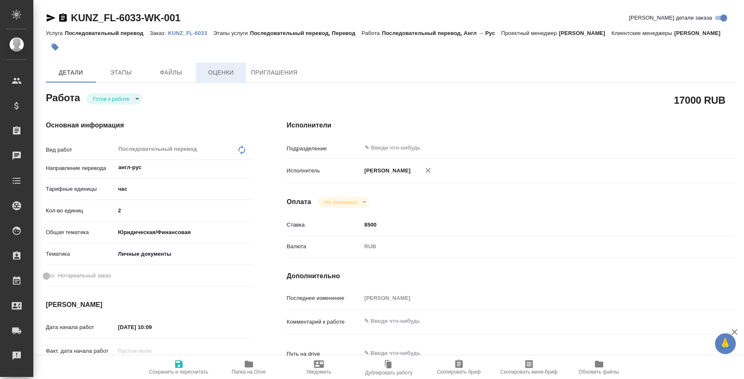
type textarea "x"
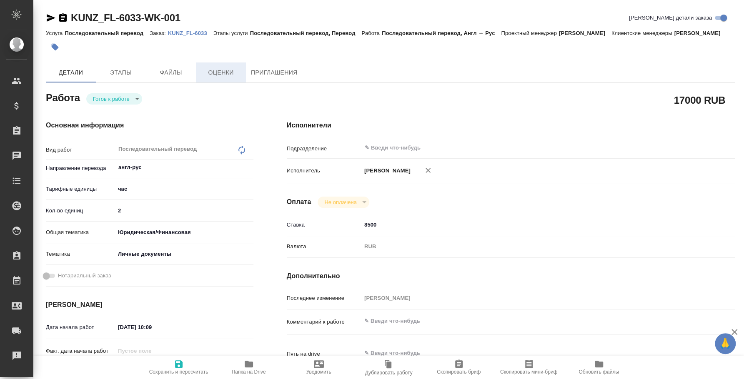
type textarea "x"
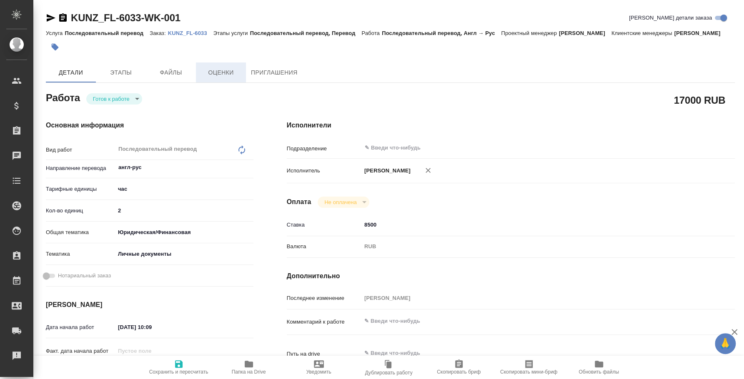
type textarea "x"
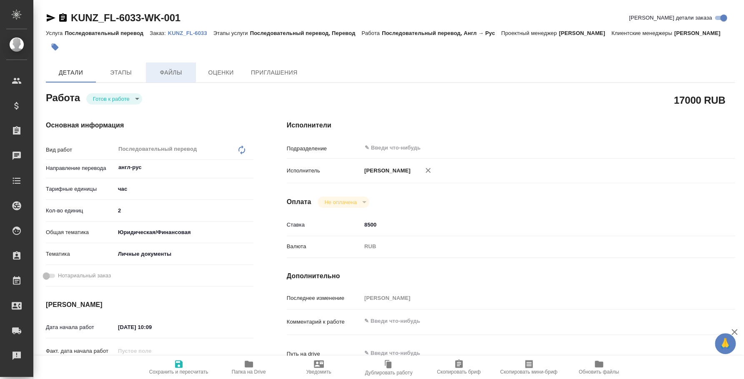
type textarea "x"
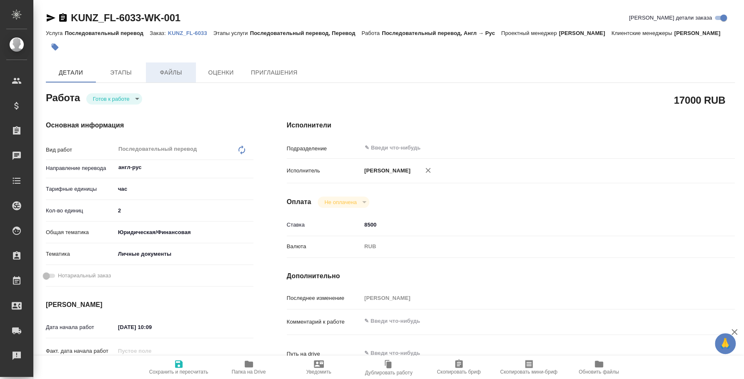
type textarea "x"
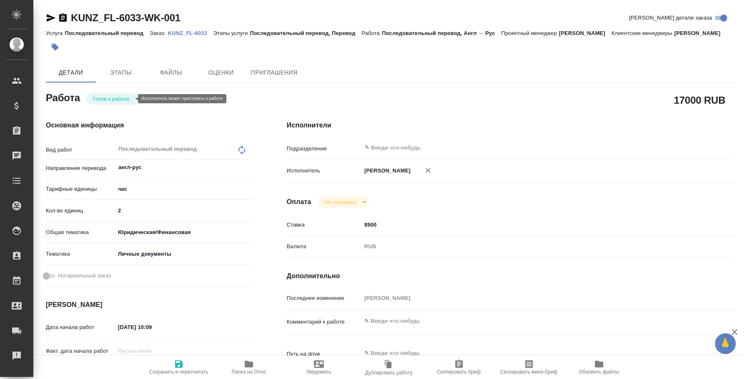
click at [129, 98] on body "🙏 .cls-1 fill:#fff; AWATERA Fedotova Irina Клиенты Спецификации Заказы Чаты Tod…" at bounding box center [372, 189] width 744 height 379
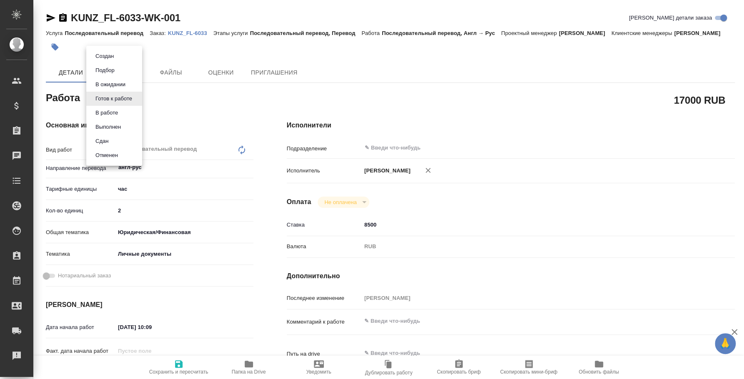
type textarea "x"
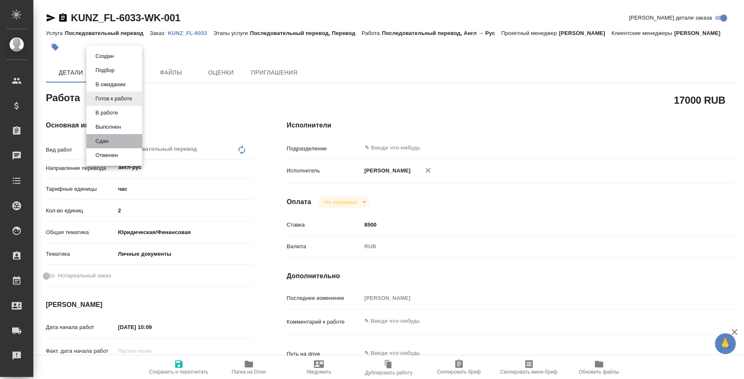
click at [123, 137] on li "Сдан" at bounding box center [114, 141] width 56 height 14
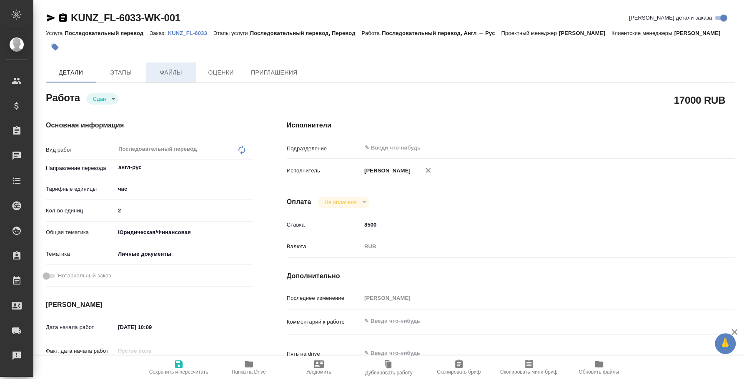
type textarea "x"
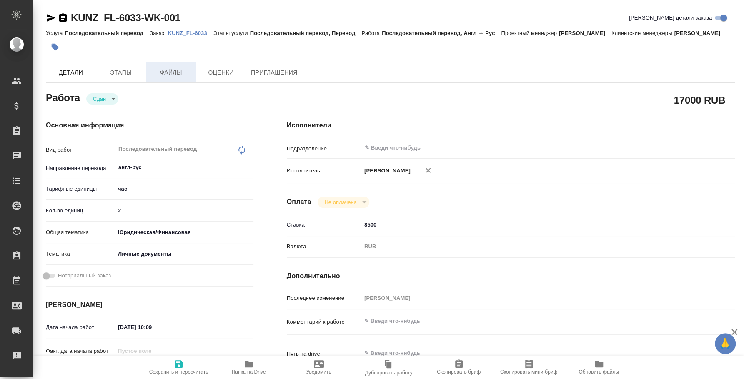
type textarea "x"
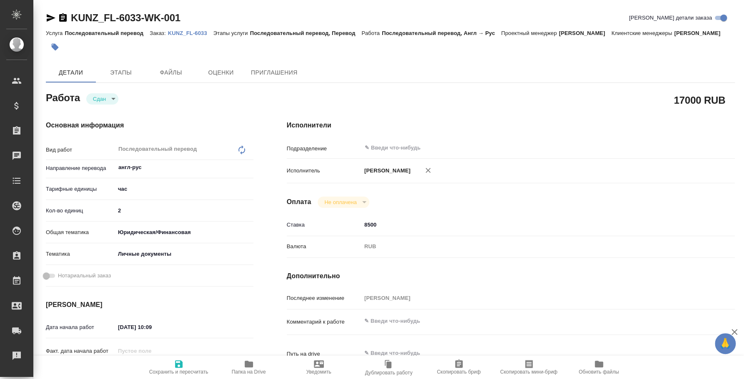
type textarea "x"
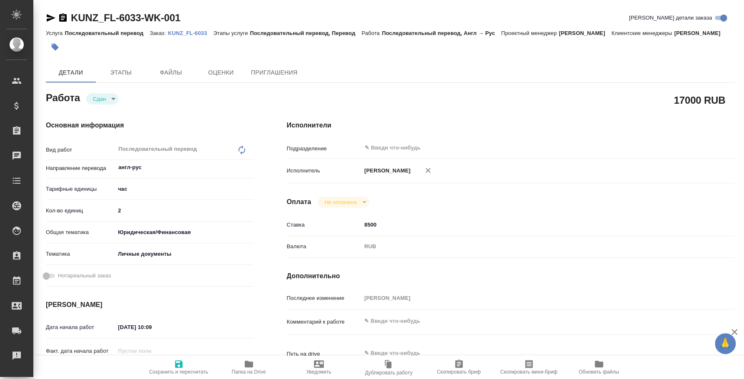
click at [175, 38] on div at bounding box center [275, 47] width 459 height 18
click at [175, 33] on p "KUNZ_FL-6033" at bounding box center [190, 33] width 45 height 6
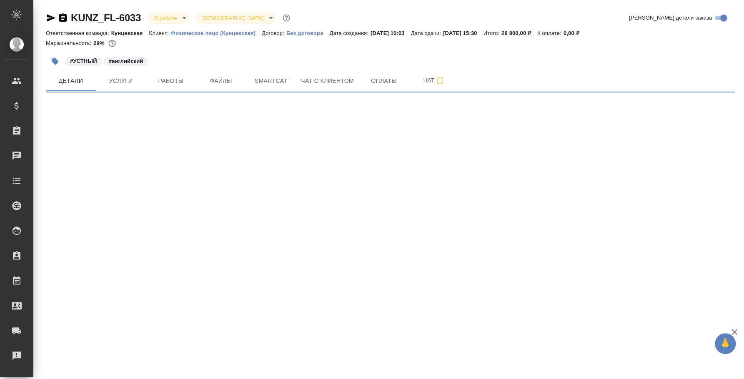
select select "RU"
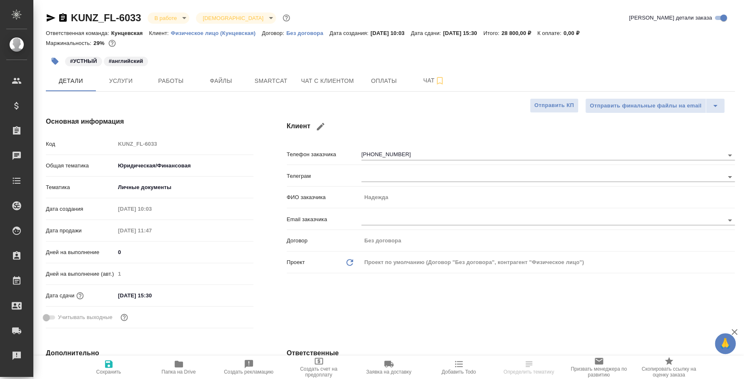
type textarea "x"
click at [169, 80] on span "Работы" at bounding box center [171, 81] width 40 height 10
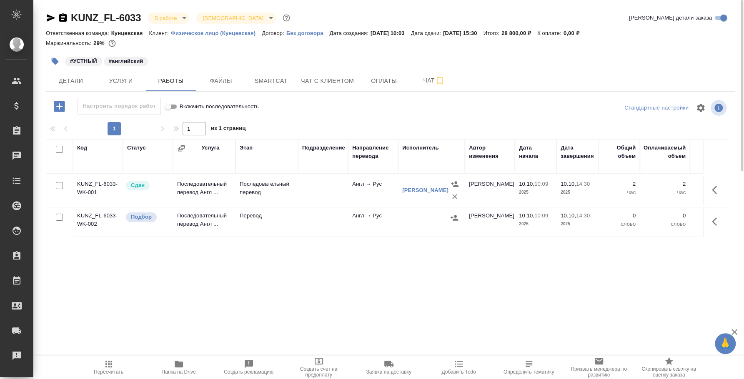
click at [62, 216] on input "checkbox" at bounding box center [59, 217] width 7 height 7
checkbox input "true"
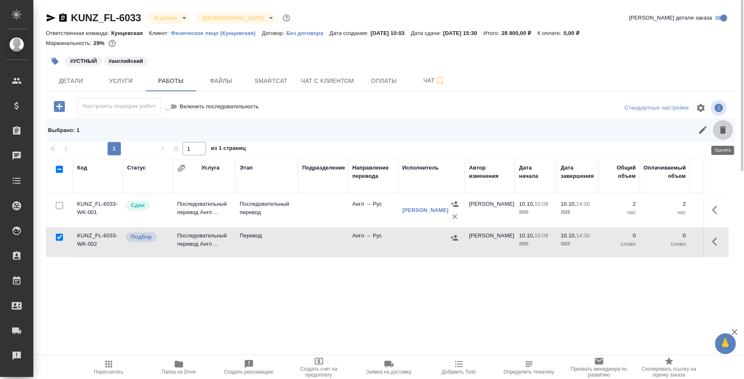
click at [722, 130] on icon "button" at bounding box center [722, 129] width 6 height 7
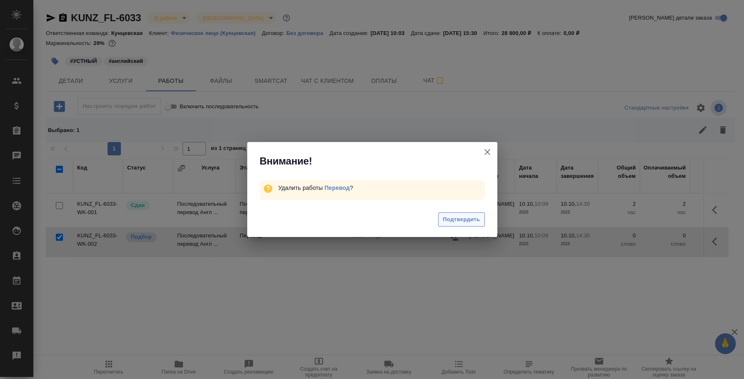
click at [469, 218] on span "Подтвердить" at bounding box center [460, 220] width 37 height 10
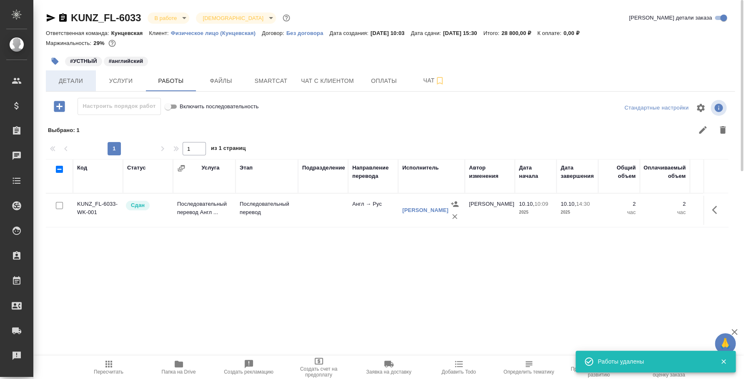
click at [70, 81] on span "Детали" at bounding box center [71, 81] width 40 height 10
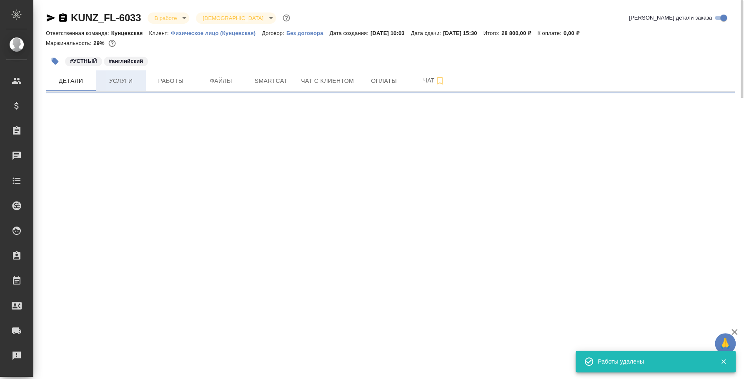
select select "RU"
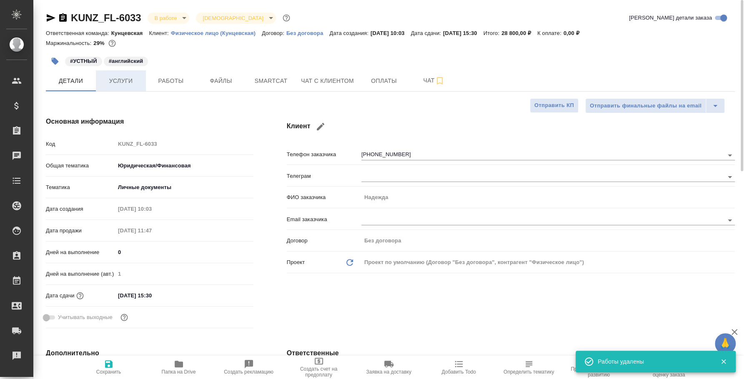
type textarea "x"
click at [120, 77] on span "Услуги" at bounding box center [121, 81] width 40 height 10
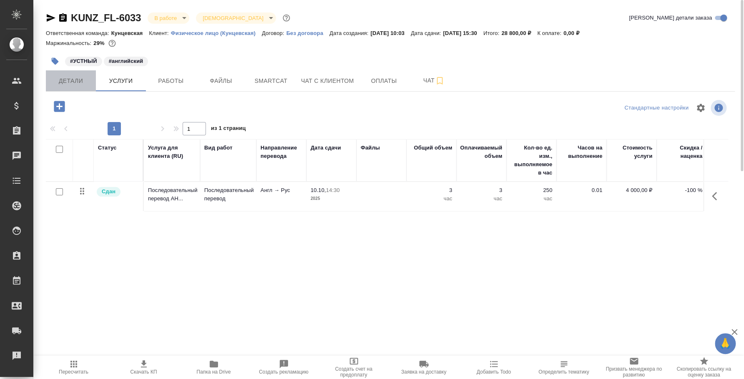
click at [73, 83] on span "Детали" at bounding box center [71, 81] width 40 height 10
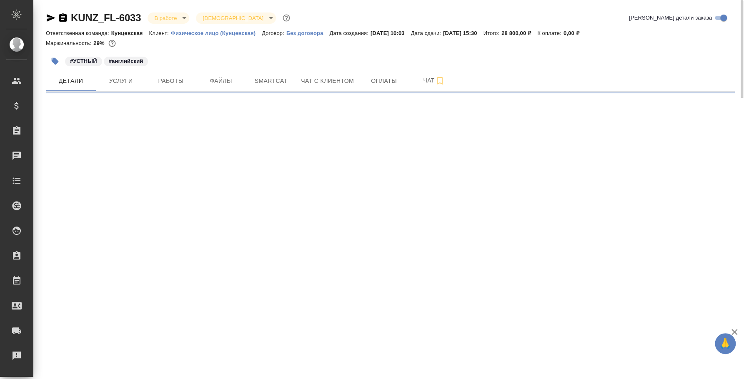
select select "RU"
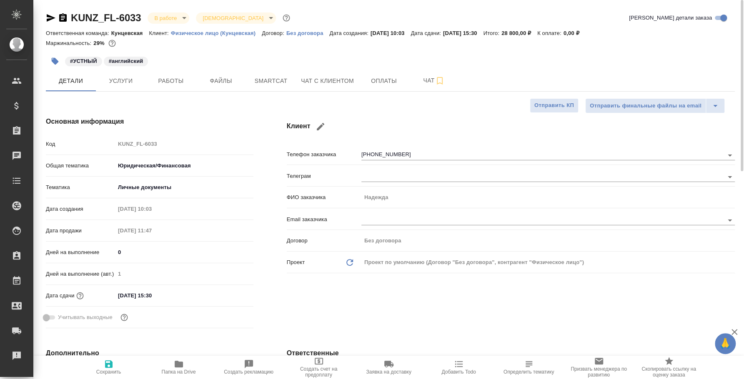
type textarea "x"
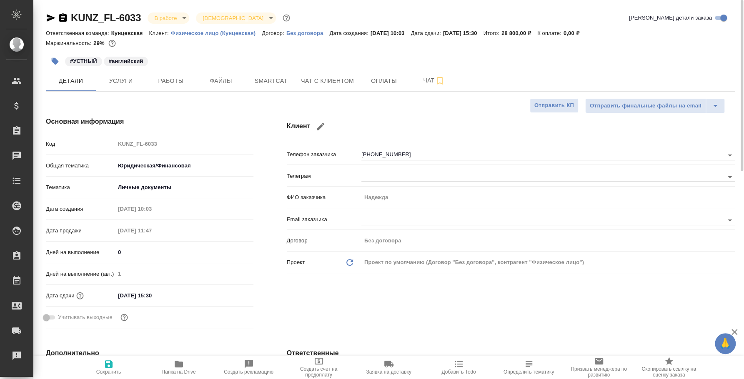
type textarea "x"
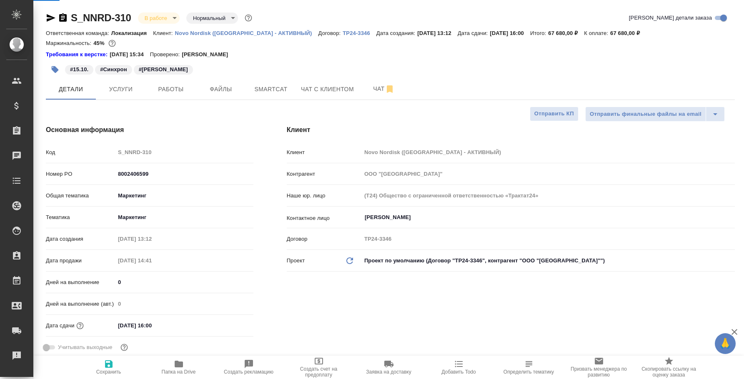
select select "RU"
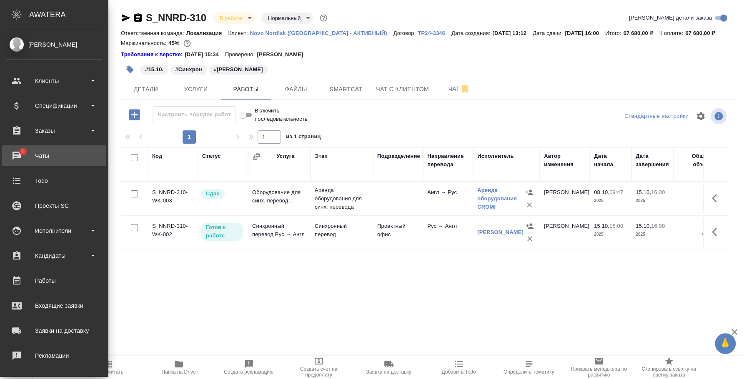
click at [13, 150] on div "Чаты" at bounding box center [54, 156] width 96 height 12
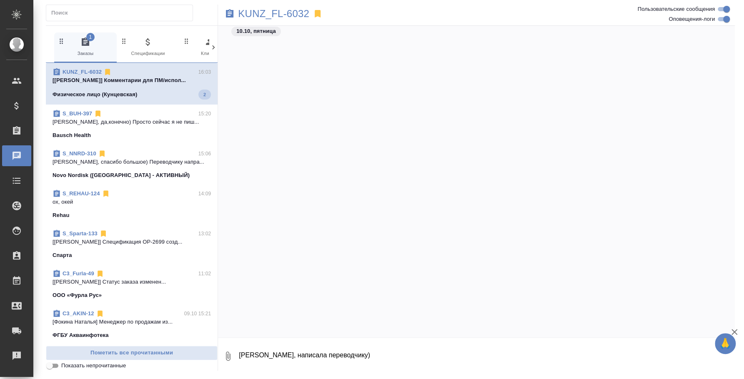
scroll to position [851, 0]
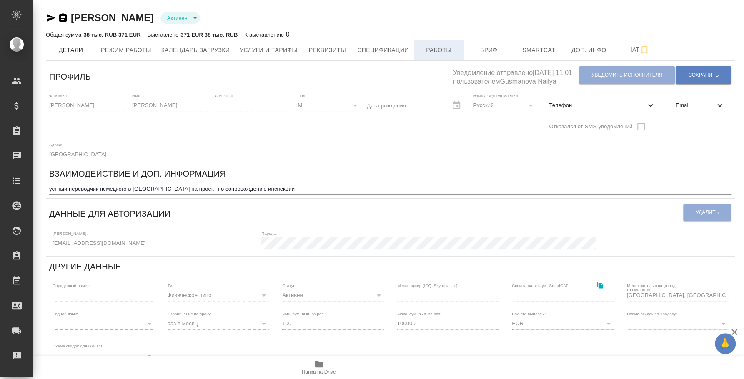
click at [450, 45] on span "Работы" at bounding box center [439, 50] width 40 height 10
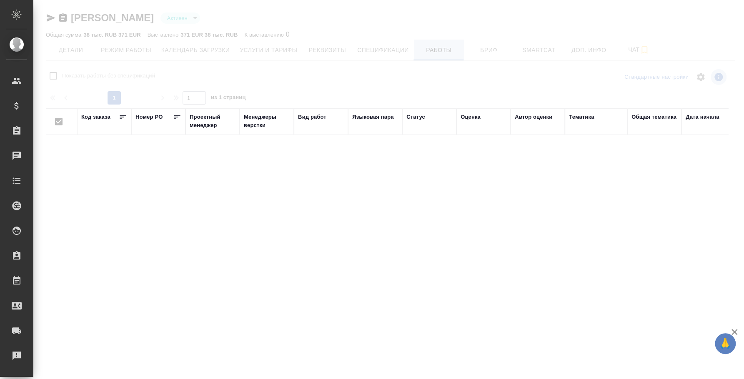
checkbox input "false"
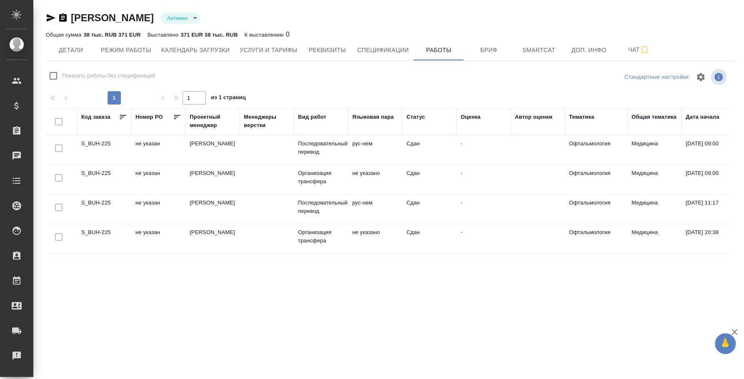
click at [142, 234] on td "не указан" at bounding box center [158, 238] width 54 height 29
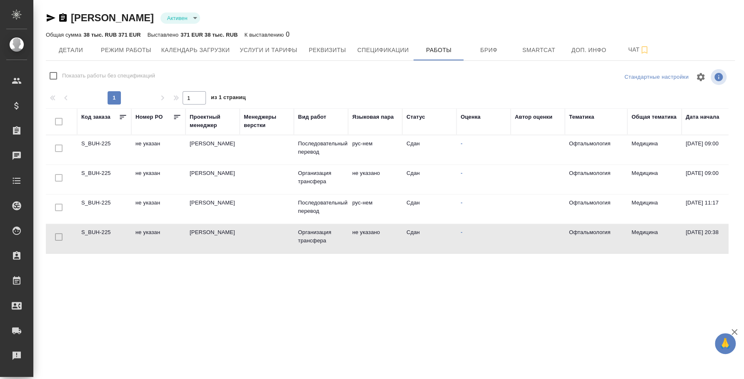
click at [142, 234] on td "не указан" at bounding box center [158, 238] width 54 height 29
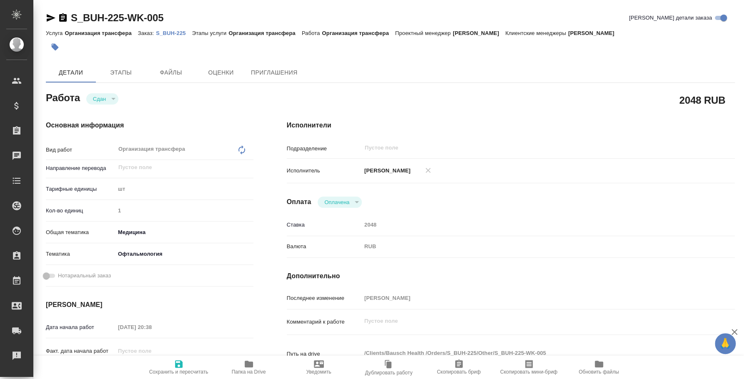
type textarea "x"
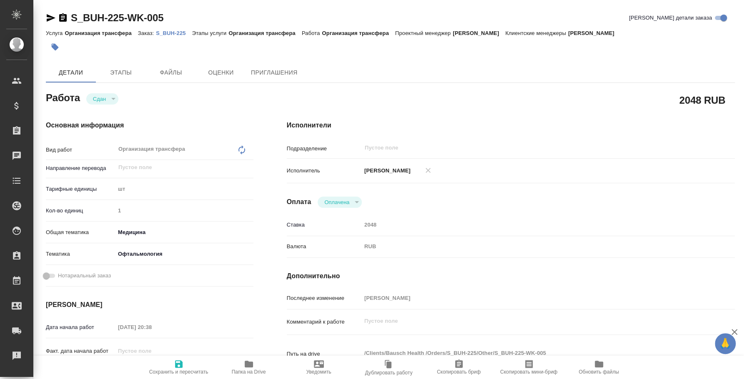
type textarea "x"
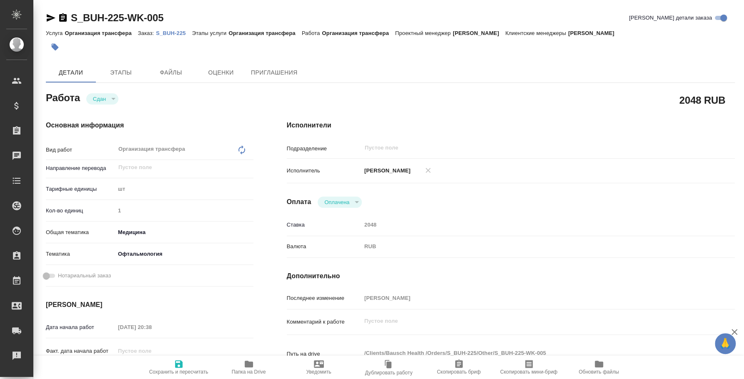
type textarea "x"
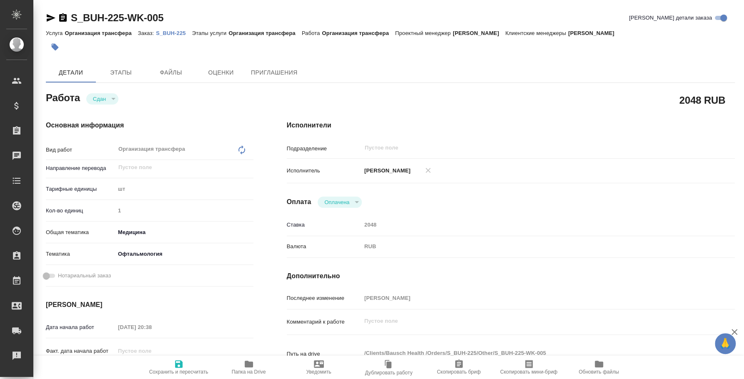
type textarea "x"
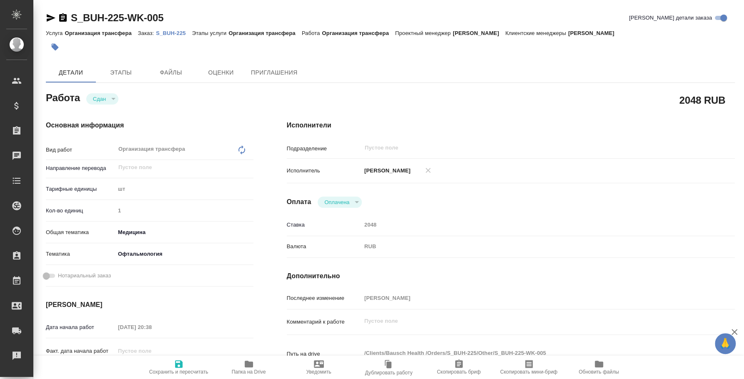
type textarea "x"
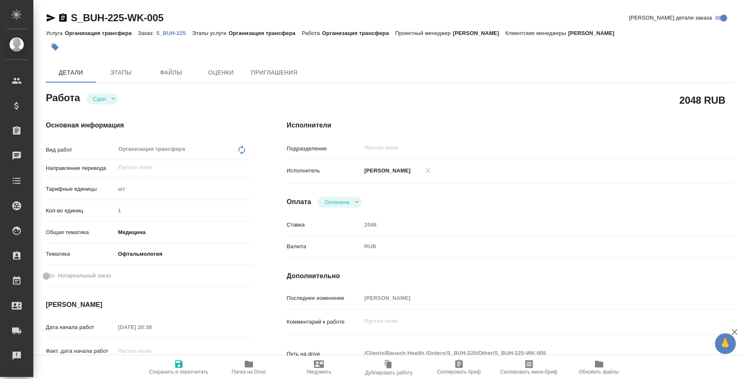
type textarea "x"
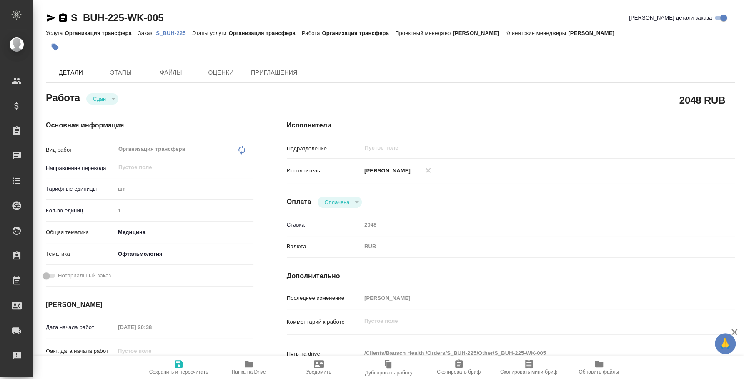
type textarea "x"
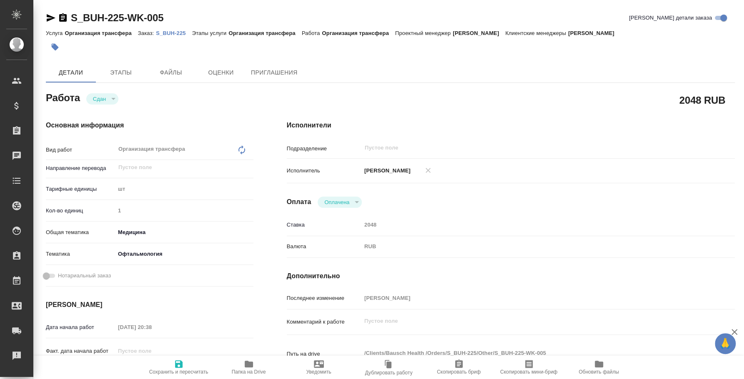
type textarea "x"
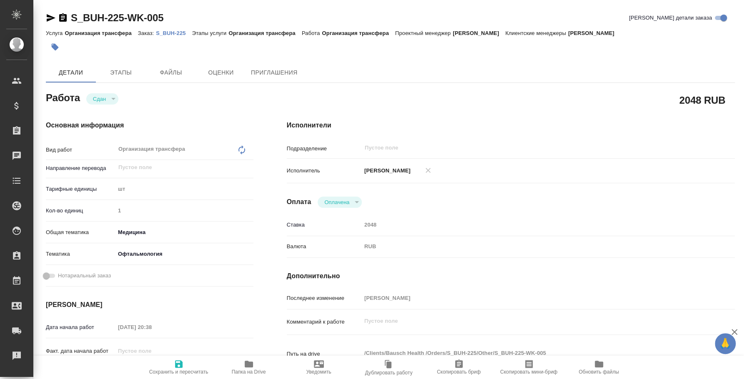
type textarea "x"
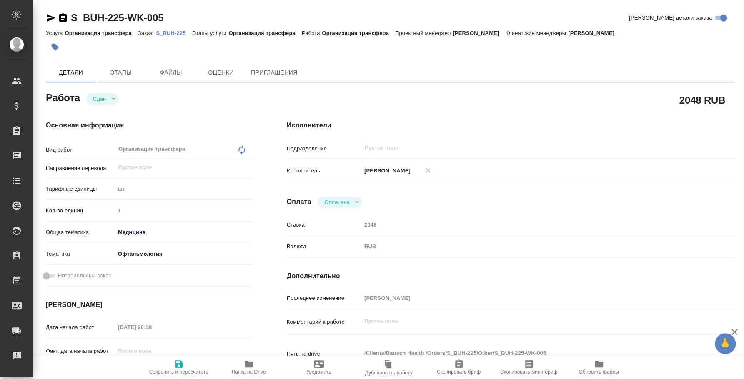
click at [180, 32] on p "S_BUH-225" at bounding box center [174, 33] width 36 height 6
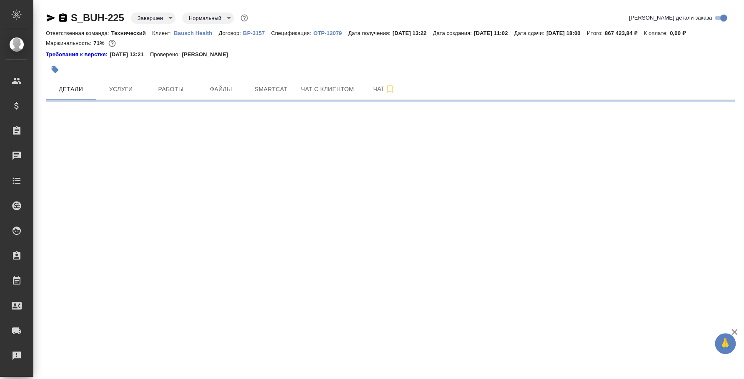
select select "RU"
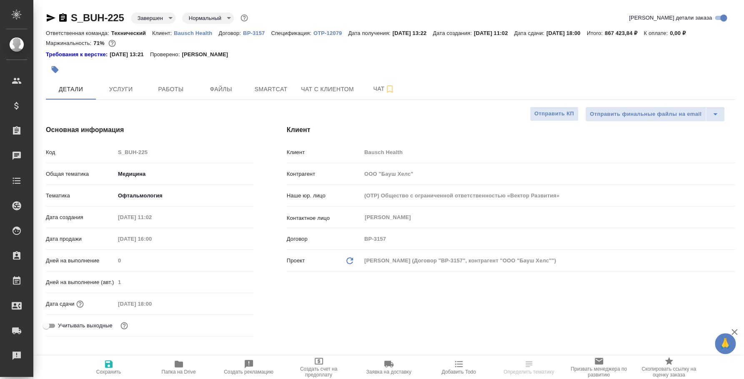
type textarea "x"
click at [180, 84] on span "Работы" at bounding box center [171, 89] width 40 height 10
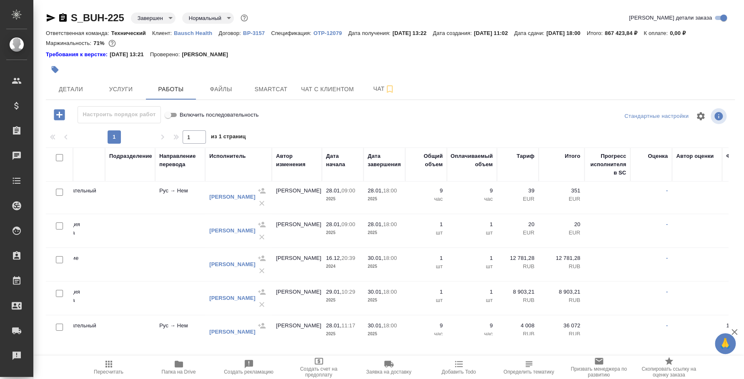
scroll to position [69, 234]
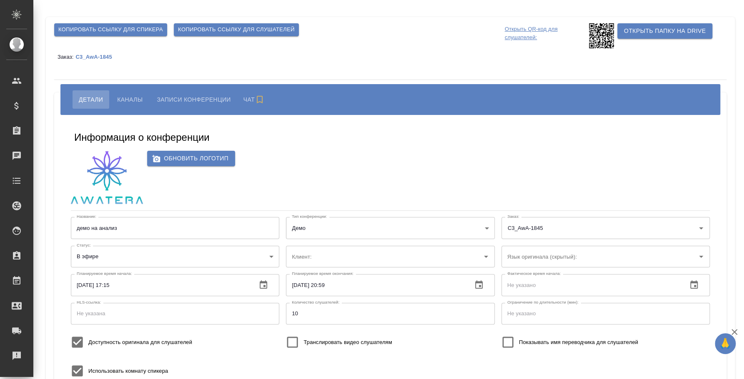
type input "AWATERA"
type input "[EMAIL_ADDRESS][DOMAIN_NAME]"
click at [124, 103] on span "Каналы" at bounding box center [129, 100] width 25 height 10
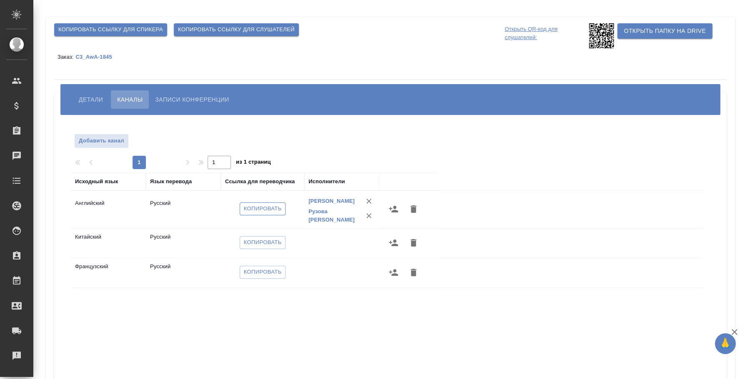
click at [262, 213] on span "Копировать" at bounding box center [263, 209] width 38 height 10
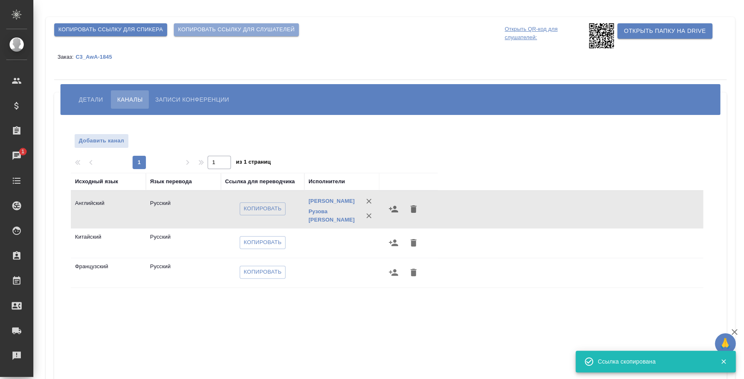
click at [215, 32] on span "Копировать ссылку для слушателей" at bounding box center [236, 30] width 117 height 10
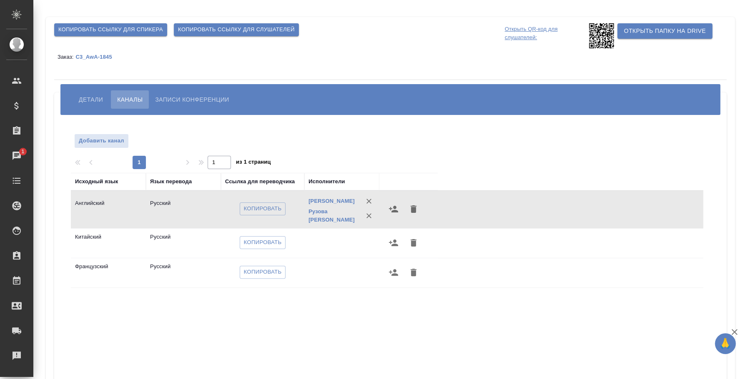
click at [95, 95] on span "Детали" at bounding box center [91, 100] width 24 height 10
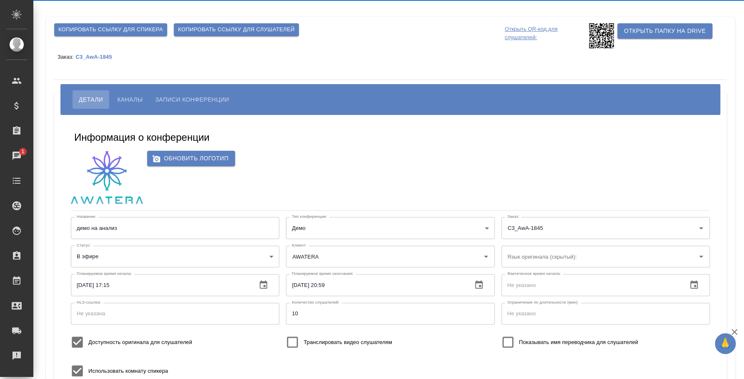
type input "[EMAIL_ADDRESS][DOMAIN_NAME]"
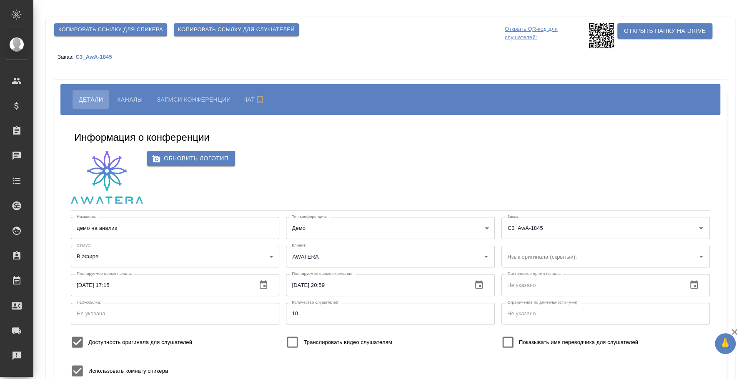
type input "AWATERA"
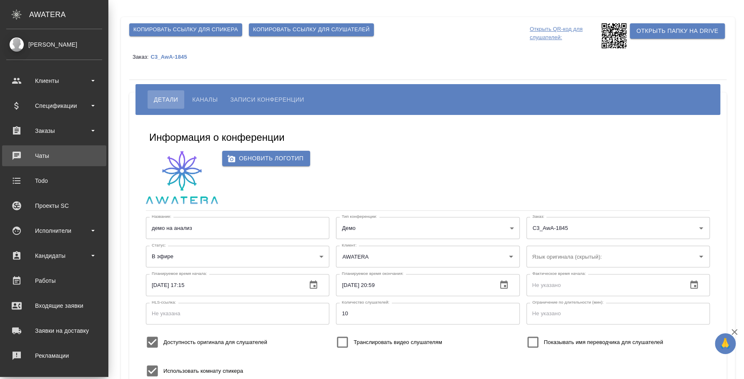
type input "[EMAIL_ADDRESS][DOMAIN_NAME]"
click at [55, 157] on div "Чаты" at bounding box center [54, 156] width 96 height 12
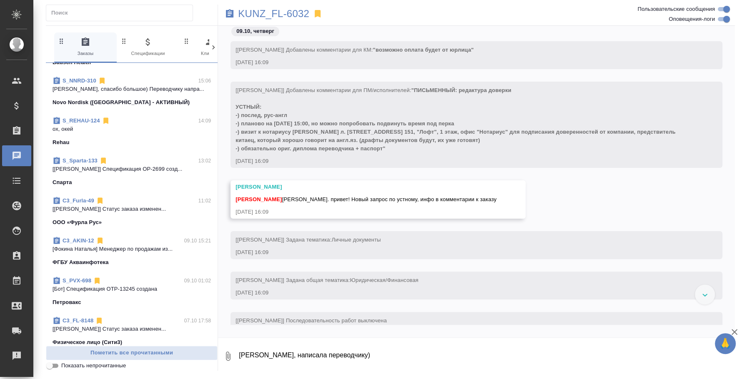
scroll to position [104, 0]
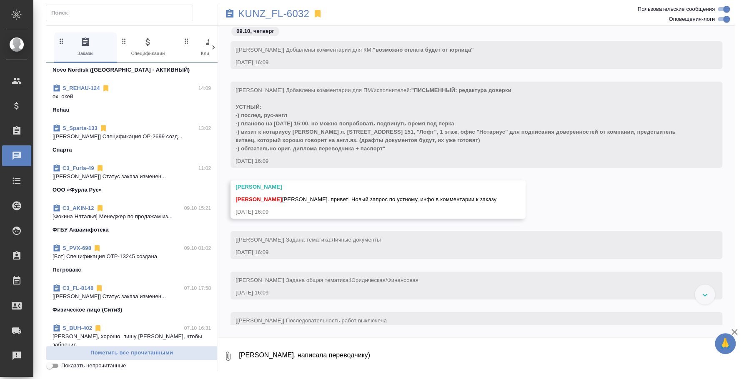
click at [148, 214] on p "[Фокина Наталья] Менеджер по продажам из..." at bounding box center [131, 216] width 158 height 8
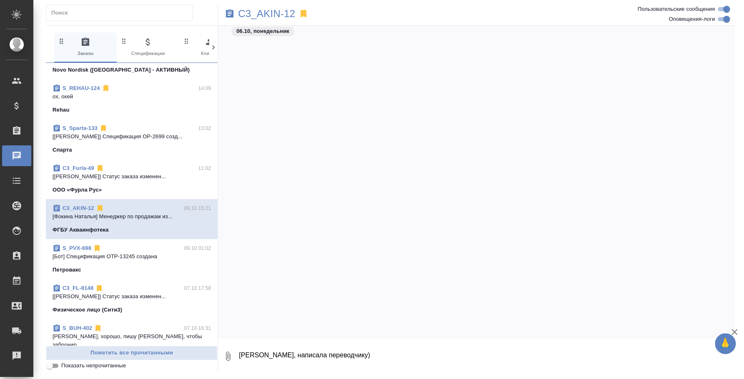
scroll to position [1058, 0]
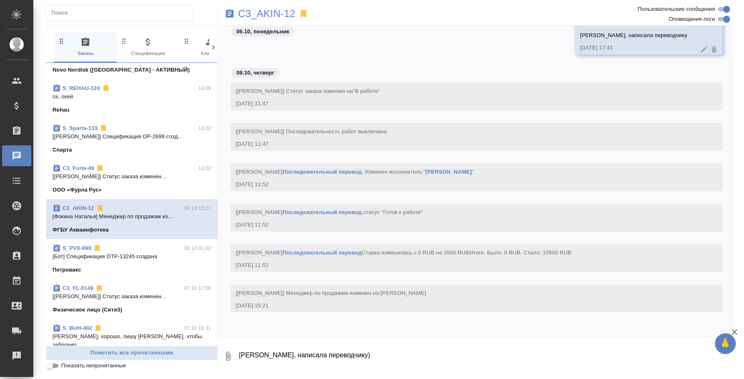
drag, startPoint x: 366, startPoint y: 351, endPoint x: 142, endPoint y: 318, distance: 226.5
click at [142, 318] on div "0 Заказы 0 Спецификации 0 Клиенты 0 Входящие 0 Тендеры 0 Исполнители 0 Подбор и…" at bounding box center [390, 197] width 689 height 345
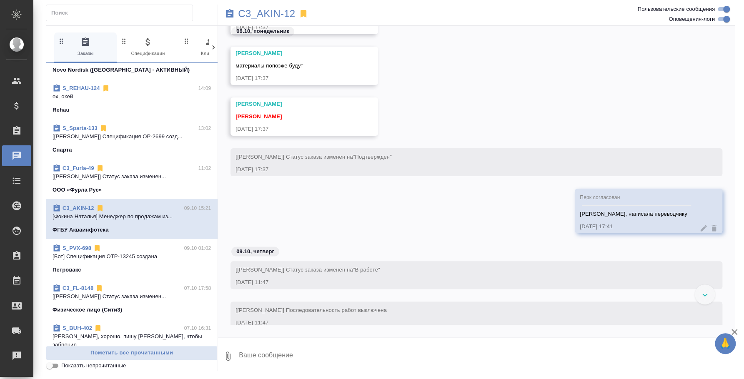
scroll to position [881, 0]
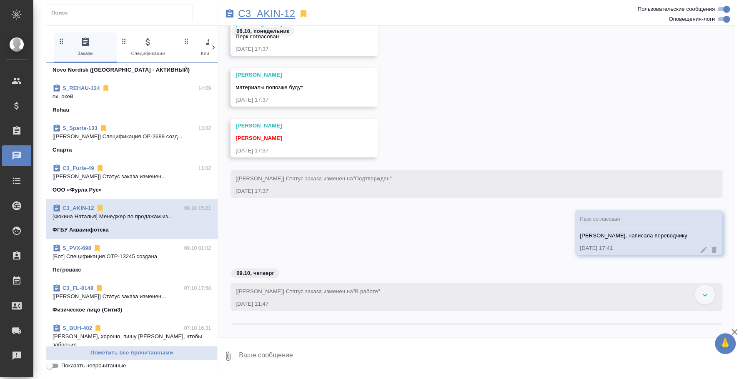
click at [282, 11] on p "C3_AKIN-12" at bounding box center [266, 14] width 57 height 8
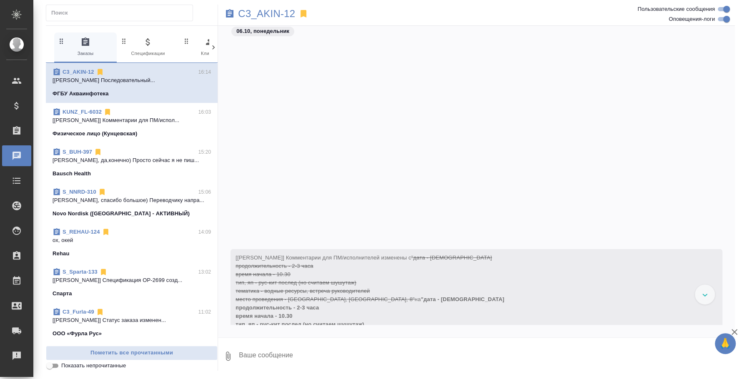
scroll to position [168, 0]
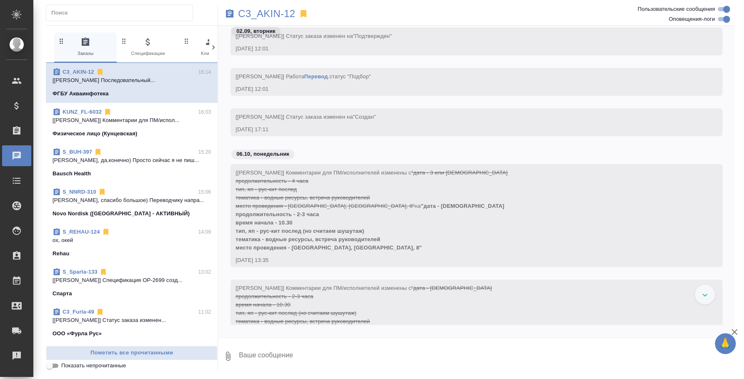
click at [277, 3] on div "C3_AKIN-12 0 Заказы 0 Спецификации 0 Клиенты 0 Входящие 0 Тендеры 0 Исполнители…" at bounding box center [390, 187] width 698 height 375
click at [280, 10] on p "C3_AKIN-12" at bounding box center [266, 14] width 57 height 8
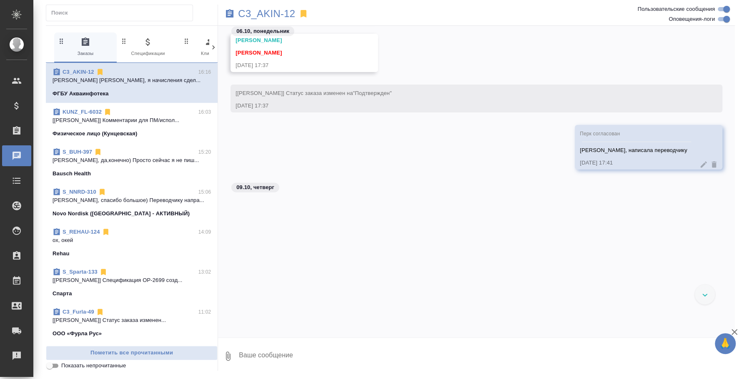
scroll to position [1019, 0]
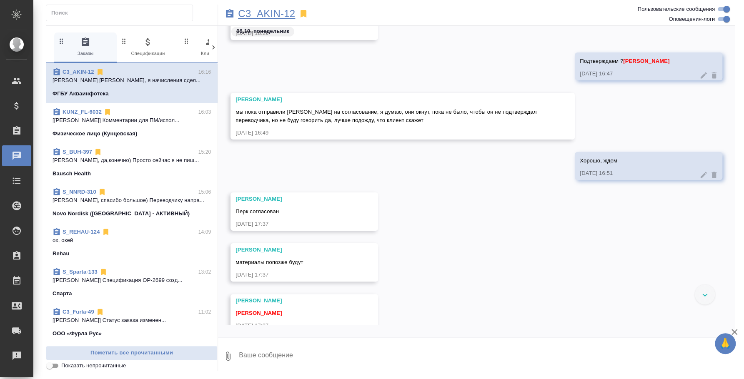
click at [287, 12] on p "C3_AKIN-12" at bounding box center [266, 14] width 57 height 8
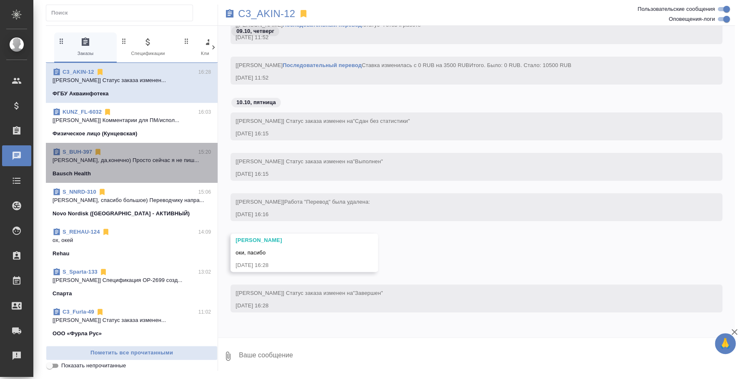
click at [134, 163] on p "Лера, да,конечно) Просто сейчас я не пиш..." at bounding box center [131, 160] width 158 height 8
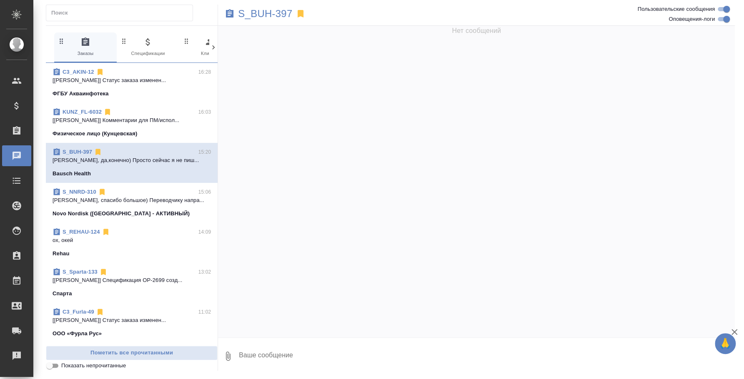
scroll to position [1690, 0]
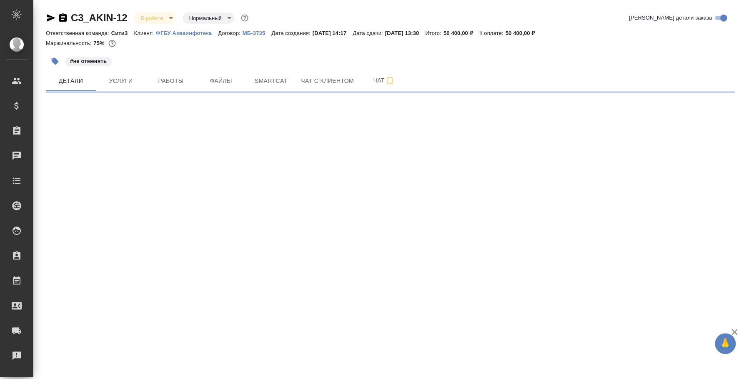
select select "RU"
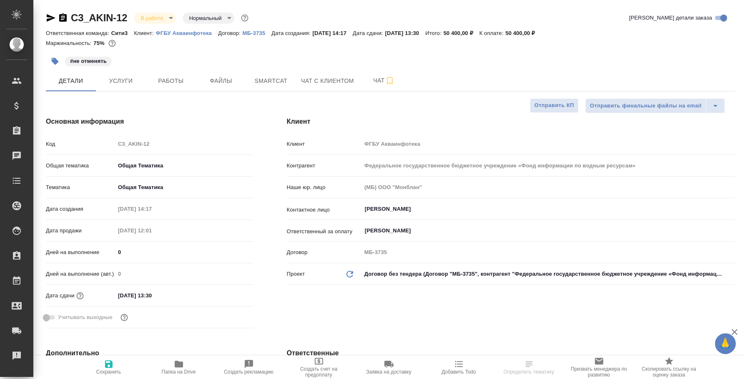
type textarea "x"
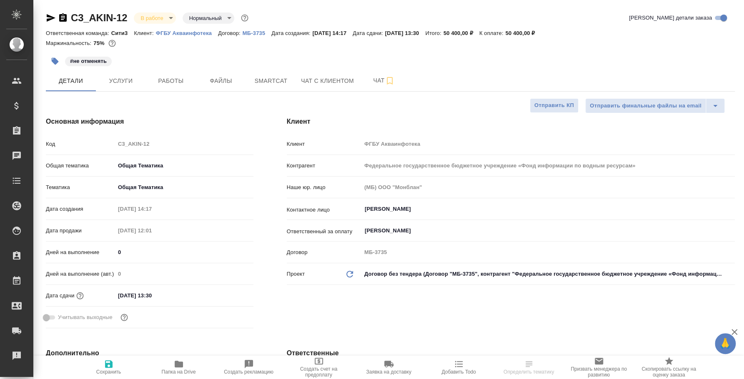
type textarea "x"
click at [169, 83] on span "Работы" at bounding box center [171, 81] width 40 height 10
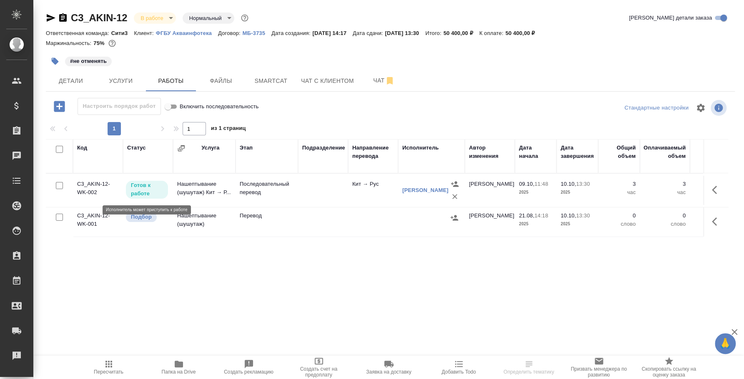
click at [147, 187] on p "Готов к работе" at bounding box center [147, 189] width 32 height 17
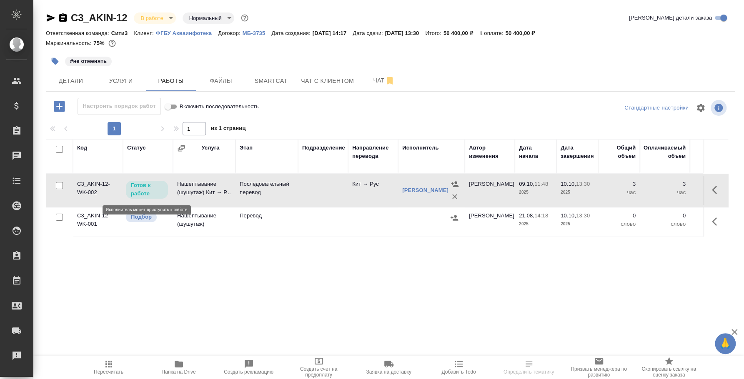
click at [147, 187] on p "Готов к работе" at bounding box center [147, 189] width 32 height 17
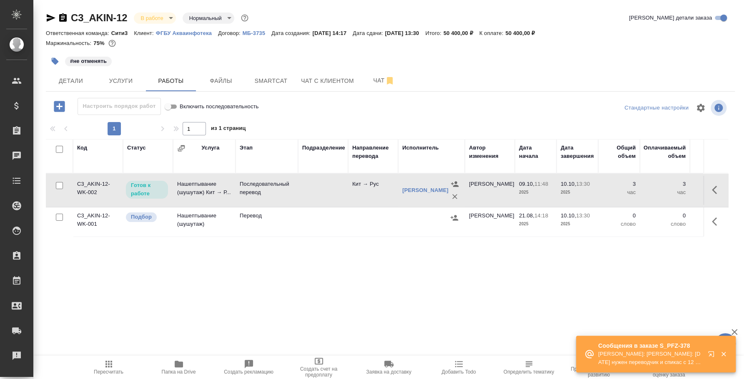
click at [712, 355] on icon "button" at bounding box center [712, 356] width 10 height 10
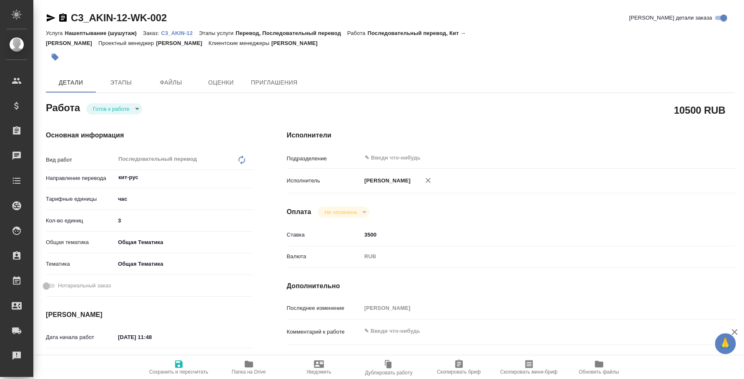
type textarea "x"
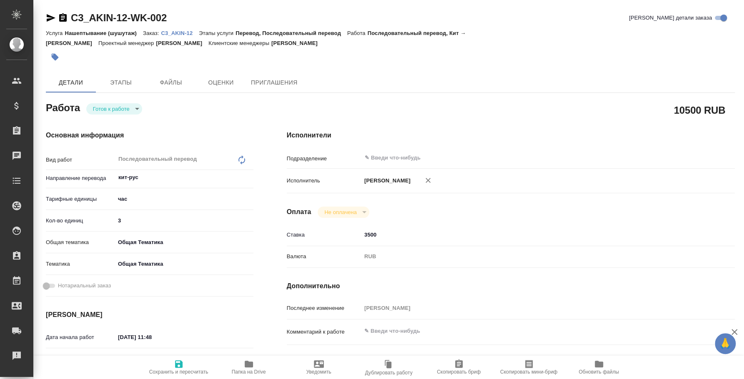
type textarea "x"
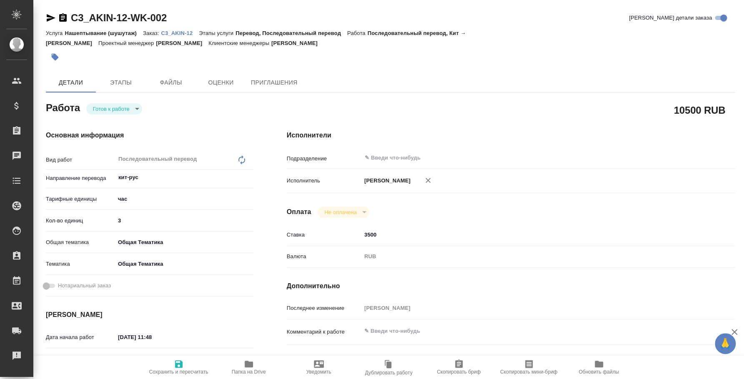
type textarea "x"
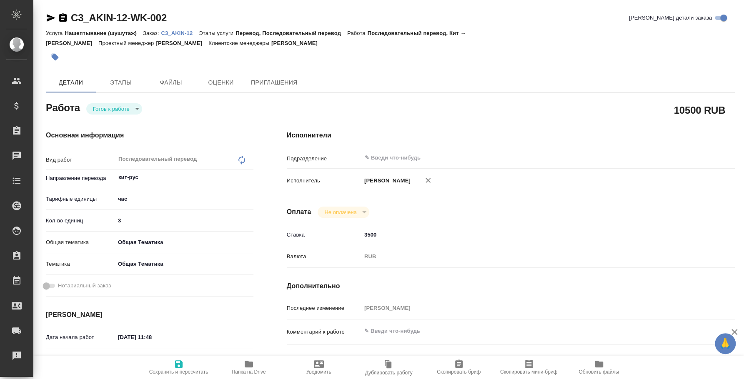
type textarea "x"
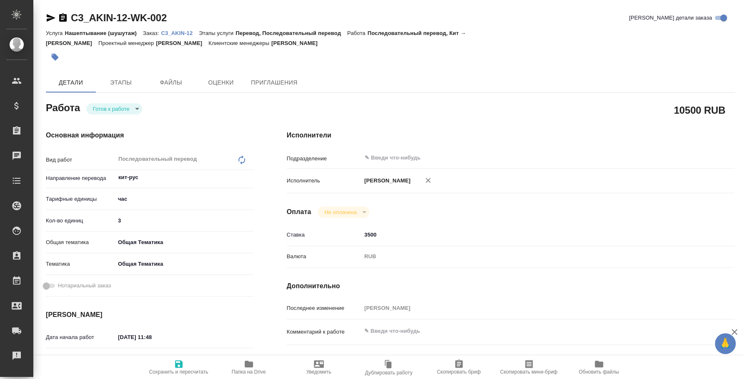
type textarea "x"
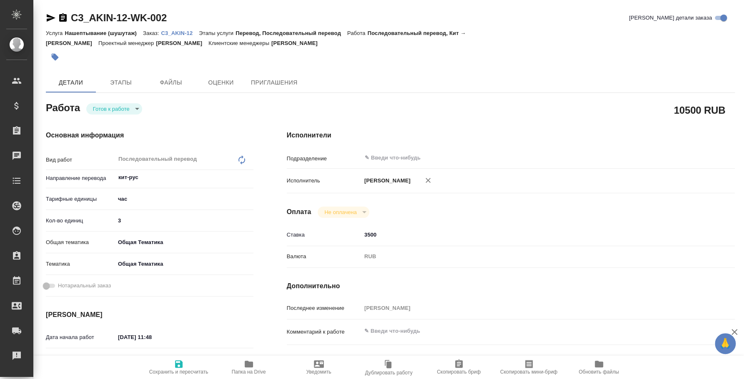
click at [136, 103] on div "Готов к работе readyForWork" at bounding box center [114, 108] width 56 height 11
click at [136, 97] on body "🙏 .cls-1 fill:#fff; AWATERA [PERSON_NAME] Спецификации Заказы Чаты Todo Проекты…" at bounding box center [372, 189] width 744 height 379
type textarea "x"
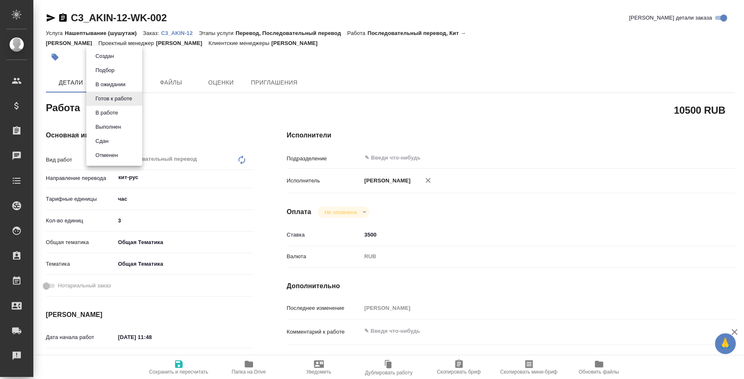
type textarea "x"
click at [121, 144] on li "Сдан" at bounding box center [114, 141] width 56 height 14
type textarea "x"
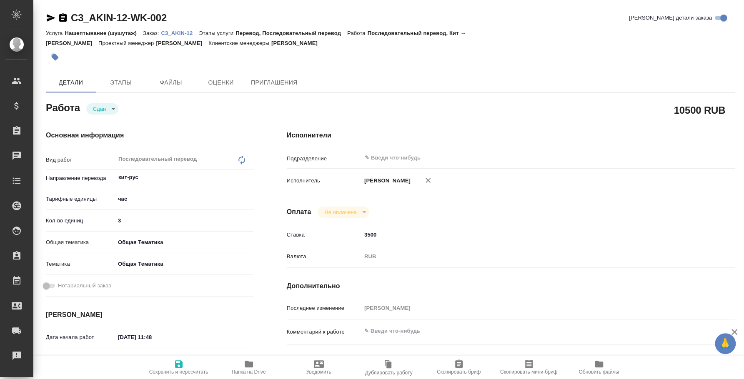
type textarea "x"
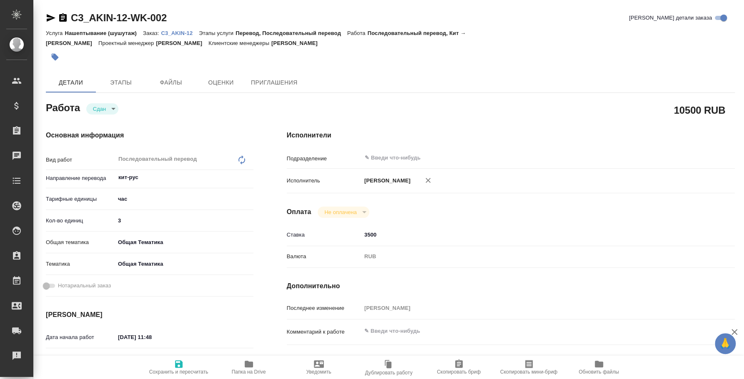
type textarea "x"
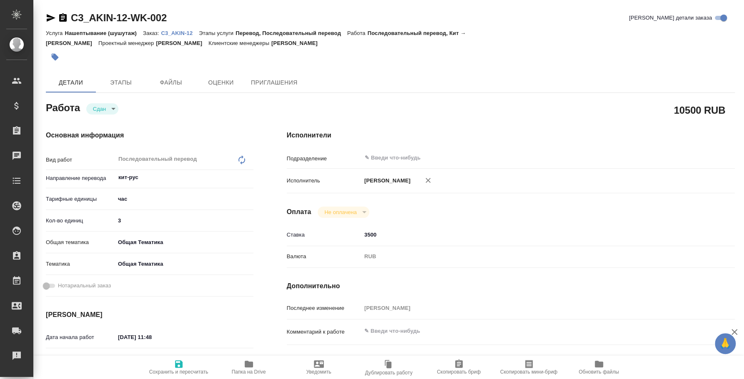
type textarea "x"
click at [188, 34] on p "C3_AKIN-12" at bounding box center [180, 33] width 38 height 6
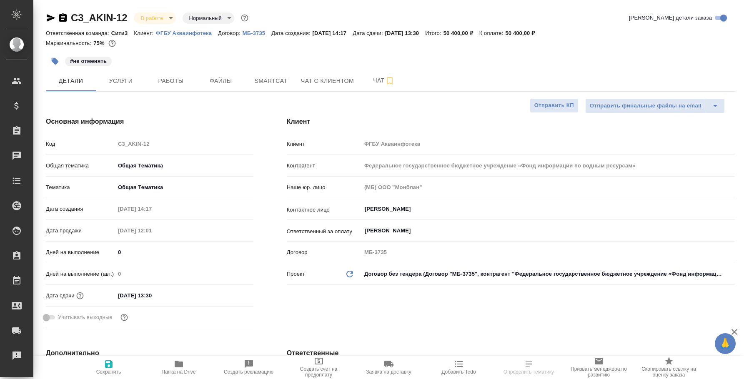
select select "RU"
type textarea "x"
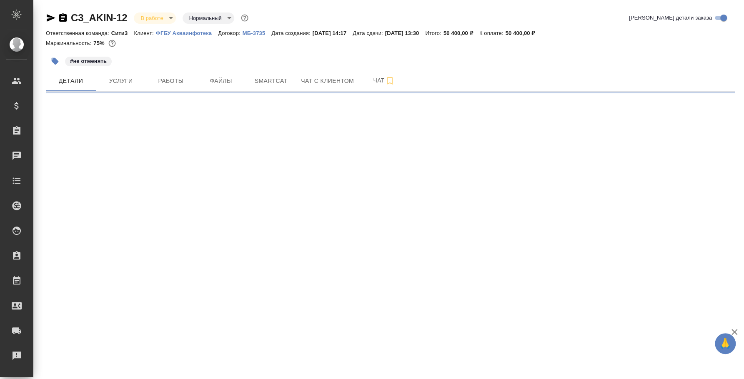
select select "RU"
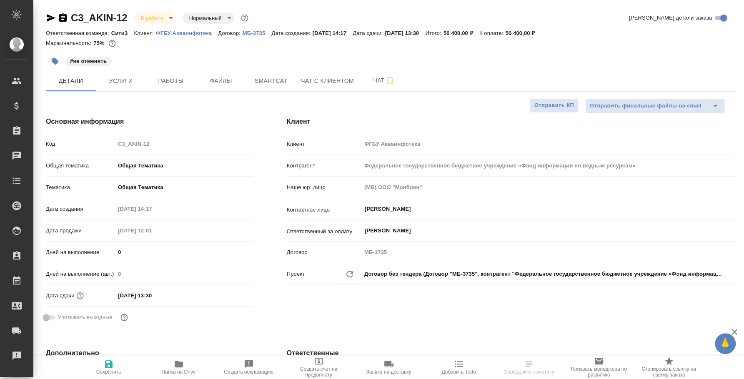
type textarea "x"
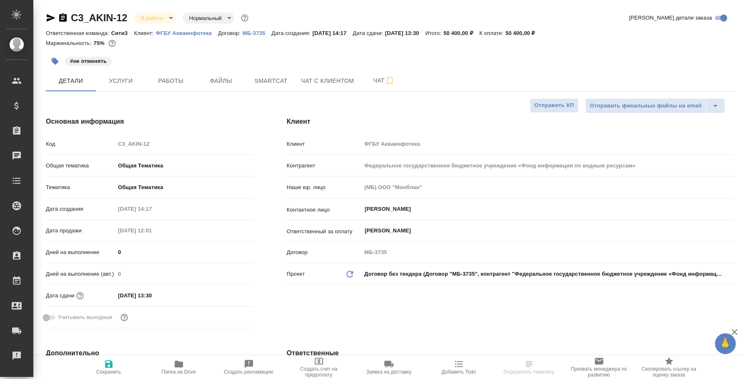
type textarea "x"
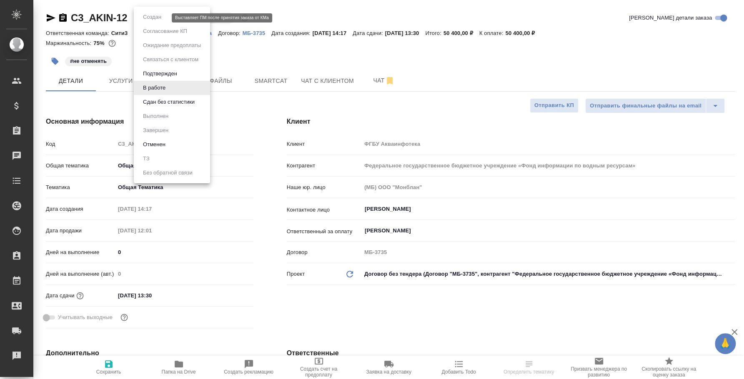
click at [154, 19] on body "🙏 .cls-1 fill:#fff; AWATERA Fedotova Irina Клиенты Спецификации Заказы Чаты Tod…" at bounding box center [372, 189] width 744 height 379
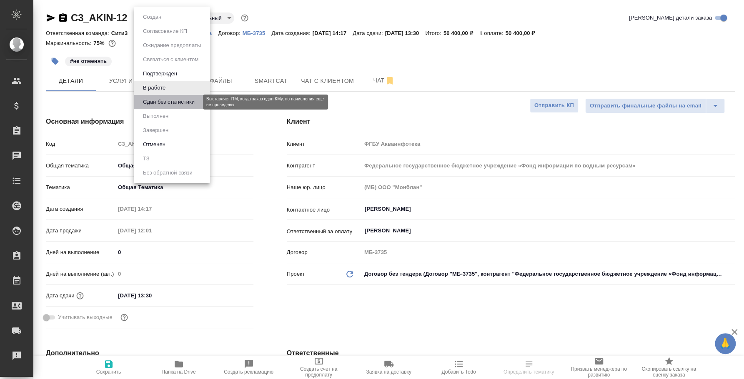
click at [171, 100] on button "Сдан без статистики" at bounding box center [168, 101] width 57 height 9
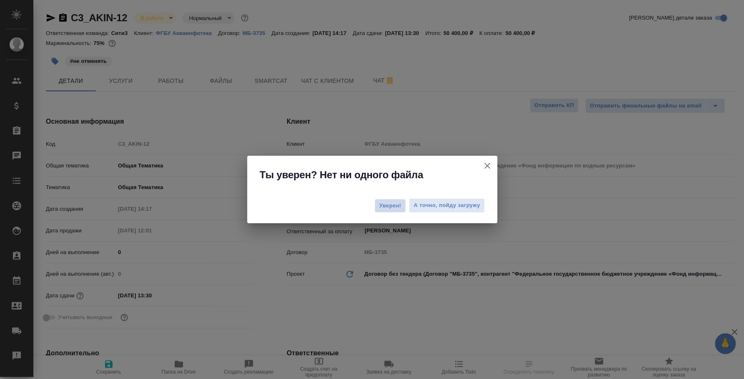
click at [399, 206] on span "Уверен!" at bounding box center [390, 206] width 22 height 8
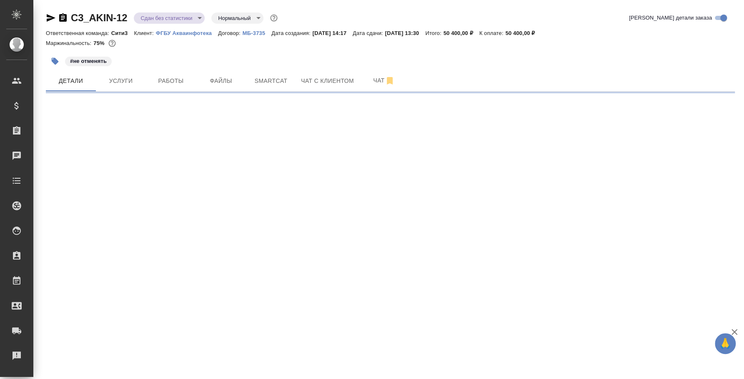
select select "RU"
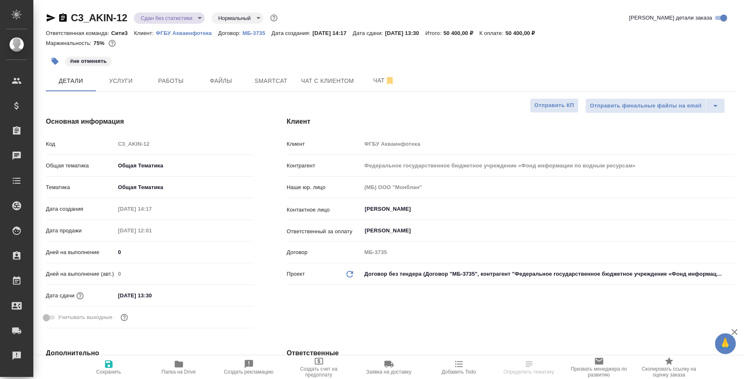
type textarea "x"
click at [180, 15] on body "🙏 .cls-1 fill:#fff; AWATERA Fedotova Irina Клиенты Спецификации Заказы 0 Чаты T…" at bounding box center [372, 189] width 744 height 379
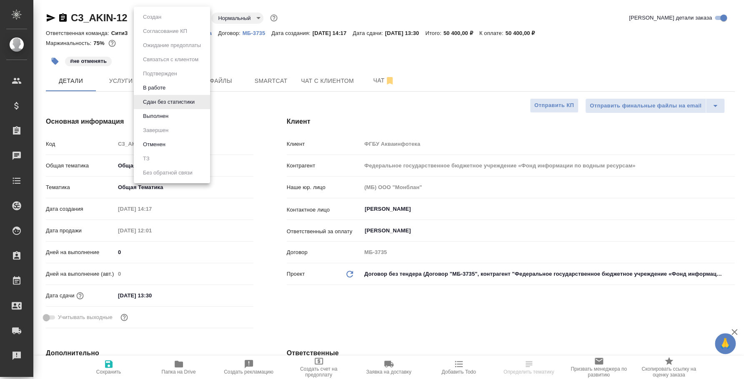
click at [187, 112] on li "Выполнен" at bounding box center [172, 116] width 76 height 14
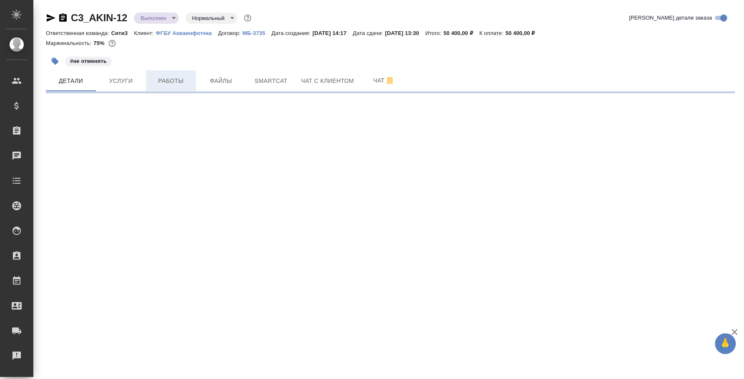
select select "RU"
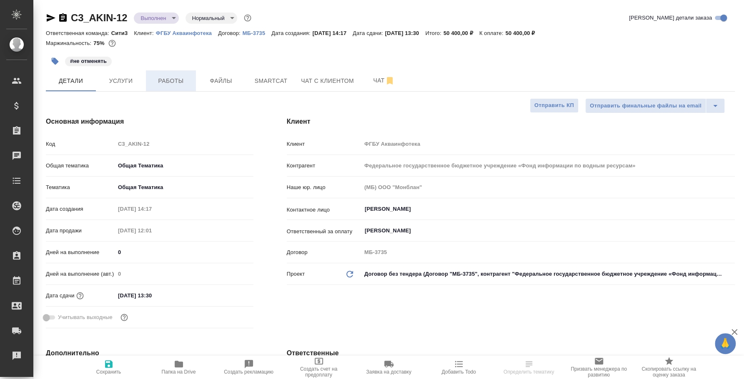
type textarea "x"
click at [173, 82] on span "Работы" at bounding box center [171, 81] width 40 height 10
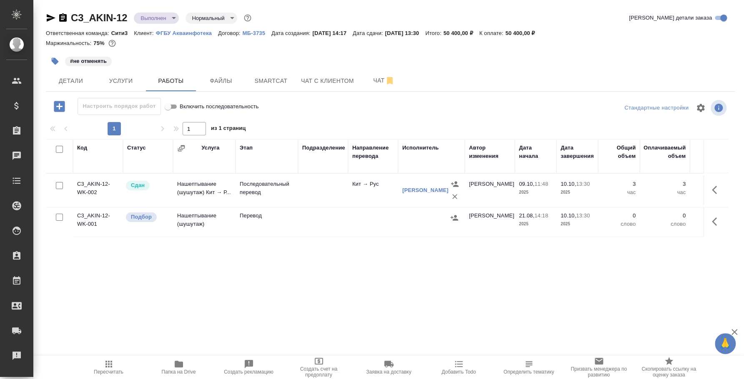
click at [60, 215] on input "checkbox" at bounding box center [59, 217] width 7 height 7
checkbox input "true"
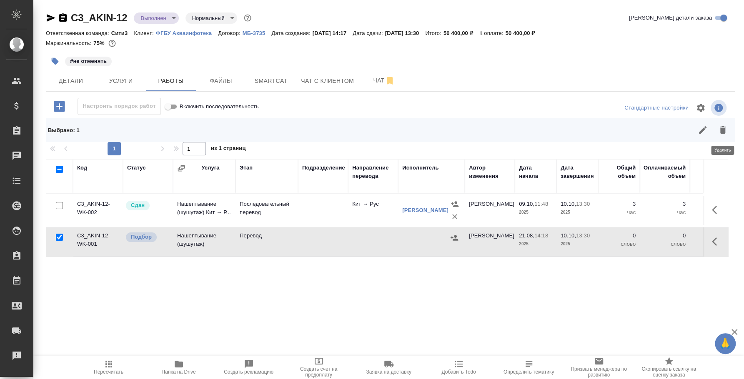
drag, startPoint x: 723, startPoint y: 128, endPoint x: 716, endPoint y: 135, distance: 9.4
click at [723, 129] on icon "button" at bounding box center [722, 129] width 6 height 7
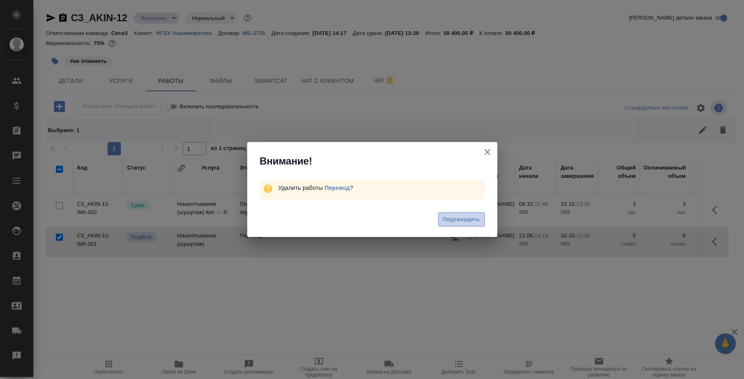
click at [482, 221] on button "Подтвердить" at bounding box center [461, 219] width 46 height 15
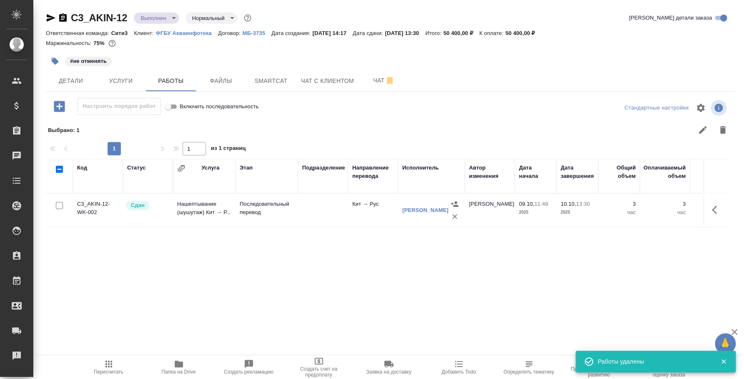
scroll to position [0, 261]
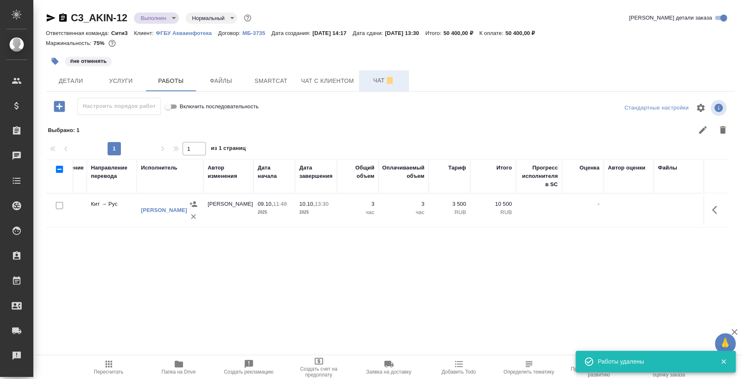
click at [380, 85] on span "Чат" at bounding box center [384, 80] width 40 height 10
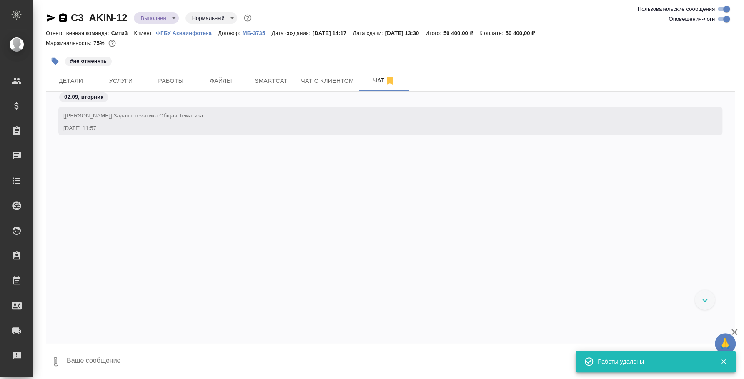
scroll to position [1246, 0]
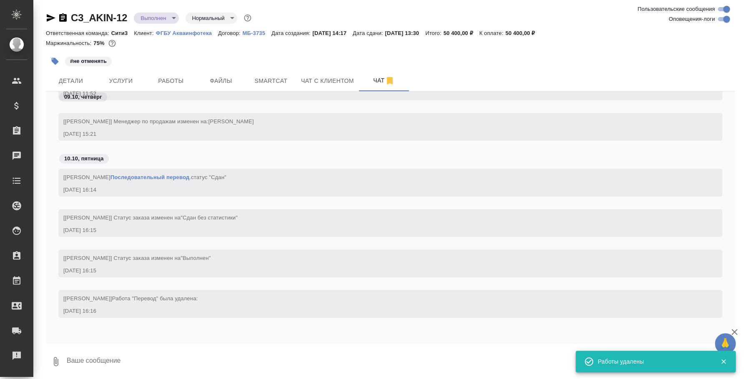
click at [232, 355] on textarea at bounding box center [400, 361] width 669 height 28
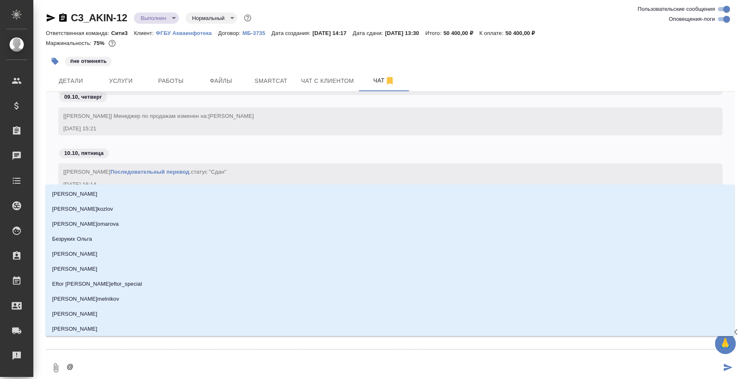
type textarea "@n"
type input "n"
type textarea "@"
type textarea "@y"
type input "y"
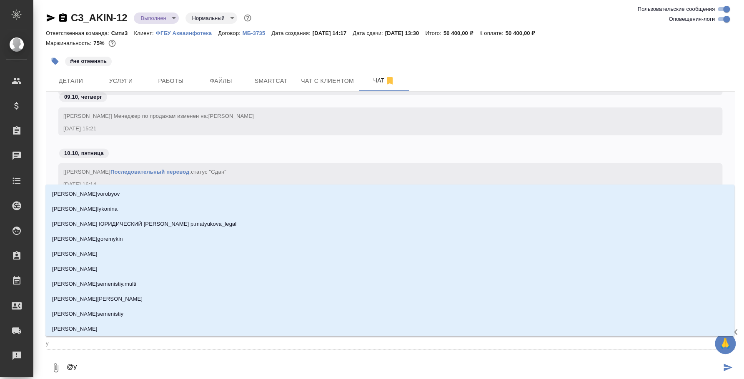
type textarea "@yb"
type input "yb"
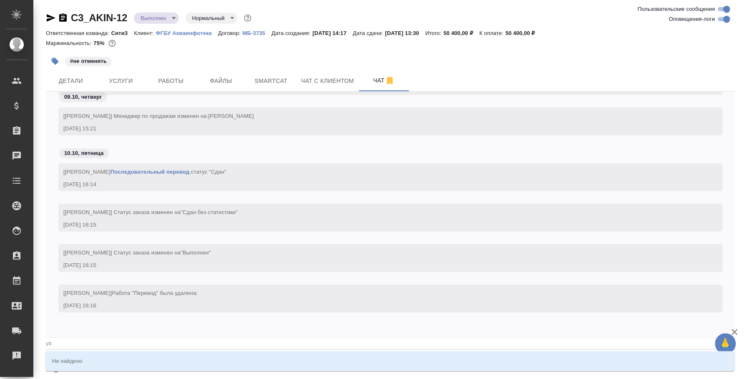
type textarea "@y"
type input "y"
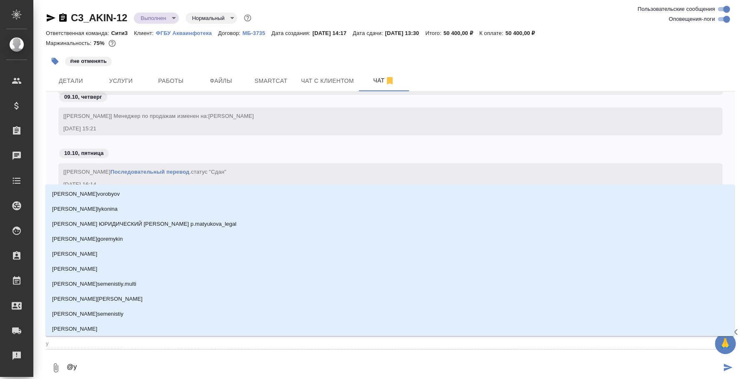
type textarea "@"
type textarea "@н"
type input "н"
type textarea "@ни"
type input "ни"
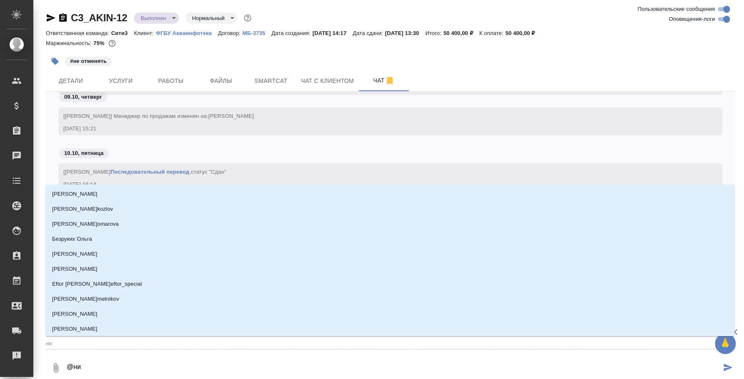
type textarea "@ник"
type input "ник"
type textarea "@ники"
type input "ники"
type textarea "@никит"
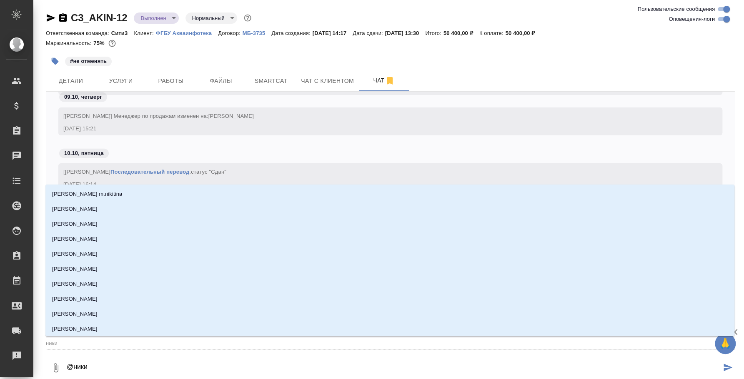
type input "никит"
type textarea "@никити"
type input "никити"
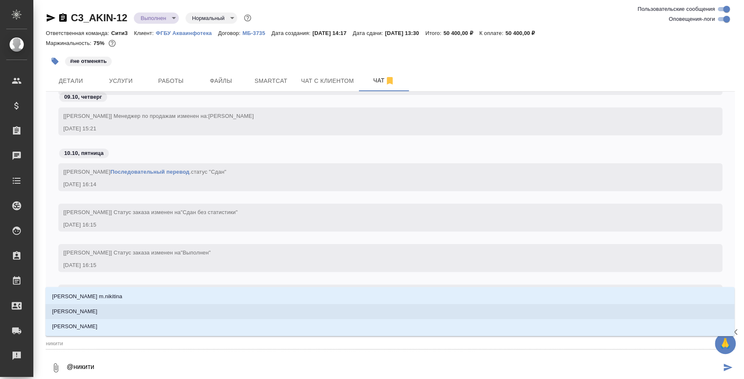
click at [199, 305] on li "[PERSON_NAME]" at bounding box center [389, 311] width 689 height 15
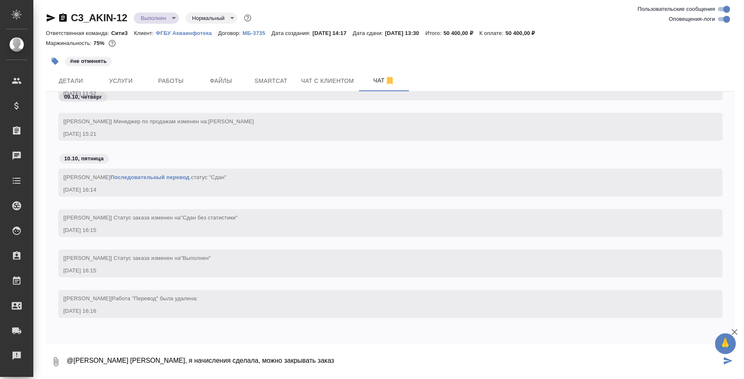
type textarea "@Никитина Татьяна Таня, я начисления сделала, можно закрывать заказ"
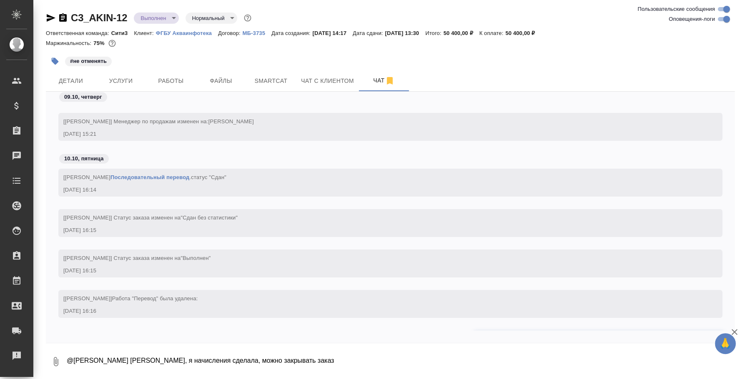
scroll to position [1286, 0]
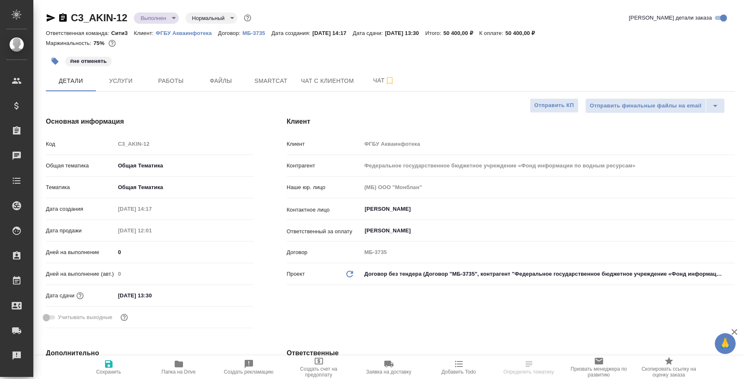
select select "RU"
type textarea "x"
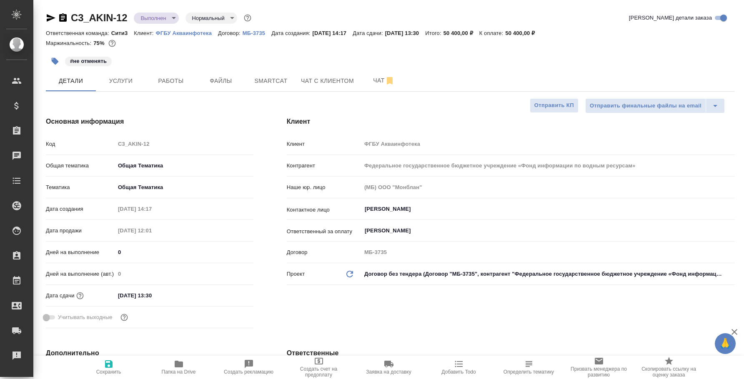
type textarea "x"
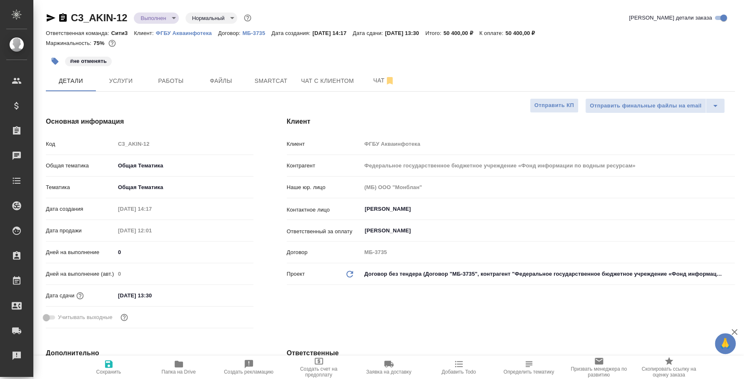
type textarea "x"
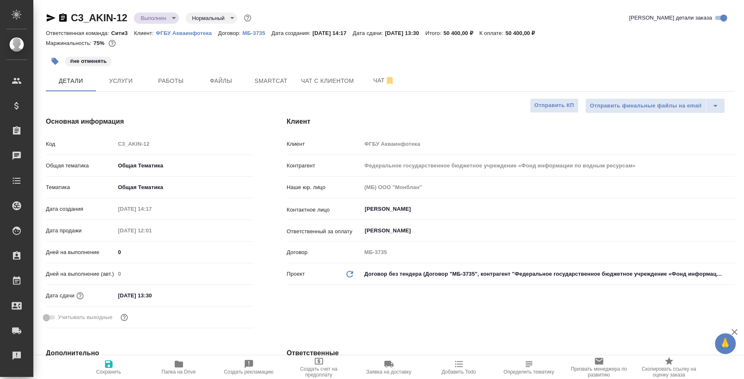
type textarea "x"
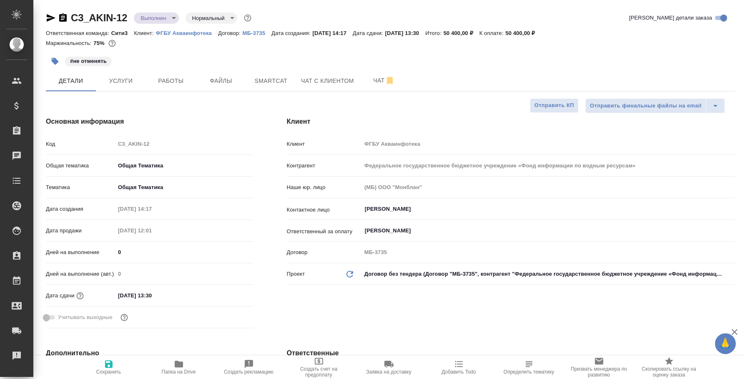
type textarea "x"
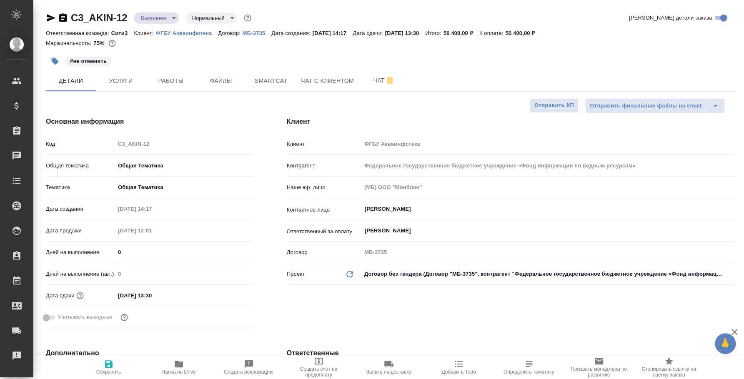
type textarea "x"
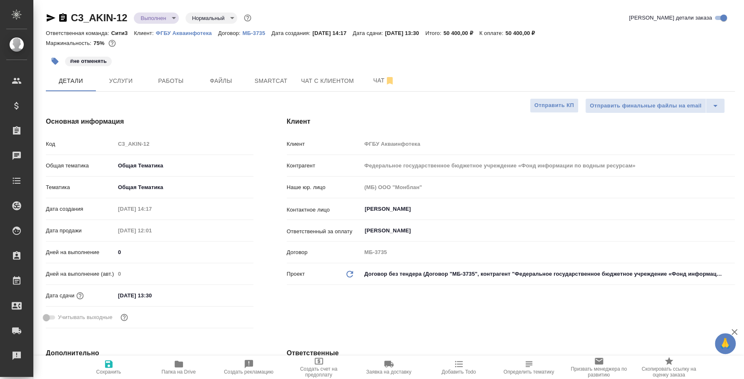
type textarea "x"
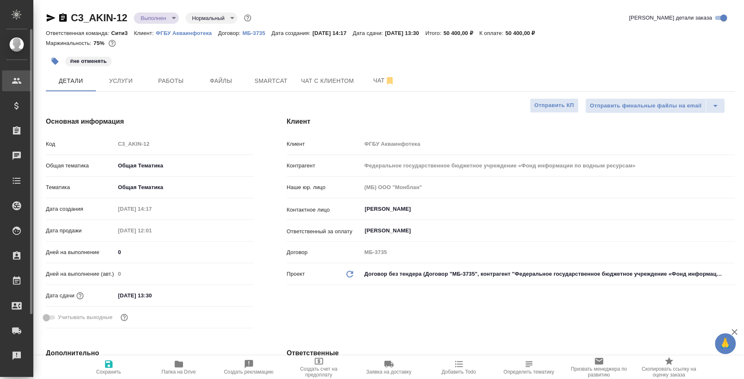
type textarea "x"
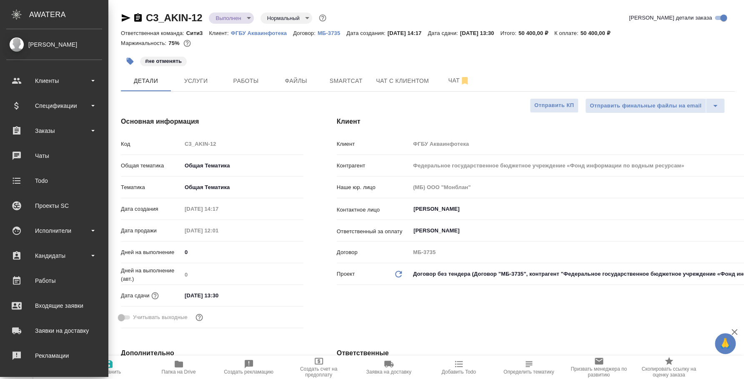
type textarea "x"
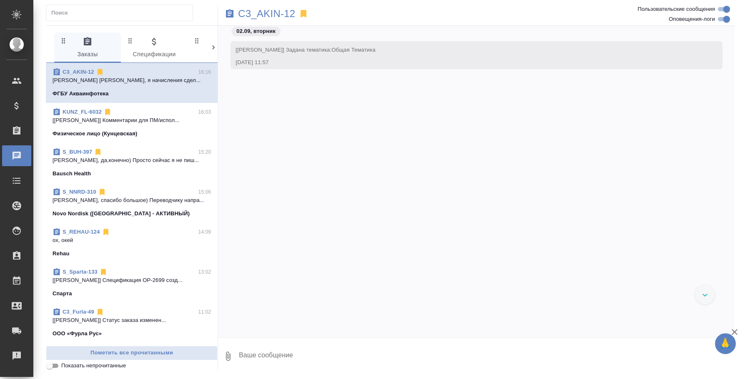
scroll to position [1225, 0]
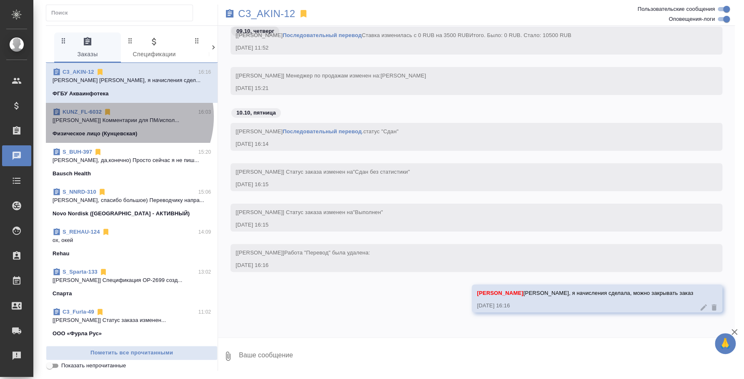
click at [120, 117] on p "[[PERSON_NAME]] Комментарии для ПМ/испол..." at bounding box center [131, 120] width 158 height 8
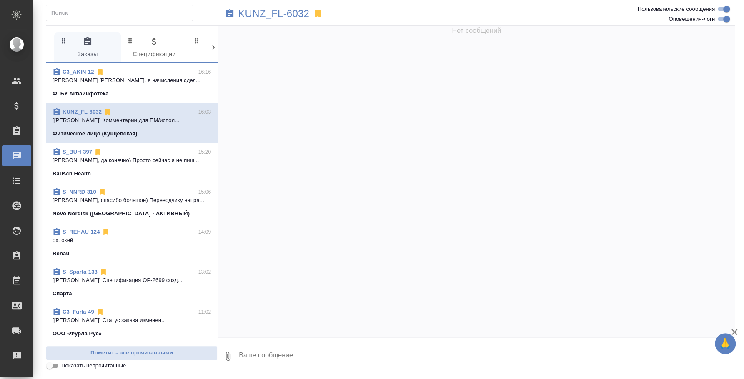
scroll to position [936, 0]
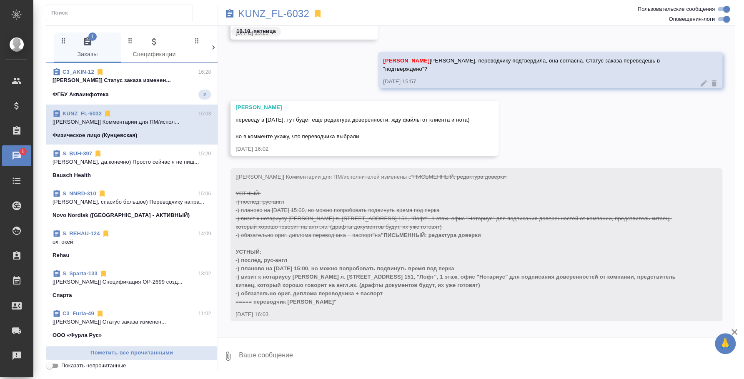
click at [174, 85] on span "C3_AKIN-12 16:28 [[PERSON_NAME]] Статус заказа изменен... ФГБУ Акваинфотека 2" at bounding box center [131, 84] width 158 height 32
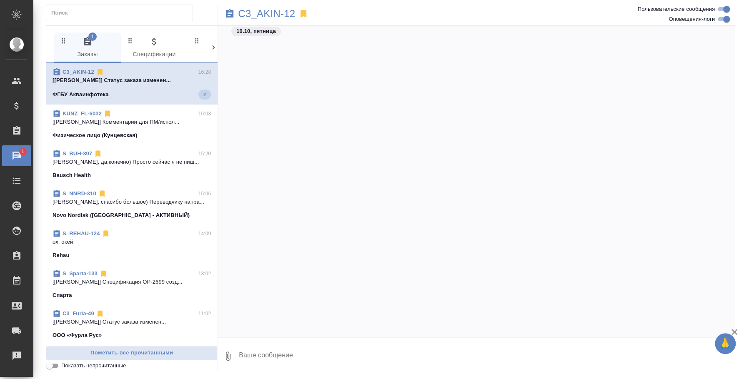
scroll to position [1366, 0]
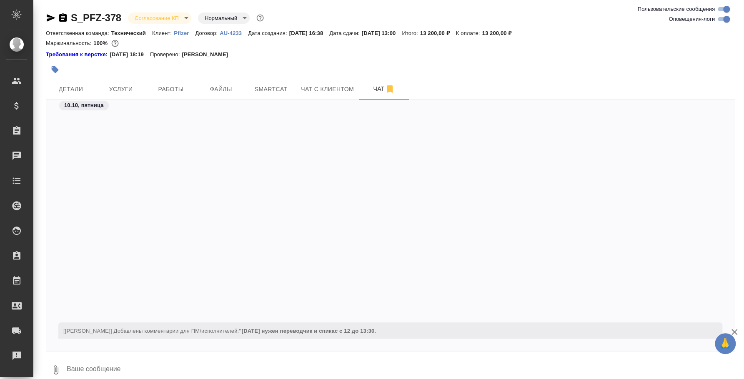
scroll to position [280, 0]
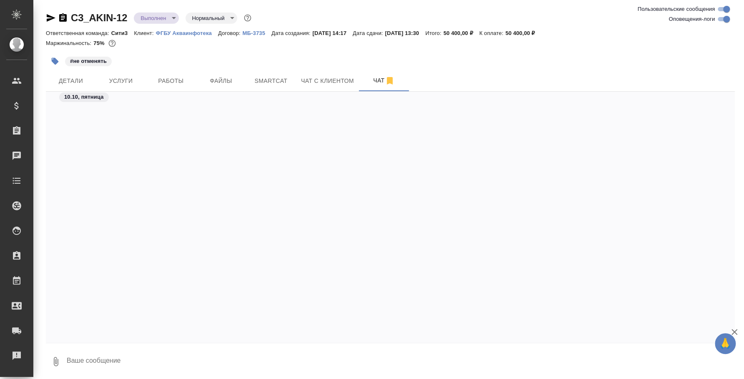
scroll to position [1377, 0]
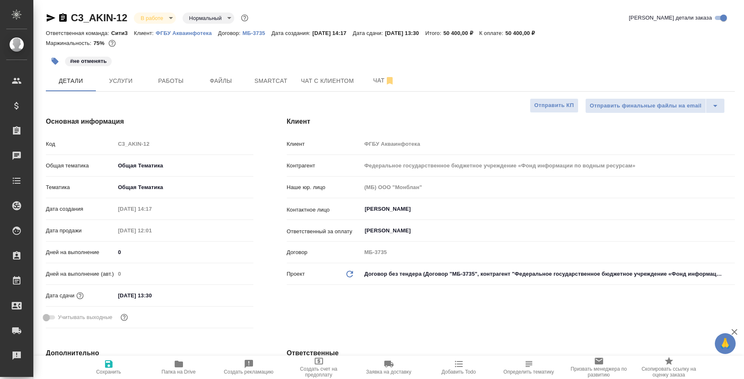
select select "RU"
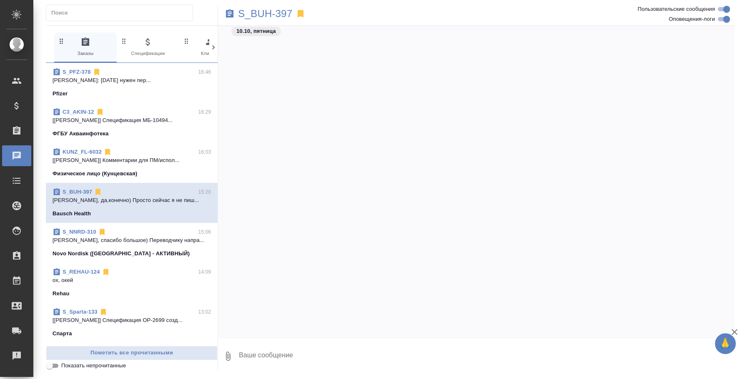
scroll to position [1690, 0]
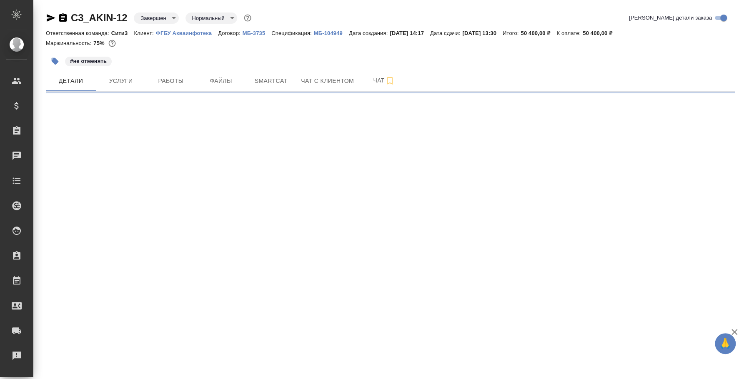
select select "RU"
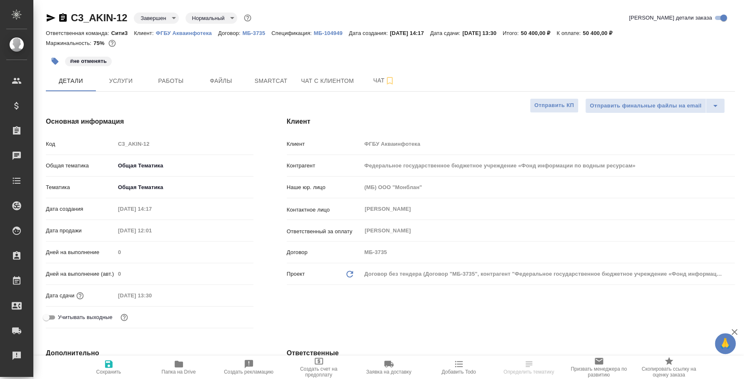
type textarea "x"
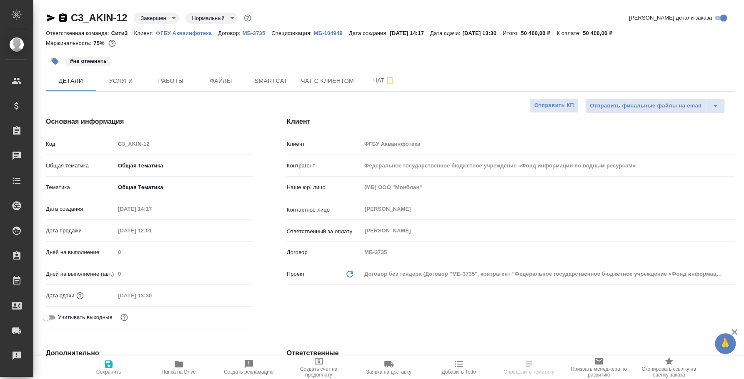
type textarea "x"
type input "Федотова Ирина"
type input "Каирова Бэлла"
type textarea "x"
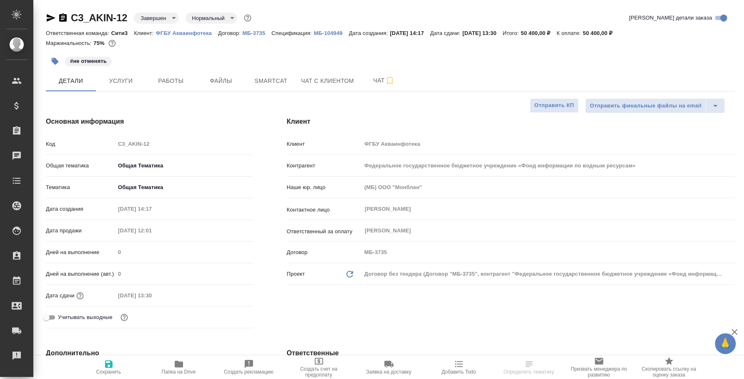
type textarea "x"
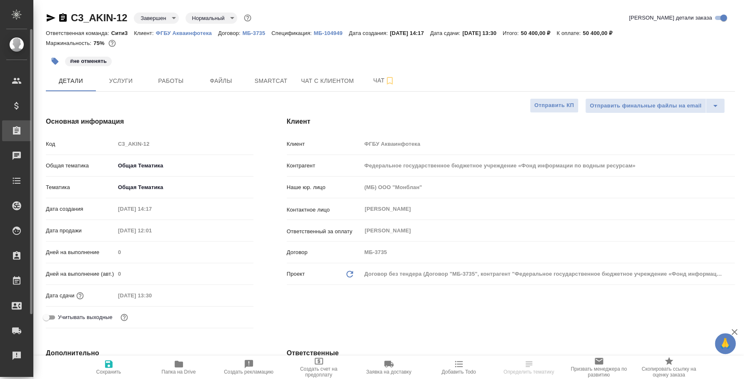
type textarea "x"
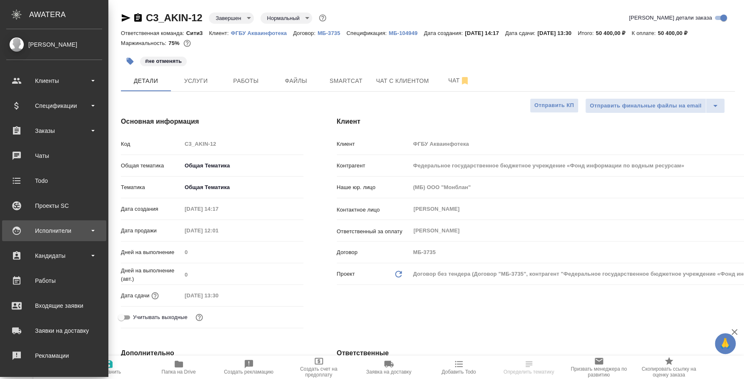
click at [64, 229] on div "Исполнители" at bounding box center [54, 231] width 96 height 12
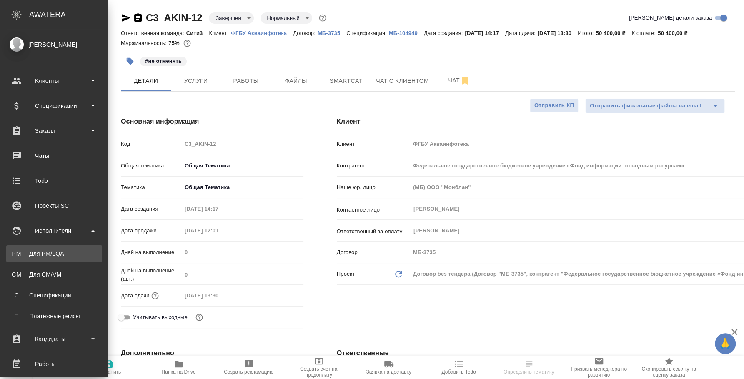
click at [70, 247] on link "PM Для PM/LQA" at bounding box center [54, 253] width 96 height 17
type textarea "x"
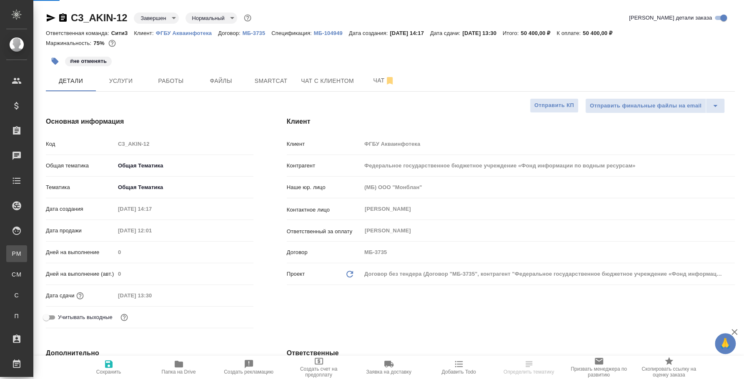
type textarea "x"
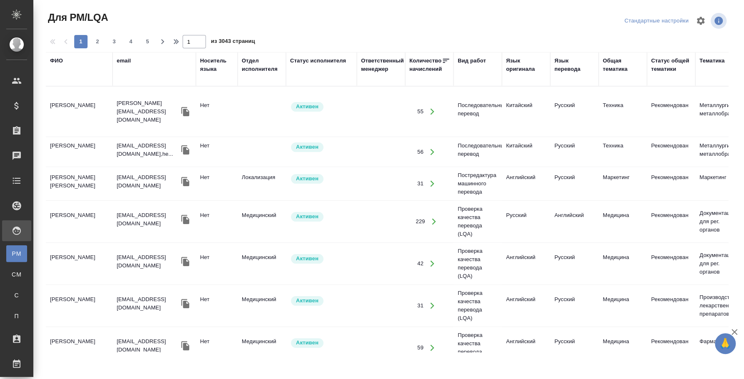
click at [55, 60] on div "ФИО" at bounding box center [56, 61] width 13 height 8
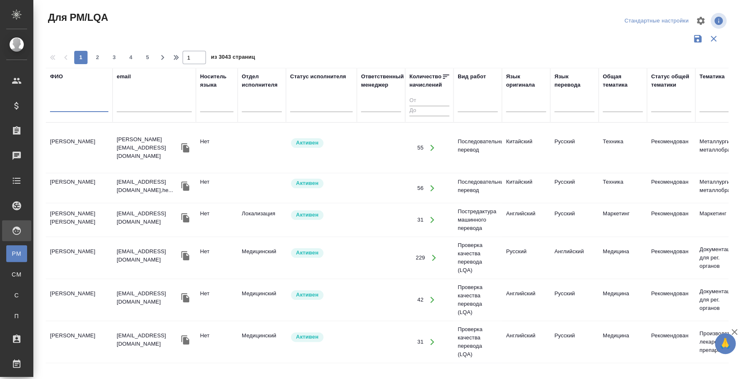
click at [70, 103] on input "text" at bounding box center [79, 107] width 58 height 10
type input "f"
type input "алексеева наталья"
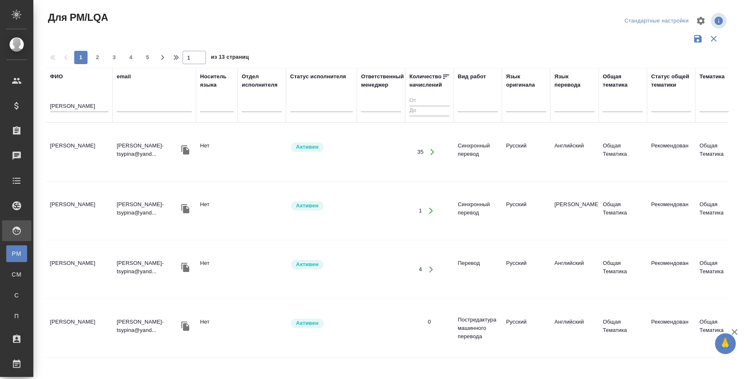
click at [90, 137] on td "[PERSON_NAME]" at bounding box center [79, 151] width 67 height 29
